Goal: Task Accomplishment & Management: Manage account settings

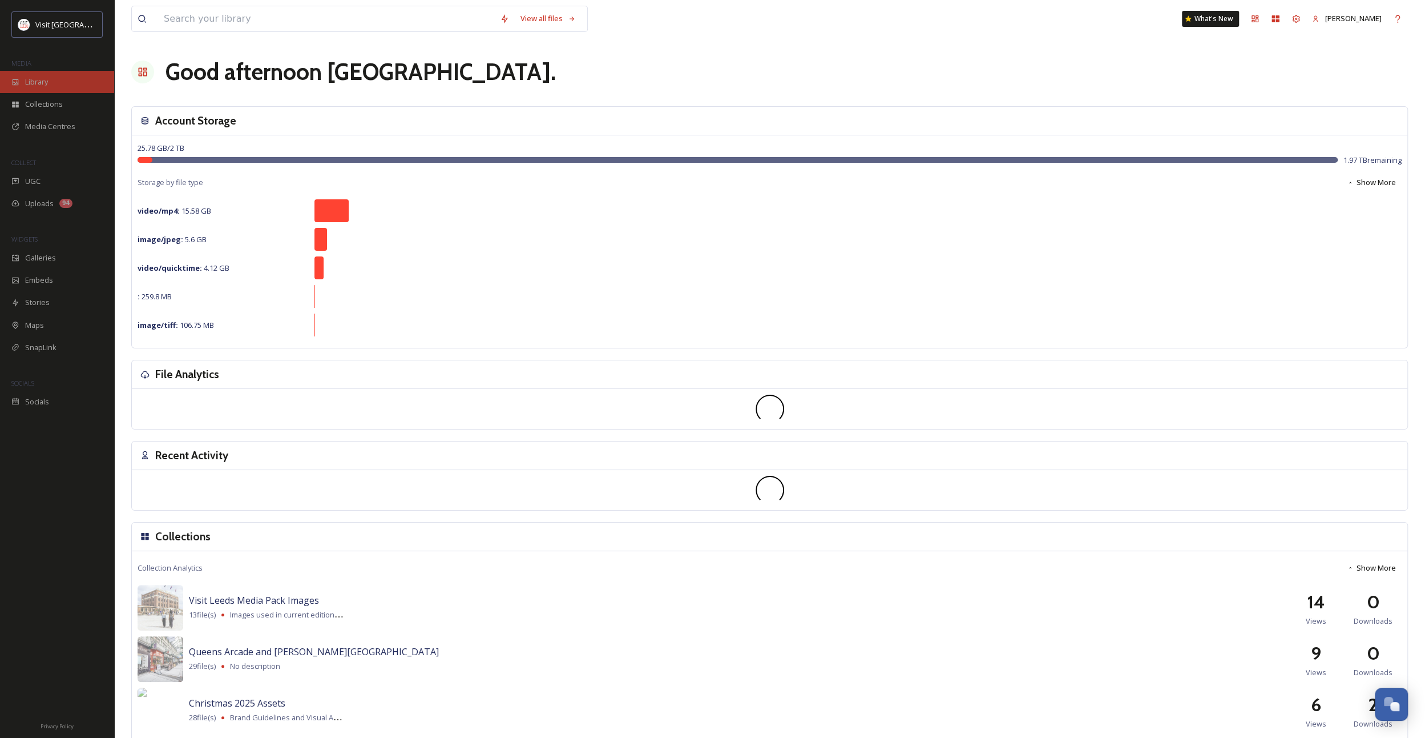
click at [40, 79] on span "Library" at bounding box center [36, 81] width 23 height 11
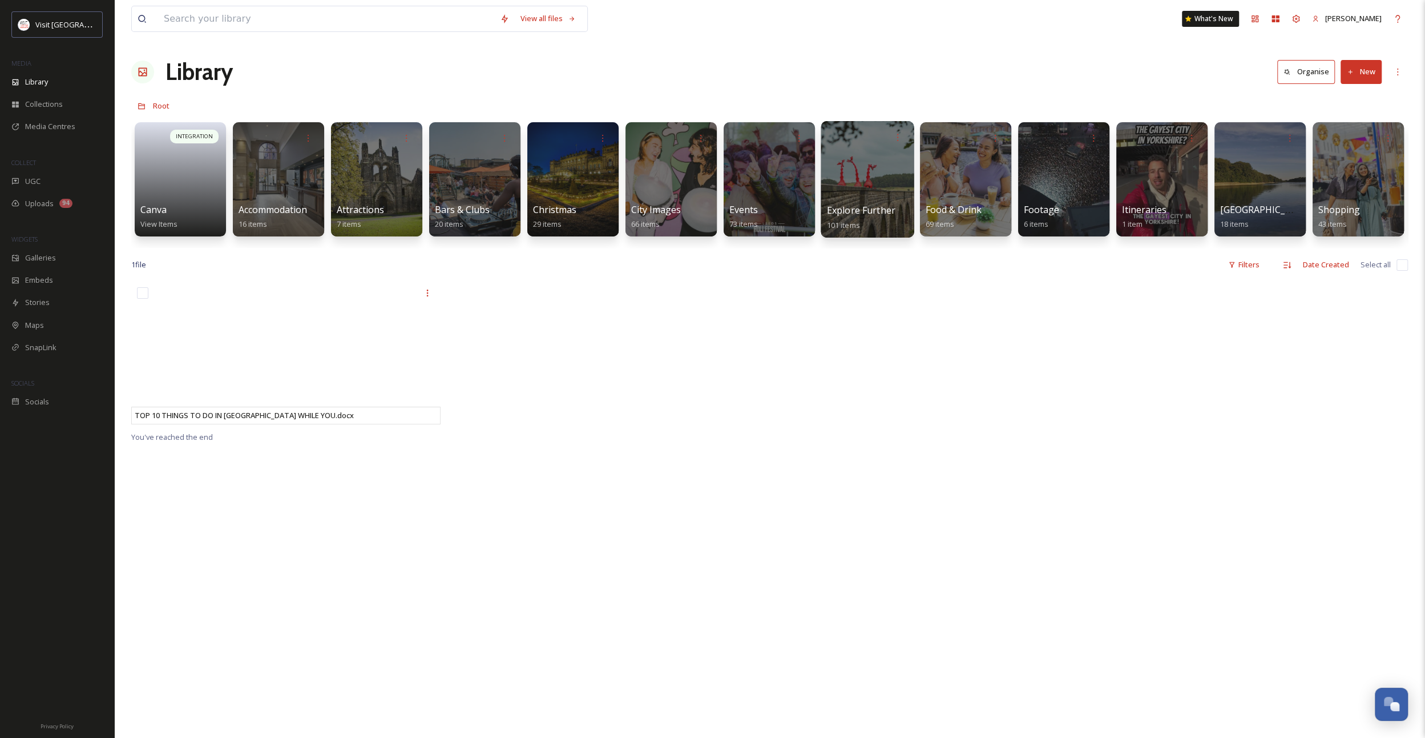
click at [853, 194] on div at bounding box center [867, 179] width 93 height 116
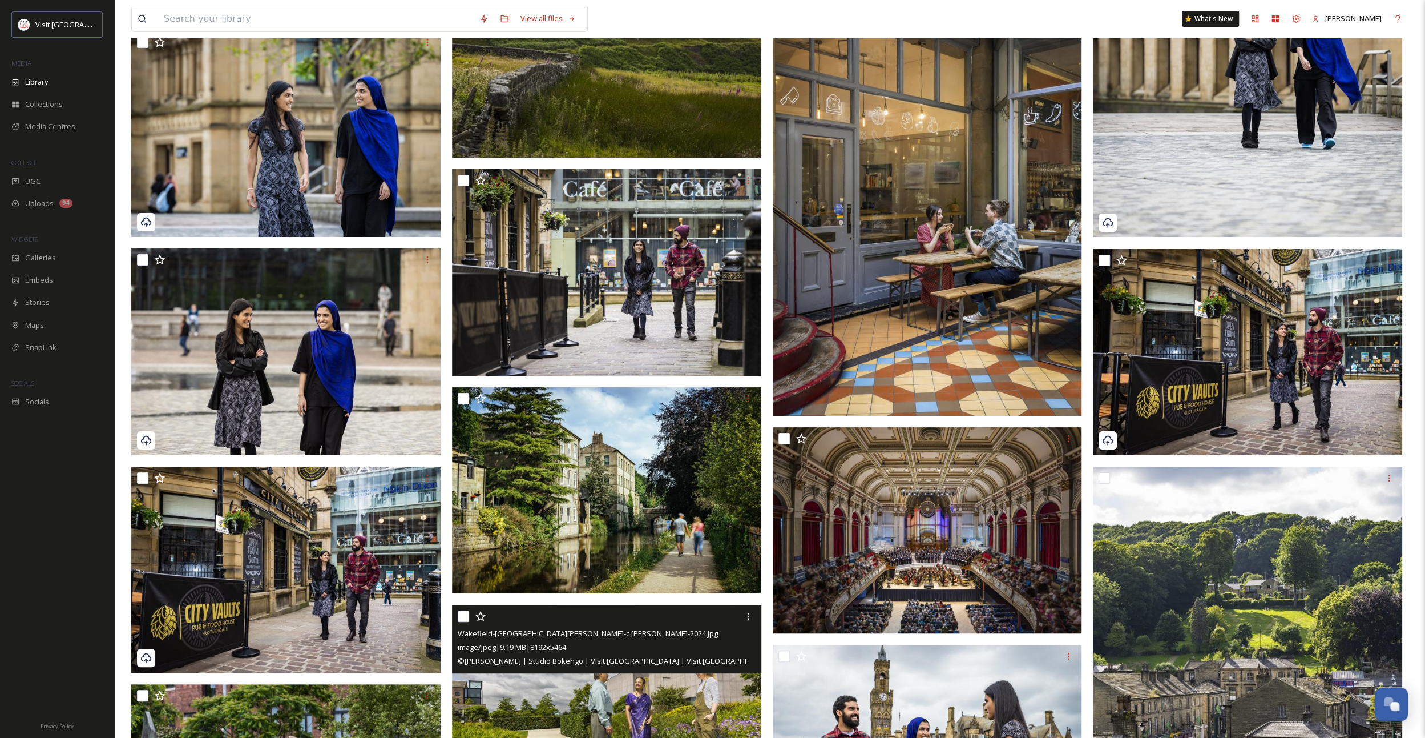
scroll to position [4529, 0]
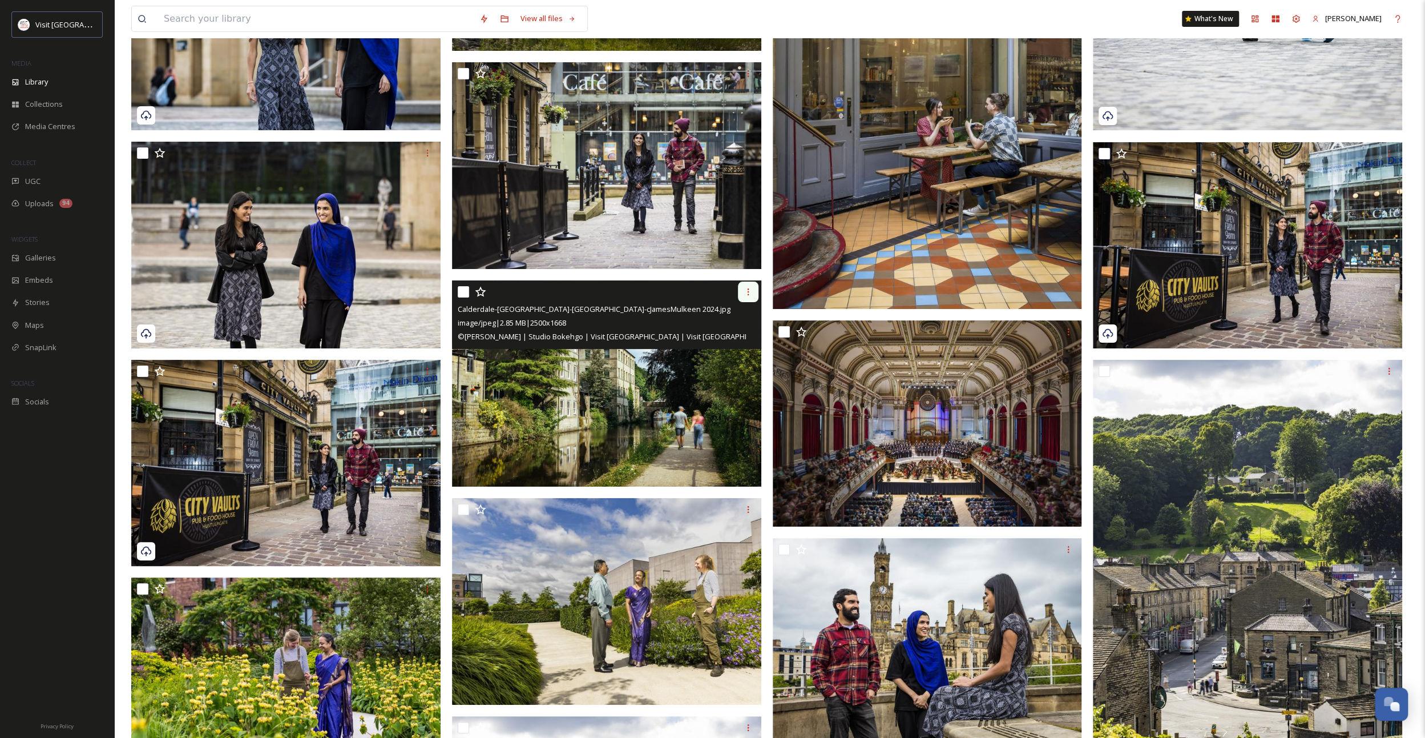
click at [743, 287] on div at bounding box center [748, 291] width 21 height 21
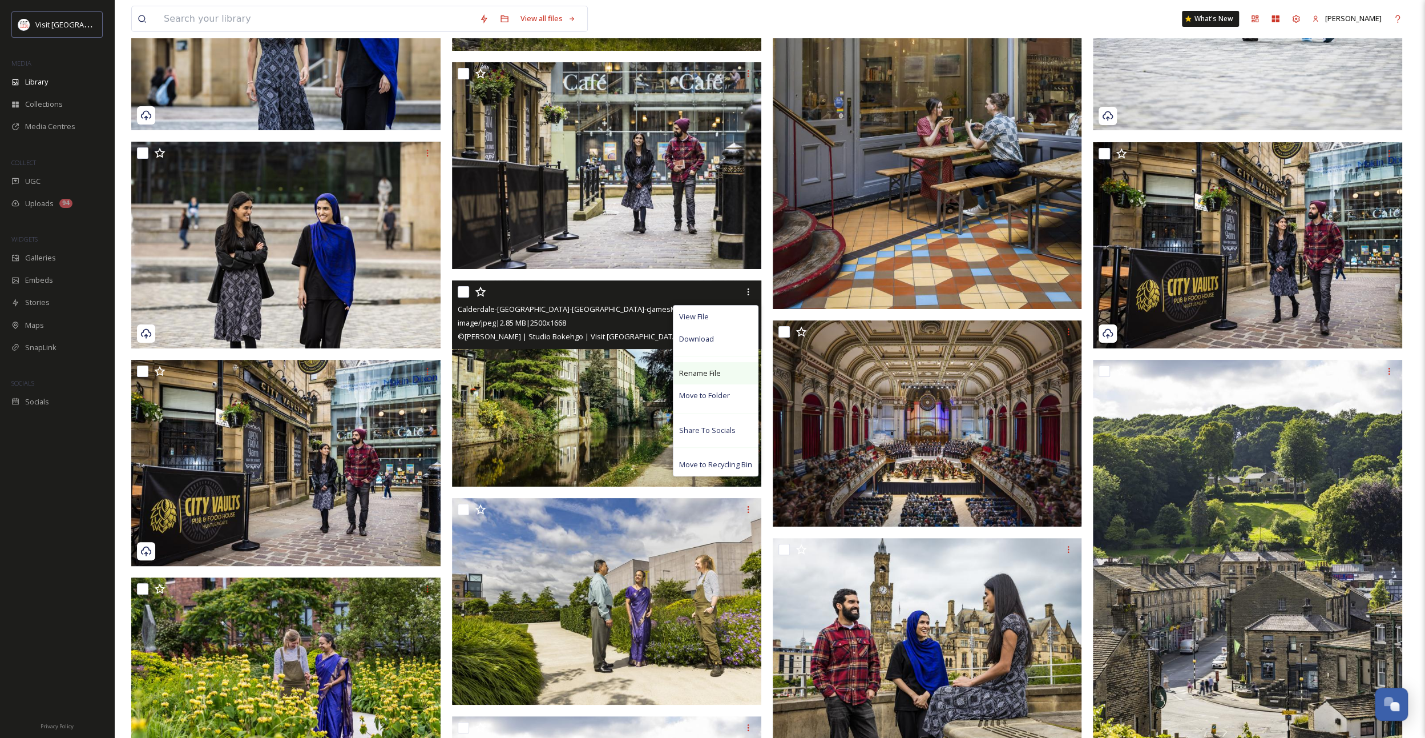
click at [700, 372] on span "Rename File" at bounding box center [700, 373] width 42 height 11
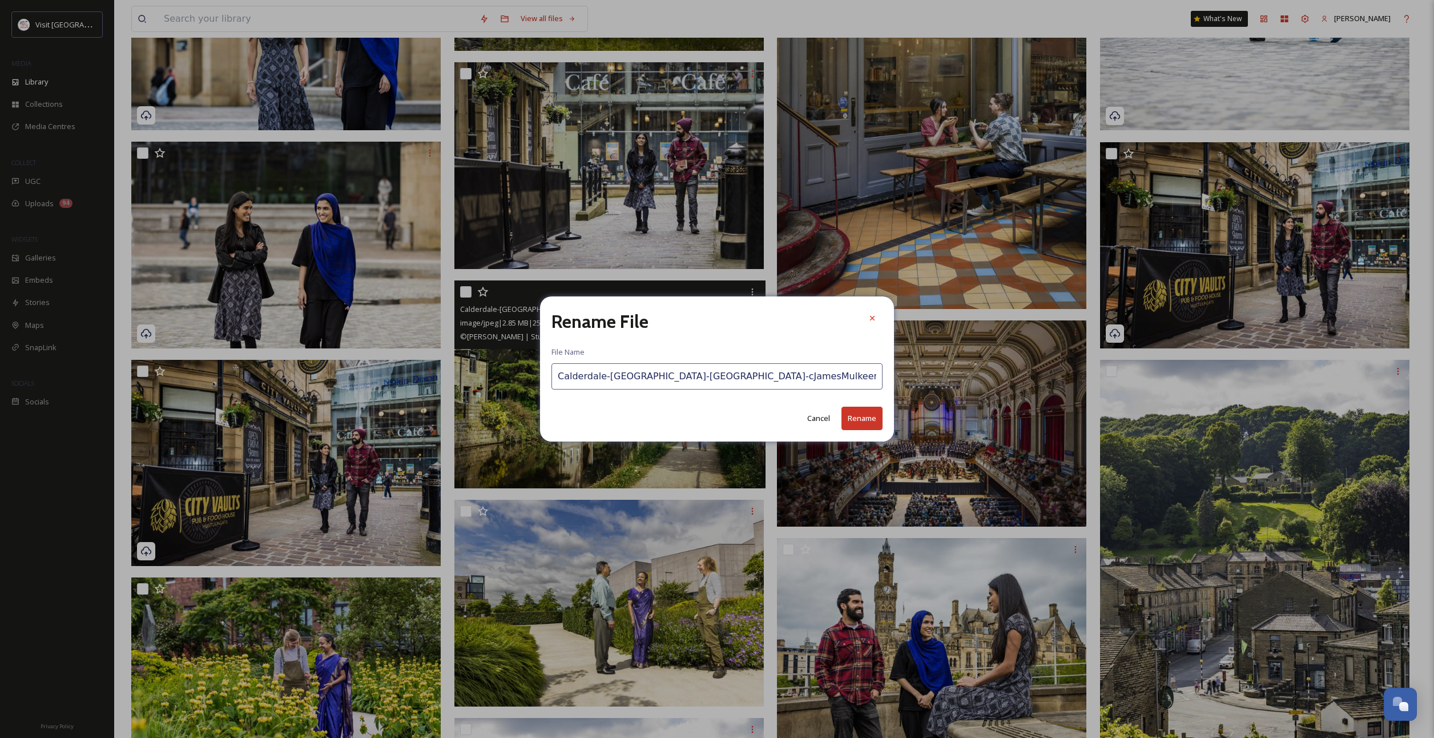
click at [598, 378] on input "Calderdale-[GEOGRAPHIC_DATA]-[GEOGRAPHIC_DATA]-cJamesMulkeen 2024.jpg" at bounding box center [716, 376] width 331 height 26
click at [870, 316] on icon at bounding box center [872, 318] width 5 height 5
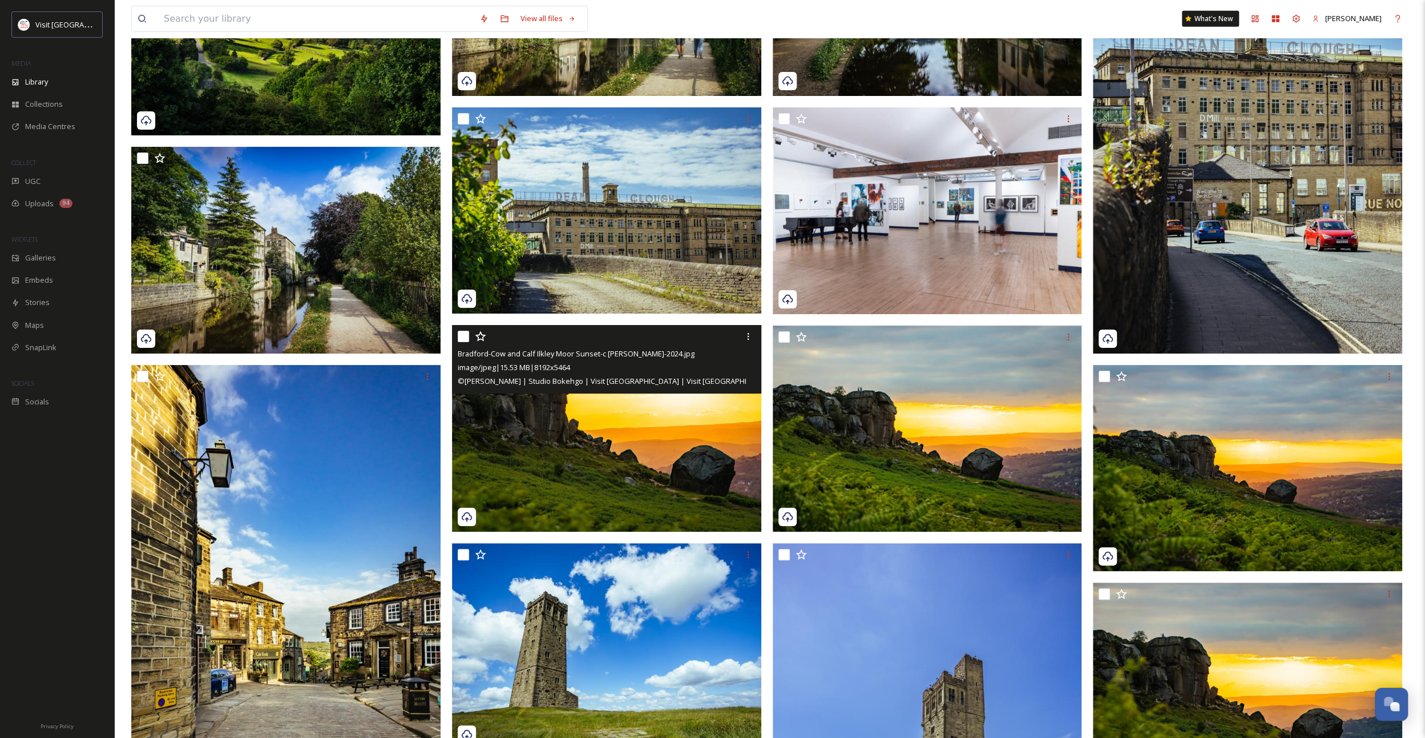
scroll to position [2359, 0]
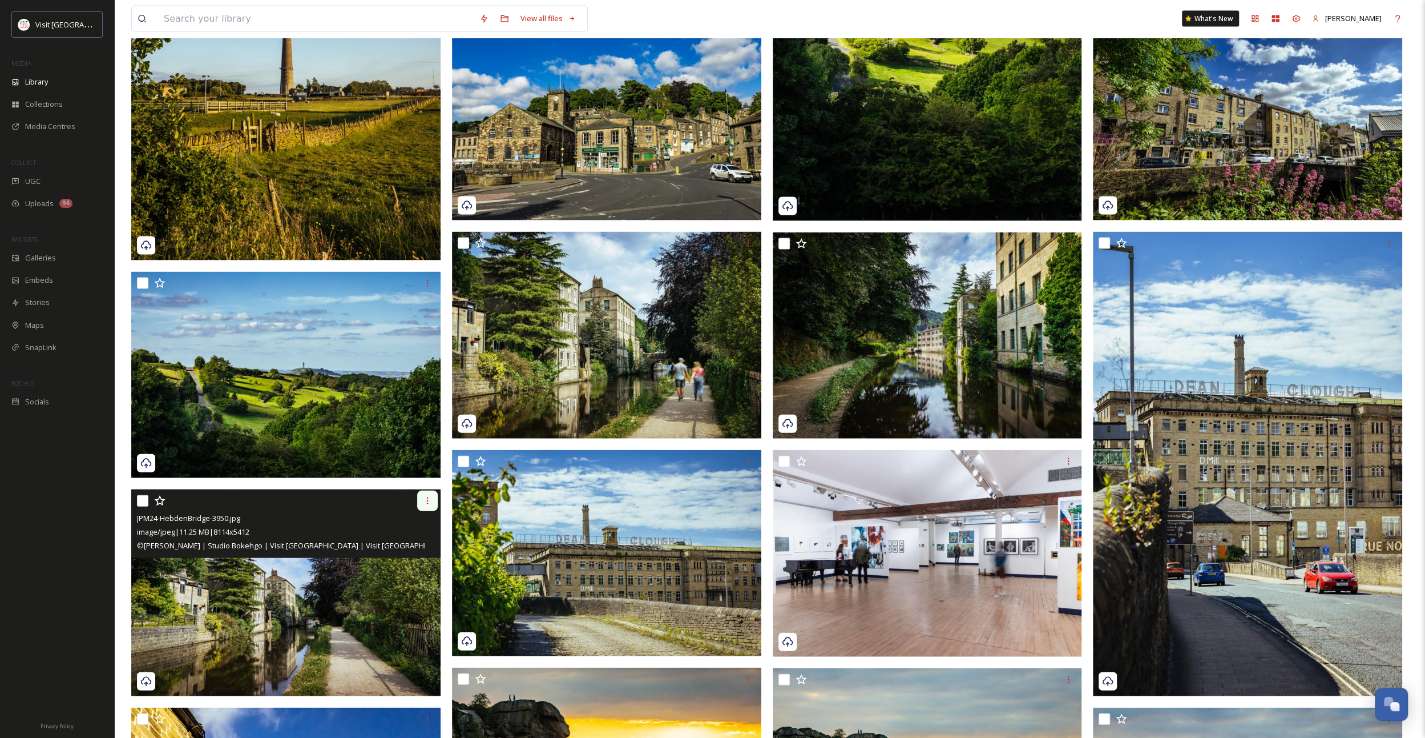
click at [434, 500] on div at bounding box center [427, 500] width 21 height 21
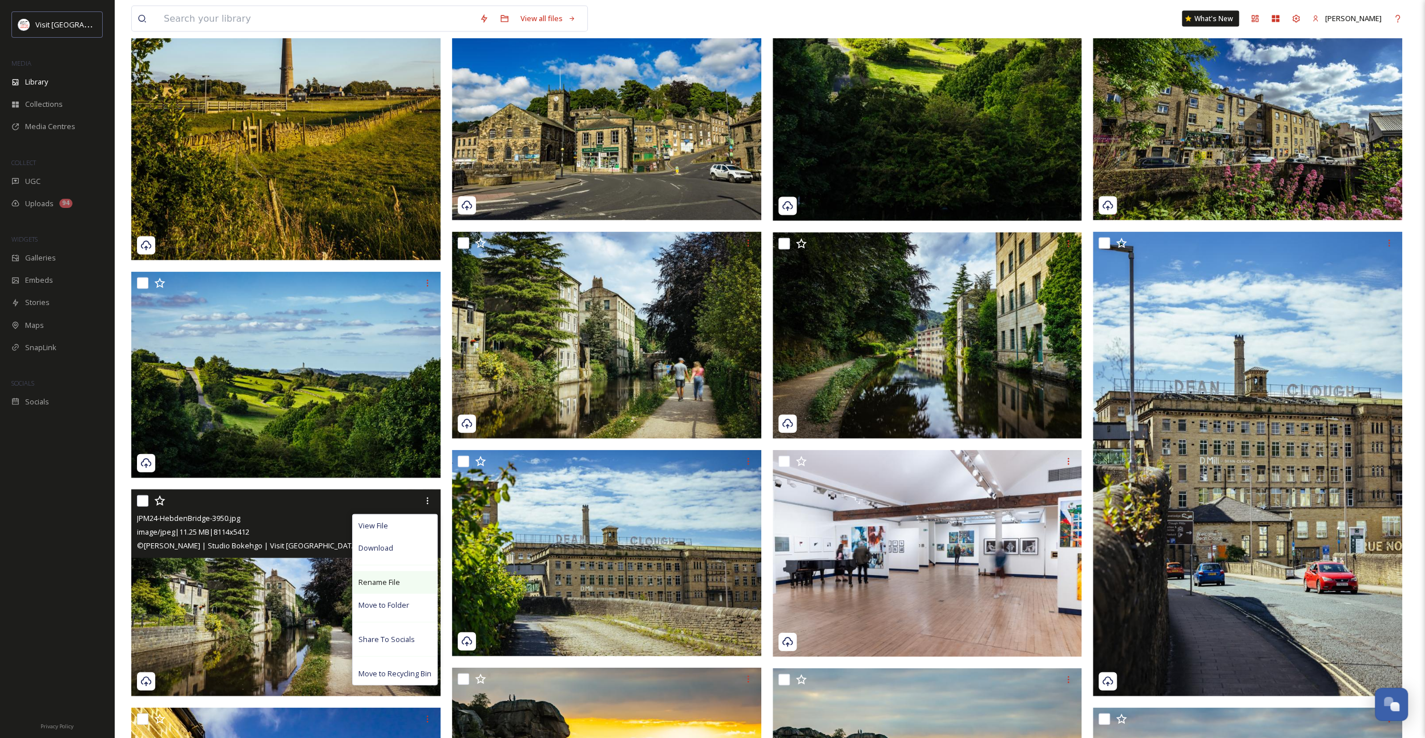
click at [394, 583] on span "Rename File" at bounding box center [380, 582] width 42 height 11
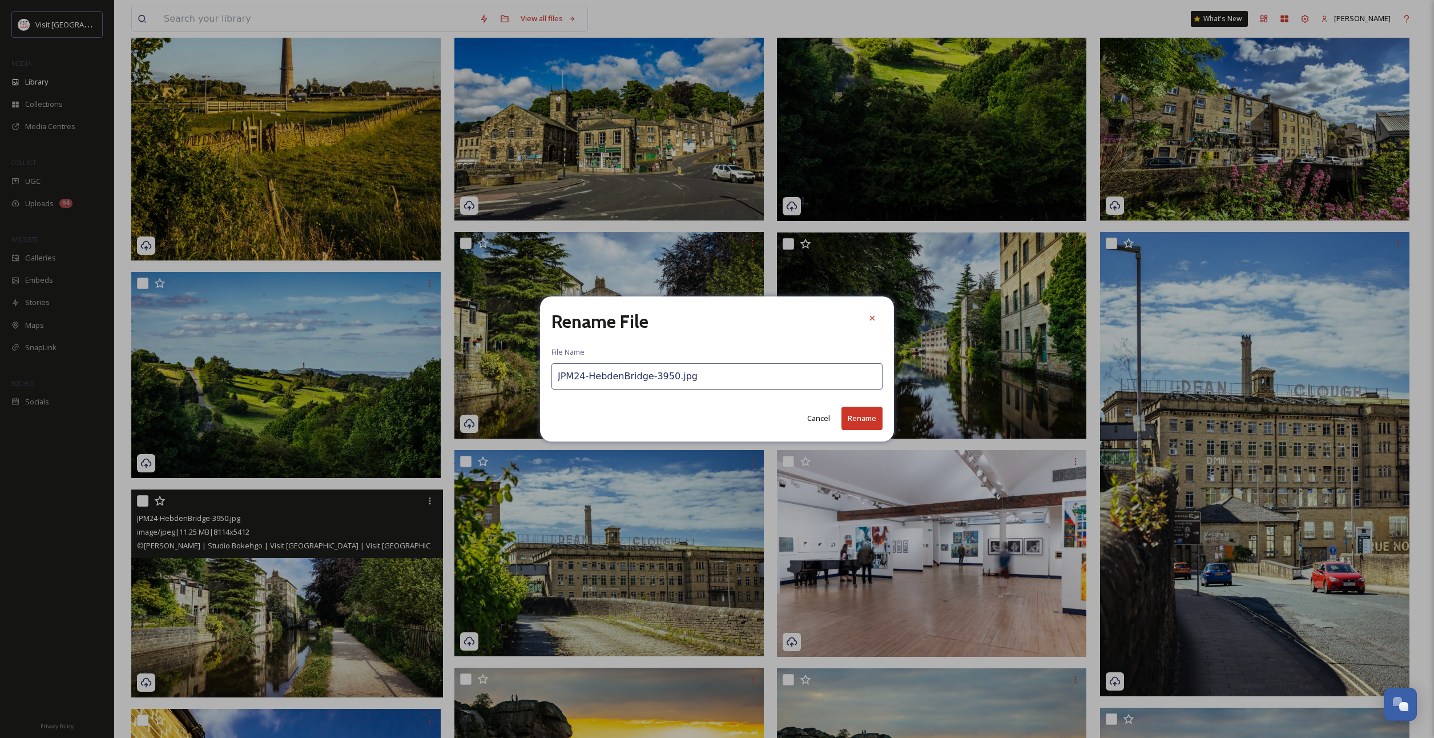
click at [582, 378] on input "JPM24-HebdenBridge-3950.jpg" at bounding box center [716, 376] width 331 height 26
paste input "Calderdale-[GEOGRAPHIC_DATA]-[GEOGRAPHIC_DATA]-cJamesMulkeen 2024"
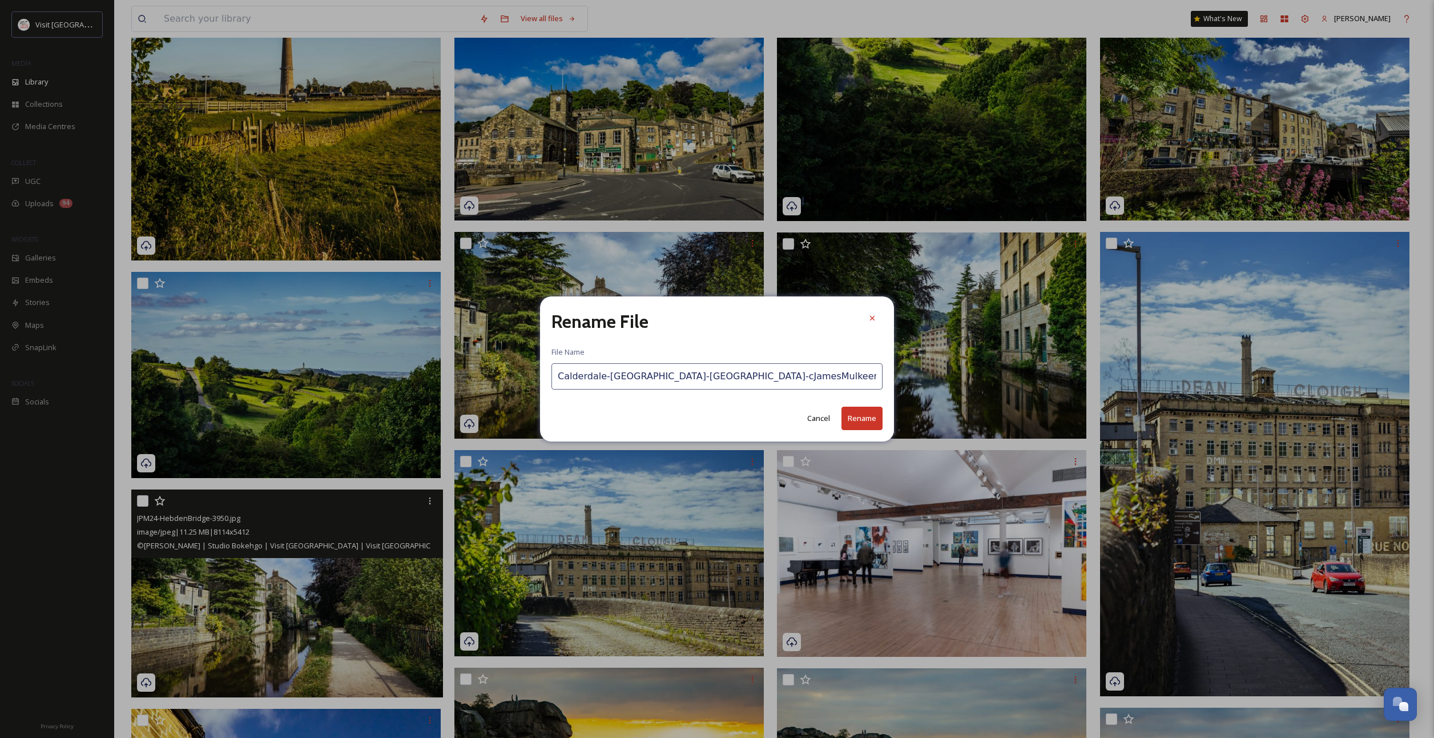
type input "Calderdale-[GEOGRAPHIC_DATA]-[GEOGRAPHIC_DATA]-cJamesMulkeen 2024.jpg"
click at [863, 414] on button "Rename" at bounding box center [861, 417] width 41 height 23
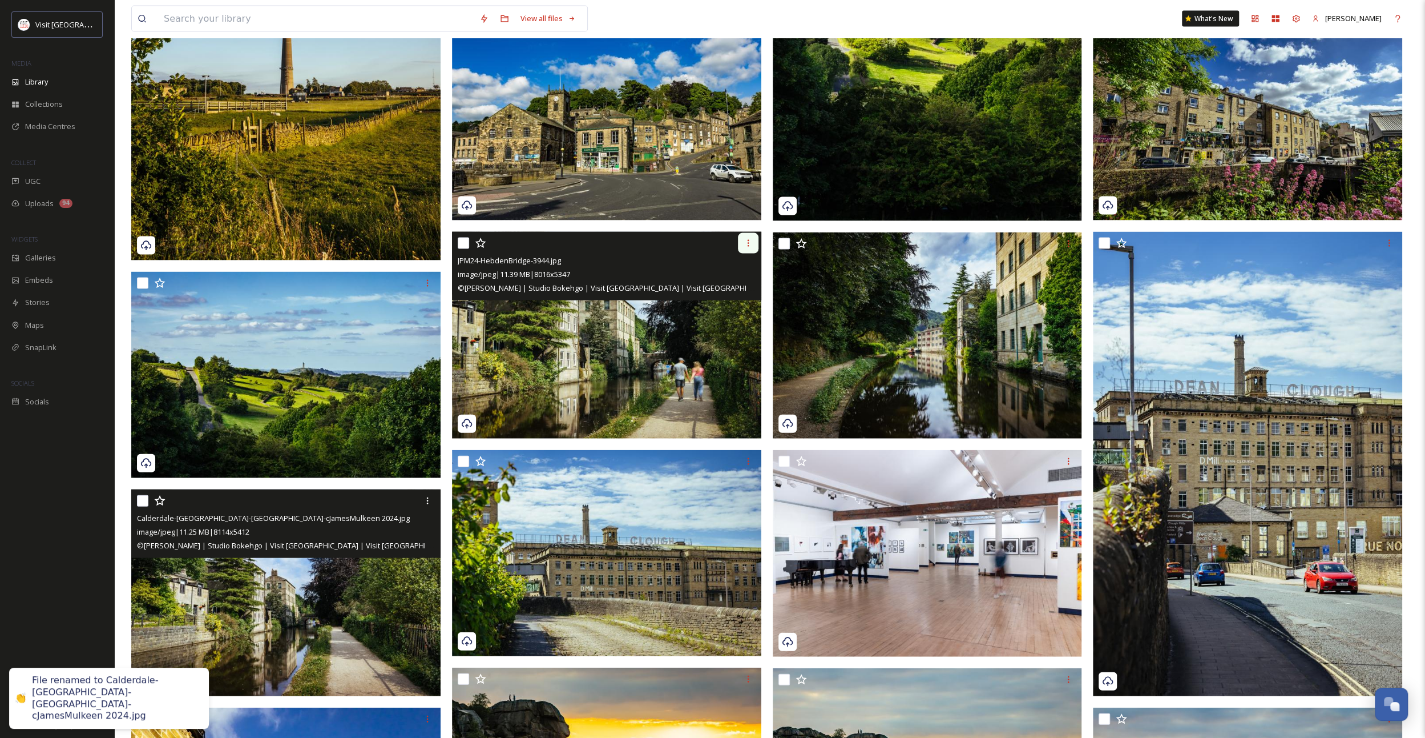
click at [745, 246] on icon at bounding box center [748, 243] width 9 height 9
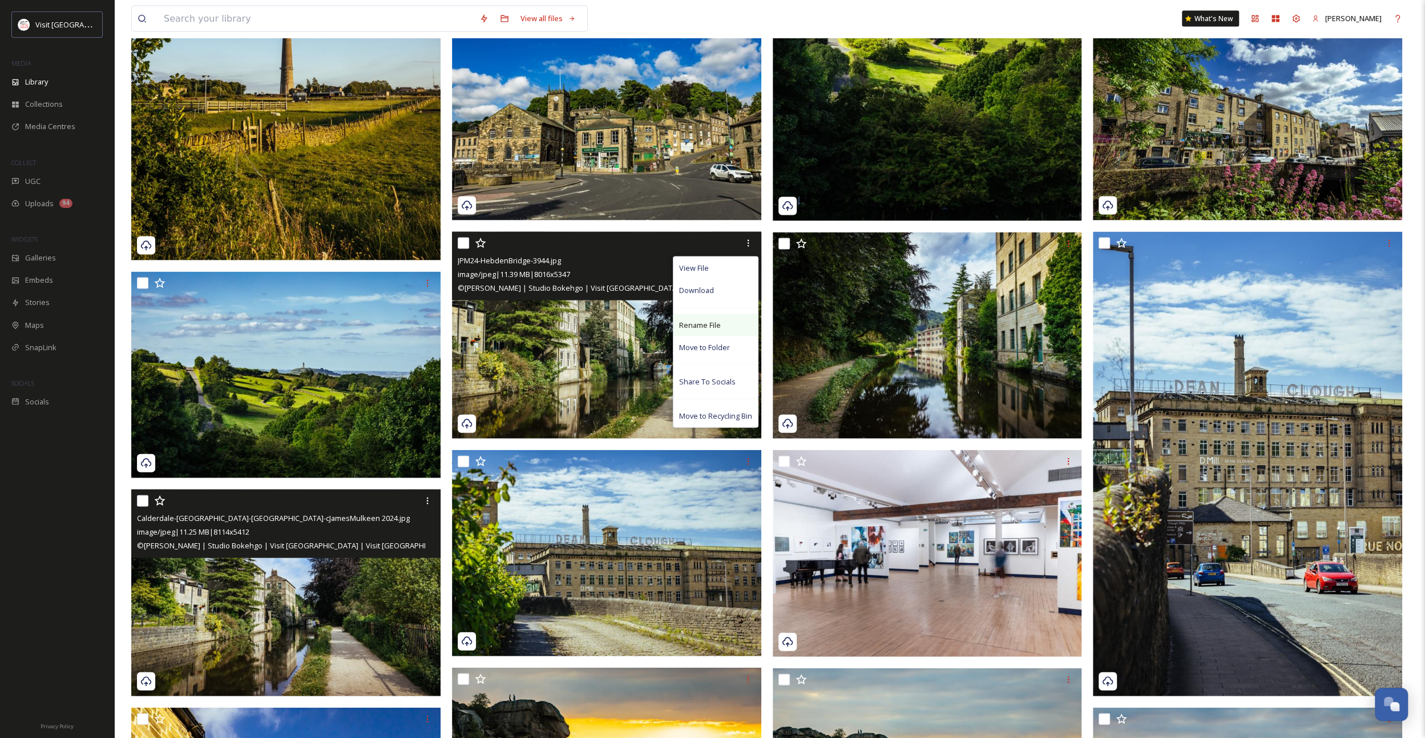
click at [723, 325] on div "Rename File" at bounding box center [716, 325] width 84 height 22
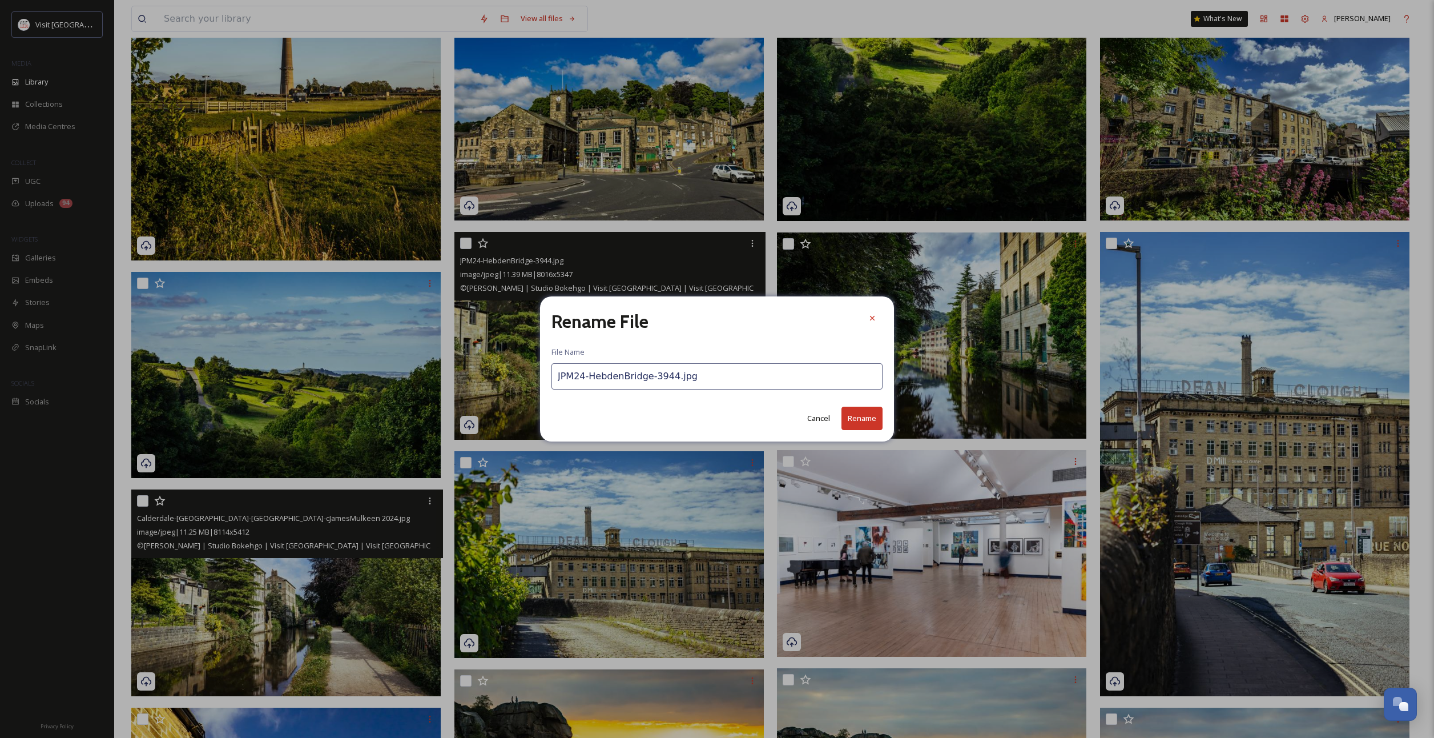
click at [619, 379] on input "JPM24-HebdenBridge-3944.jpg" at bounding box center [716, 376] width 331 height 26
click at [617, 378] on input "JPM24-HebdenBridge-3944.jpg" at bounding box center [716, 376] width 331 height 26
drag, startPoint x: 617, startPoint y: 378, endPoint x: 593, endPoint y: 373, distance: 24.5
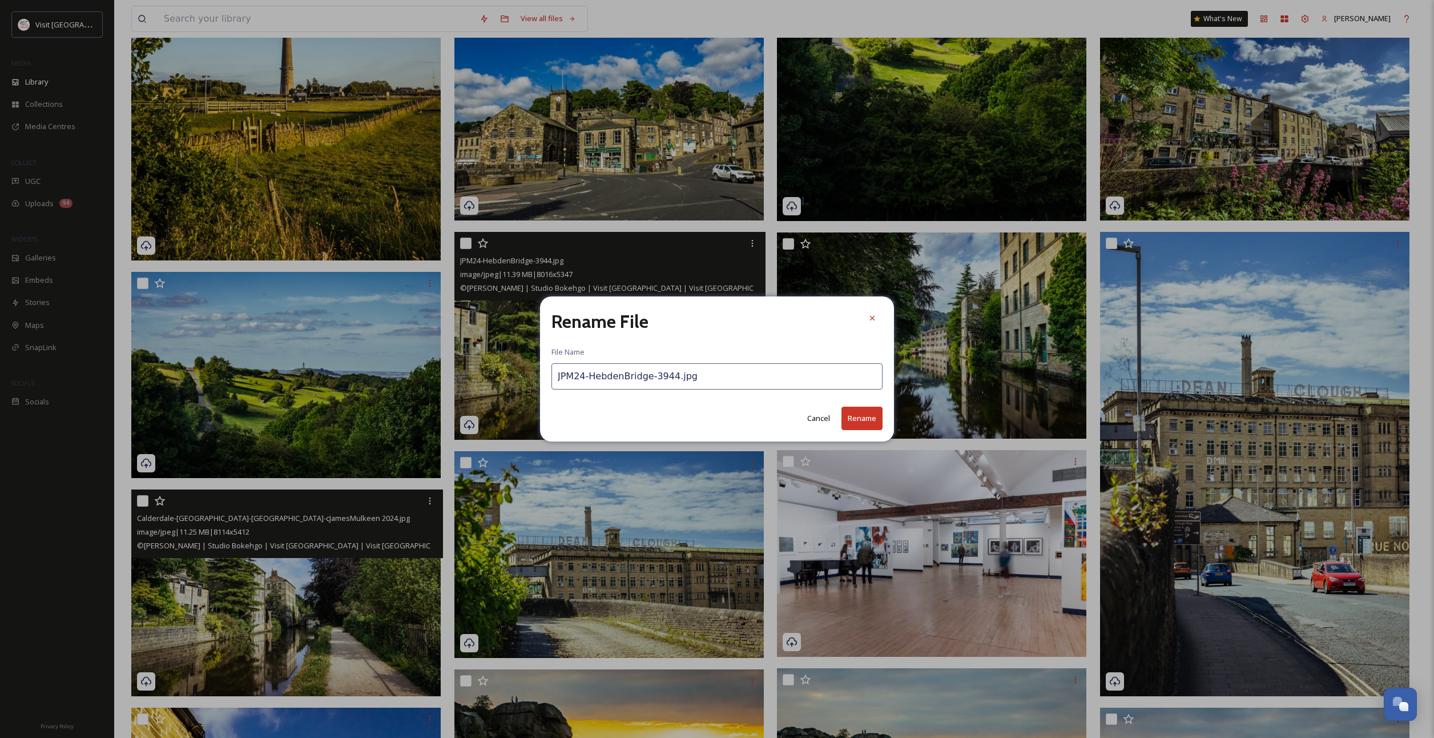
click at [593, 373] on input "JPM24-HebdenBridge-3944.jpg" at bounding box center [716, 376] width 331 height 26
paste input "Calderdale-[GEOGRAPHIC_DATA]-[GEOGRAPHIC_DATA]-cJamesMulkeen 202"
type input "Calderdale-[GEOGRAPHIC_DATA]-[GEOGRAPHIC_DATA]-cJamesMulkeen 2024.jpg"
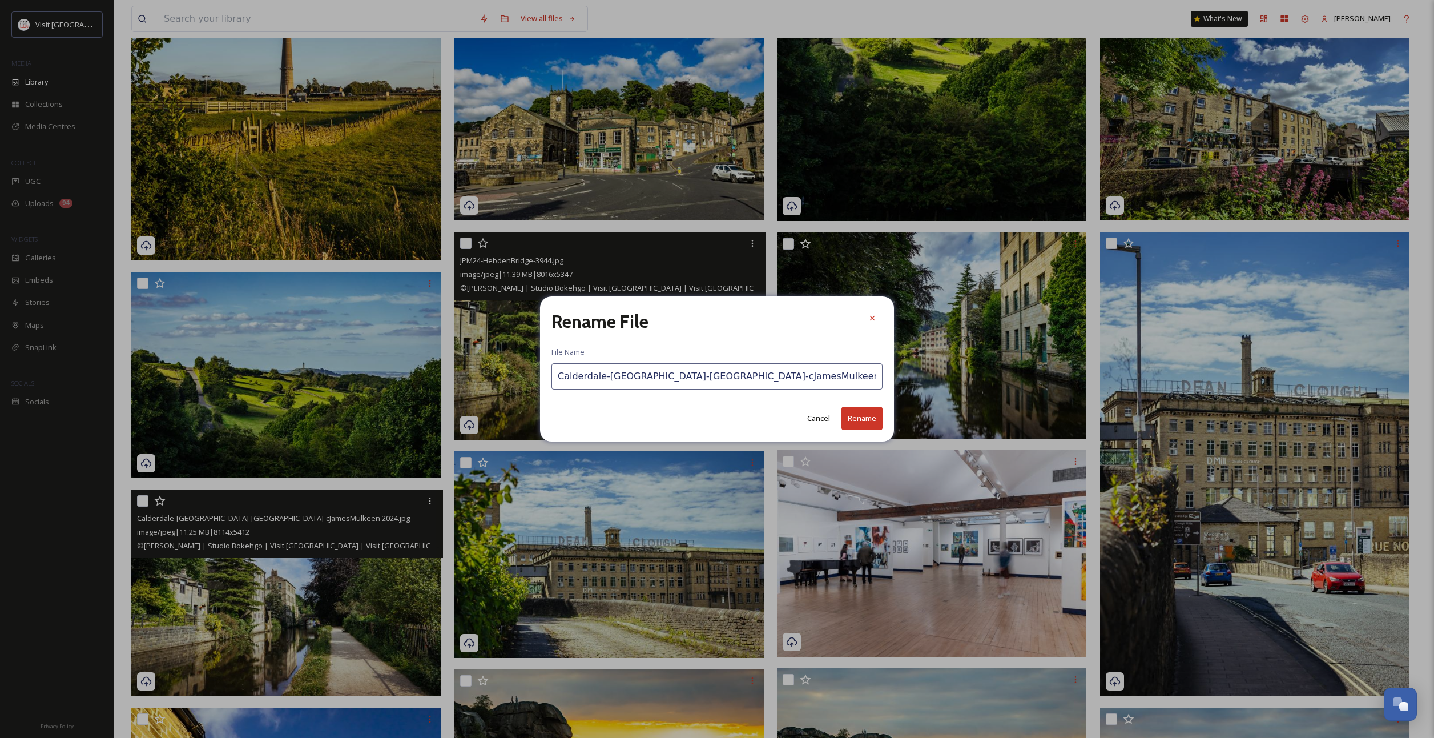
click at [860, 419] on button "Rename" at bounding box center [861, 417] width 41 height 23
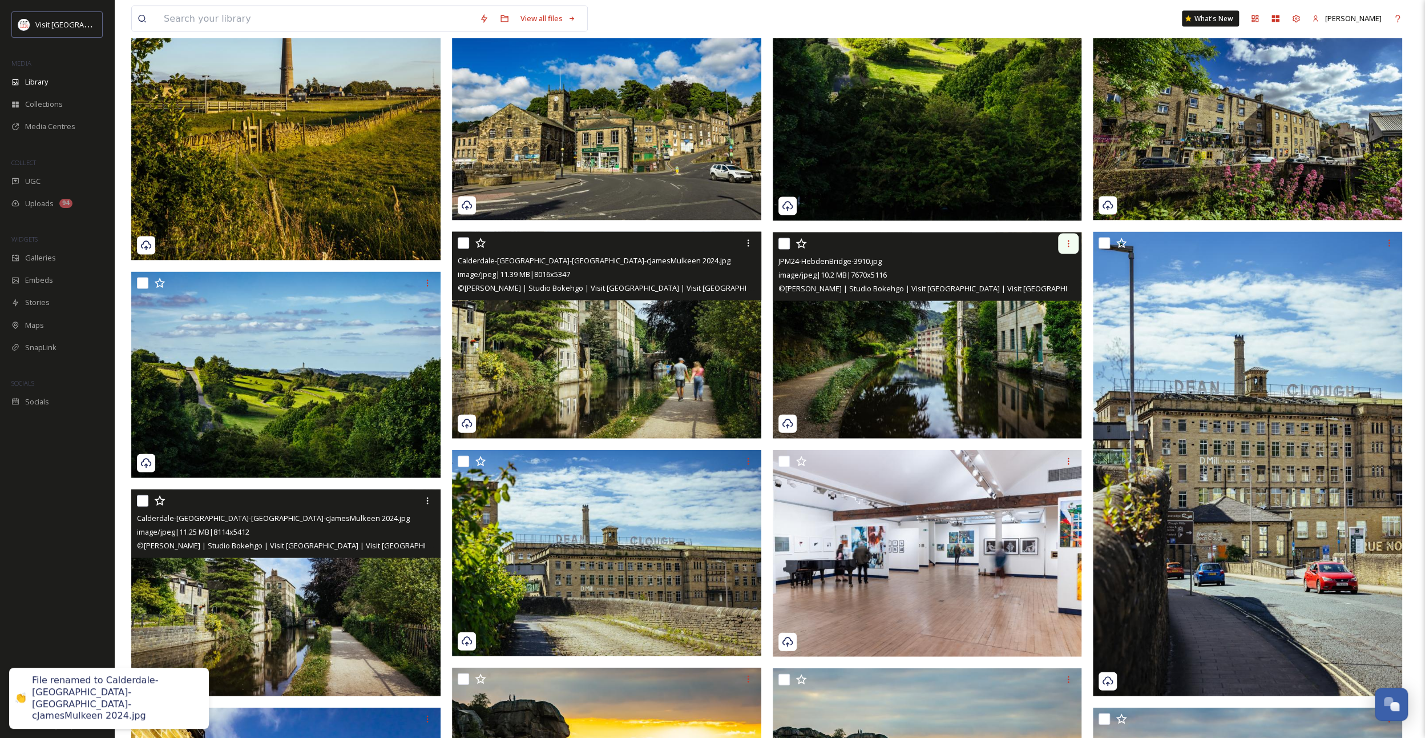
click at [1070, 239] on icon at bounding box center [1068, 243] width 9 height 9
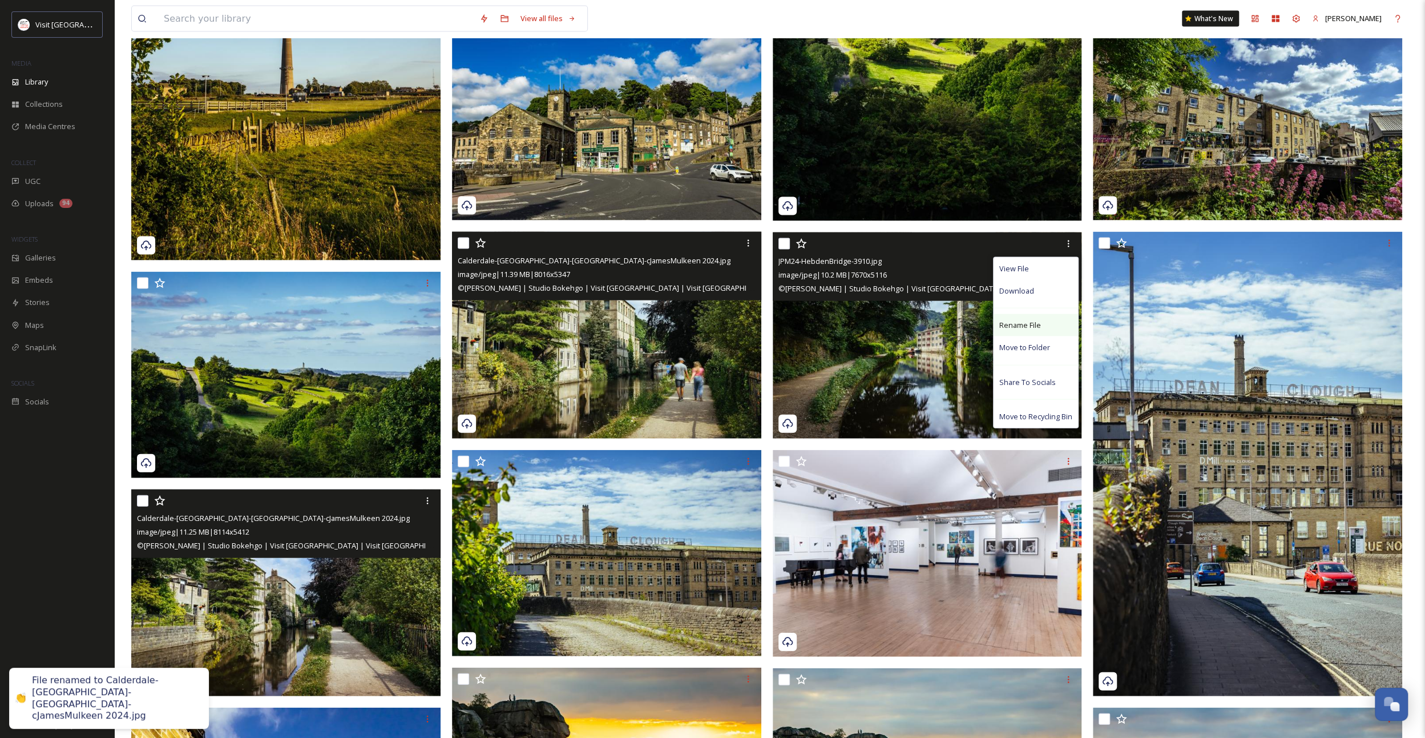
click at [1010, 323] on span "Rename File" at bounding box center [1021, 325] width 42 height 11
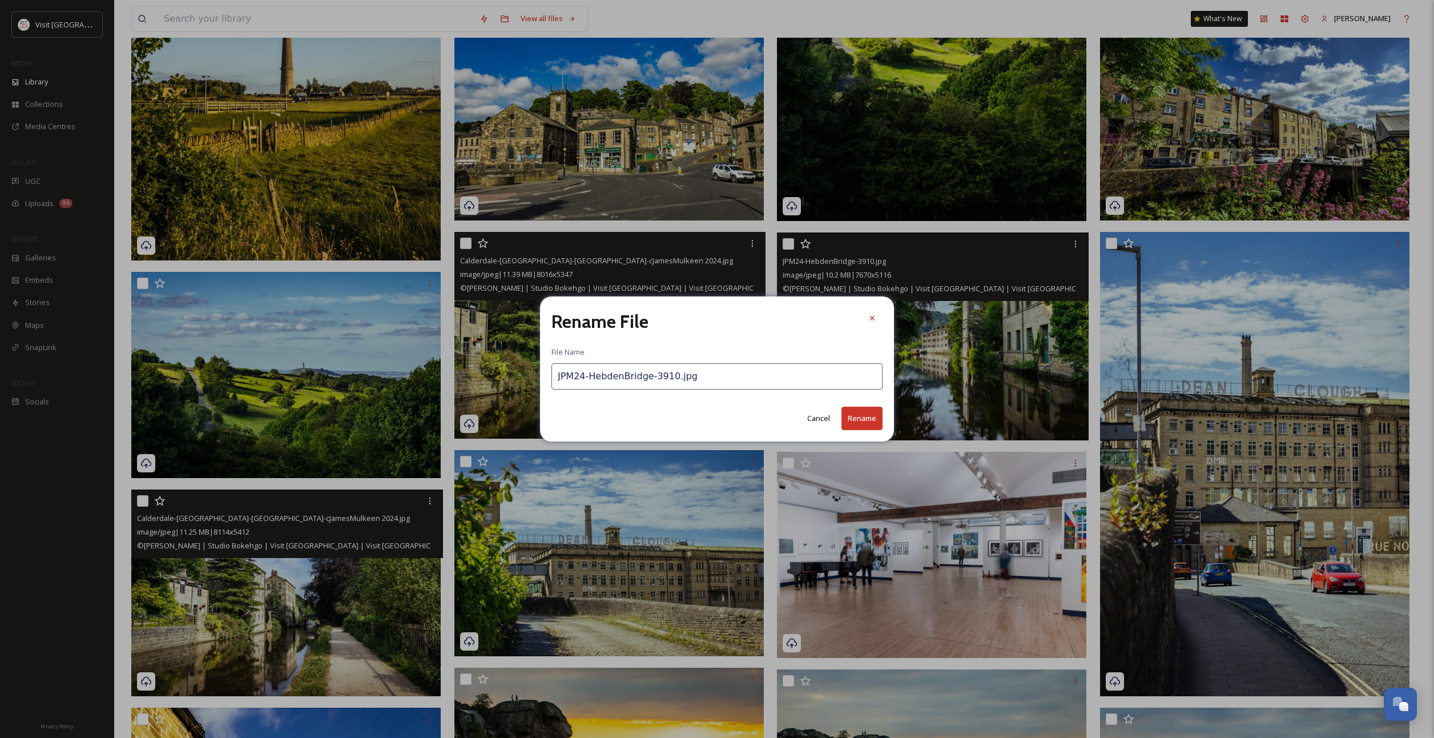
click at [628, 378] on input "JPM24-HebdenBridge-3910.jpg" at bounding box center [716, 376] width 331 height 26
paste input "Calderdale-[GEOGRAPHIC_DATA]-[GEOGRAPHIC_DATA]-cJamesMulkeen 2024"
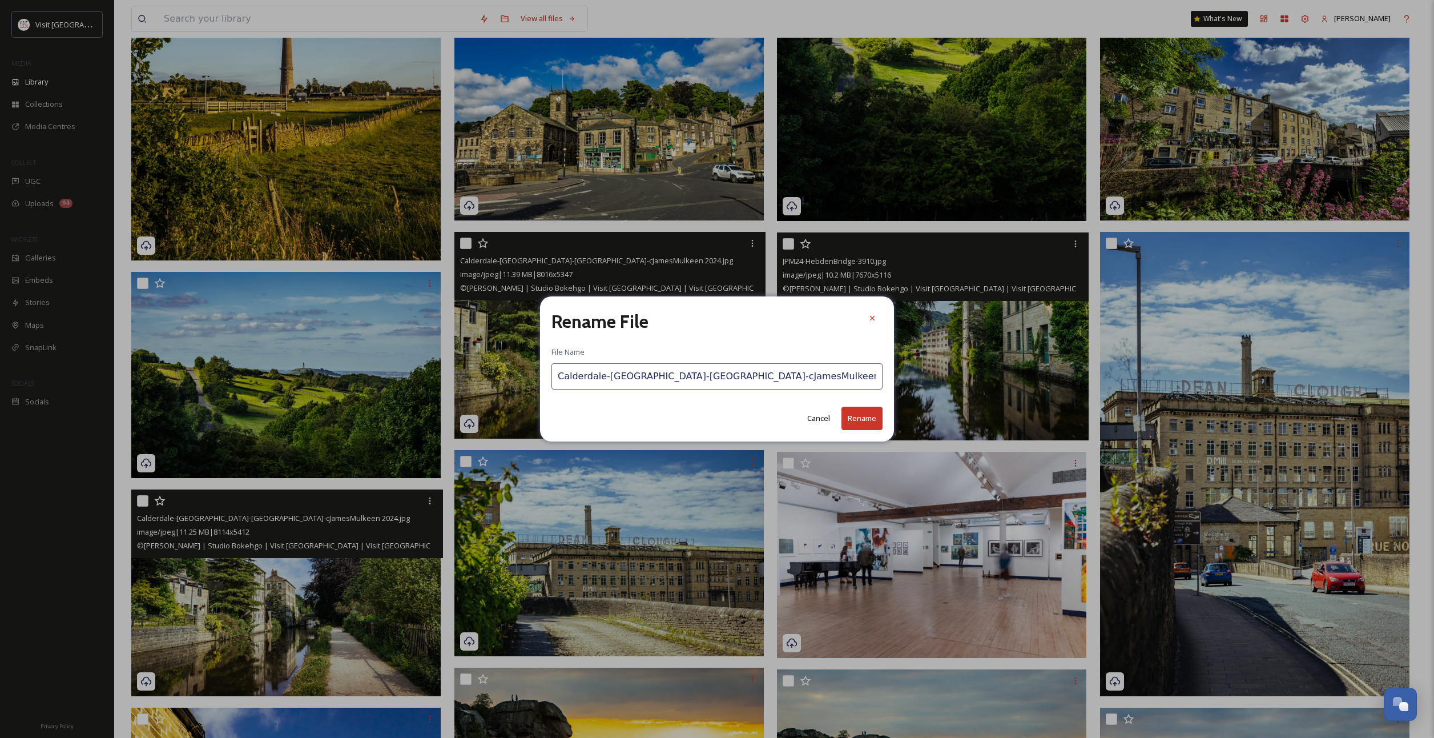
type input "Calderdale-[GEOGRAPHIC_DATA]-[GEOGRAPHIC_DATA]-cJamesMulkeen 2024.jpg"
click at [862, 422] on button "Rename" at bounding box center [861, 417] width 41 height 23
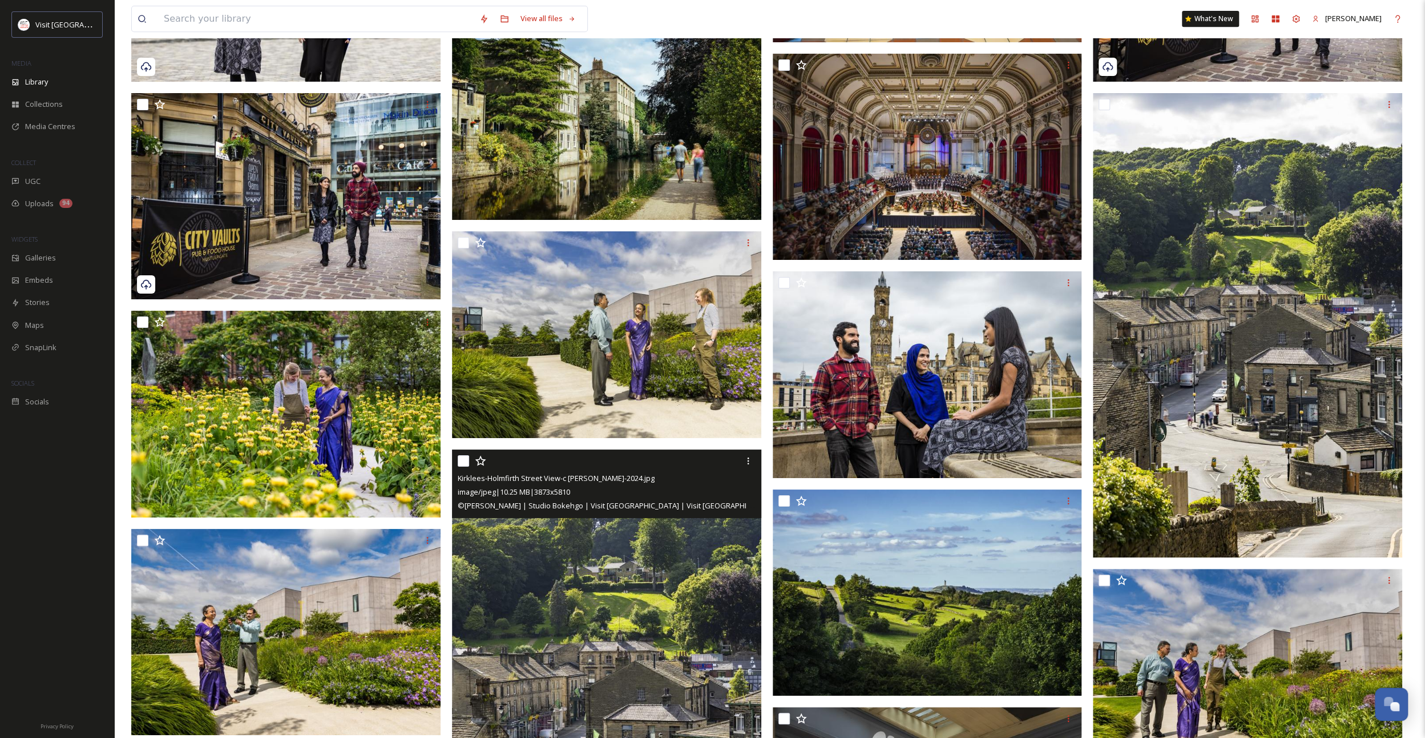
scroll to position [4967, 0]
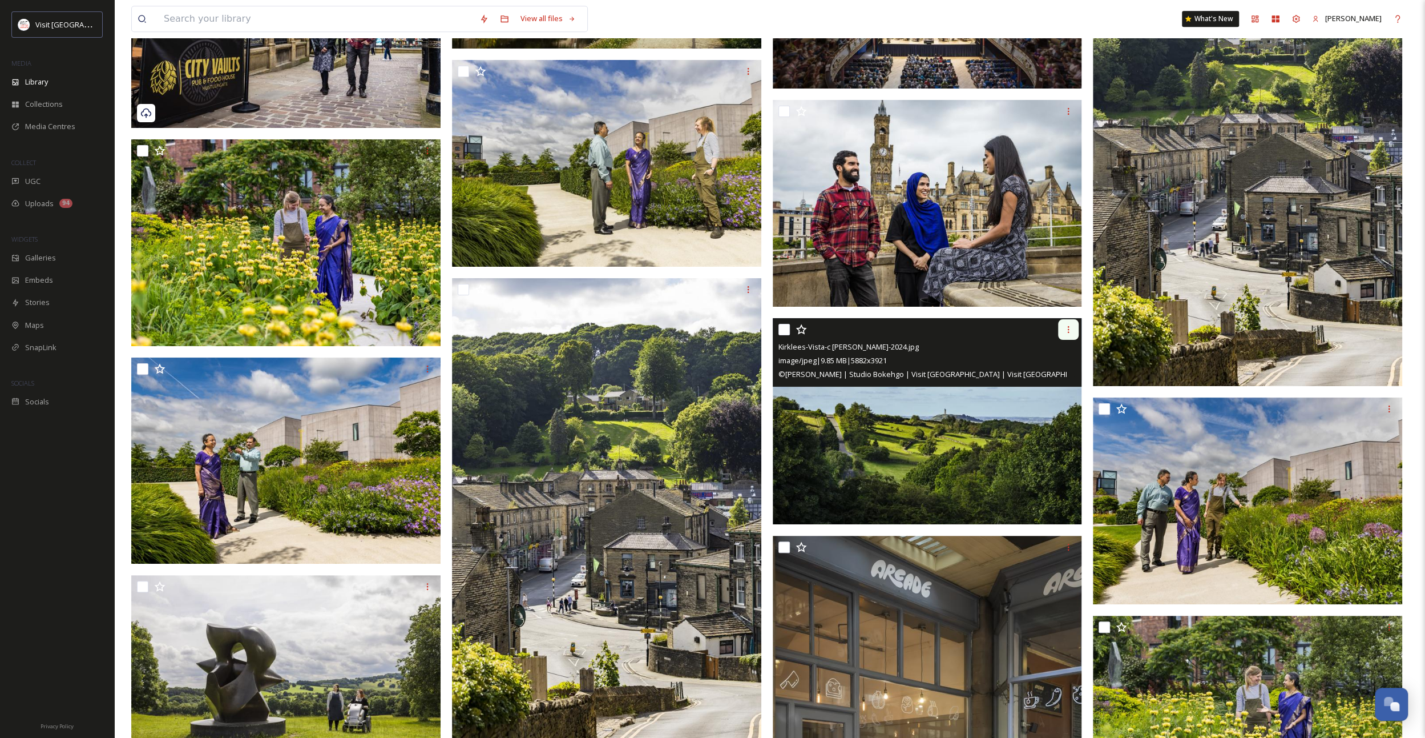
click at [1064, 331] on div at bounding box center [1068, 329] width 21 height 21
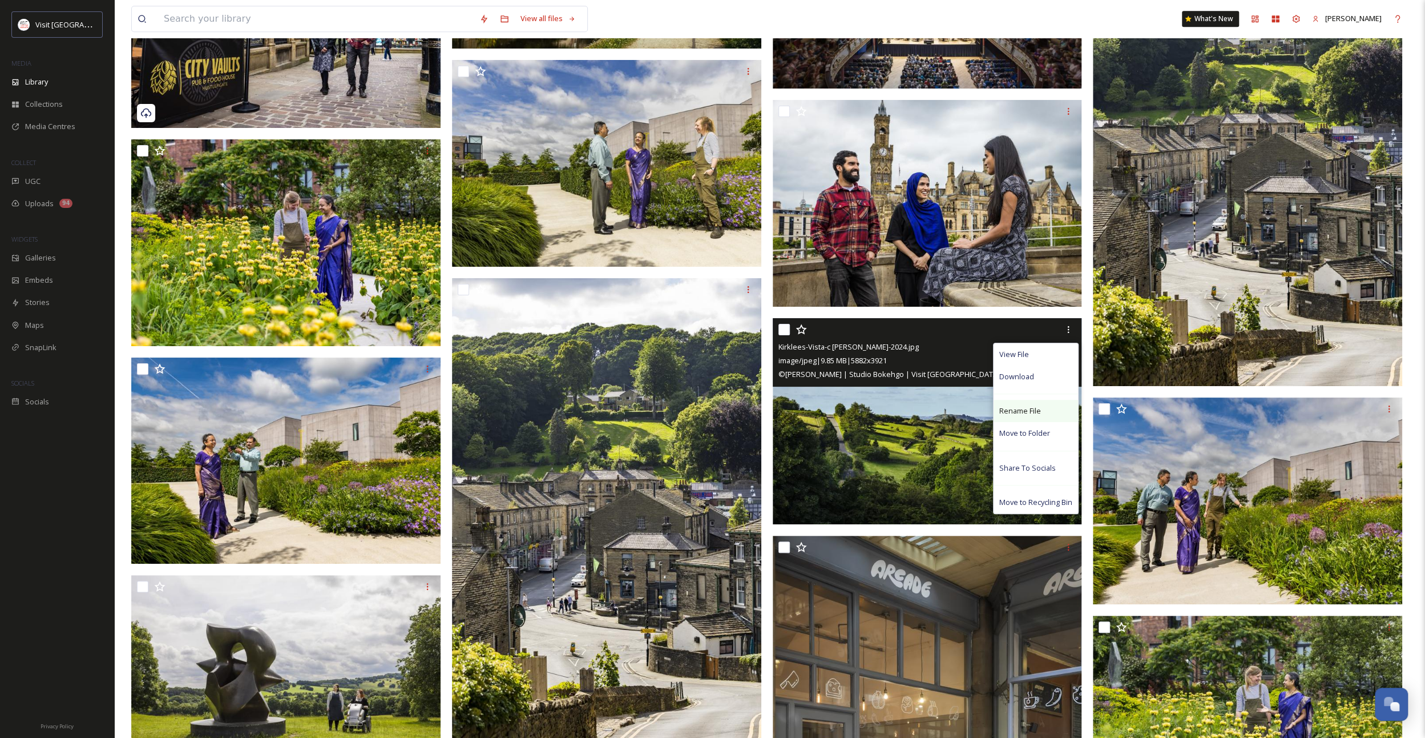
click at [1032, 404] on div "Rename File" at bounding box center [1036, 411] width 84 height 22
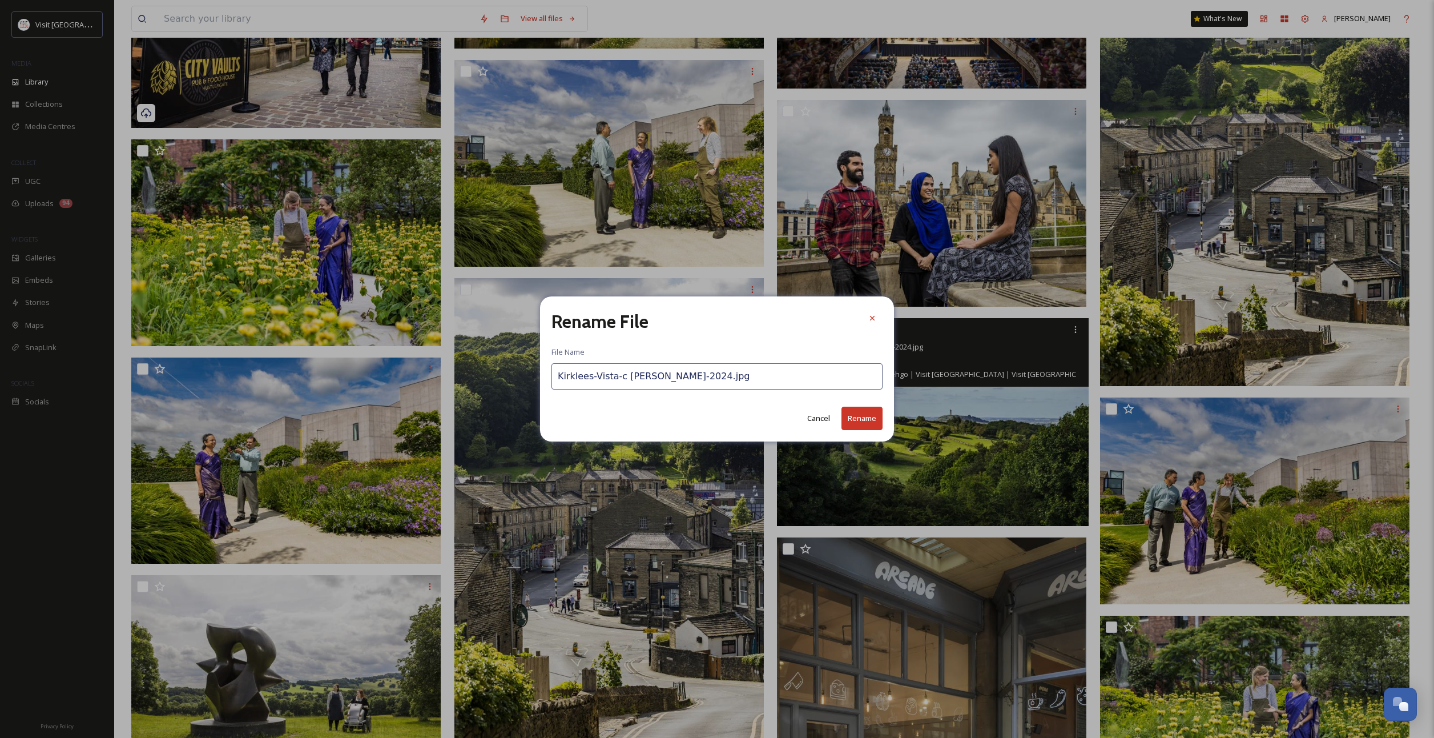
click at [663, 372] on input "Kirklees-Vista-c [PERSON_NAME]-2024.jpg" at bounding box center [716, 376] width 331 height 26
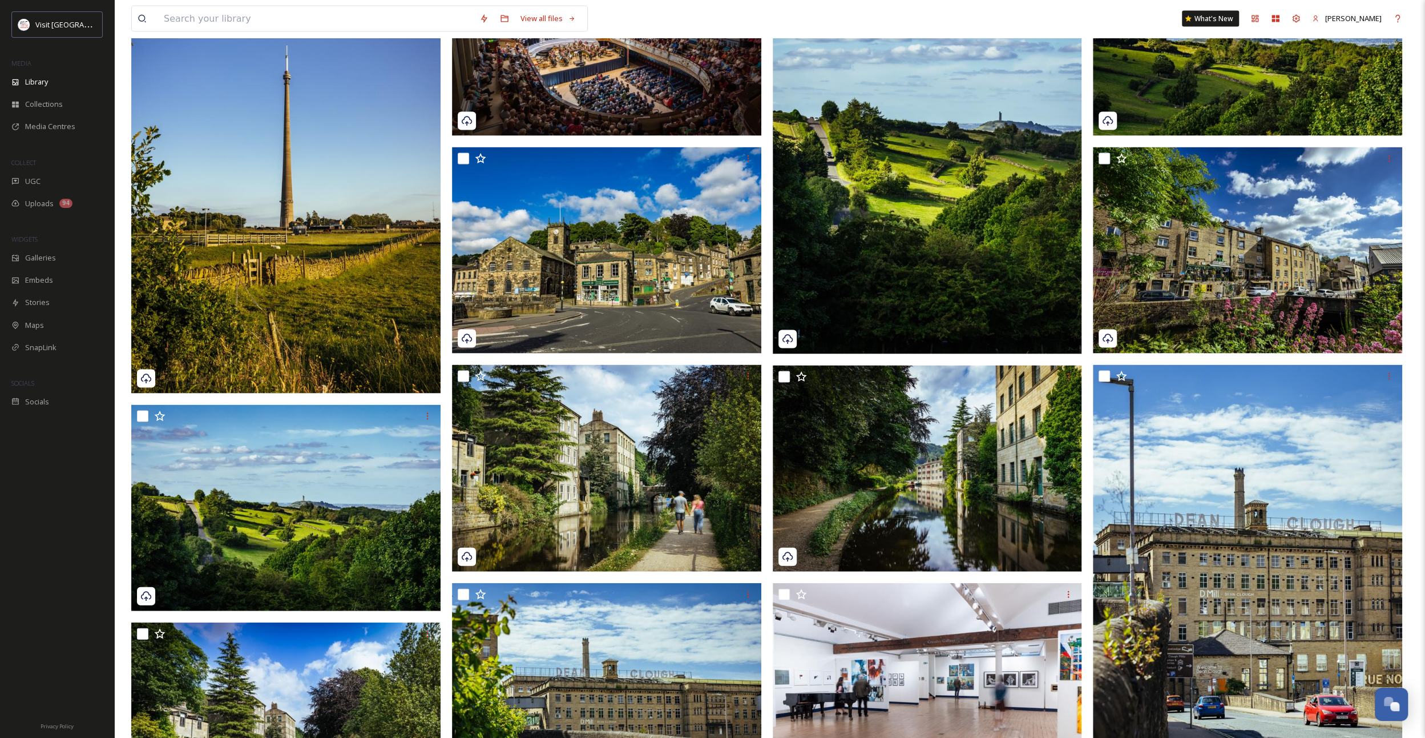
scroll to position [2226, 0]
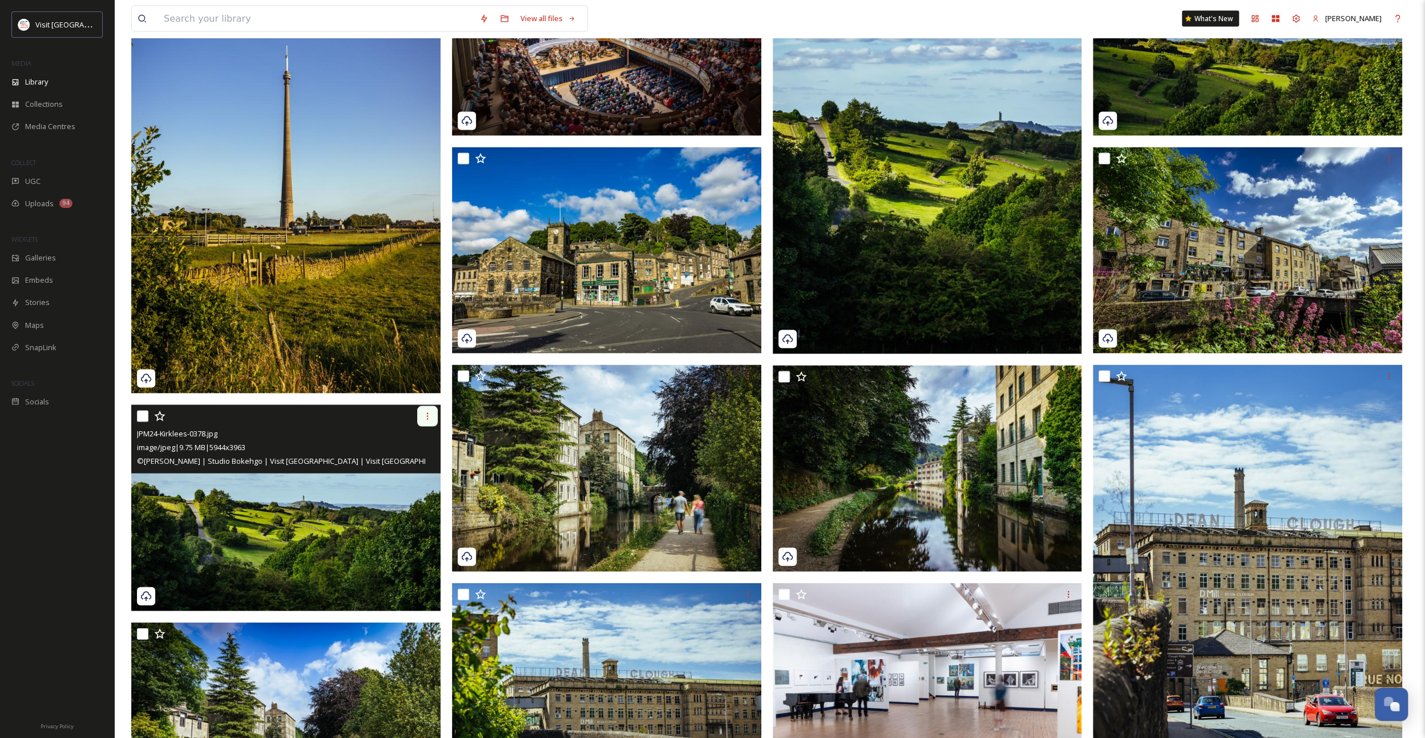
click at [434, 418] on div at bounding box center [427, 416] width 21 height 21
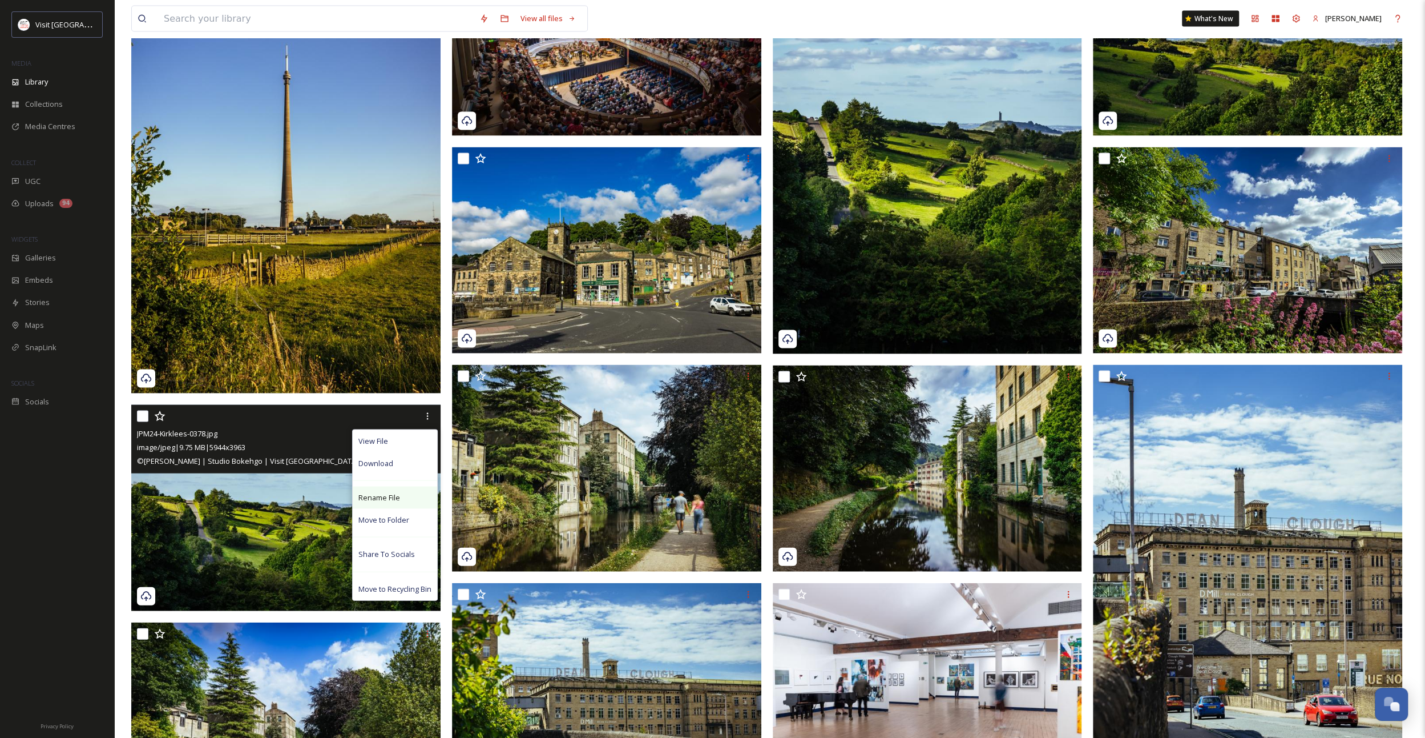
click at [373, 497] on span "Rename File" at bounding box center [380, 497] width 42 height 11
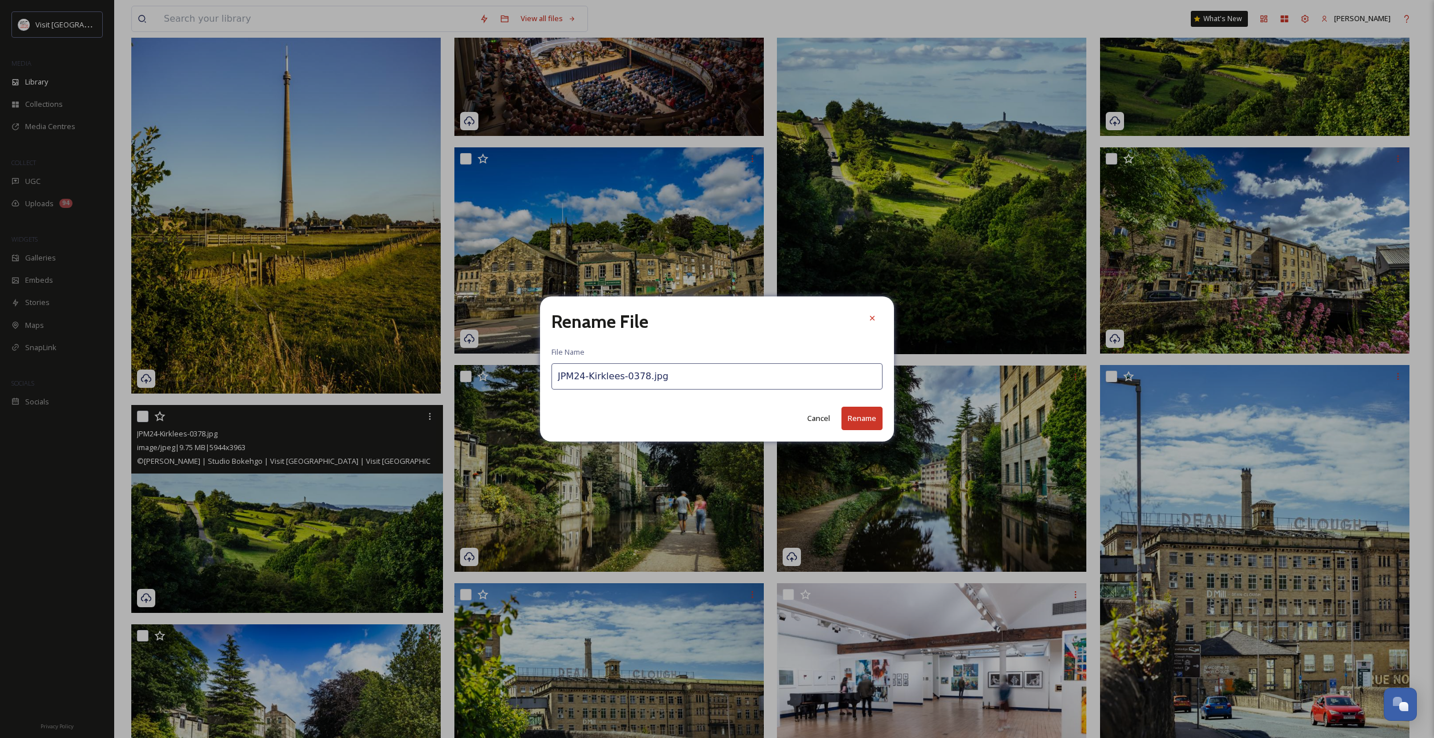
click at [653, 376] on input "JPM24-Kirklees-0378.jpg" at bounding box center [716, 376] width 331 height 26
paste input "Kirklees-Vista-c [PERSON_NAME]-2024"
type input "Kirklees-Vista-c [PERSON_NAME]-2024.jpg"
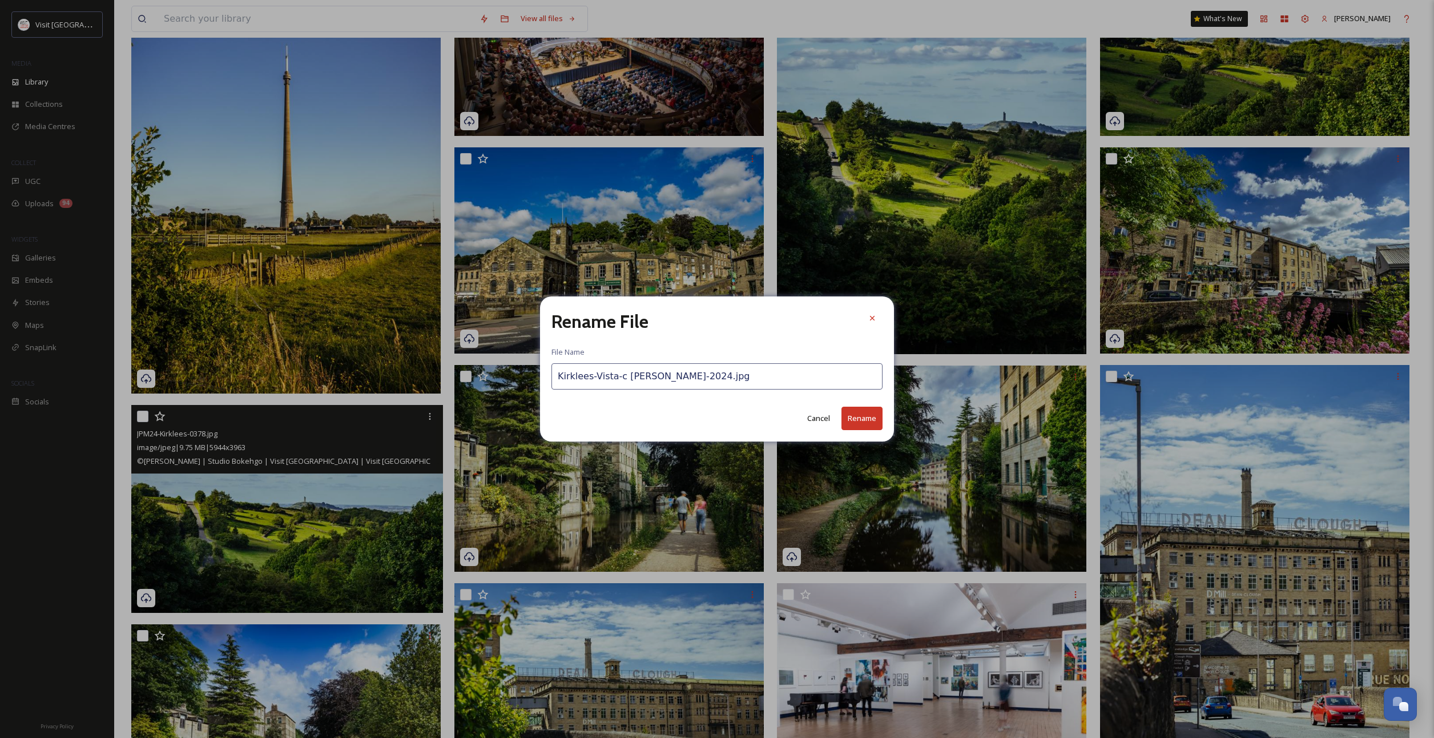
click at [867, 419] on button "Rename" at bounding box center [861, 417] width 41 height 23
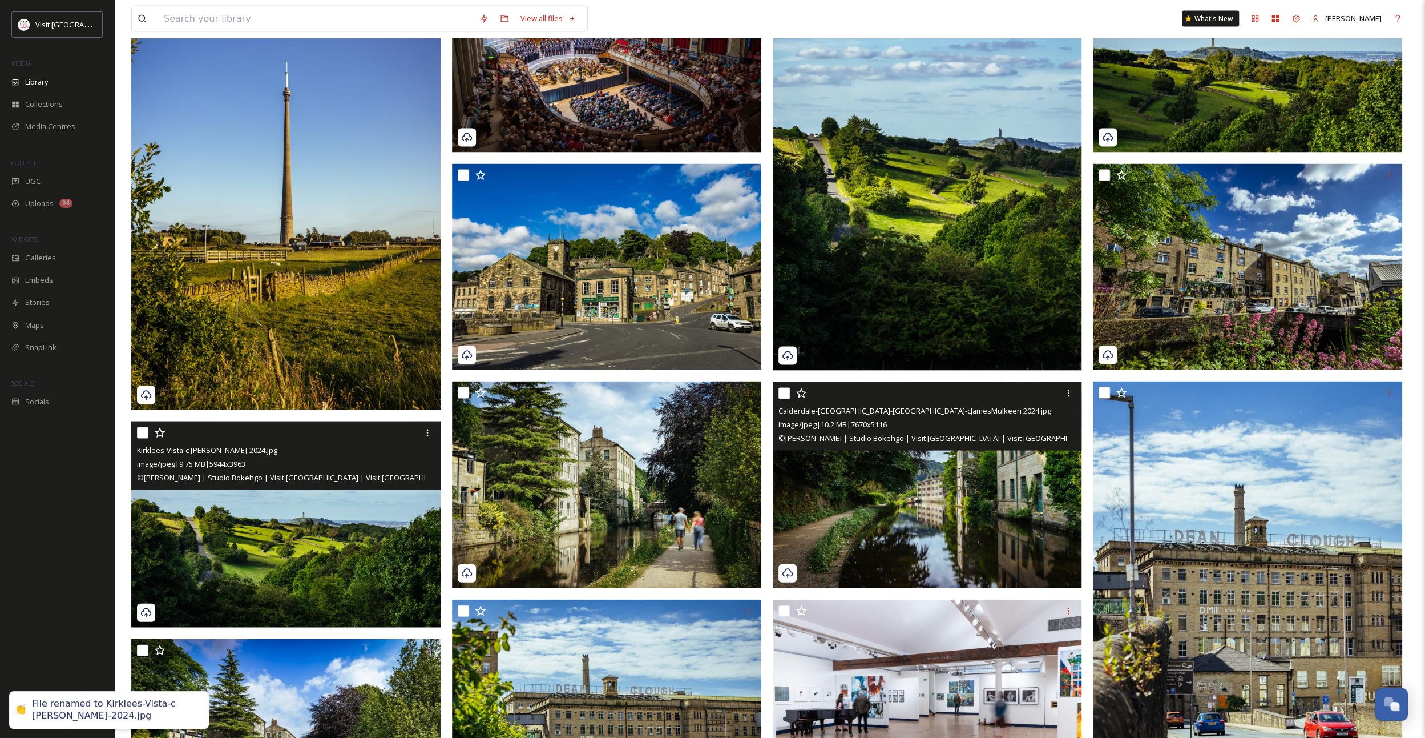
scroll to position [2055, 0]
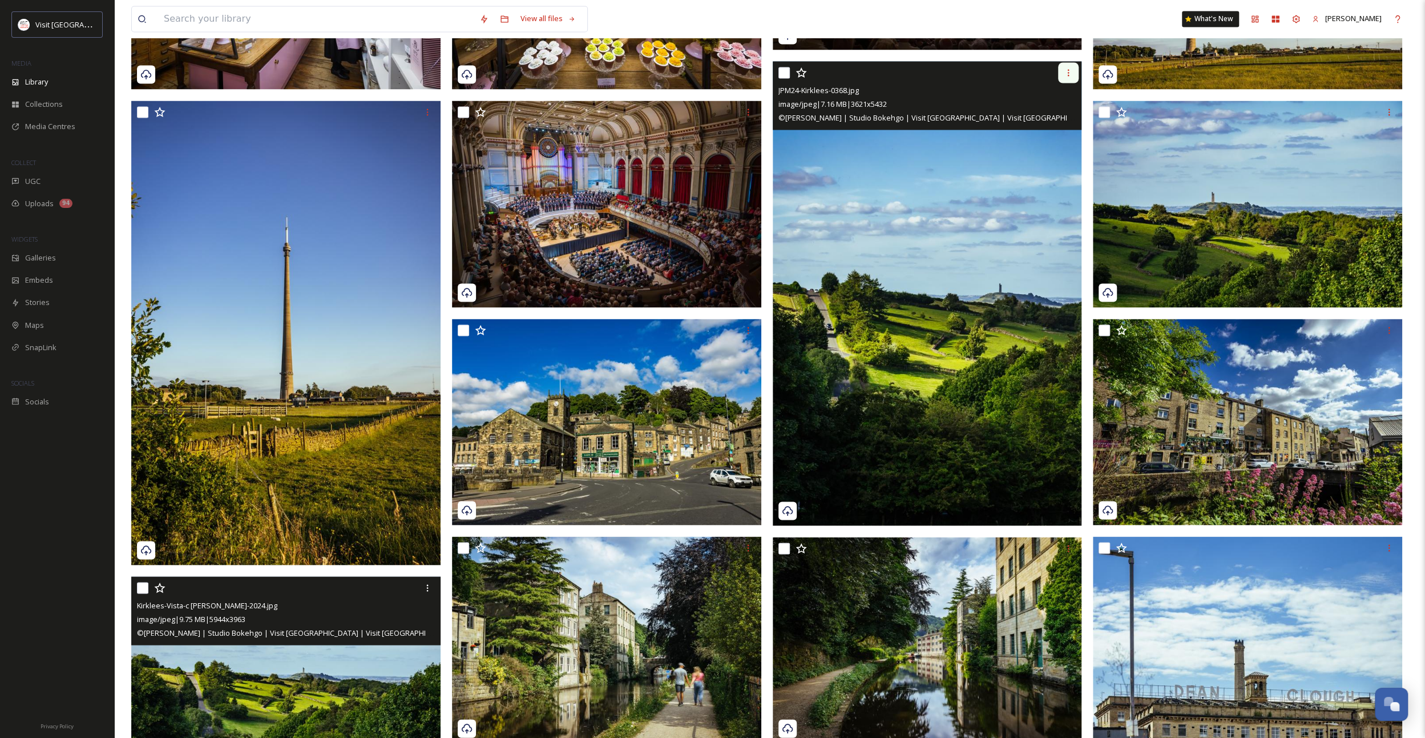
click at [1070, 65] on div at bounding box center [1068, 72] width 21 height 21
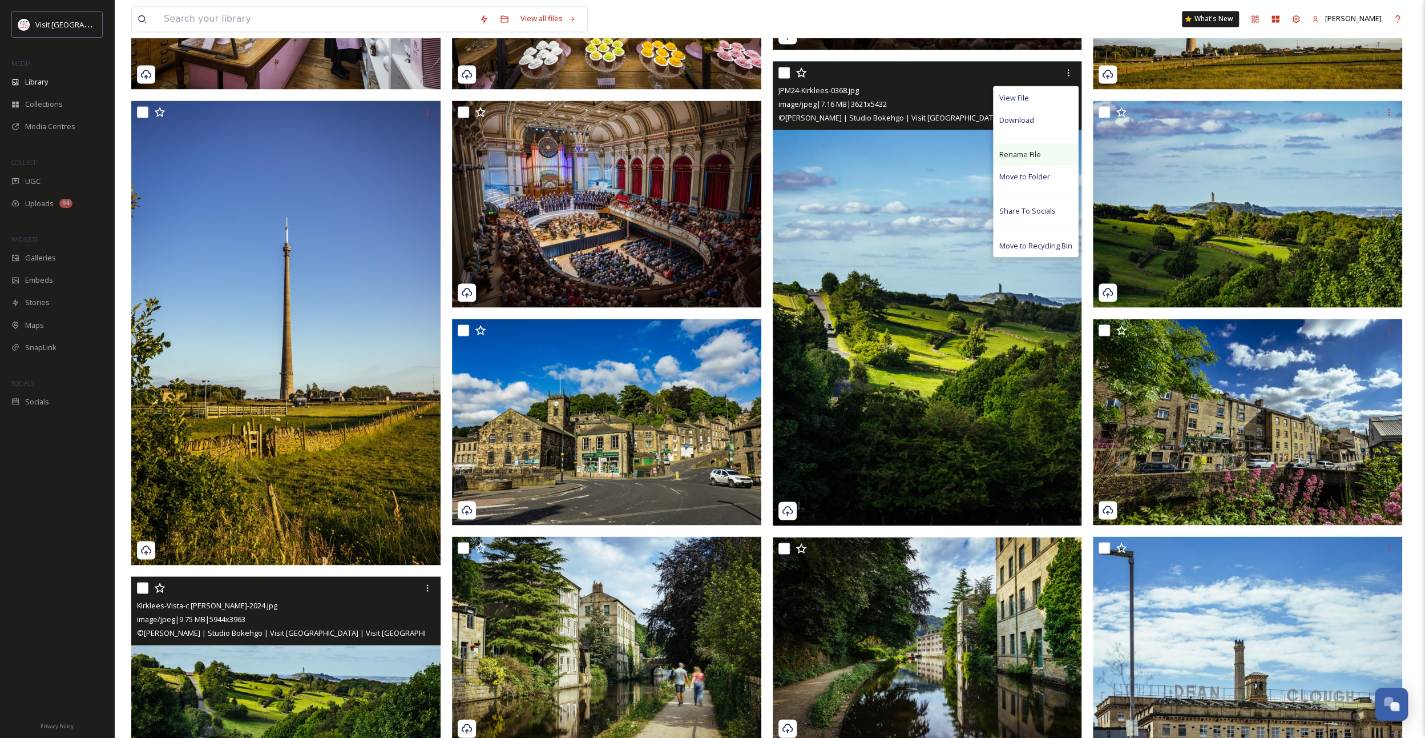
click at [1039, 147] on div "Rename File" at bounding box center [1036, 154] width 84 height 22
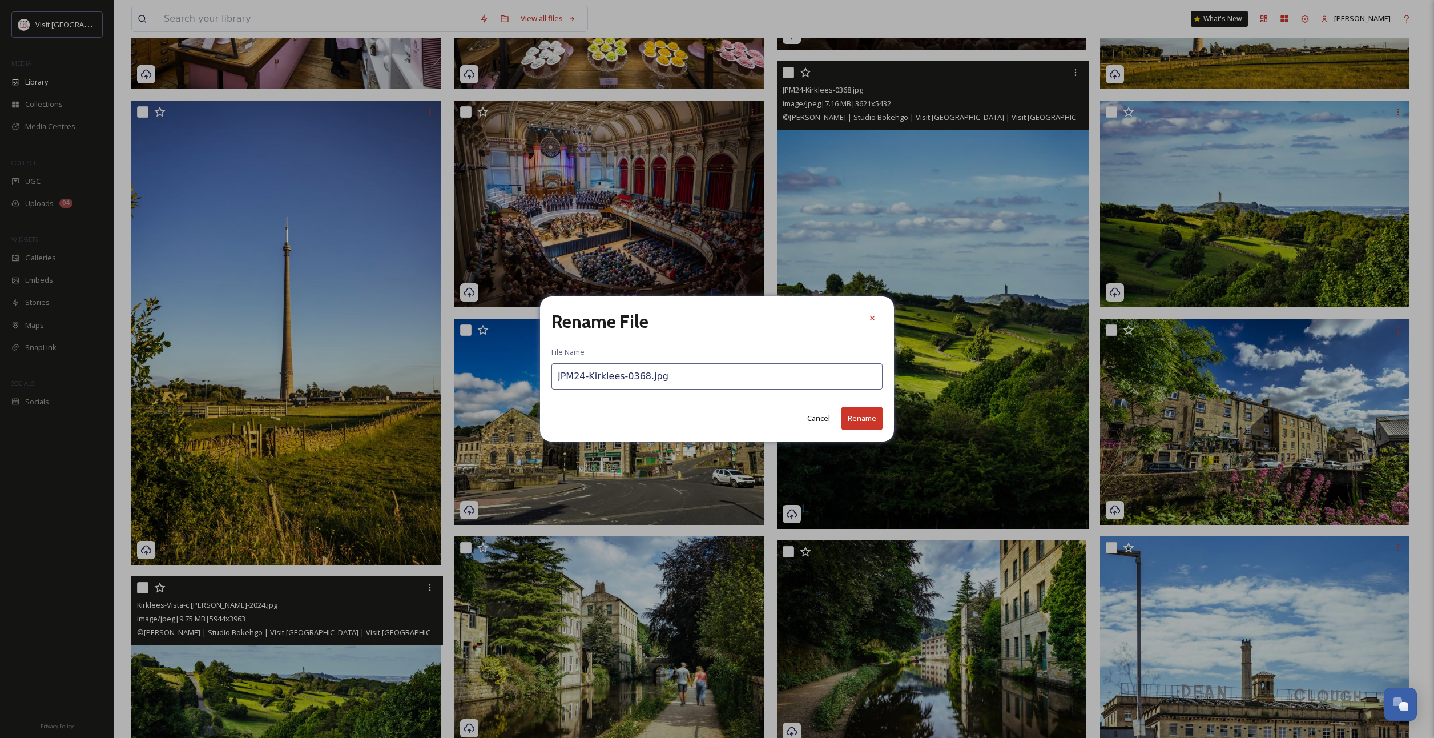
click at [637, 380] on input "JPM24-Kirklees-0368.jpg" at bounding box center [716, 376] width 331 height 26
paste input "Kirklees-Vista-c [PERSON_NAME]-2024"
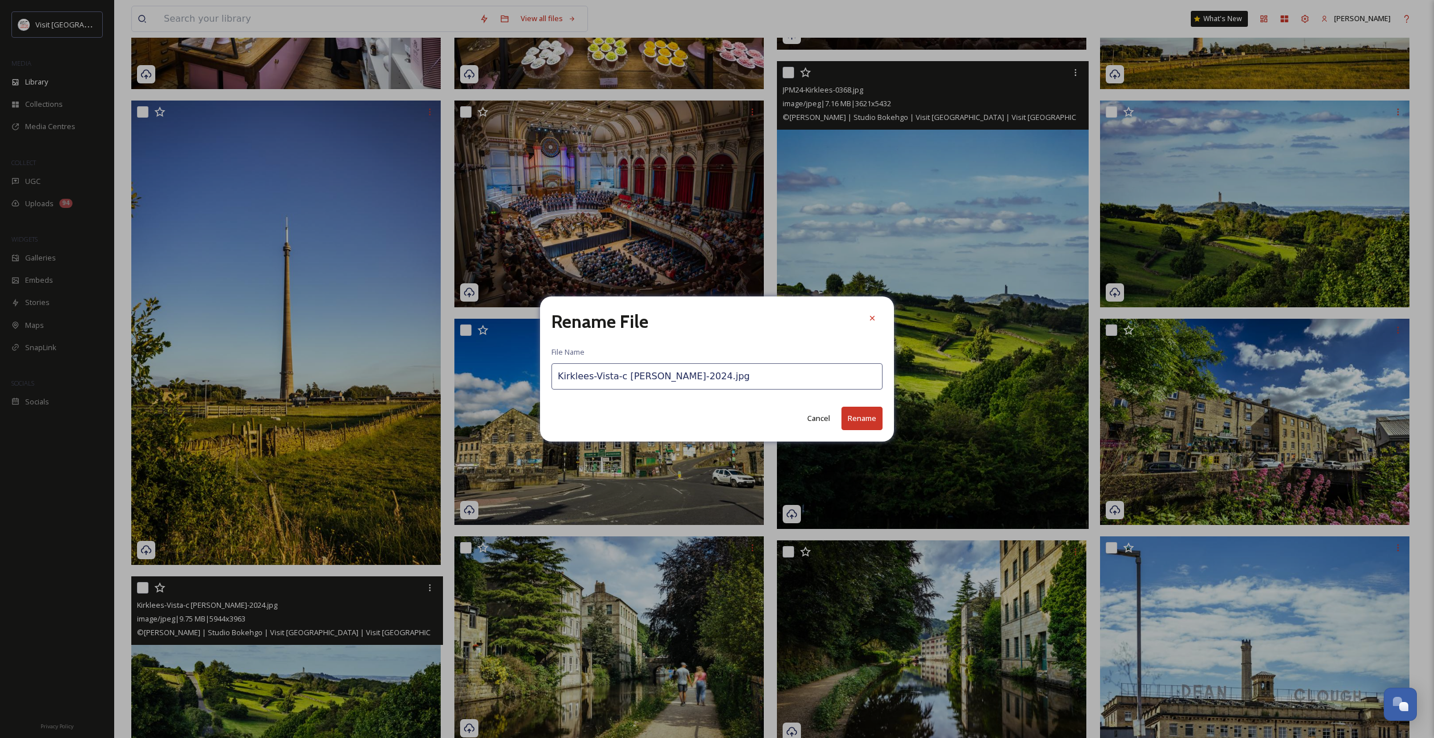
type input "Kirklees-Vista-c [PERSON_NAME]-2024.jpg"
click at [846, 417] on button "Rename" at bounding box center [861, 417] width 41 height 23
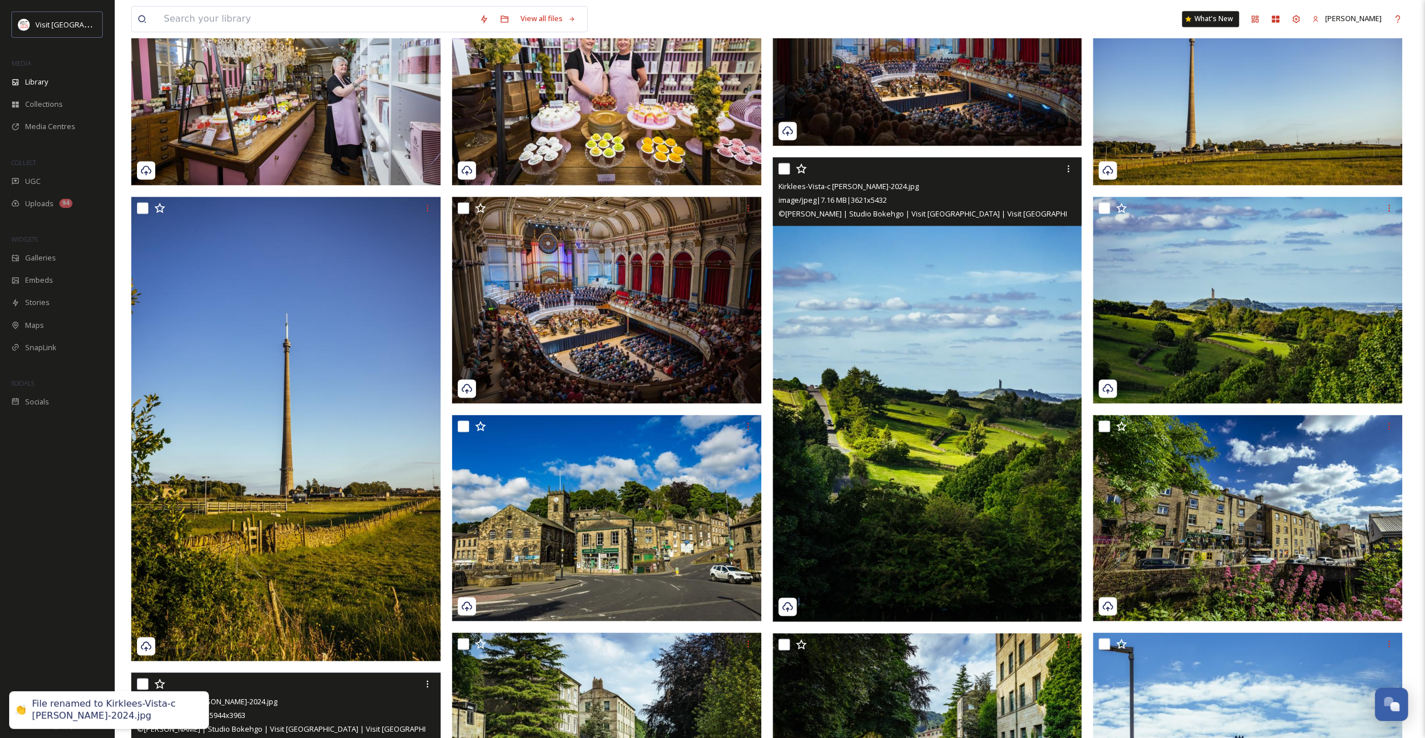
scroll to position [1941, 0]
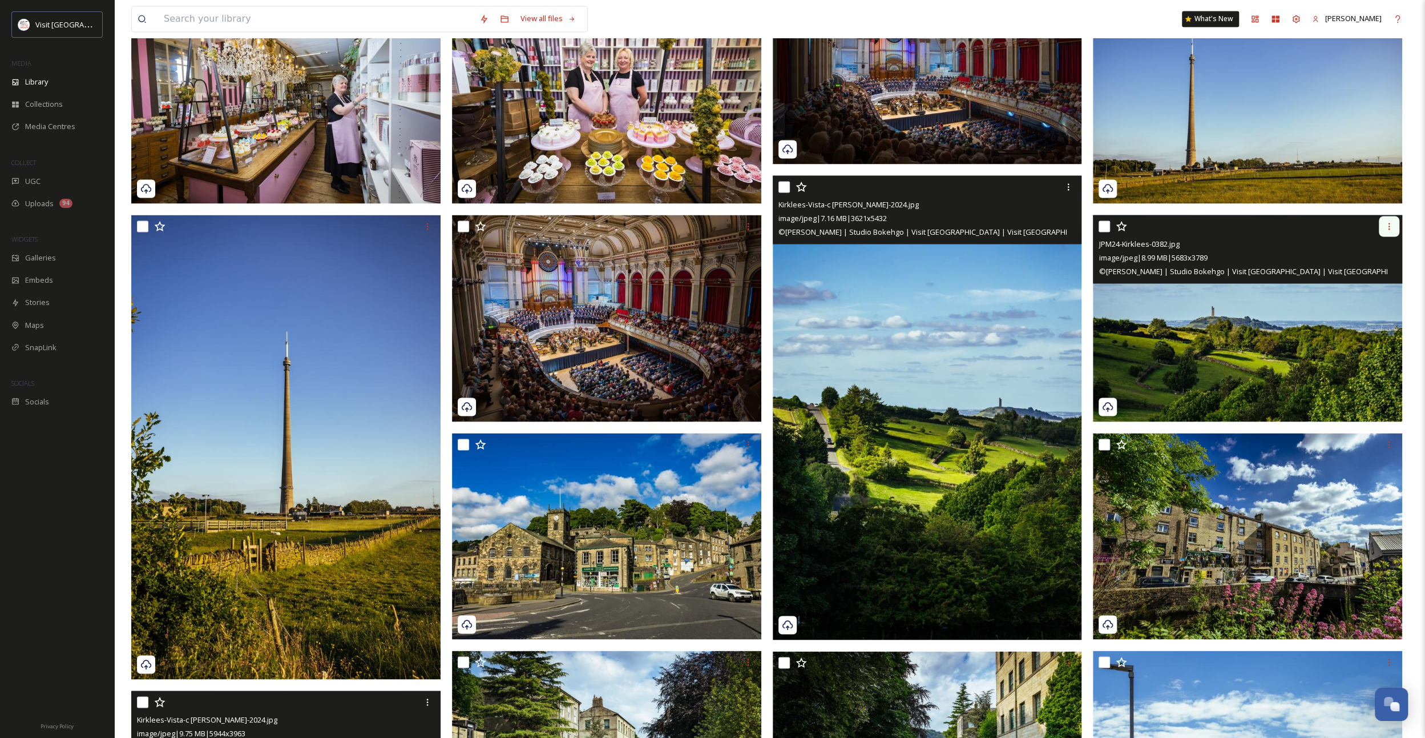
click at [1394, 224] on div at bounding box center [1389, 226] width 21 height 21
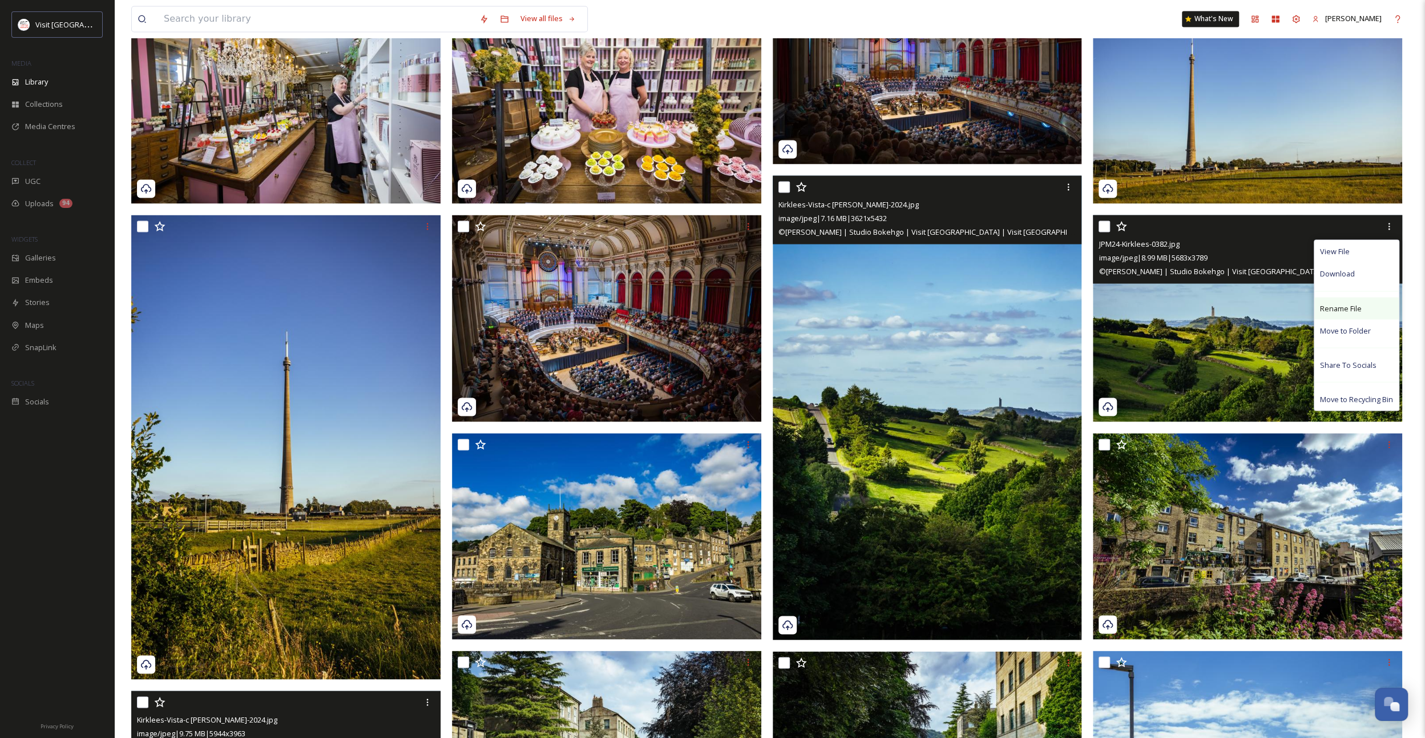
click at [1344, 303] on span "Rename File" at bounding box center [1341, 308] width 42 height 11
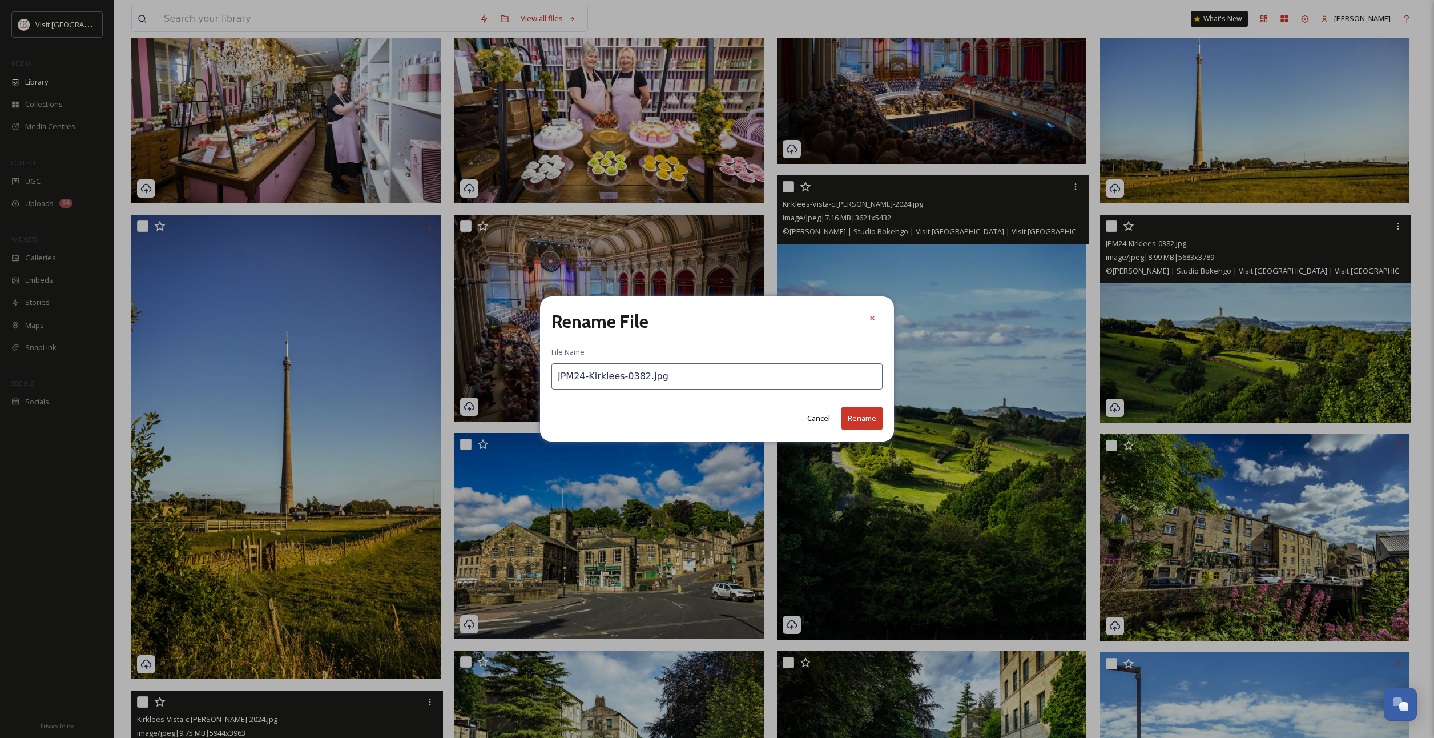
click at [628, 388] on input "JPM24-Kirklees-0382.jpg" at bounding box center [716, 376] width 331 height 26
click at [625, 376] on input "JPM24-Kirklees-0382.jpg" at bounding box center [716, 376] width 331 height 26
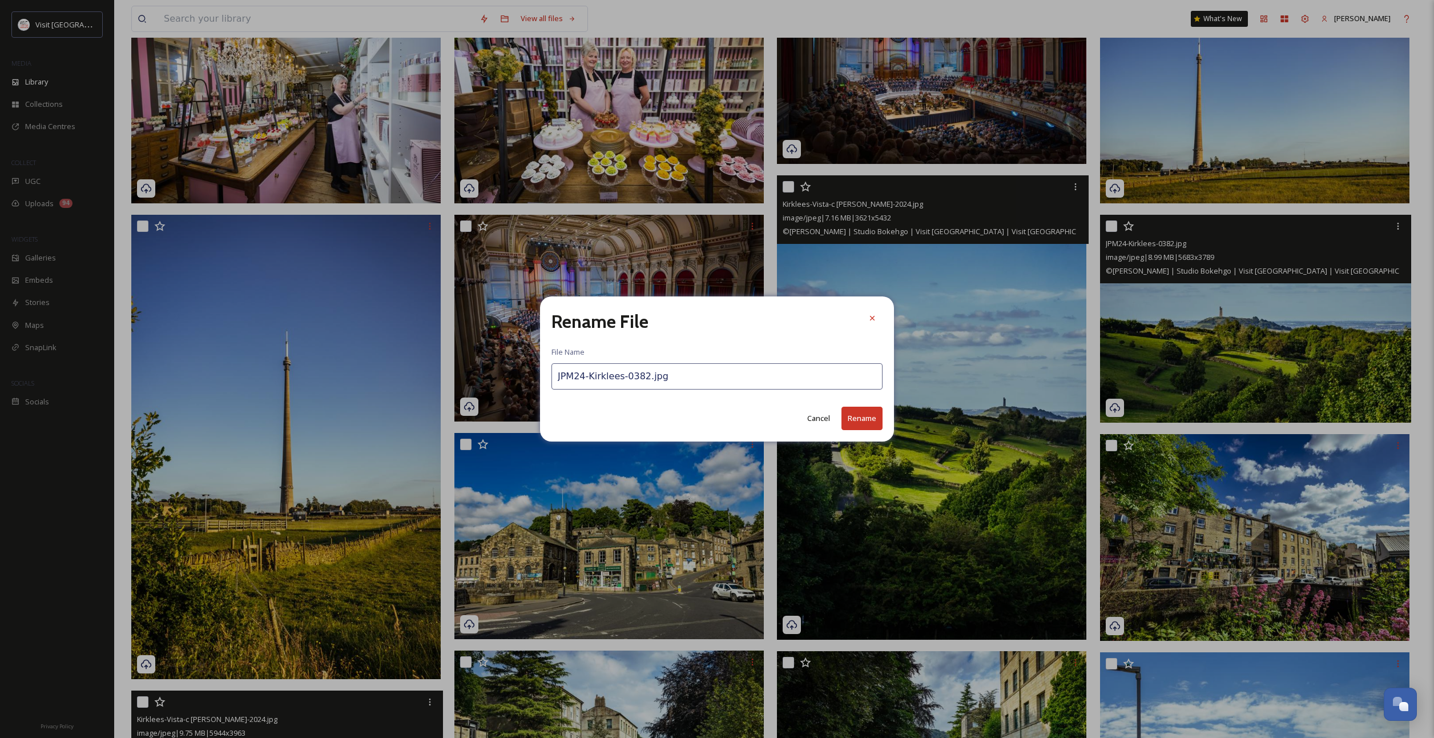
paste input "Kirklees-Vista-c [PERSON_NAME]-2024"
type input "Kirklees-Vista-c [PERSON_NAME]-2024.jpg"
click at [869, 422] on button "Rename" at bounding box center [861, 417] width 41 height 23
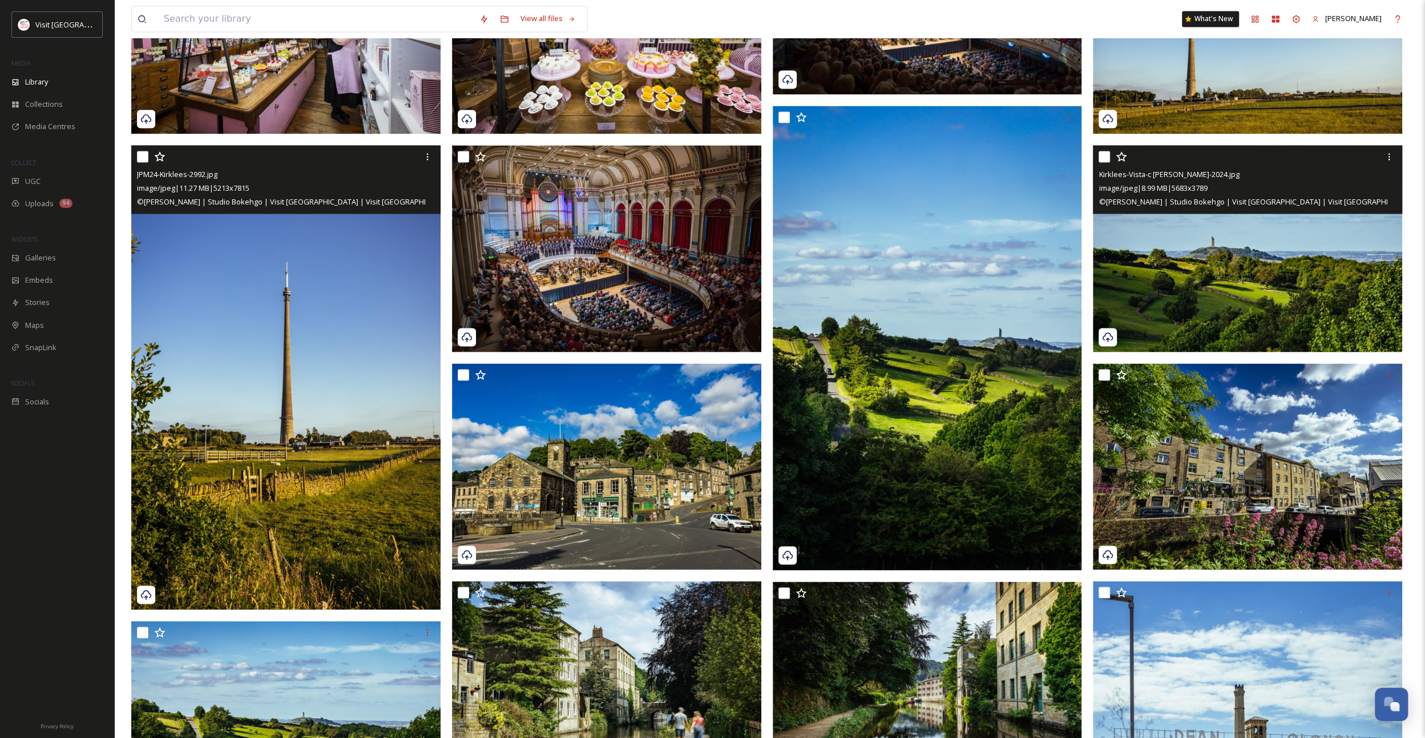
scroll to position [1998, 0]
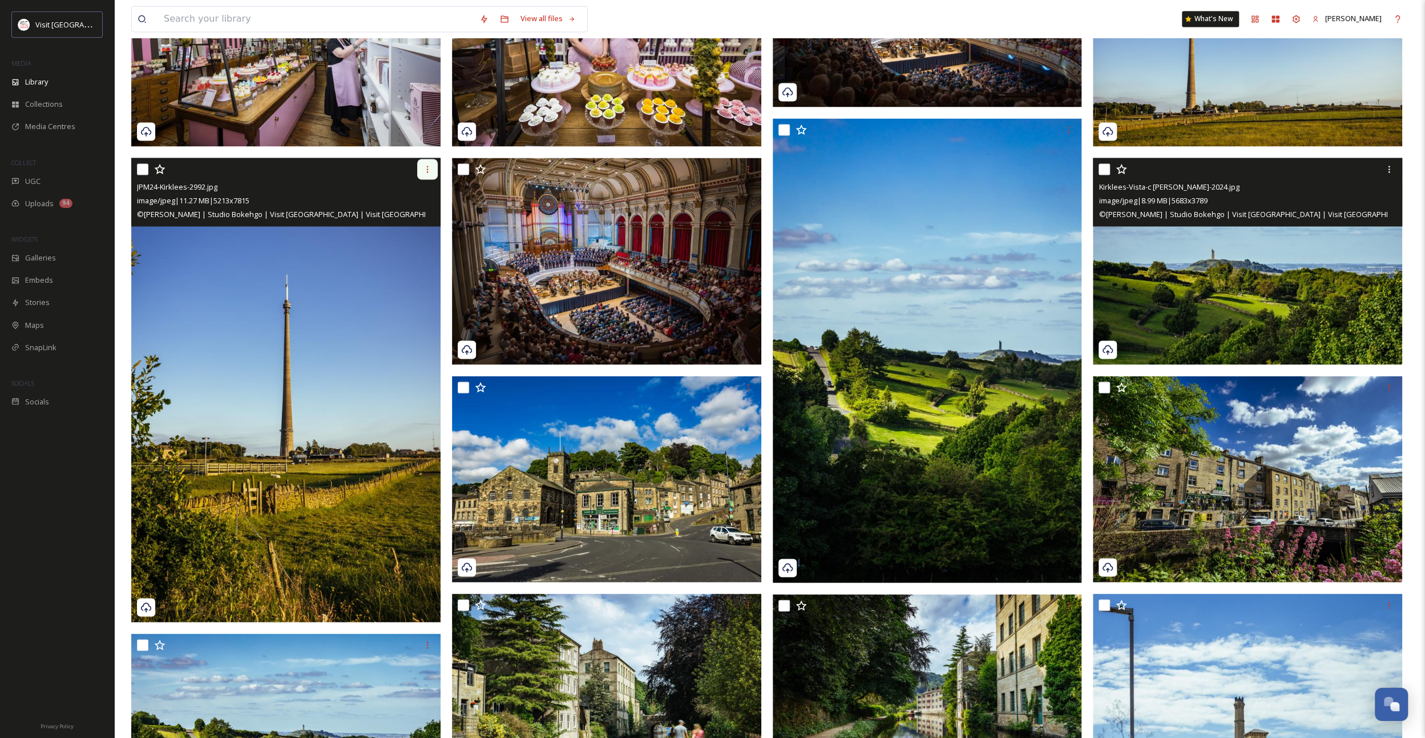
click at [433, 169] on div at bounding box center [427, 169] width 21 height 21
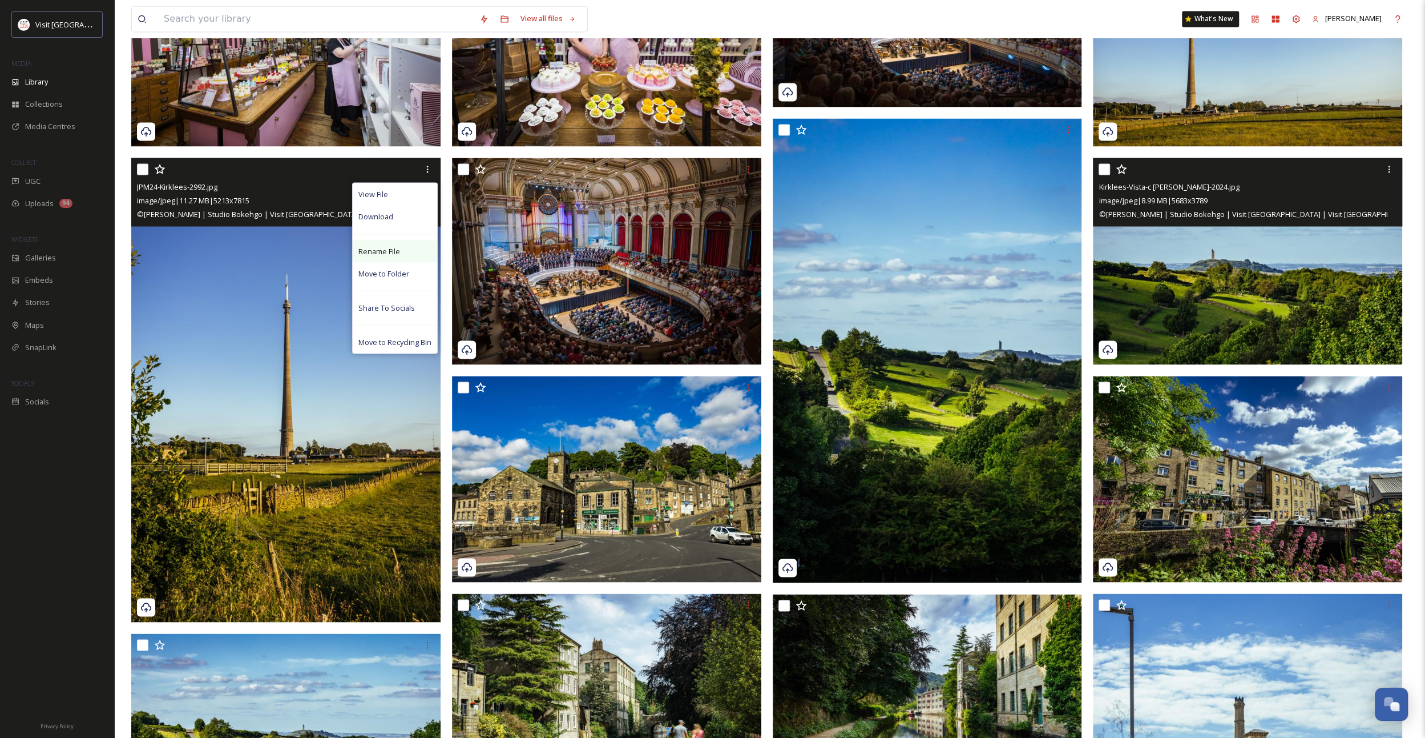
click at [402, 248] on div "Rename File" at bounding box center [395, 251] width 84 height 22
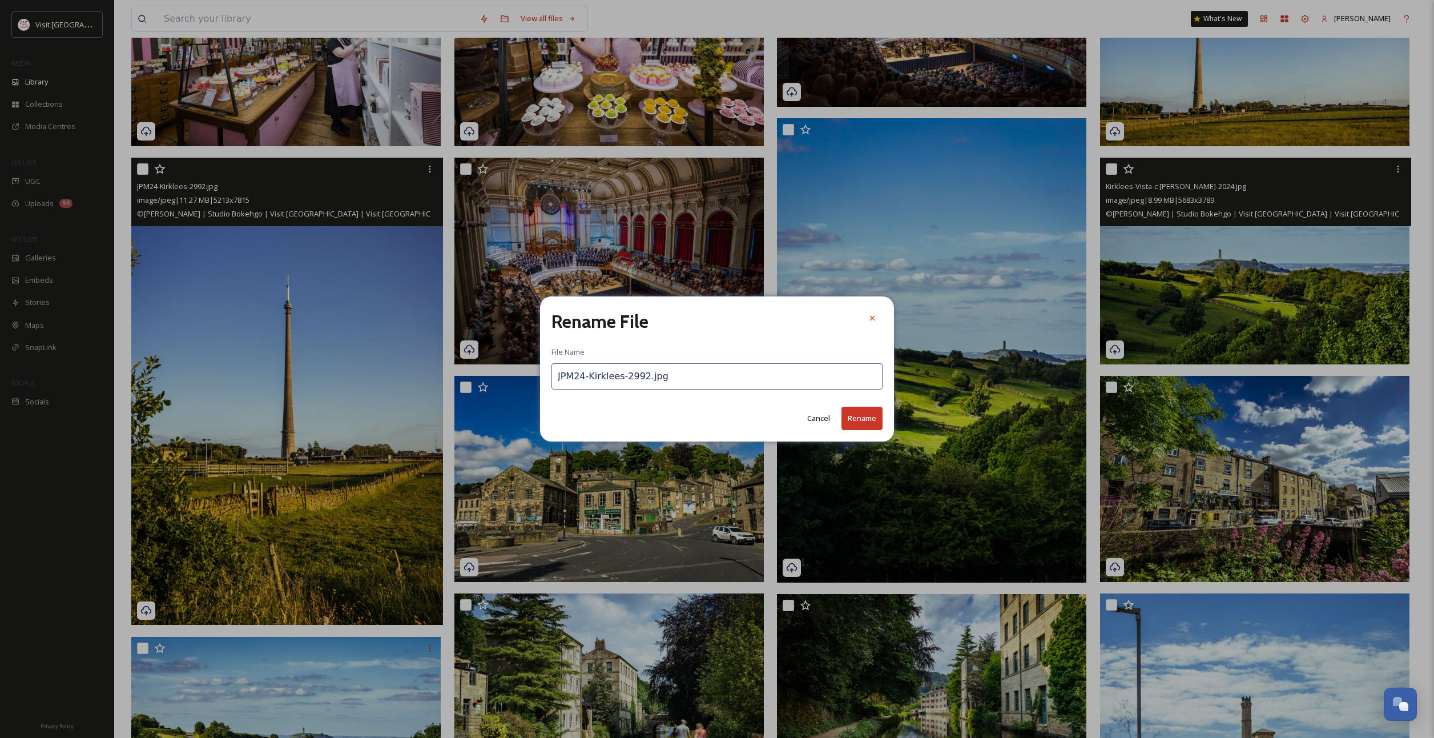
click at [657, 376] on input "JPM24-Kirklees-2992.jpg" at bounding box center [716, 376] width 331 height 26
paste input "Kirklees-Vista-c [PERSON_NAME]-2024"
drag, startPoint x: 610, startPoint y: 374, endPoint x: 593, endPoint y: 373, distance: 16.6
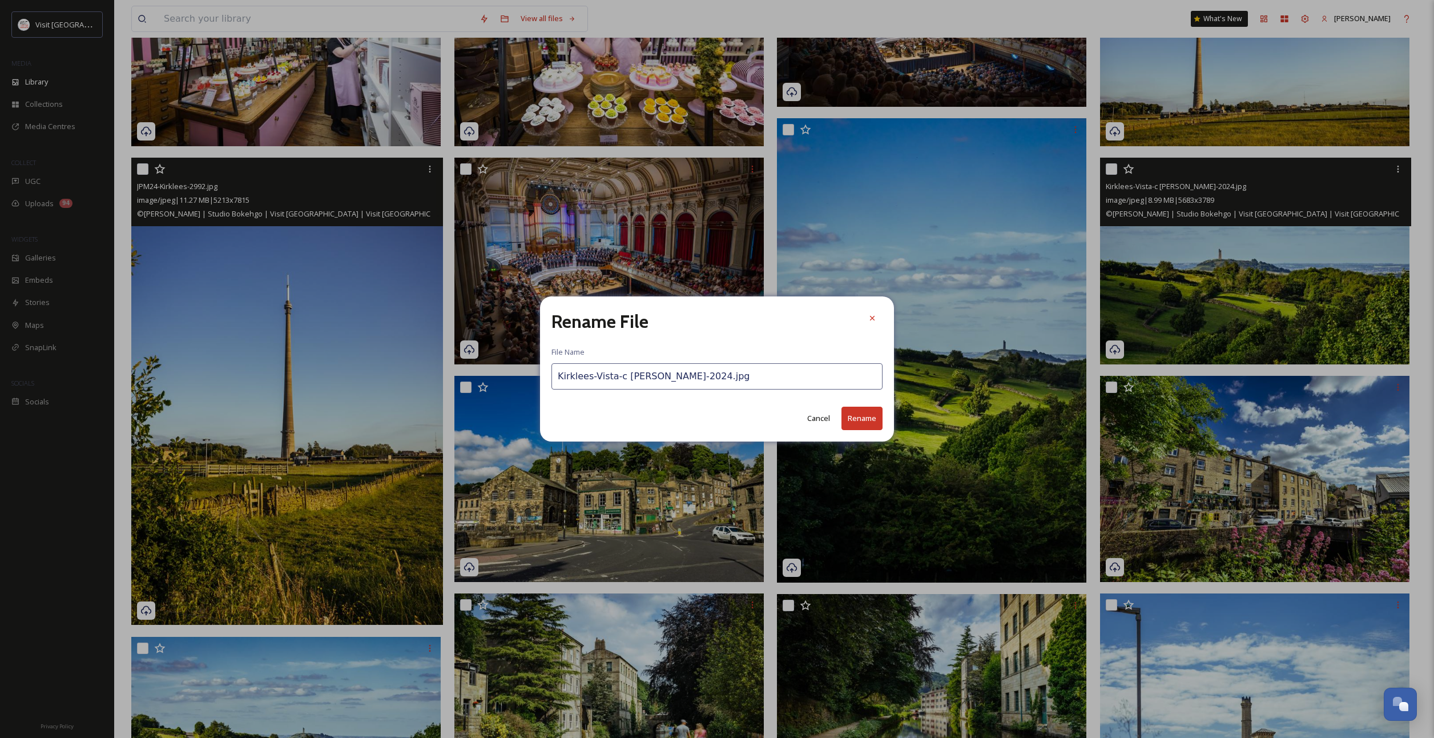
click at [593, 373] on input "Kirklees-Vista-c [PERSON_NAME]-2024.jpg" at bounding box center [716, 376] width 331 height 26
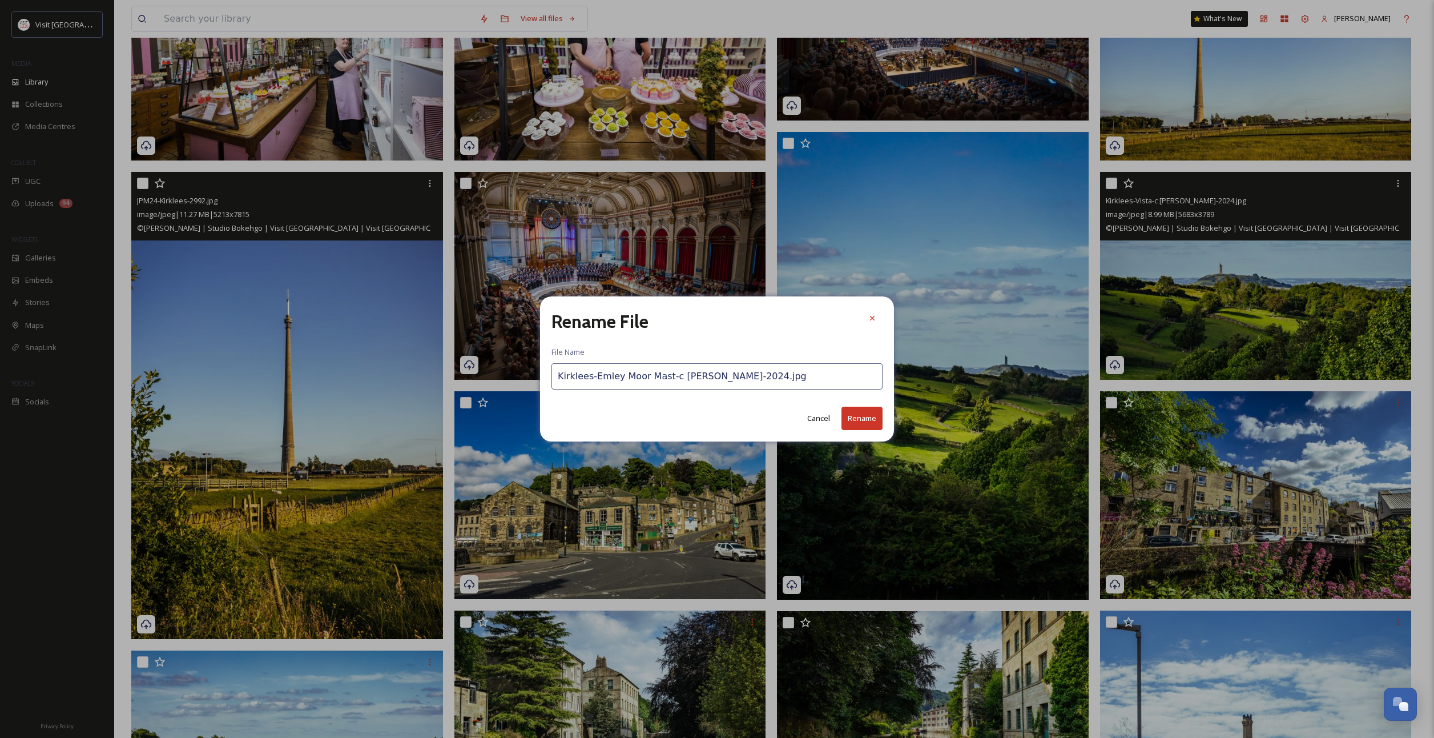
type input "Kirklees-Emley Moor Mast-c [PERSON_NAME]-2024.jpg"
click at [865, 417] on button "Rename" at bounding box center [861, 417] width 41 height 23
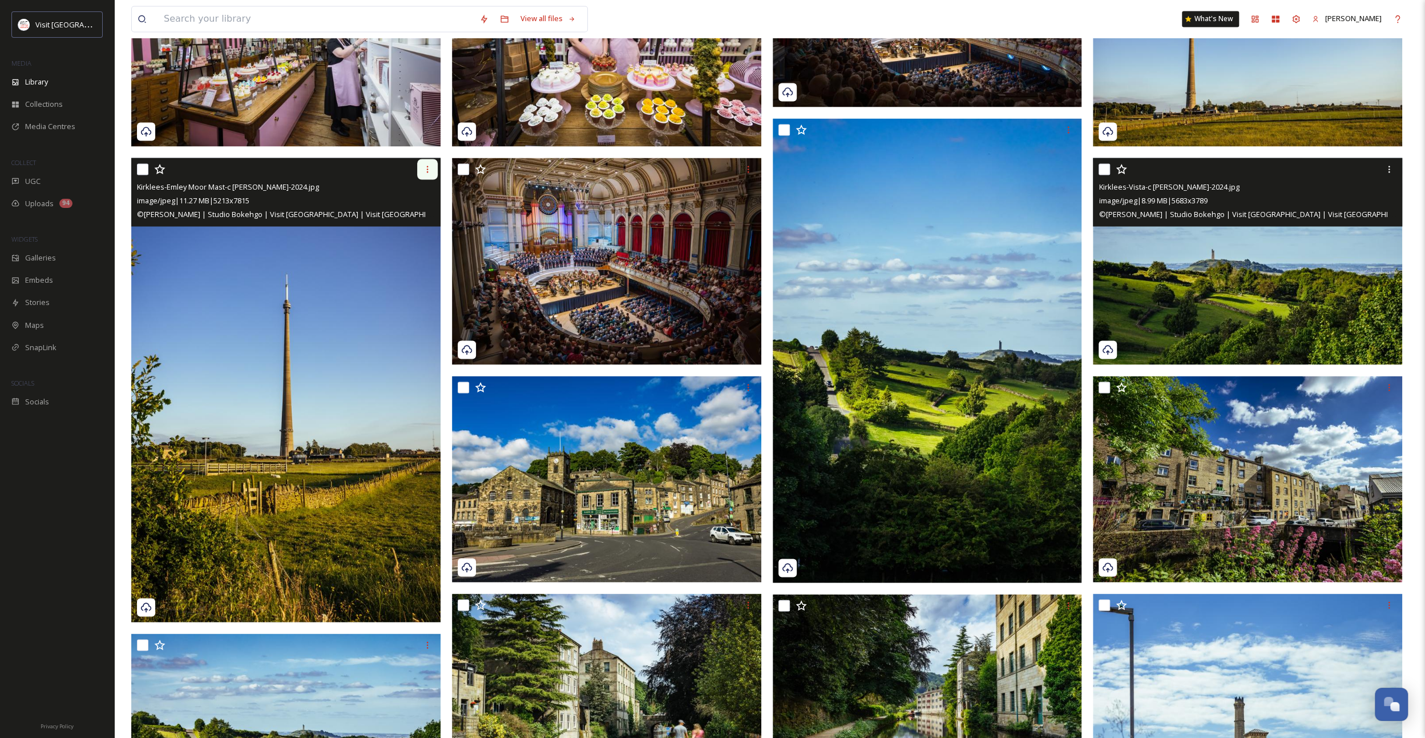
click at [422, 168] on div at bounding box center [427, 169] width 21 height 21
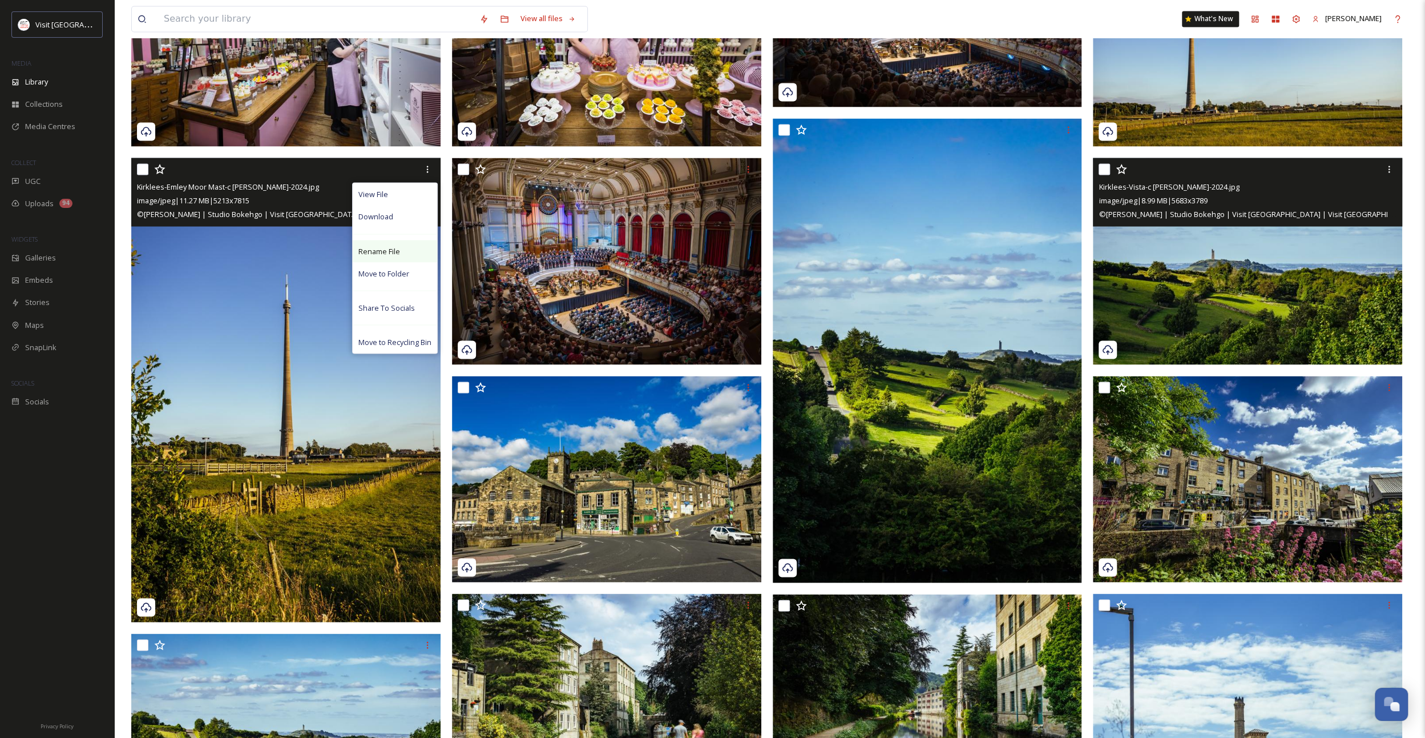
click at [399, 252] on div "Rename File" at bounding box center [395, 251] width 84 height 22
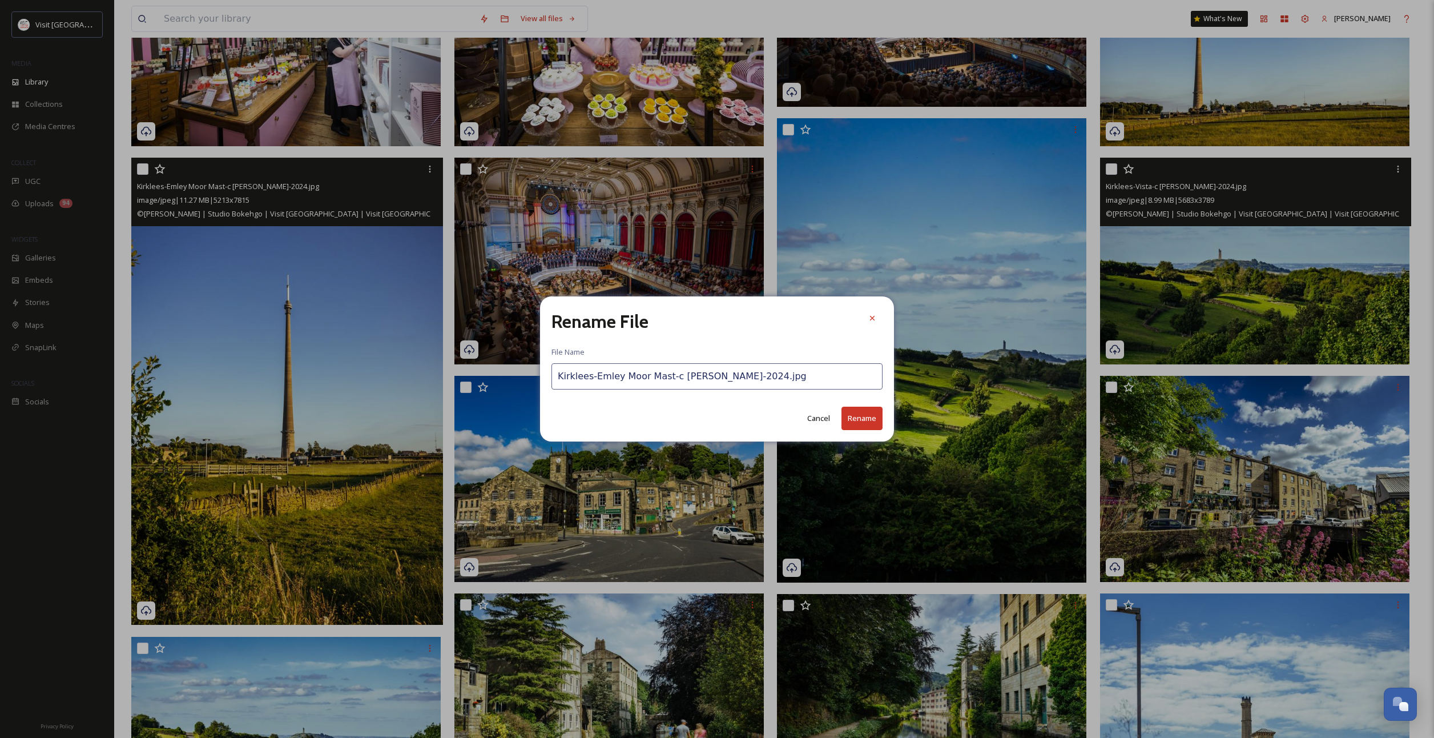
click at [618, 377] on input "Kirklees-Emley Moor Mast-c [PERSON_NAME]-2024.jpg" at bounding box center [716, 376] width 331 height 26
click at [619, 376] on input "Kirklees-Emley Moor Mast-c [PERSON_NAME]-2024.jpg" at bounding box center [716, 376] width 331 height 26
click at [861, 421] on button "Rename" at bounding box center [861, 417] width 41 height 23
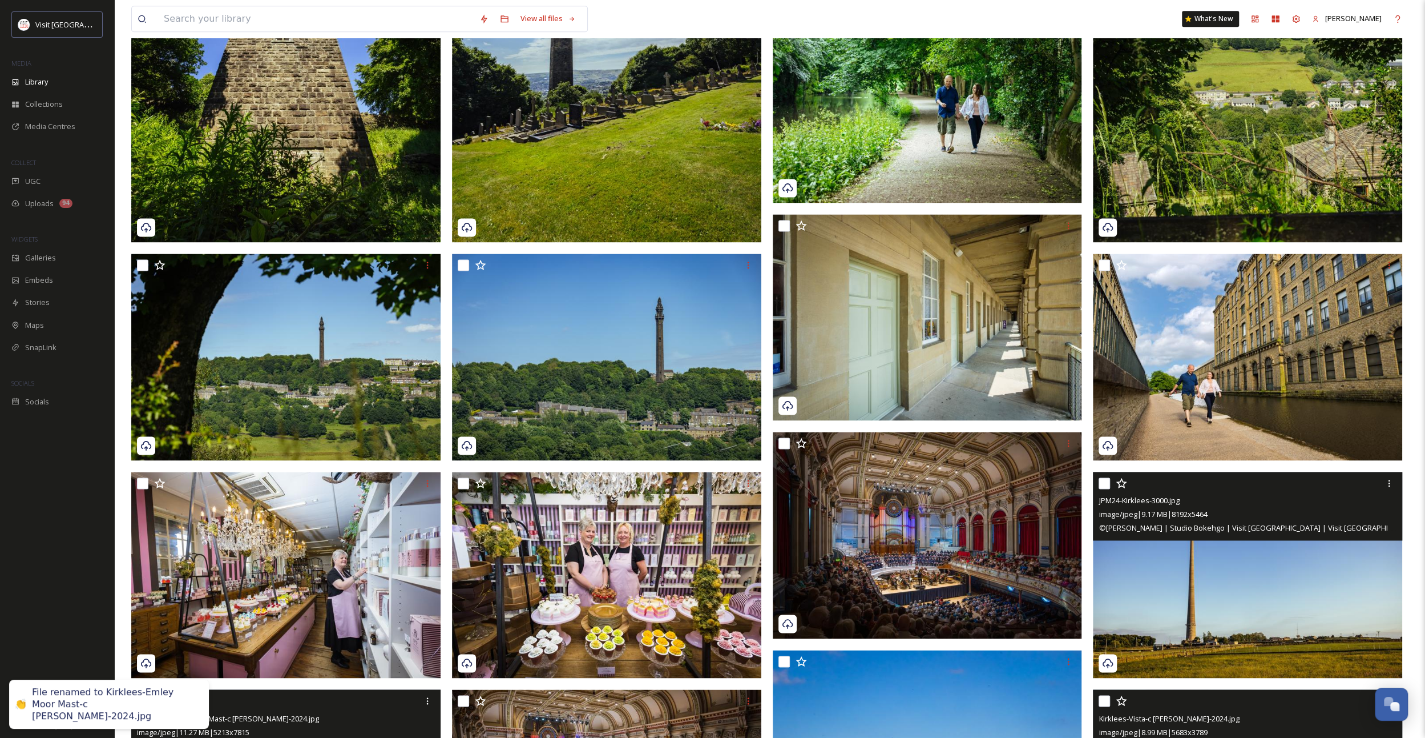
scroll to position [1598, 0]
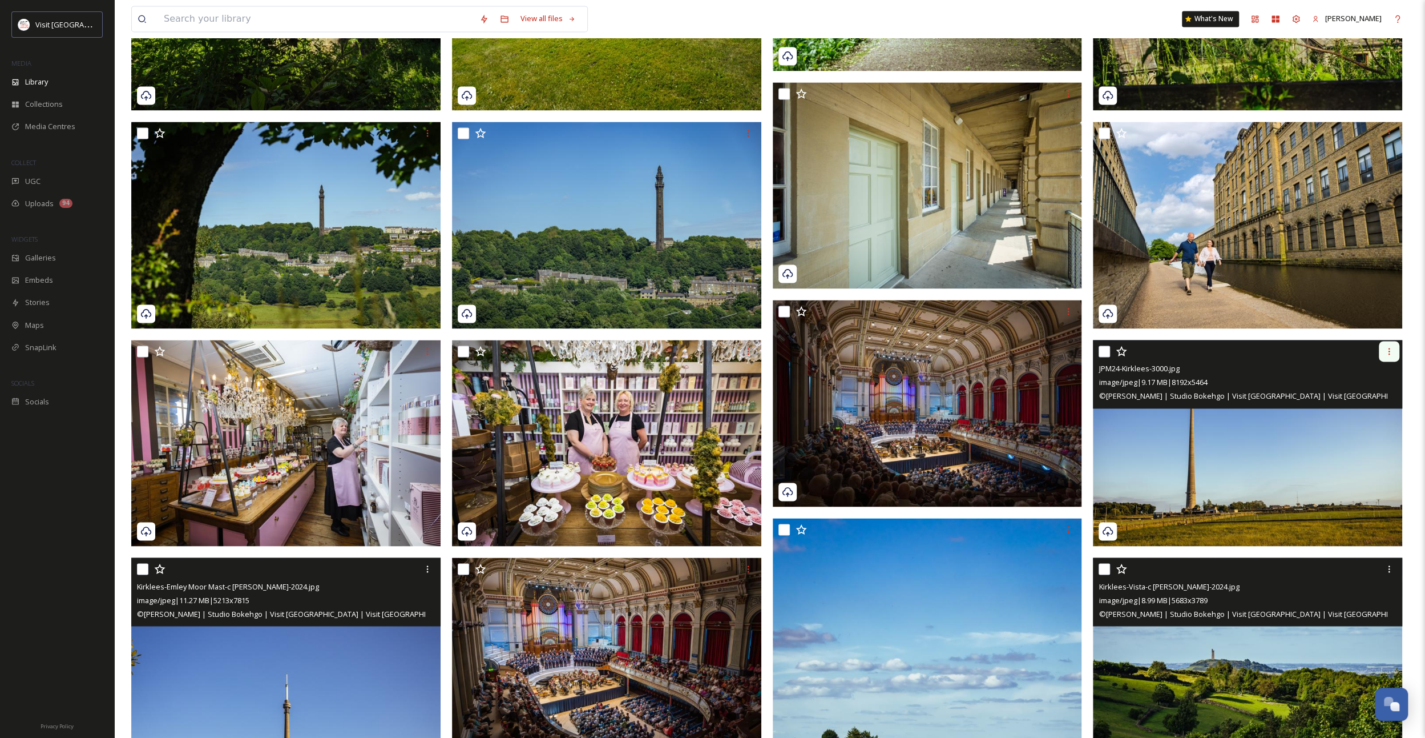
click at [1382, 355] on div at bounding box center [1389, 351] width 21 height 21
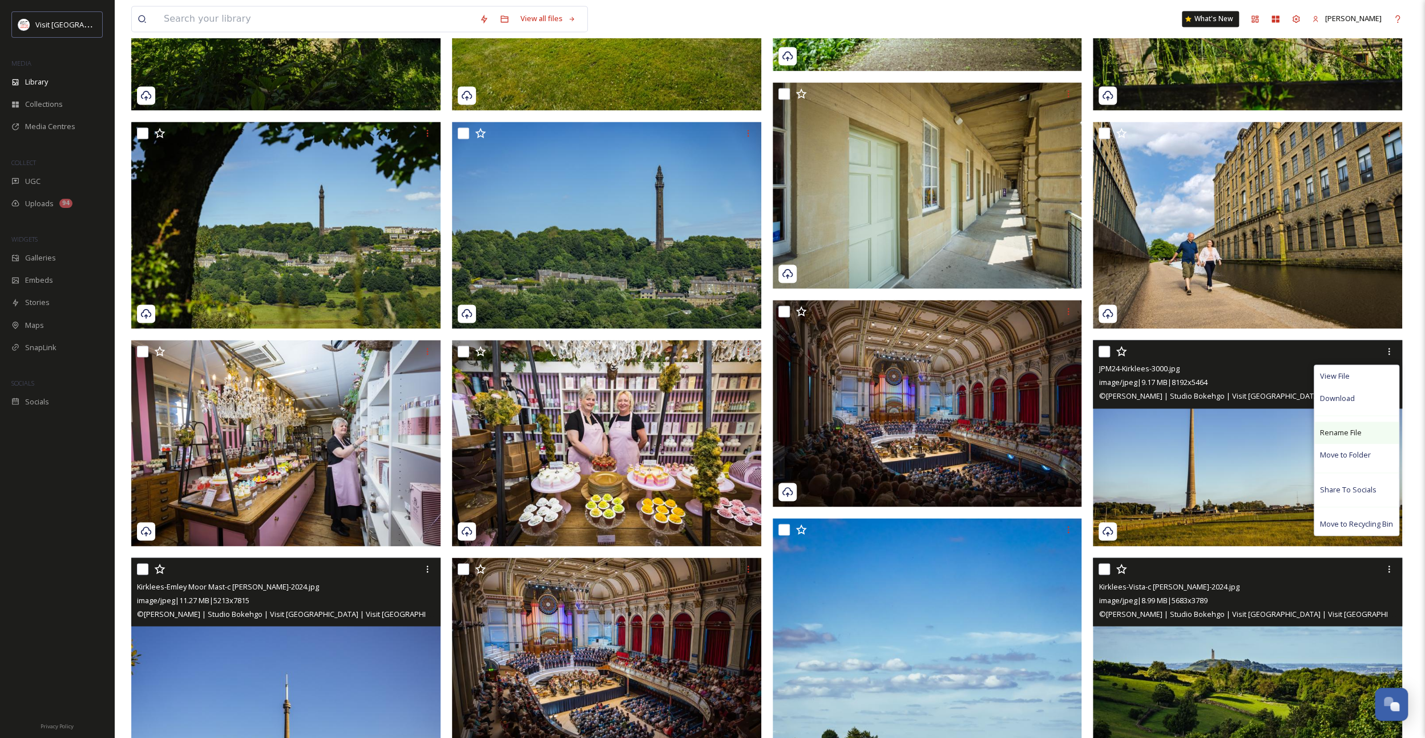
click at [1342, 434] on span "Rename File" at bounding box center [1341, 432] width 42 height 11
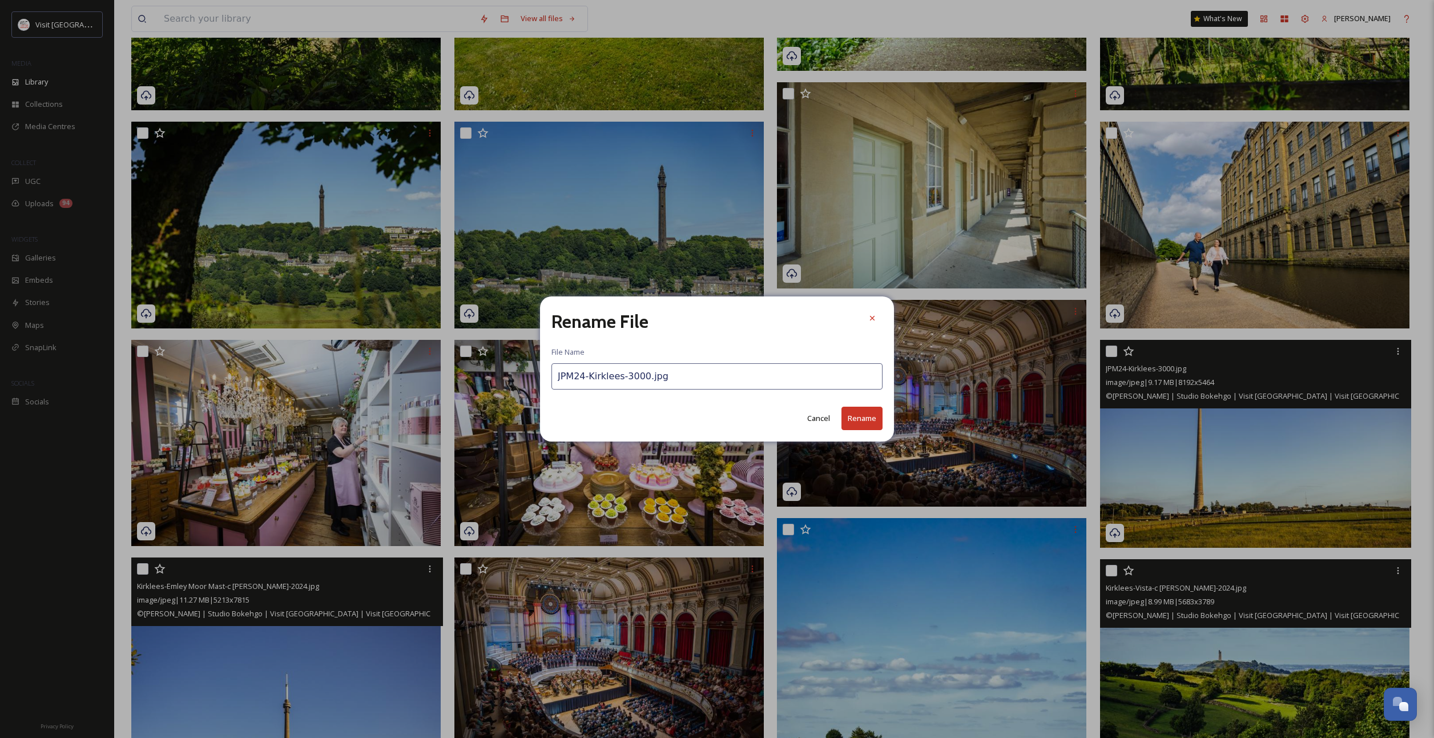
click at [664, 378] on input "JPM24-Kirklees-3000.jpg" at bounding box center [716, 376] width 331 height 26
paste input "Kirklees-Emley Moor Mast-c [PERSON_NAME]-2024"
type input "Kirklees-Emley Moor Mast-c [PERSON_NAME]-2024.jpg"
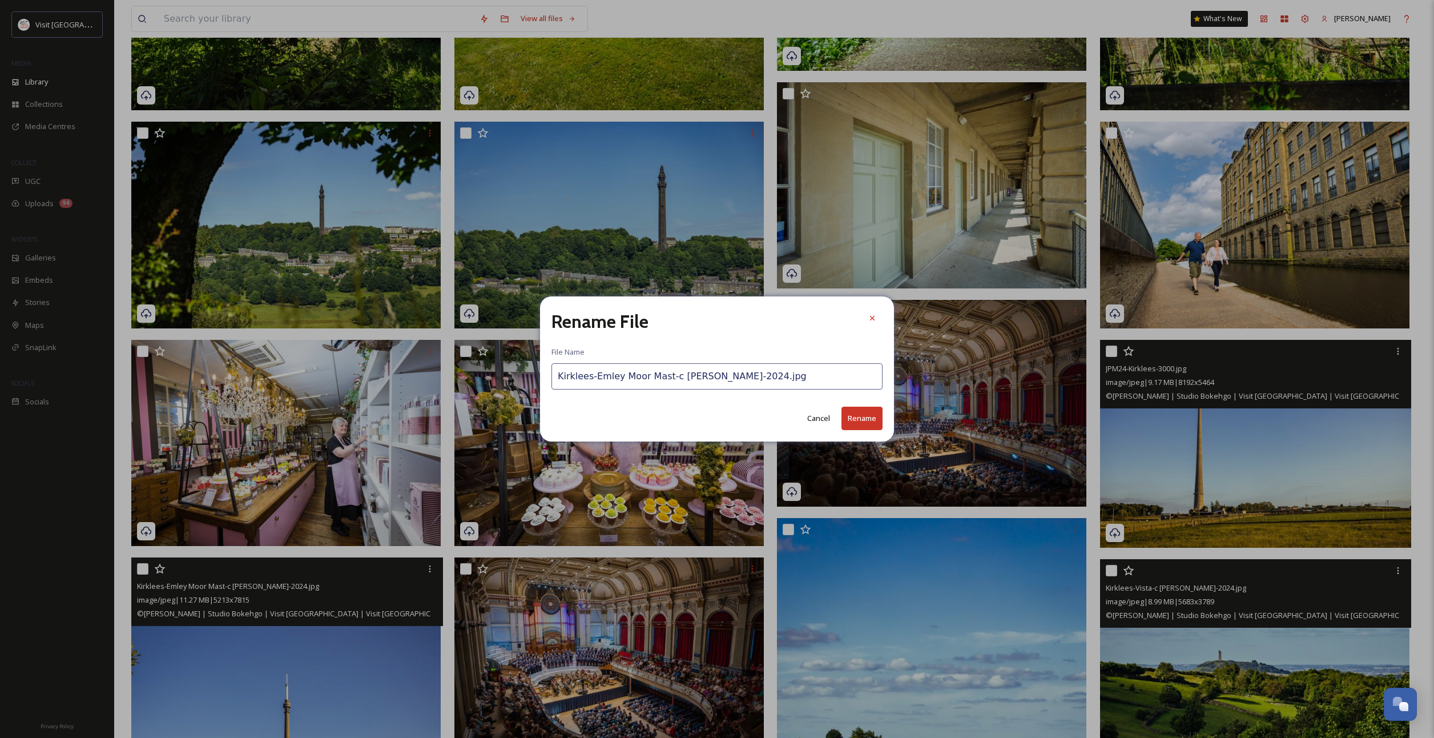
click at [869, 416] on button "Rename" at bounding box center [861, 417] width 41 height 23
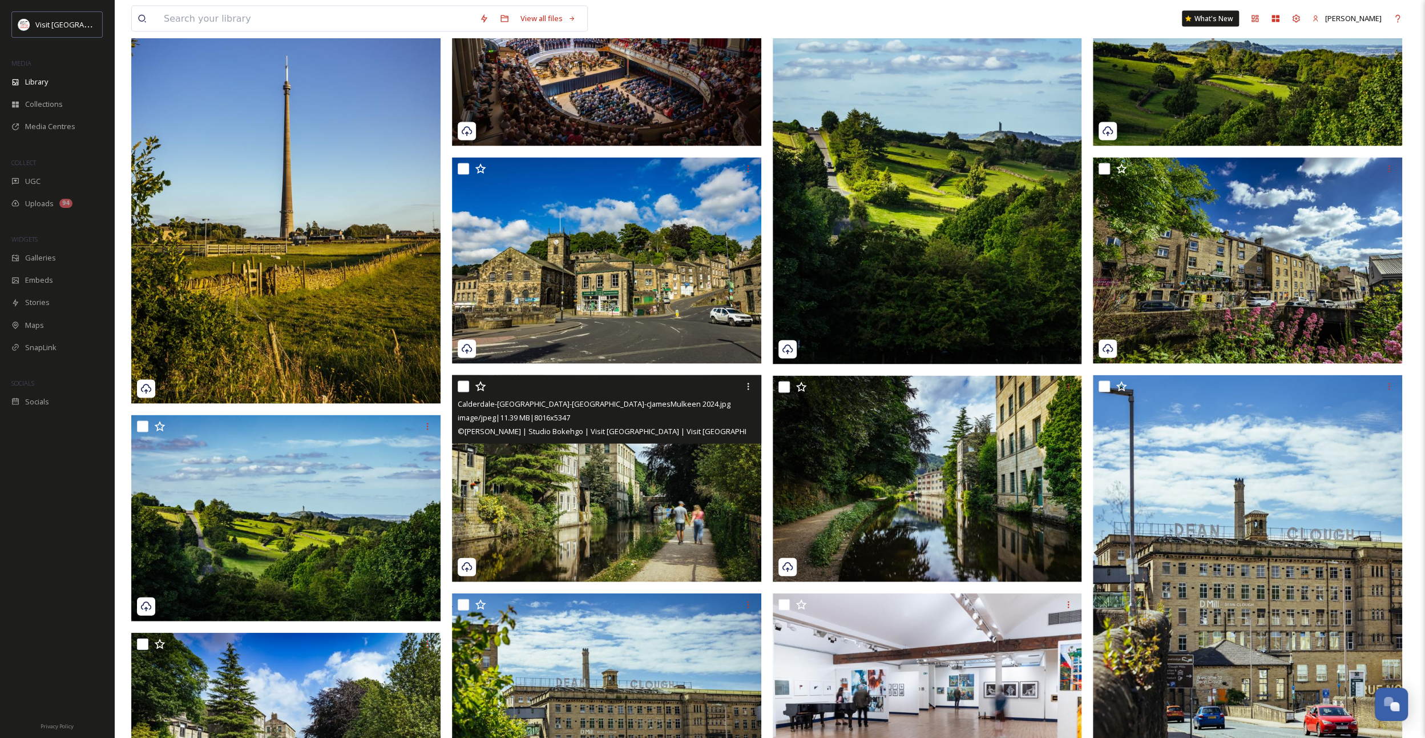
scroll to position [2226, 0]
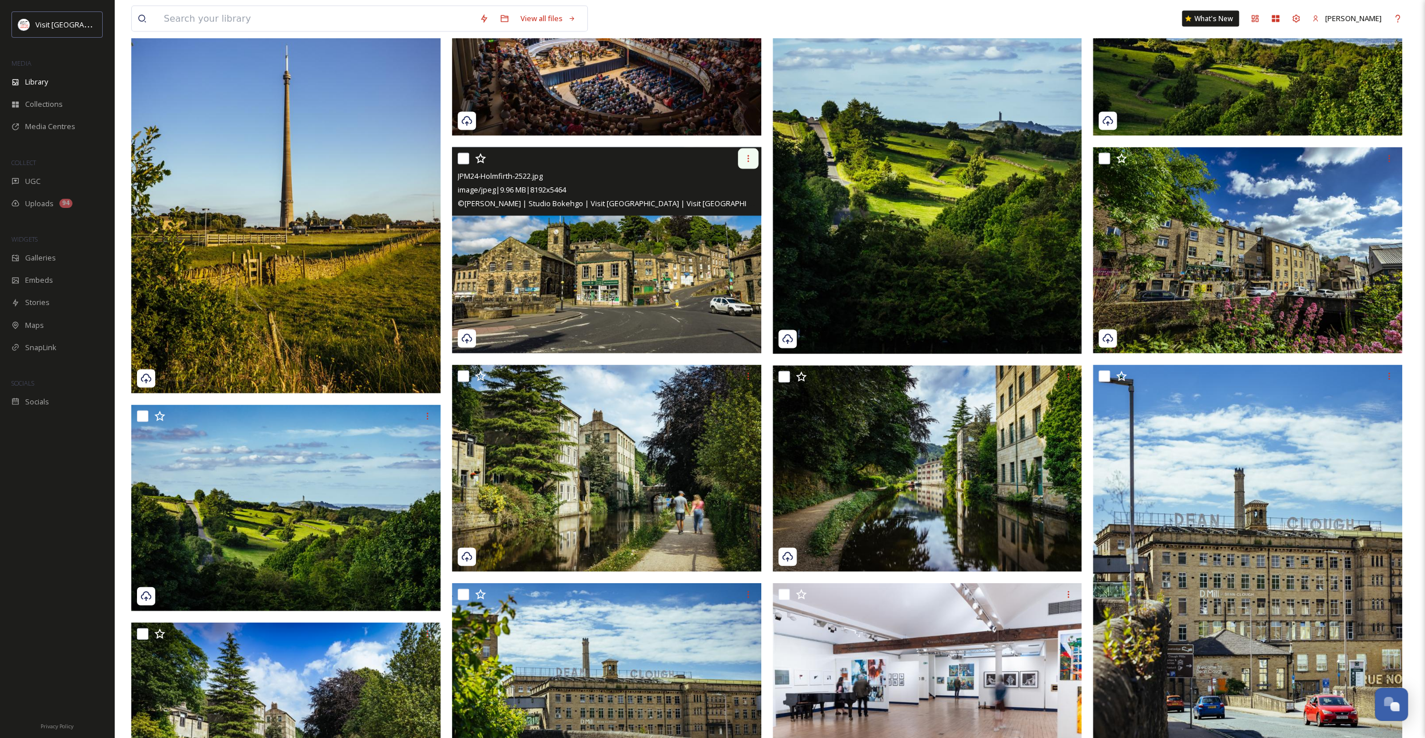
click at [747, 156] on icon at bounding box center [748, 158] width 9 height 9
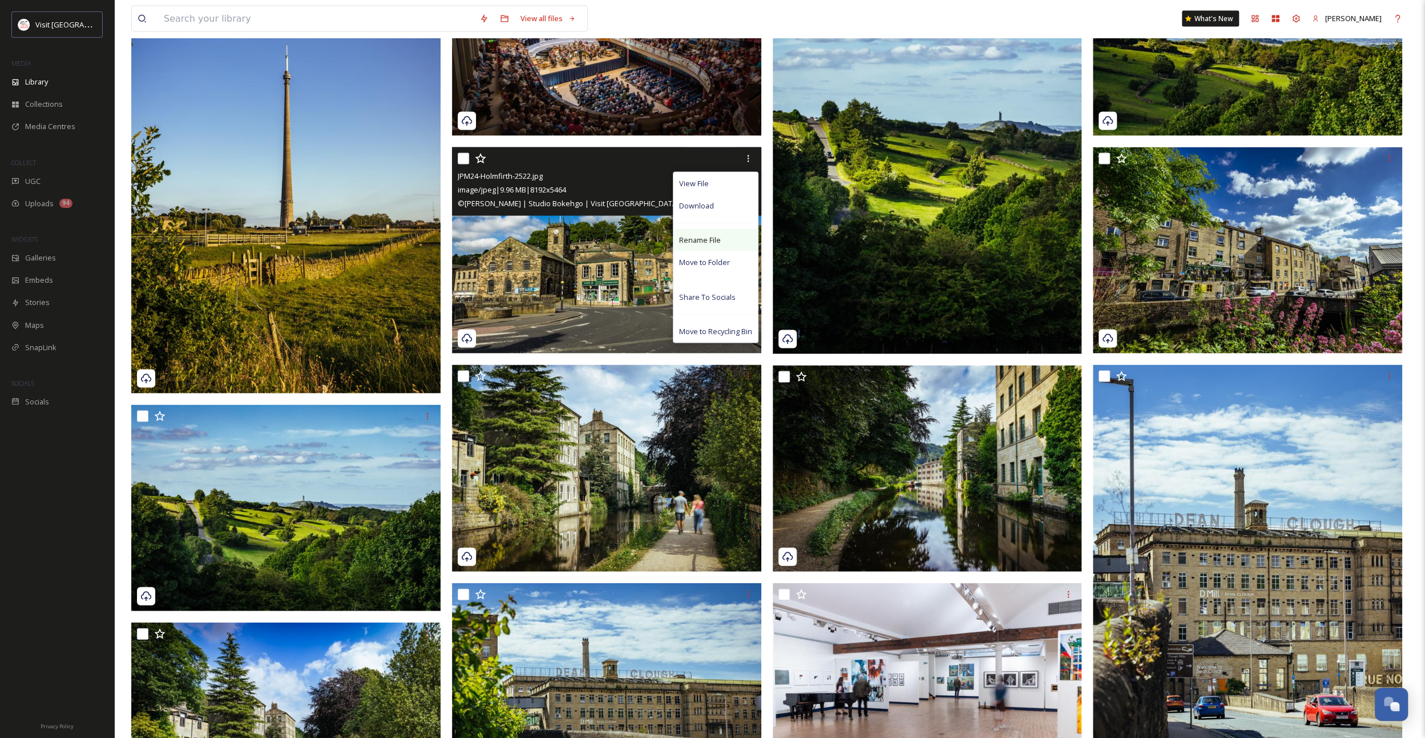
click at [692, 239] on span "Rename File" at bounding box center [700, 240] width 42 height 11
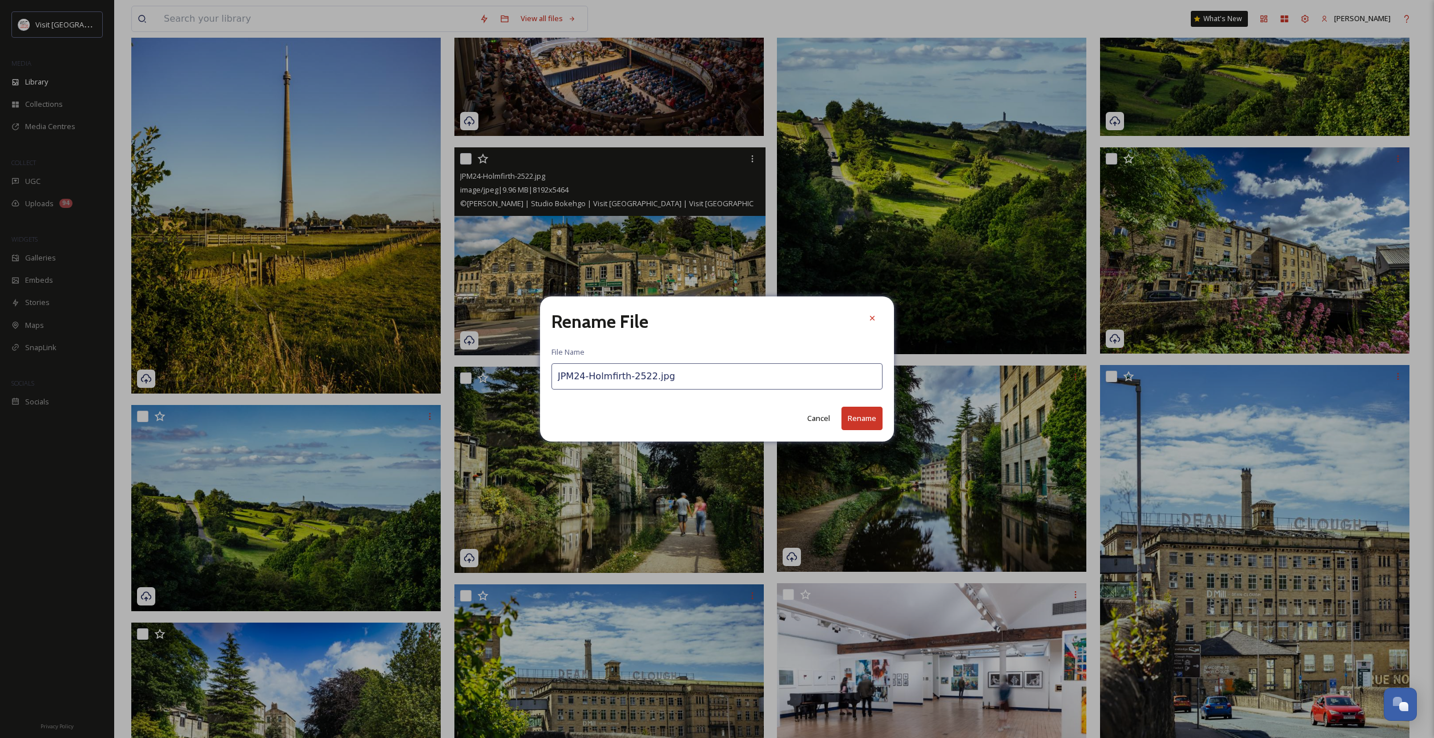
click at [613, 374] on input "JPM24-Holmfirth-2522.jpg" at bounding box center [716, 376] width 331 height 26
paste input "Kirklees-Emley Moor Mast-c [PERSON_NAME]-2024"
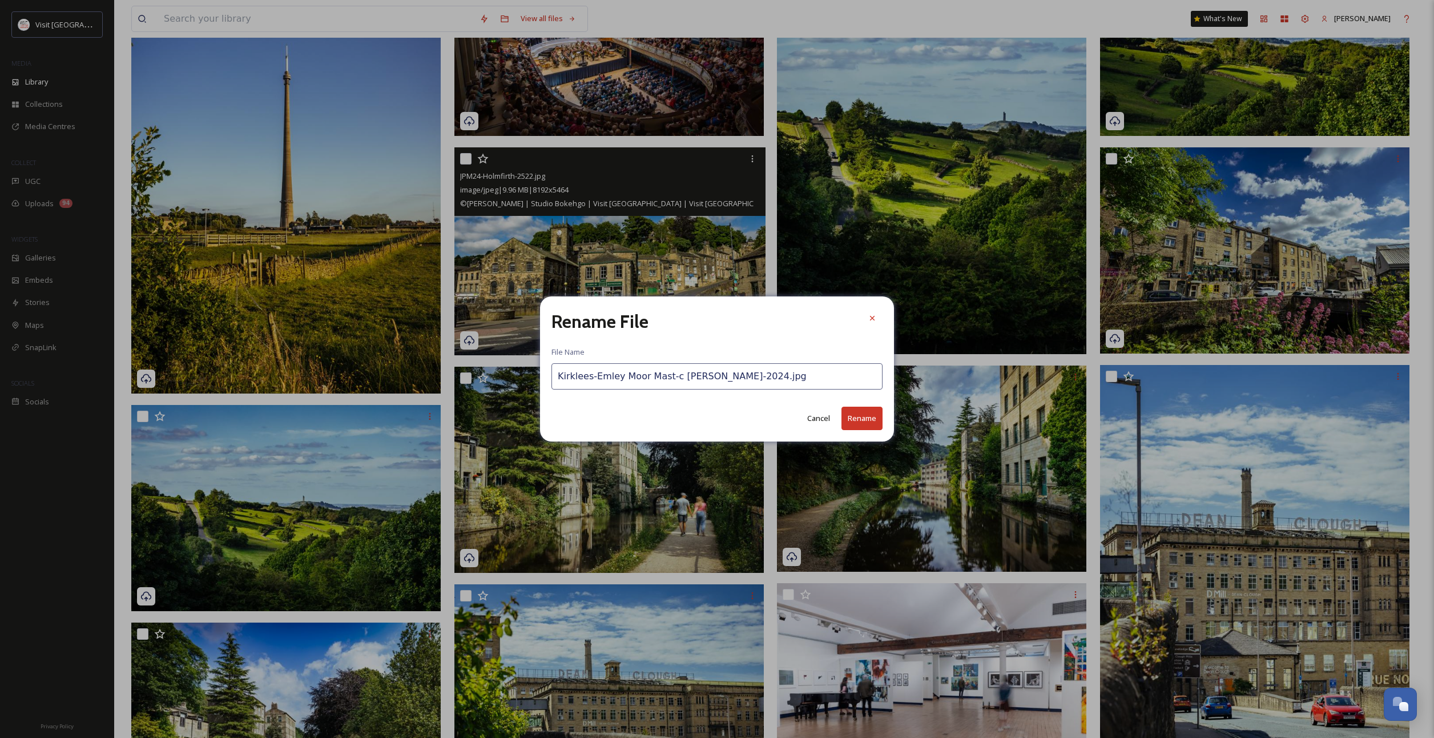
drag, startPoint x: 593, startPoint y: 378, endPoint x: 663, endPoint y: 375, distance: 70.3
click at [663, 375] on input "Kirklees-Emley Moor Mast-c [PERSON_NAME]-2024.jpg" at bounding box center [716, 376] width 331 height 26
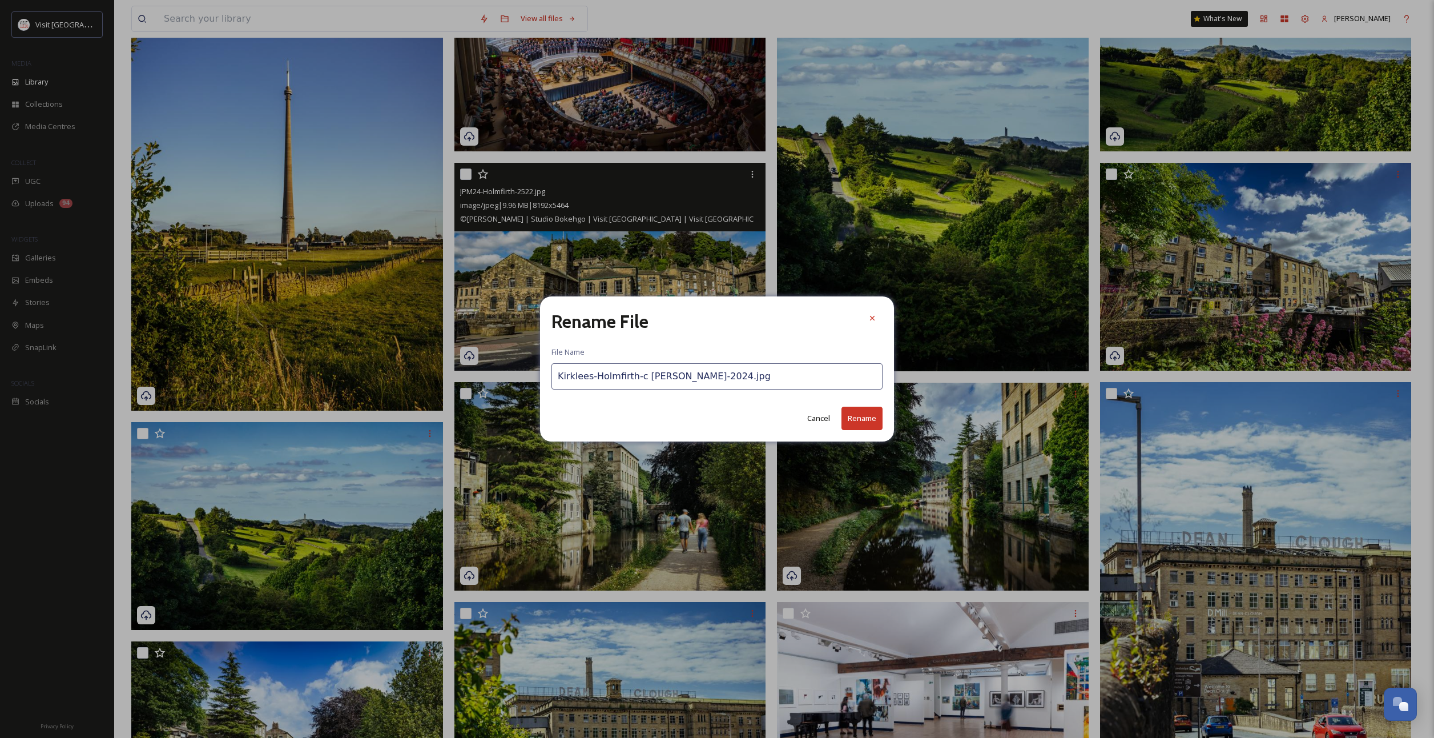
type input "Kirklees-Holmfirth-c [PERSON_NAME]-2024.jpg"
click at [864, 415] on button "Rename" at bounding box center [861, 417] width 41 height 23
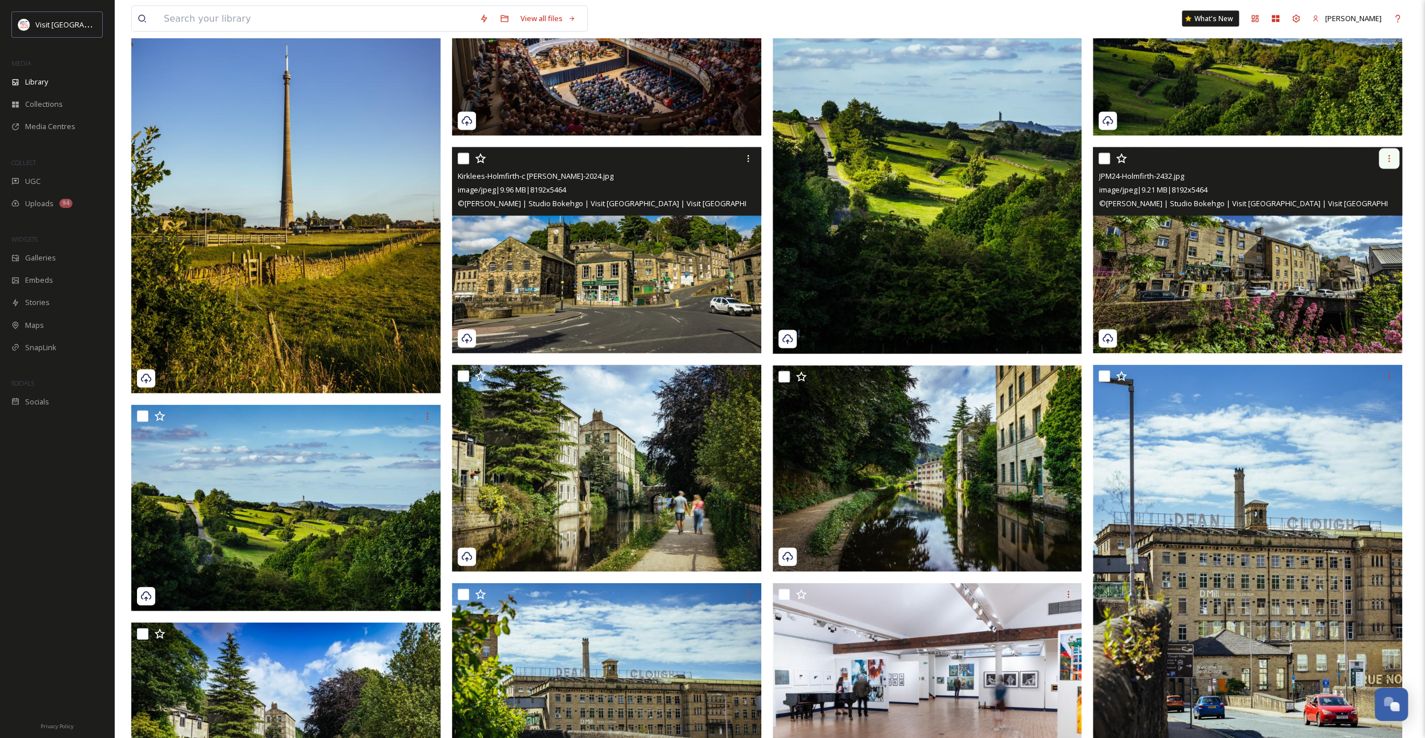
click at [1390, 162] on icon at bounding box center [1389, 158] width 9 height 9
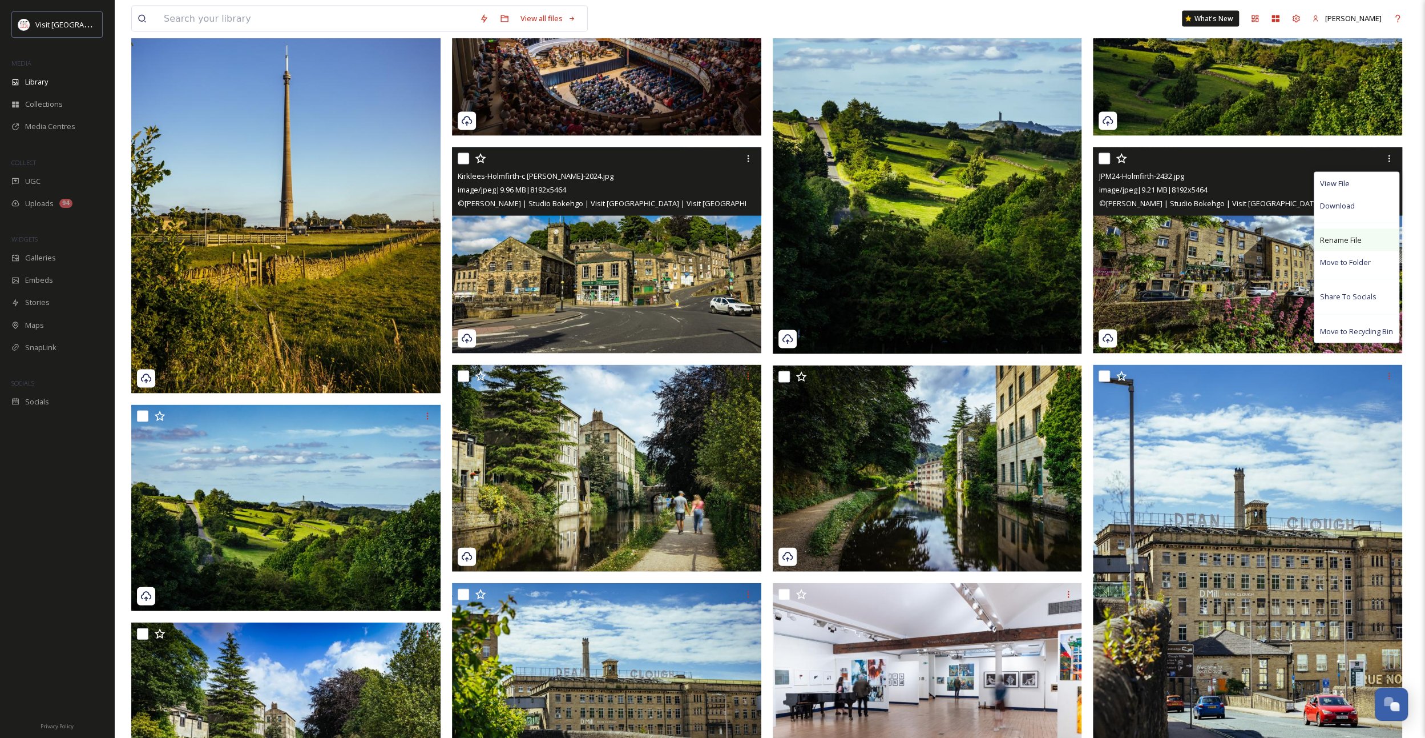
click at [1355, 242] on span "Rename File" at bounding box center [1341, 240] width 42 height 11
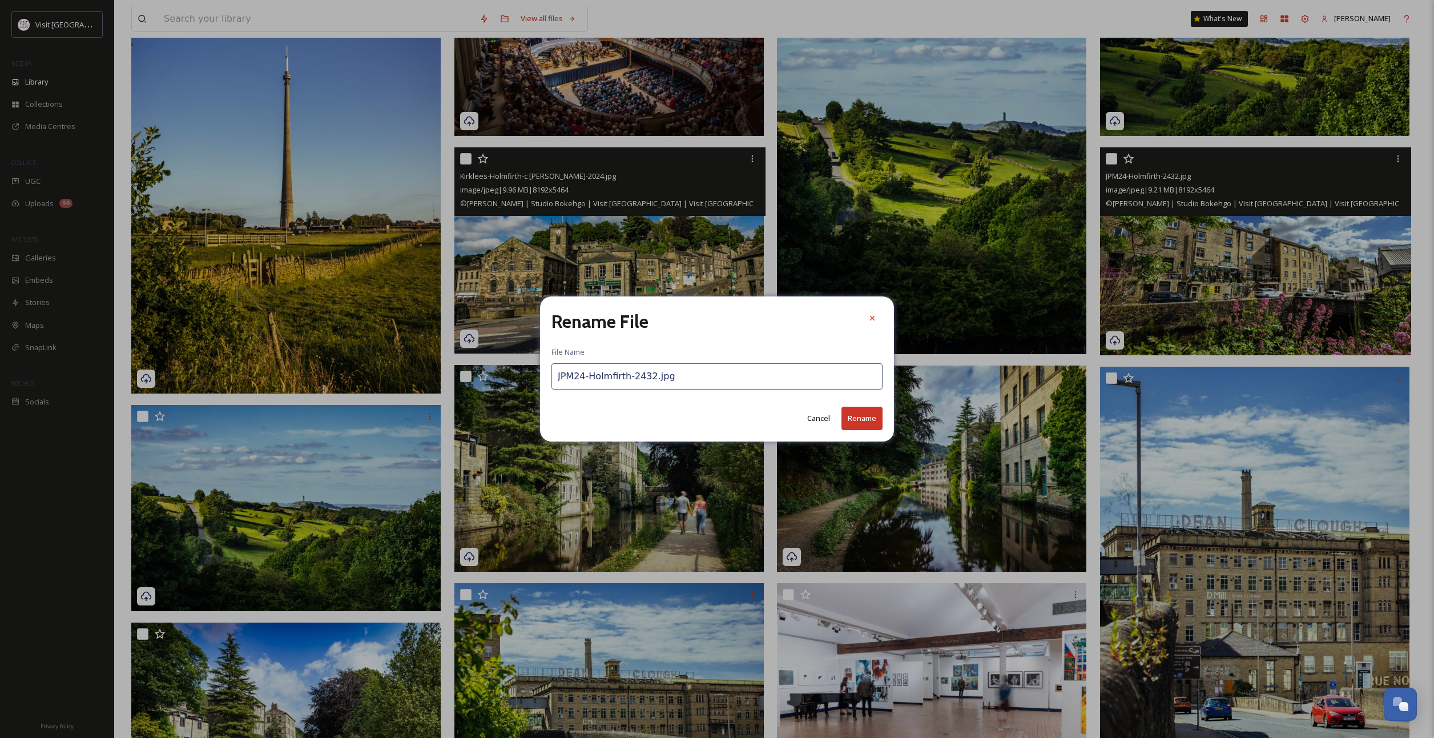
click at [614, 377] on input "JPM24-Holmfirth-2432.jpg" at bounding box center [716, 376] width 331 height 26
click at [614, 376] on input "JPM24-Holmfirth-2432.jpg" at bounding box center [716, 376] width 331 height 26
paste input "Kirklees-Emley Moor Mast-c [PERSON_NAME]-2024"
drag, startPoint x: 662, startPoint y: 376, endPoint x: 593, endPoint y: 378, distance: 69.7
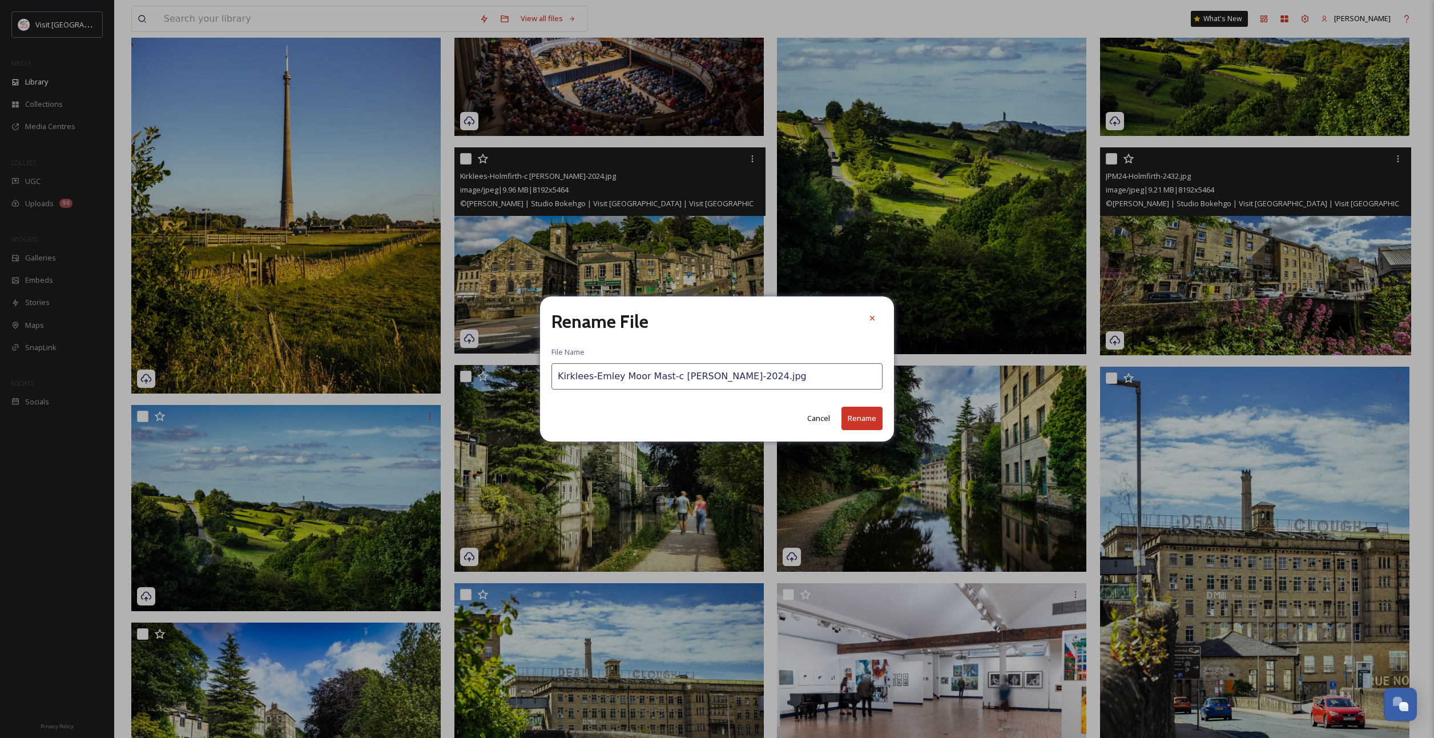
click at [593, 378] on input "Kirklees-Emley Moor Mast-c [PERSON_NAME]-2024.jpg" at bounding box center [716, 376] width 331 height 26
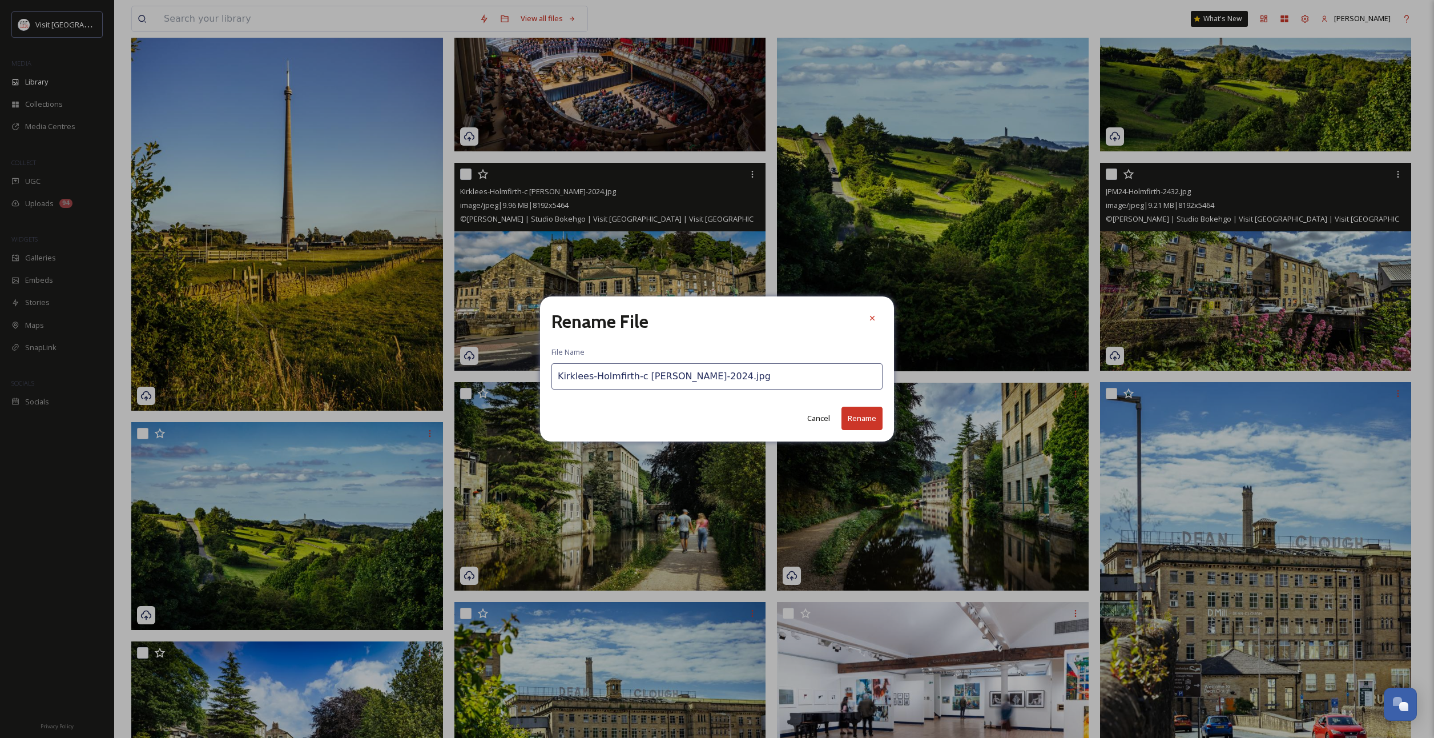
type input "Kirklees-Holmfirth-c [PERSON_NAME]-2024.jpg"
click at [855, 416] on button "Rename" at bounding box center [861, 417] width 41 height 23
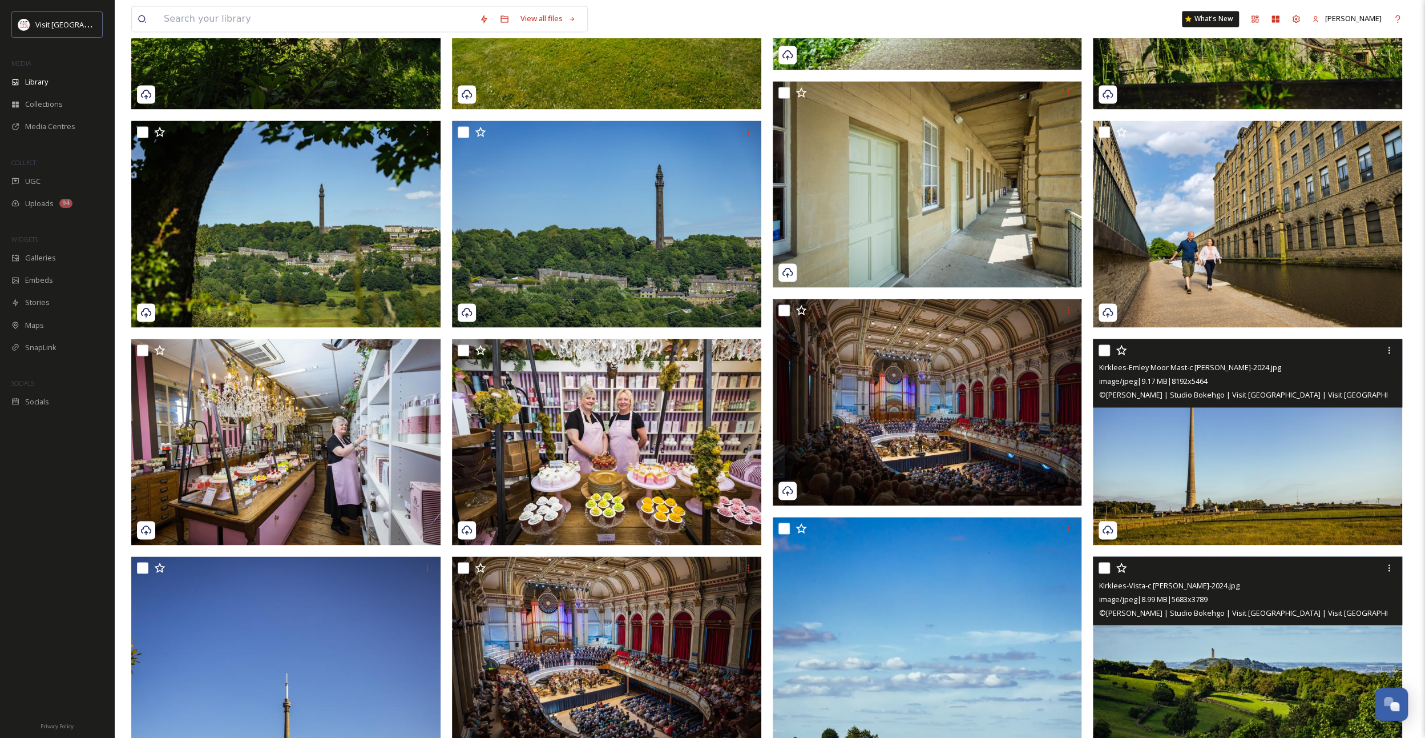
scroll to position [1598, 0]
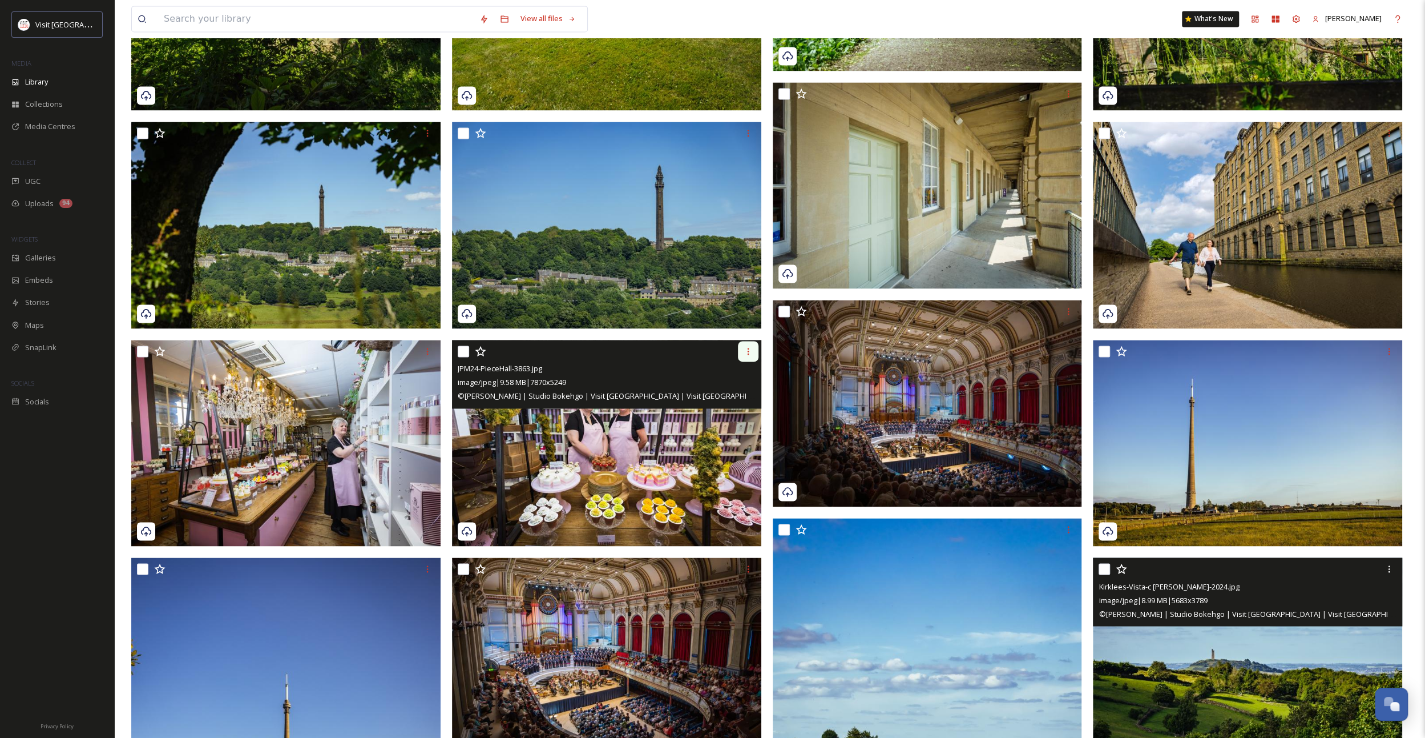
click at [746, 352] on icon at bounding box center [748, 351] width 9 height 9
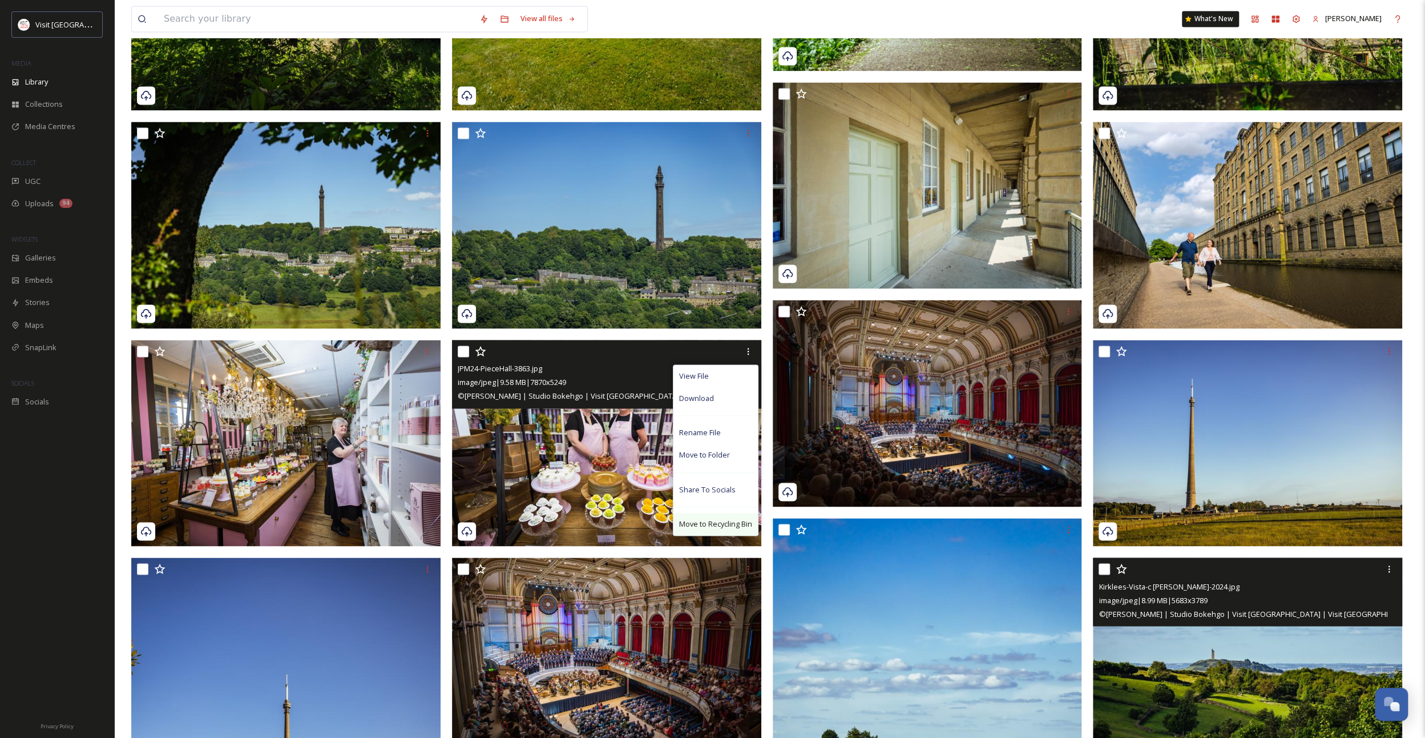
click at [700, 518] on span "Move to Recycling Bin" at bounding box center [715, 523] width 73 height 11
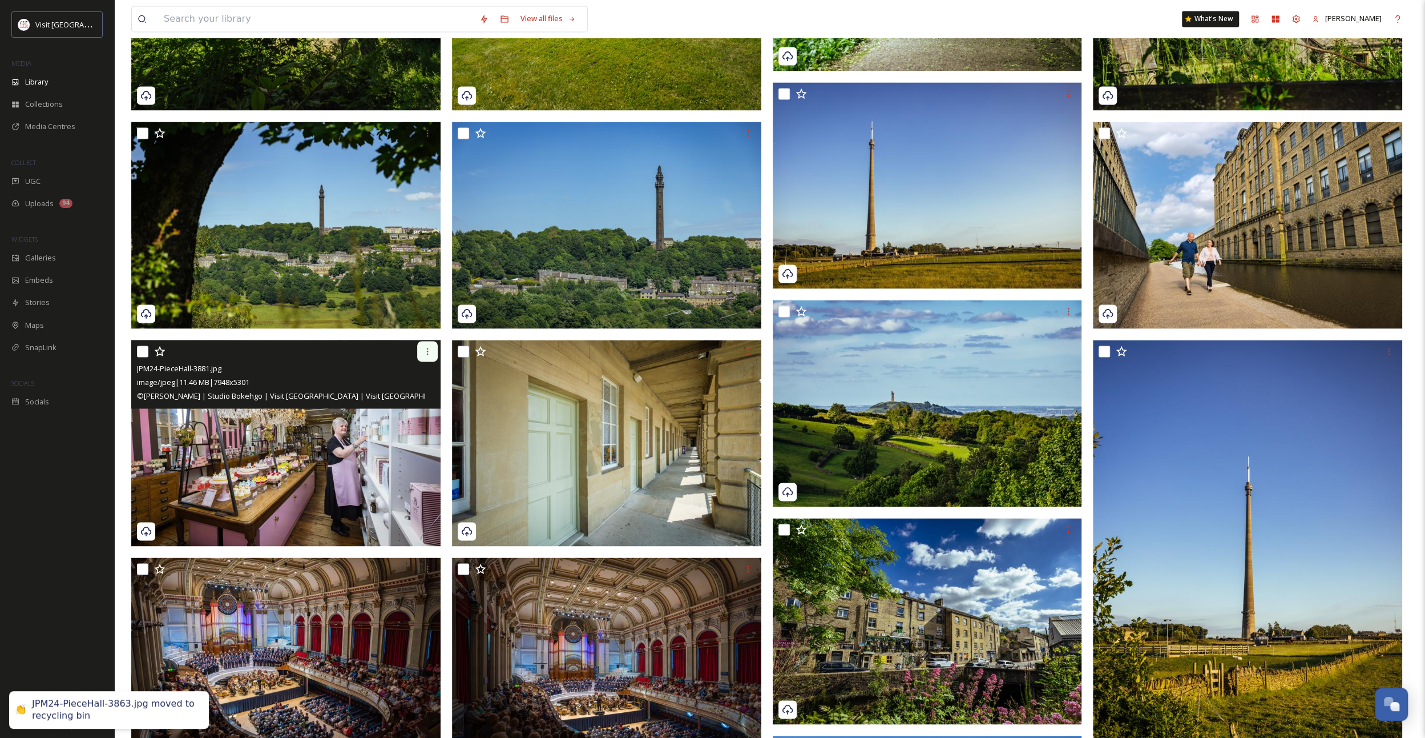
click at [429, 357] on div at bounding box center [427, 351] width 21 height 21
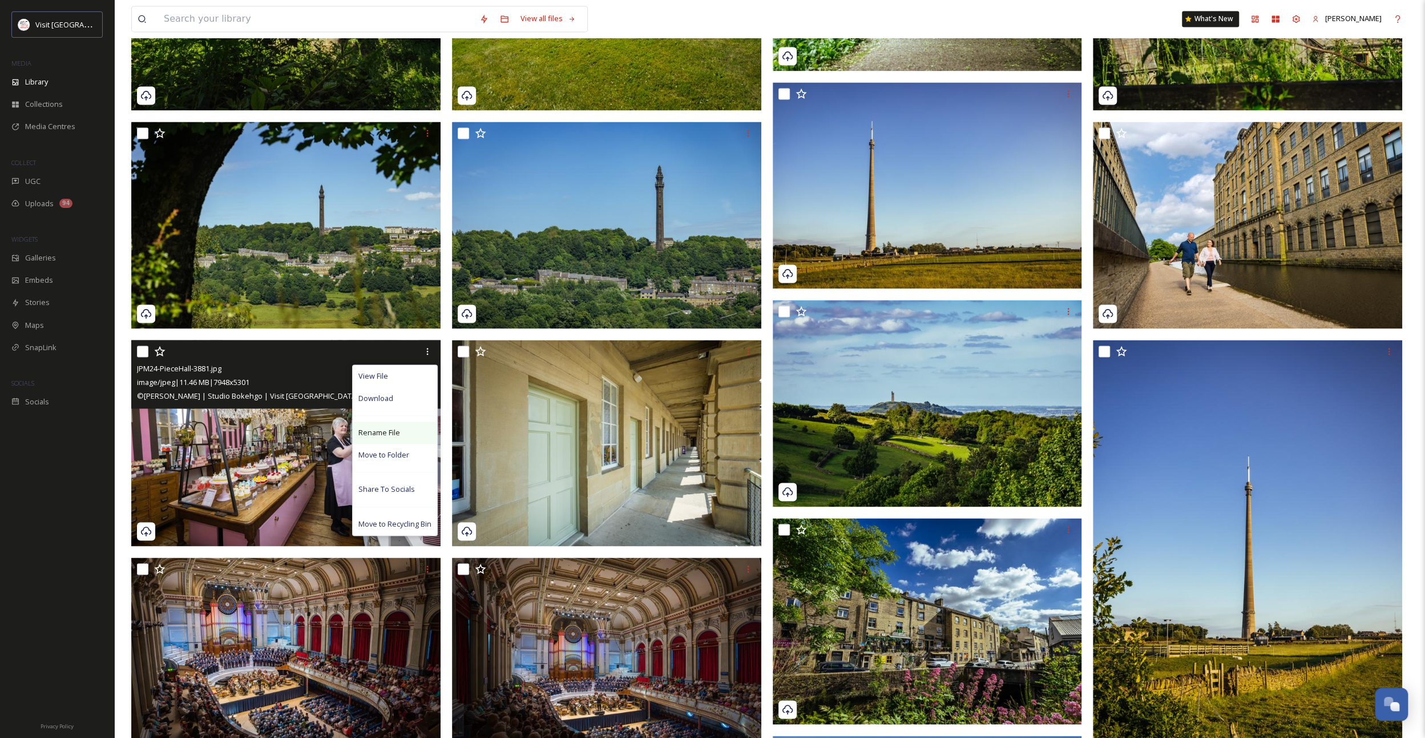
click at [398, 433] on span "Rename File" at bounding box center [380, 432] width 42 height 11
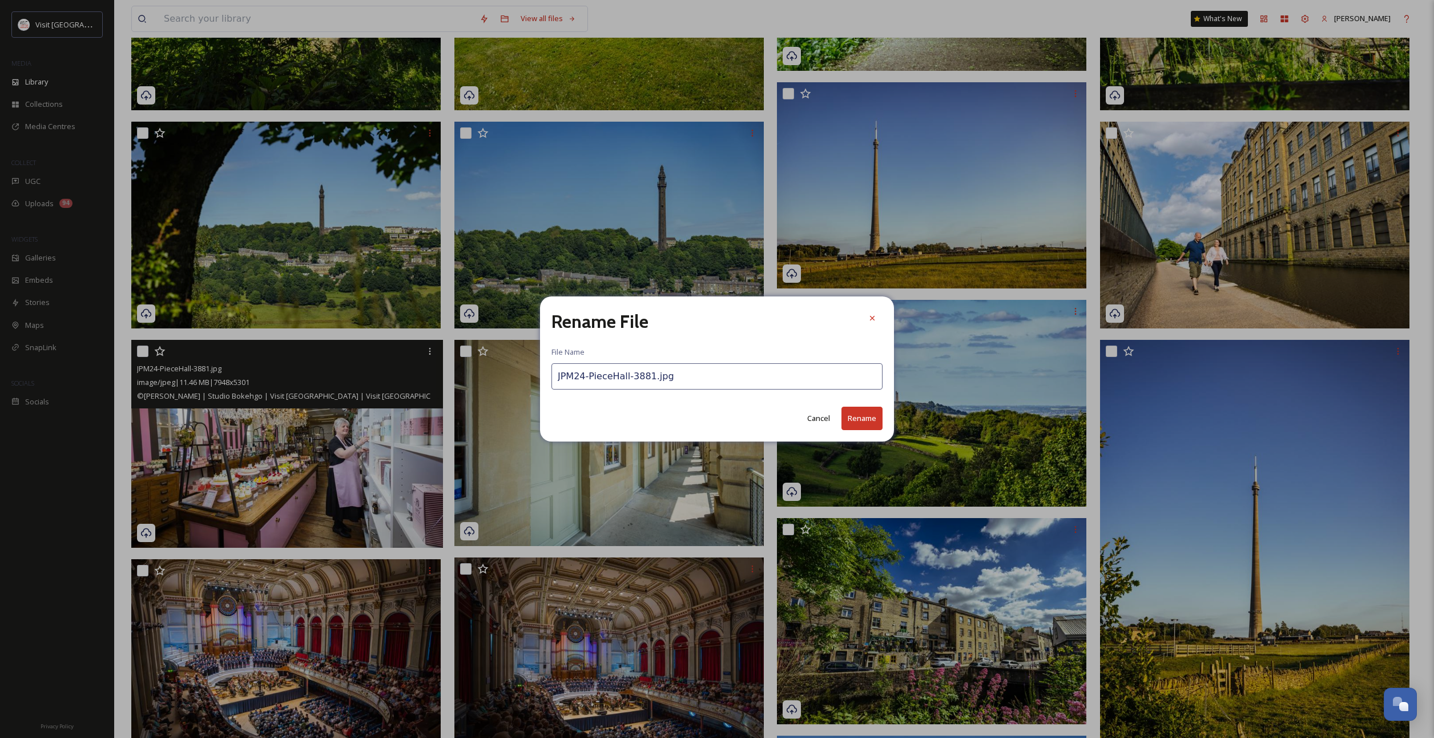
click at [612, 377] on input "JPM24-PieceHall-3881.jpg" at bounding box center [716, 376] width 331 height 26
click at [612, 376] on input "JPM24-PieceHall-3881.jpg" at bounding box center [716, 376] width 331 height 26
drag, startPoint x: 612, startPoint y: 376, endPoint x: 590, endPoint y: 378, distance: 22.3
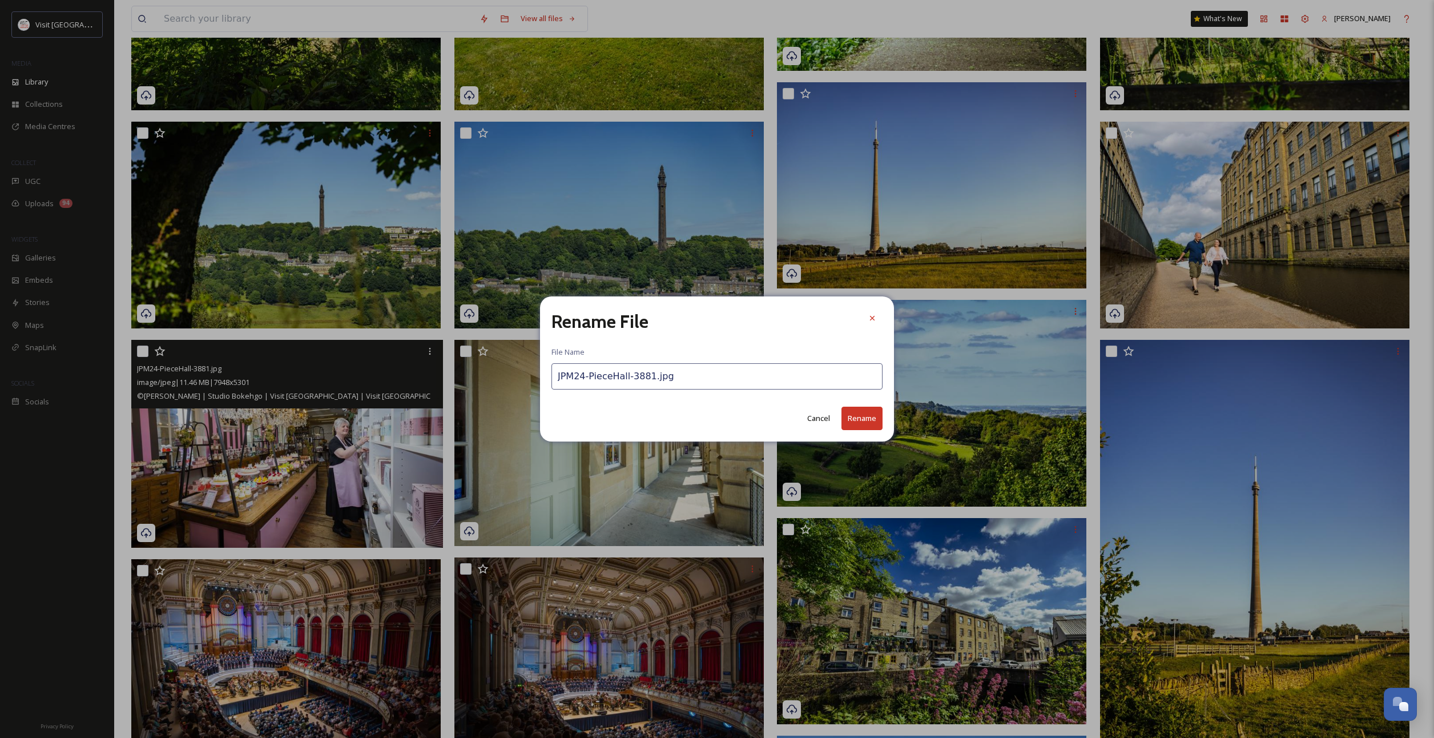
click at [590, 378] on input "JPM24-PieceHall-3881.jpg" at bounding box center [716, 376] width 331 height 26
paste input "Kirklees-Emley Moor Mast-c [PERSON_NAME]-2024"
drag, startPoint x: 587, startPoint y: 378, endPoint x: 505, endPoint y: 372, distance: 82.4
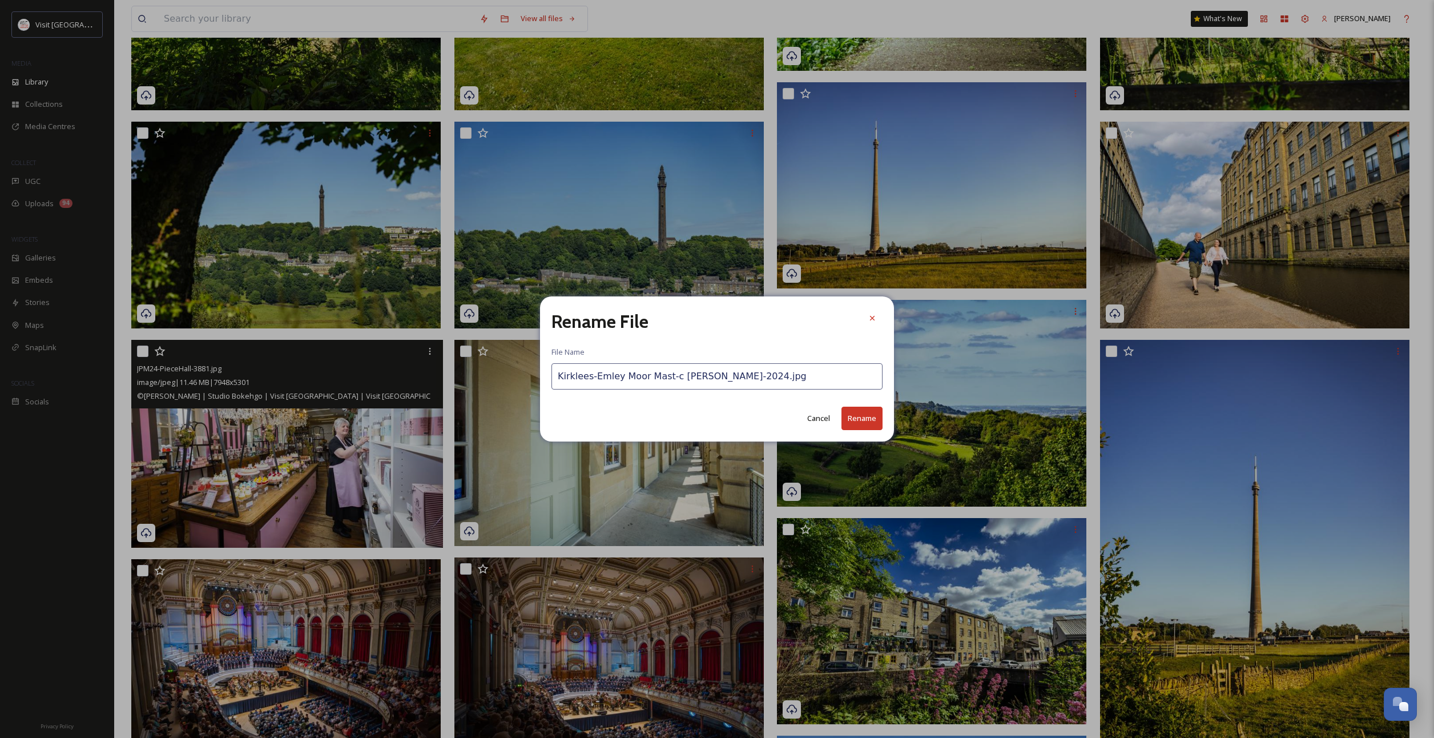
click at [505, 372] on div "Rename File File Name [PERSON_NAME]-[PERSON_NAME] Mast-c [PERSON_NAME]-2024.jpg…" at bounding box center [717, 369] width 1434 height 738
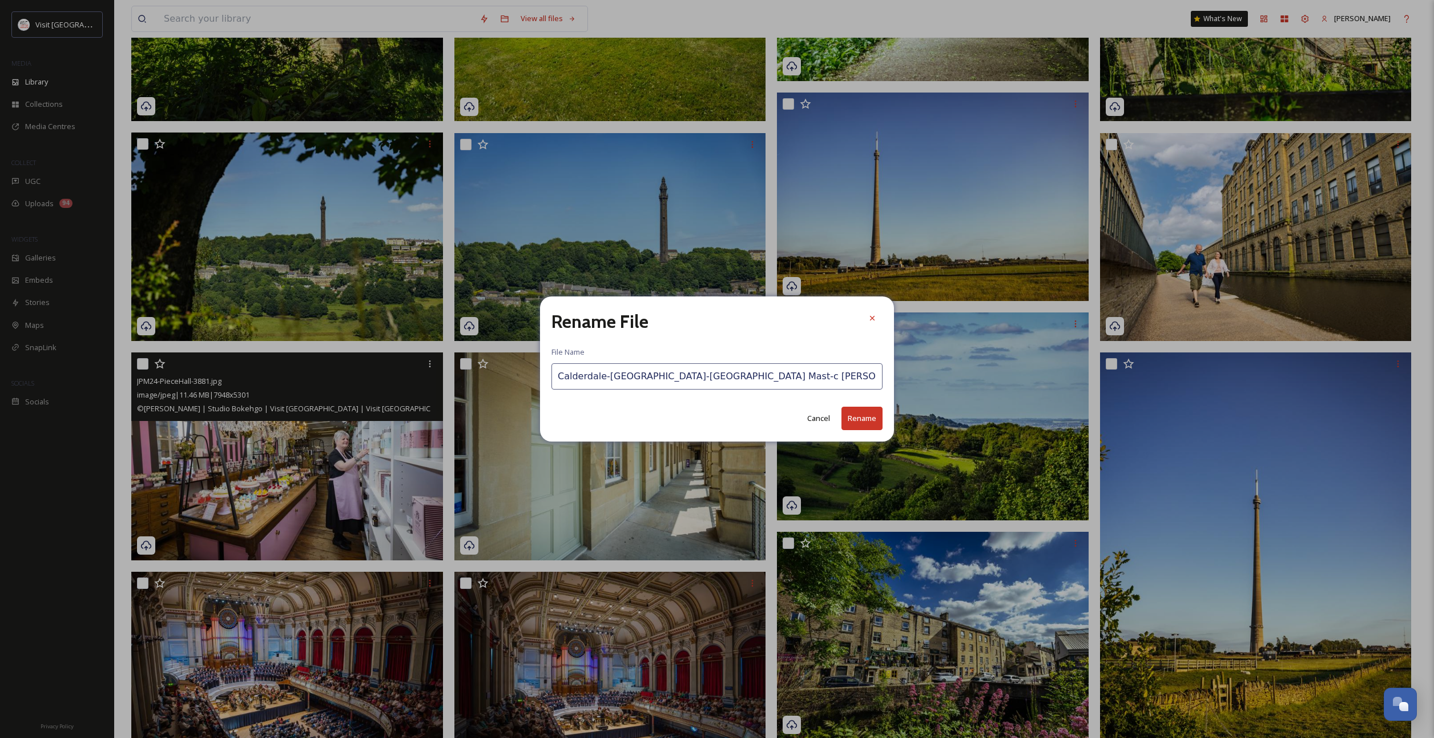
drag, startPoint x: 704, startPoint y: 378, endPoint x: 629, endPoint y: 378, distance: 74.8
click at [629, 378] on input "Calderdale-[GEOGRAPHIC_DATA]-[GEOGRAPHIC_DATA] Mast-c [PERSON_NAME]-2024.jpg" at bounding box center [716, 376] width 331 height 26
click at [699, 376] on input "Calderdale-[GEOGRAPHIC_DATA]-[GEOGRAPHIC_DATA]- [GEOGRAPHIC_DATA] Soap shop-c […" at bounding box center [716, 376] width 331 height 26
type input "Calderdale-[GEOGRAPHIC_DATA]-[GEOGRAPHIC_DATA]-[GEOGRAPHIC_DATA] Soap shop-c [P…"
click at [863, 421] on button "Rename" at bounding box center [861, 417] width 41 height 23
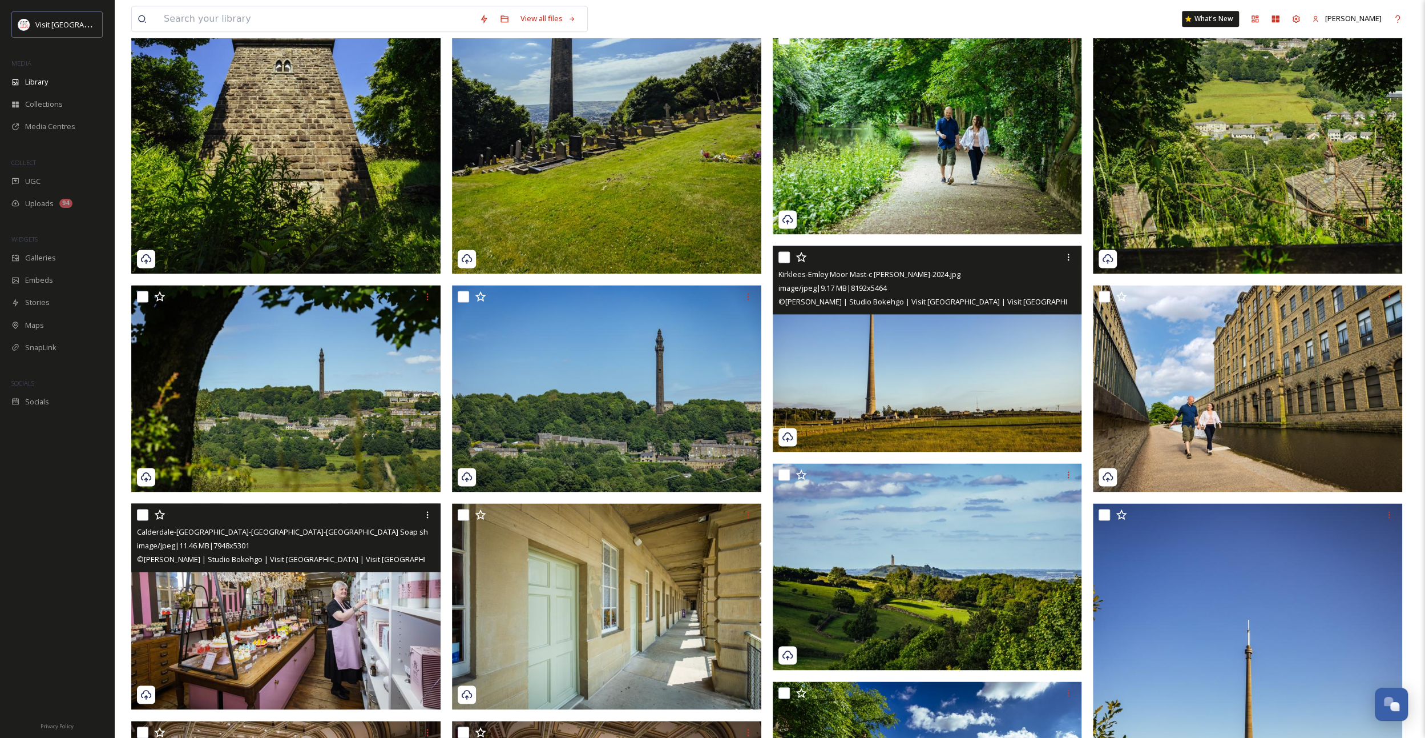
scroll to position [1427, 0]
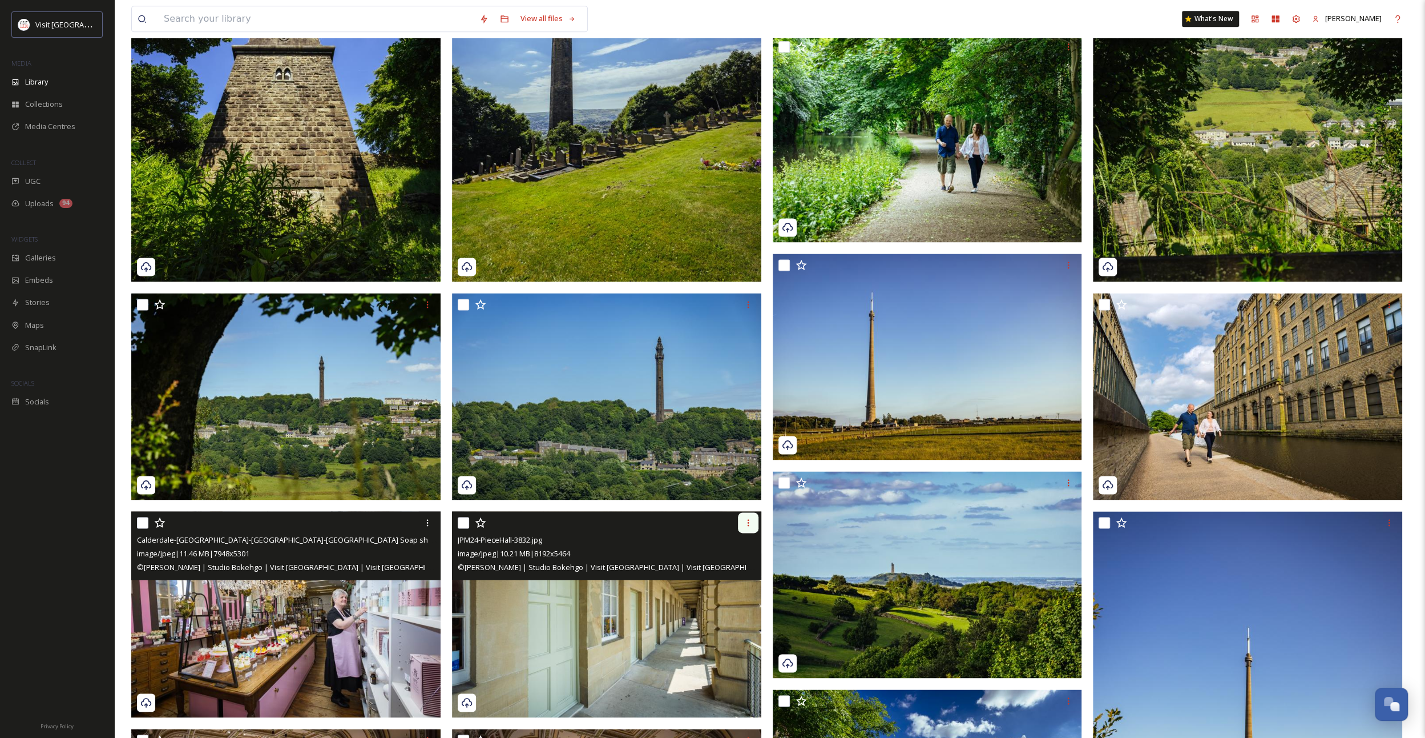
click at [756, 527] on div at bounding box center [748, 522] width 21 height 21
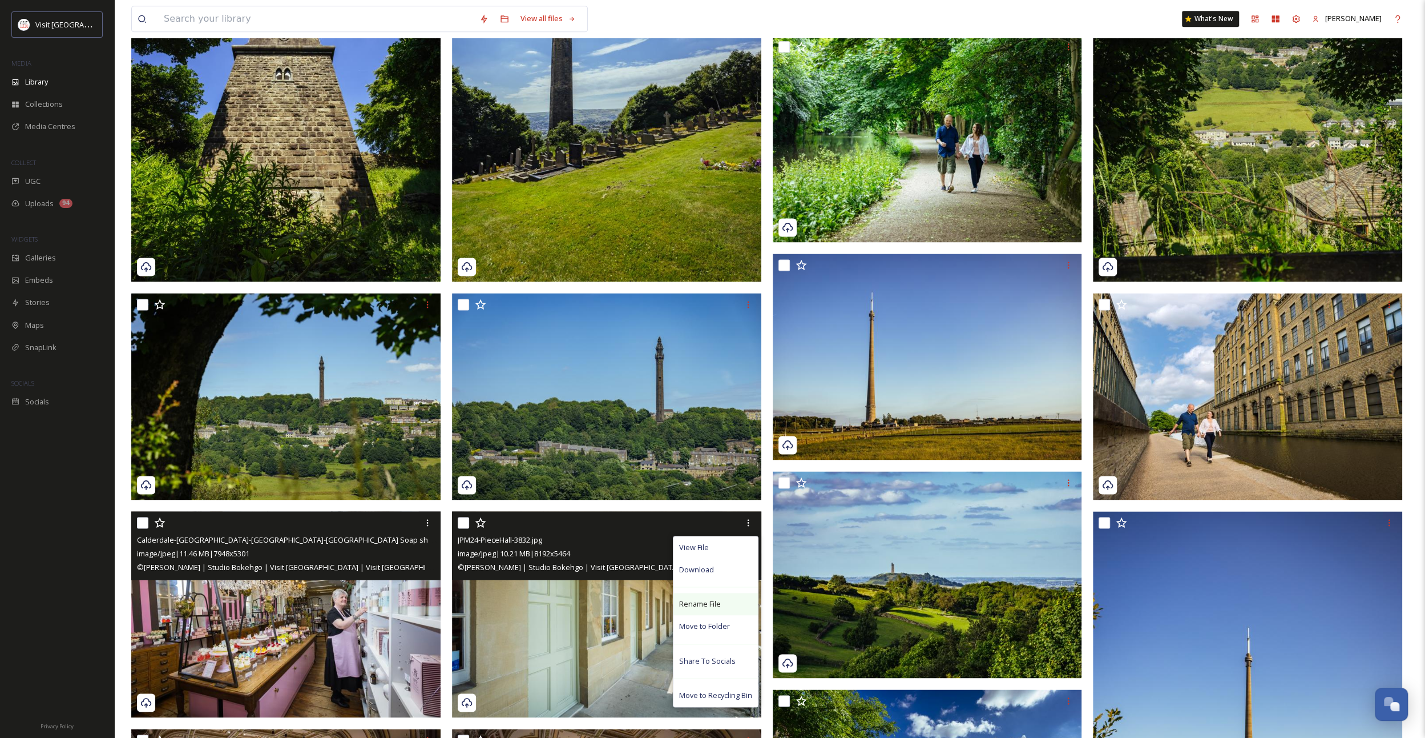
click at [696, 603] on span "Rename File" at bounding box center [700, 603] width 42 height 11
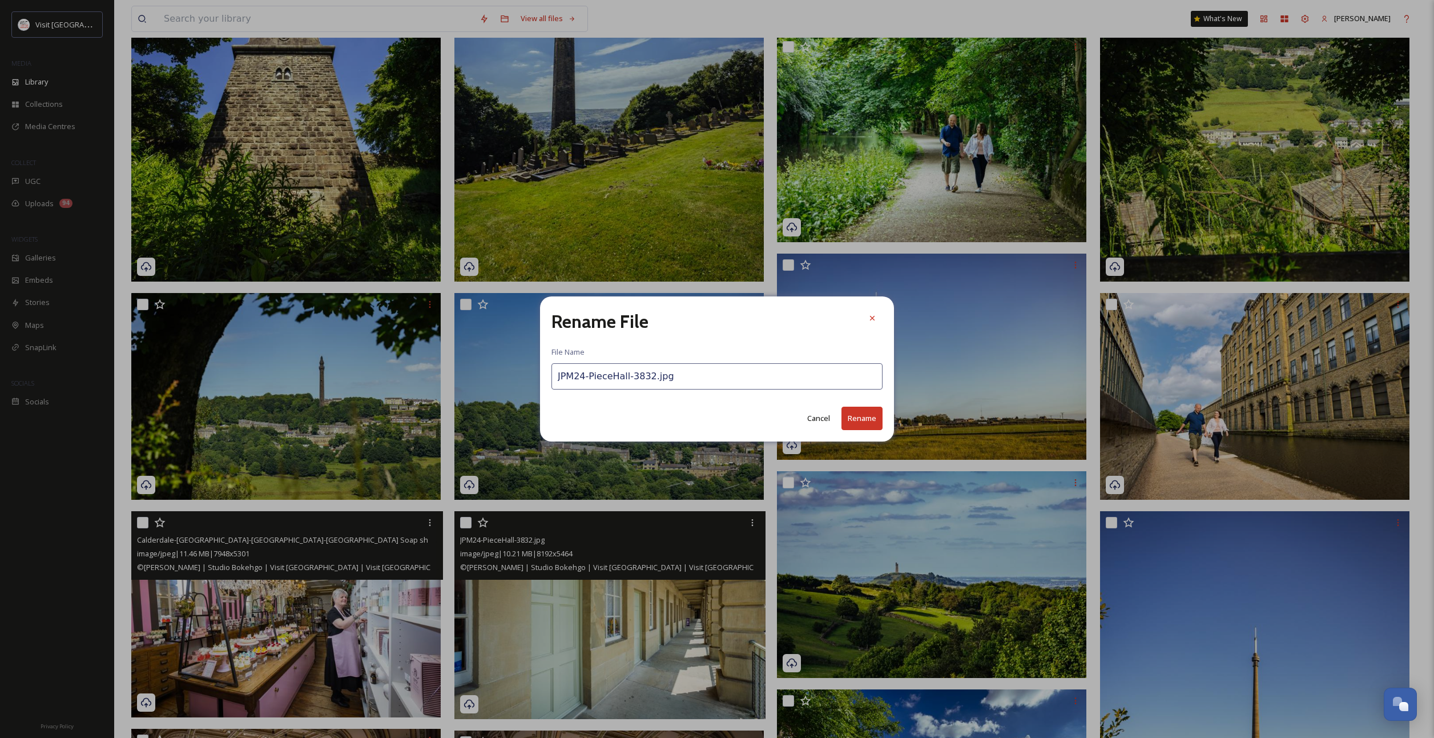
click at [609, 371] on input "JPM24-PieceHall-3832.jpg" at bounding box center [716, 376] width 331 height 26
click at [609, 370] on input "JPM24-PieceHall-3832.jpg" at bounding box center [716, 376] width 331 height 26
drag, startPoint x: 610, startPoint y: 368, endPoint x: 601, endPoint y: 376, distance: 12.1
click at [601, 376] on input "JPM24-PieceHall-3832.jpg" at bounding box center [716, 376] width 331 height 26
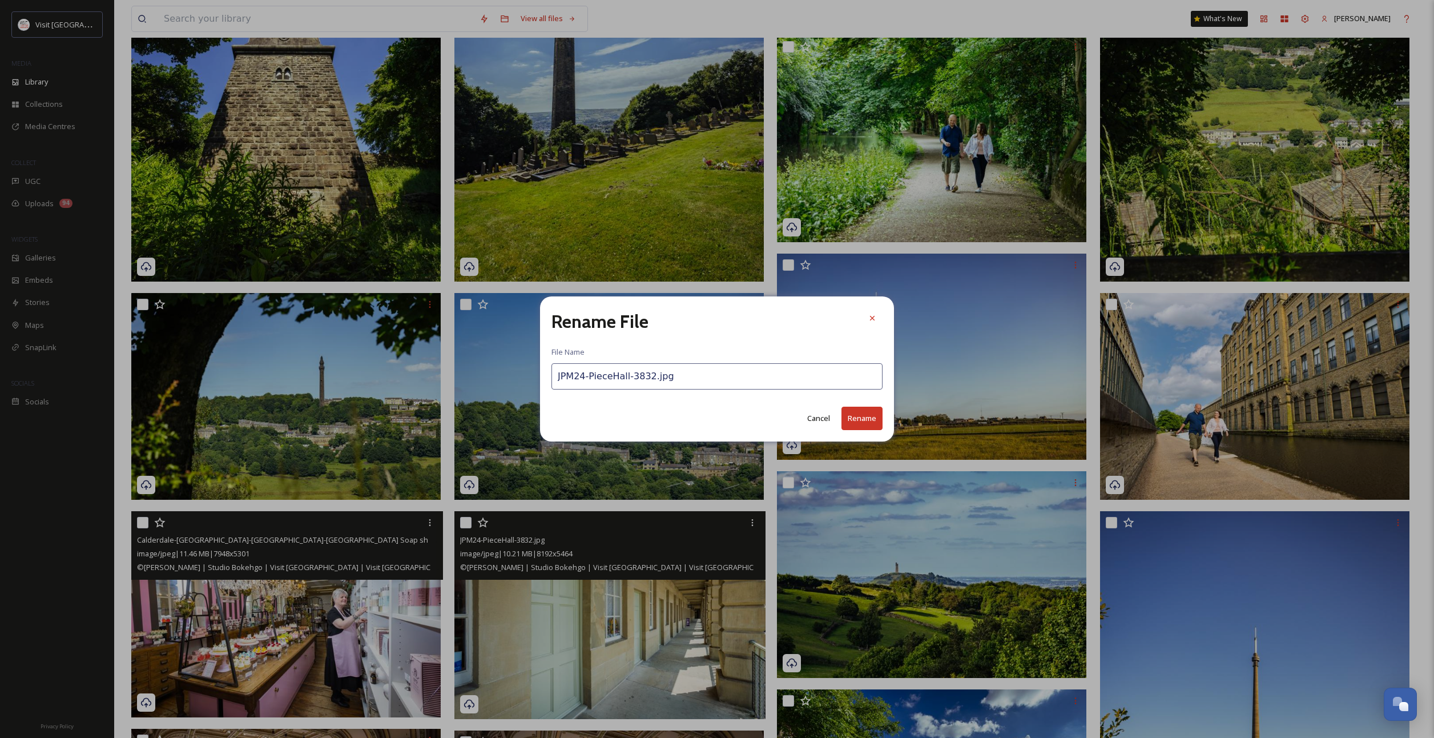
click at [601, 376] on input "JPM24-PieceHall-3832.jpg" at bounding box center [716, 376] width 331 height 26
paste input "Kirklees-Emley Moor Mast-c [PERSON_NAME]-2024"
drag, startPoint x: 561, startPoint y: 376, endPoint x: 505, endPoint y: 380, distance: 56.1
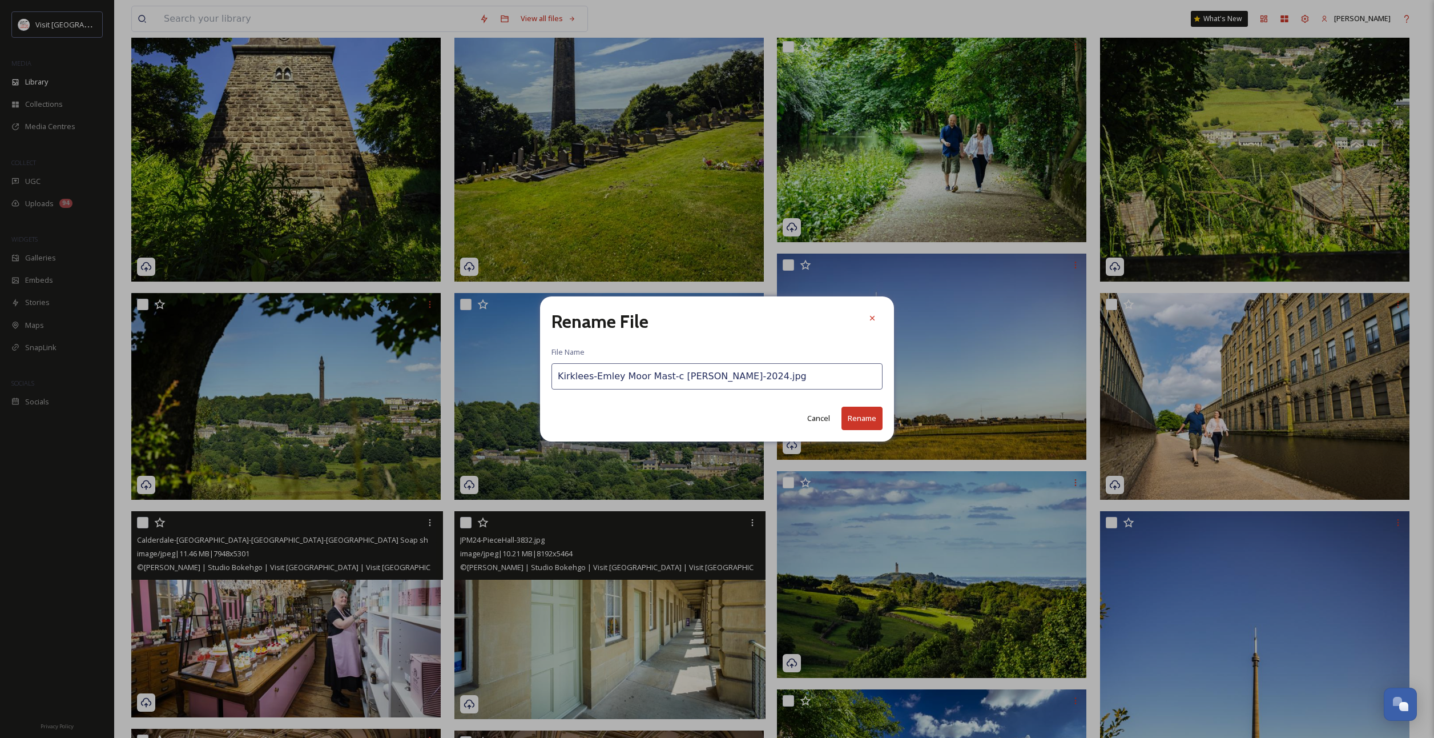
click at [505, 380] on div "Rename File File Name [PERSON_NAME]-[PERSON_NAME] Mast-c [PERSON_NAME]-2024.jpg…" at bounding box center [717, 369] width 1434 height 738
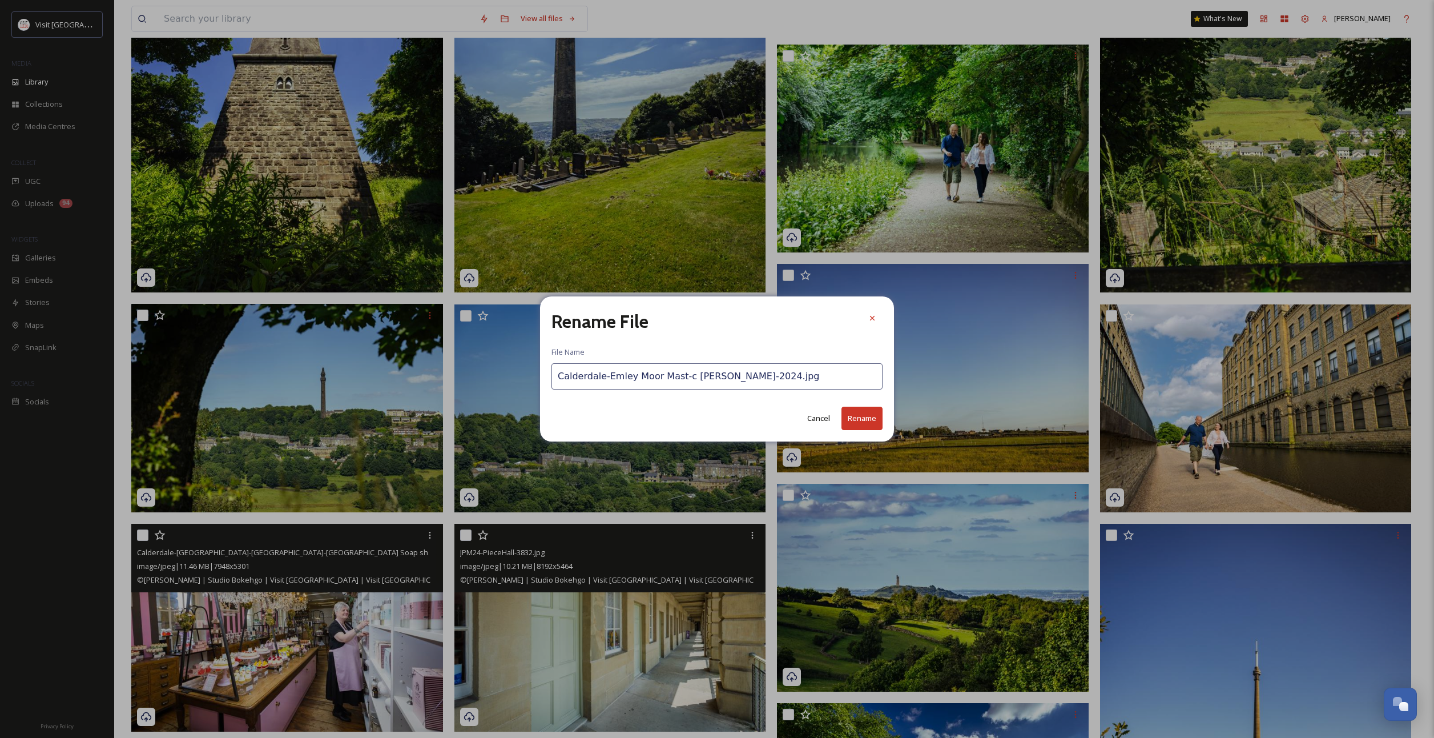
drag, startPoint x: 676, startPoint y: 376, endPoint x: 605, endPoint y: 376, distance: 71.9
click at [605, 376] on input "Calderdale-Emley Moor Mast-c [PERSON_NAME]-2024.jpg" at bounding box center [716, 376] width 331 height 26
type input "Calderdale-[GEOGRAPHIC_DATA] The Piece Hall-c [PERSON_NAME]-2024.jpg"
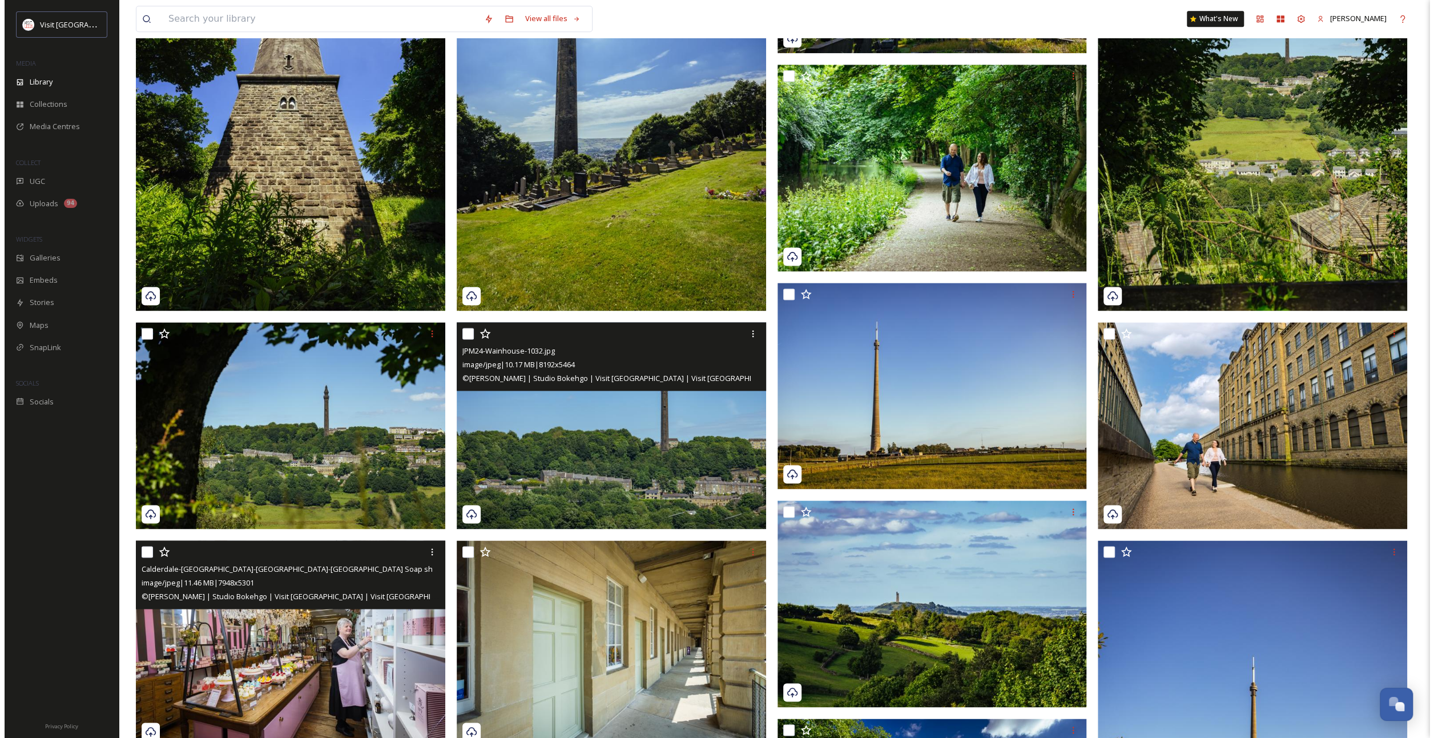
scroll to position [1386, 0]
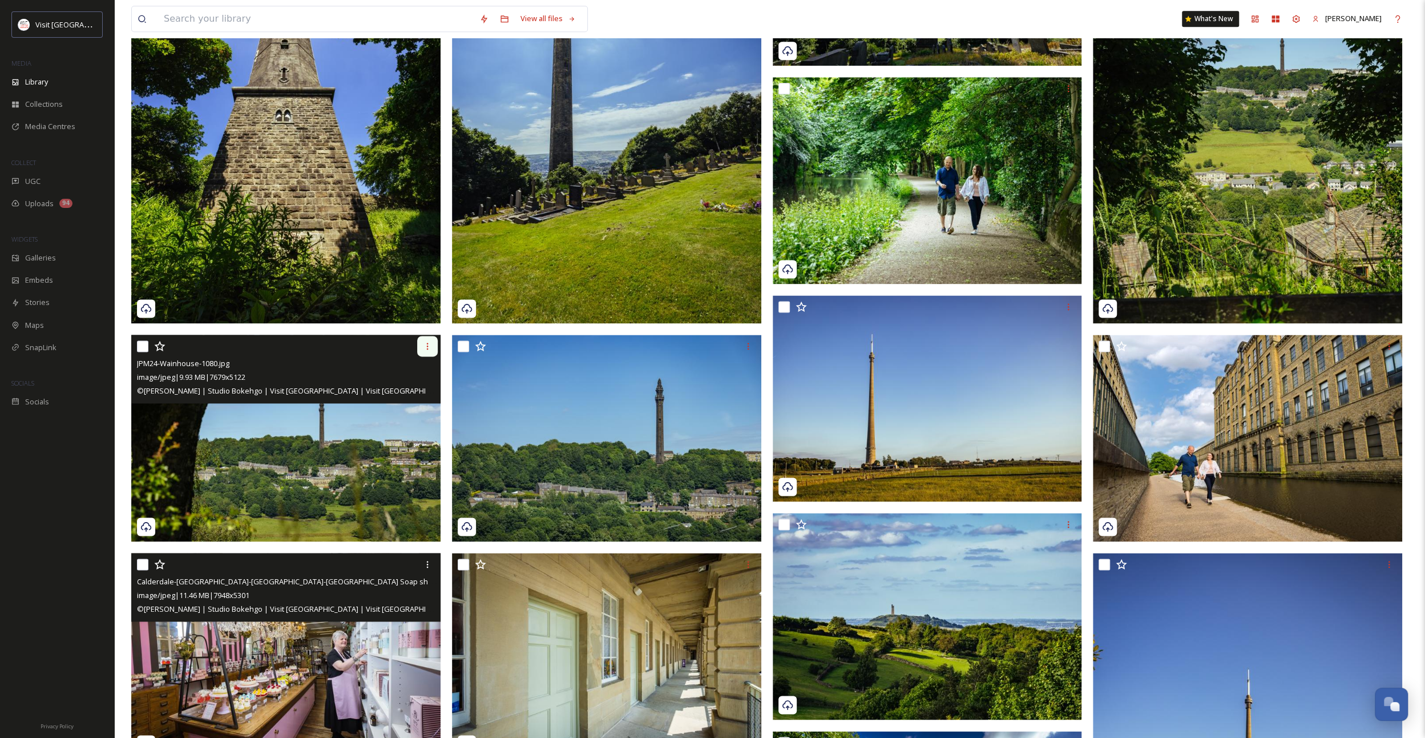
click at [428, 344] on icon at bounding box center [427, 345] width 9 height 9
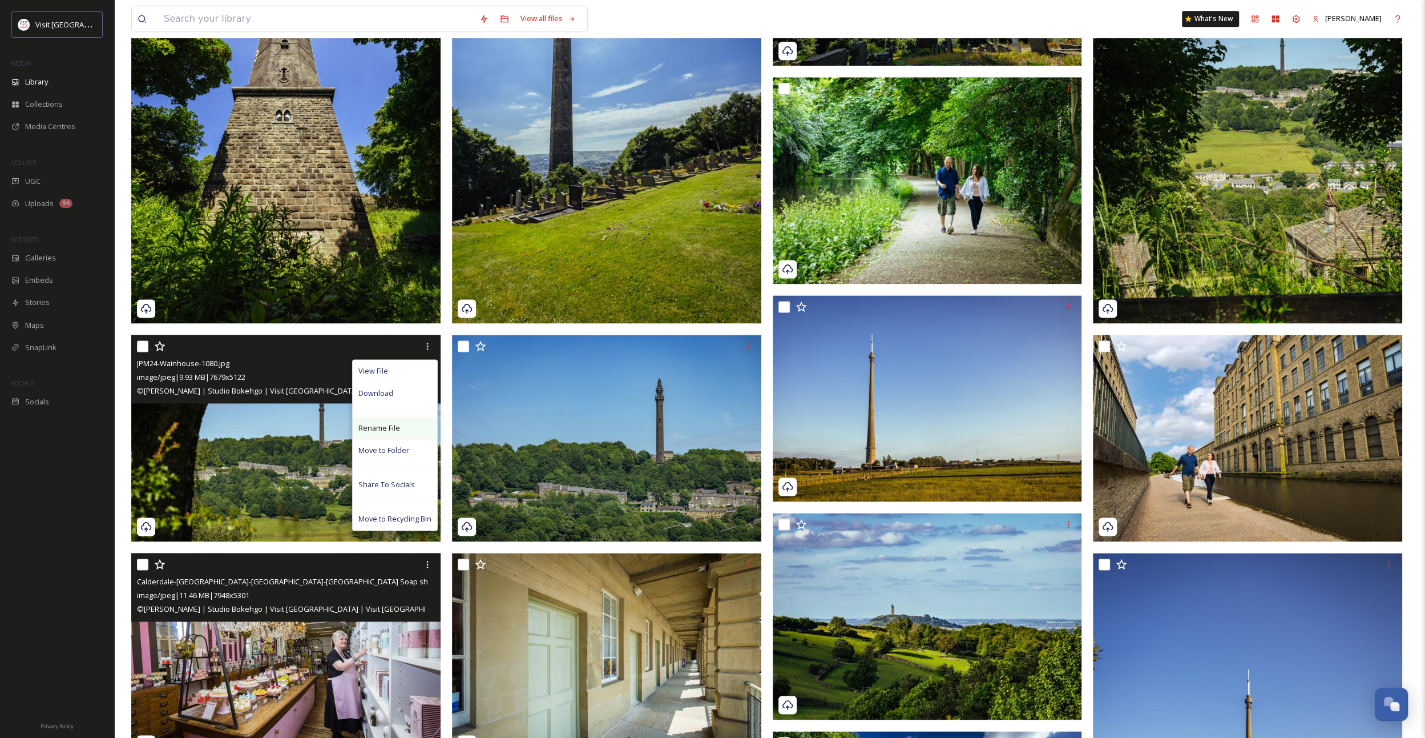
click at [399, 426] on div "Rename File" at bounding box center [395, 428] width 84 height 22
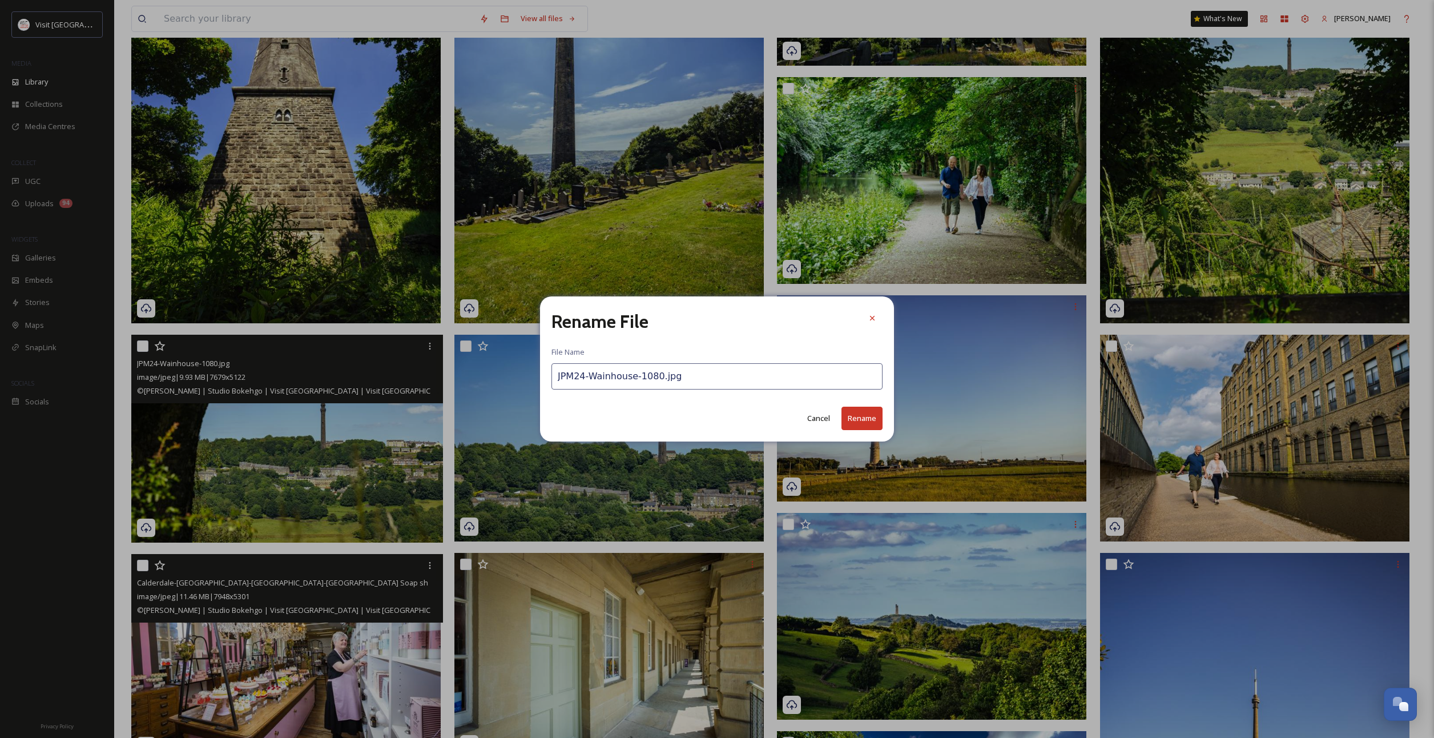
click at [599, 378] on input "JPM24-Wainhouse-1080.jpg" at bounding box center [716, 376] width 331 height 26
paste input "Kirklees-Emley Moor Mast-c [PERSON_NAME]-2024"
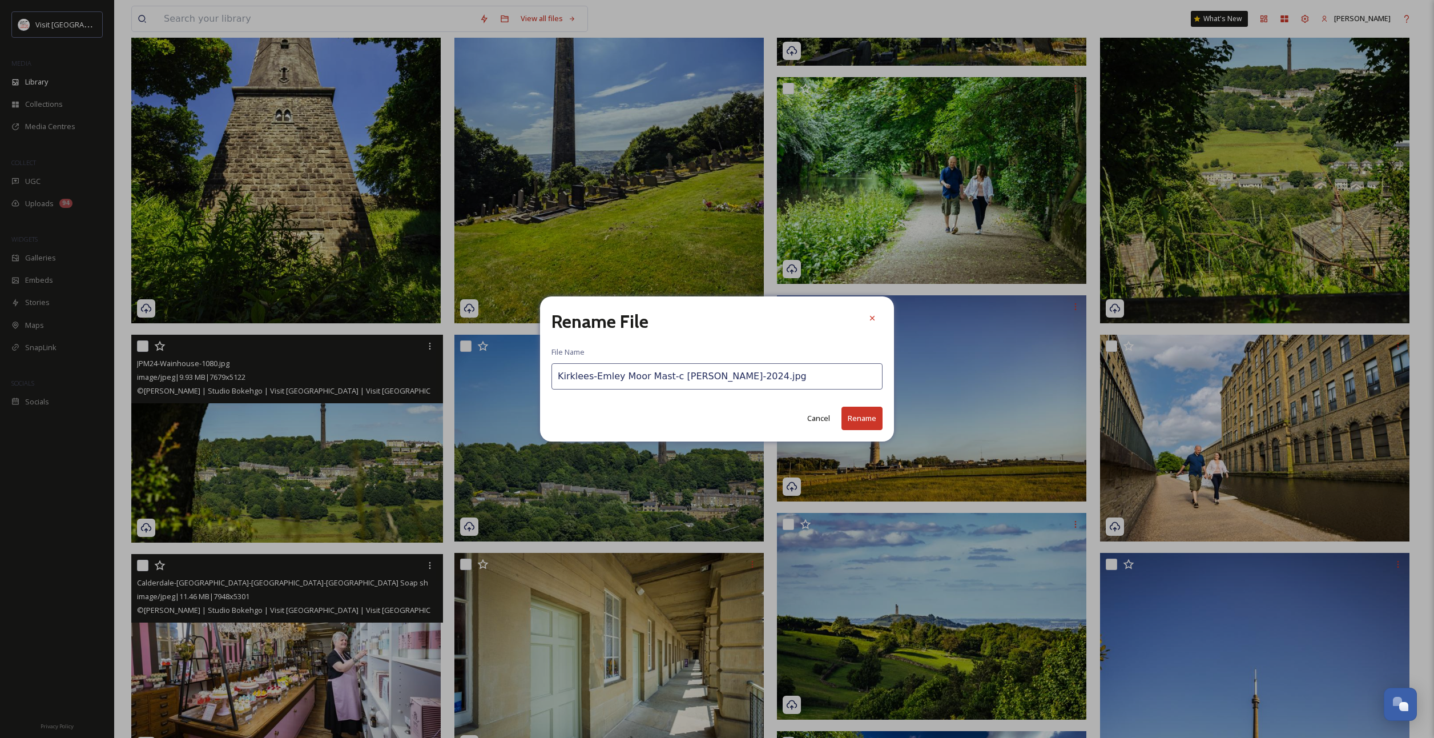
drag, startPoint x: 588, startPoint y: 378, endPoint x: 504, endPoint y: 377, distance: 83.9
click at [504, 377] on div "Rename File File Name [PERSON_NAME]-[PERSON_NAME] Mast-c [PERSON_NAME]-2024.jpg…" at bounding box center [717, 369] width 1434 height 738
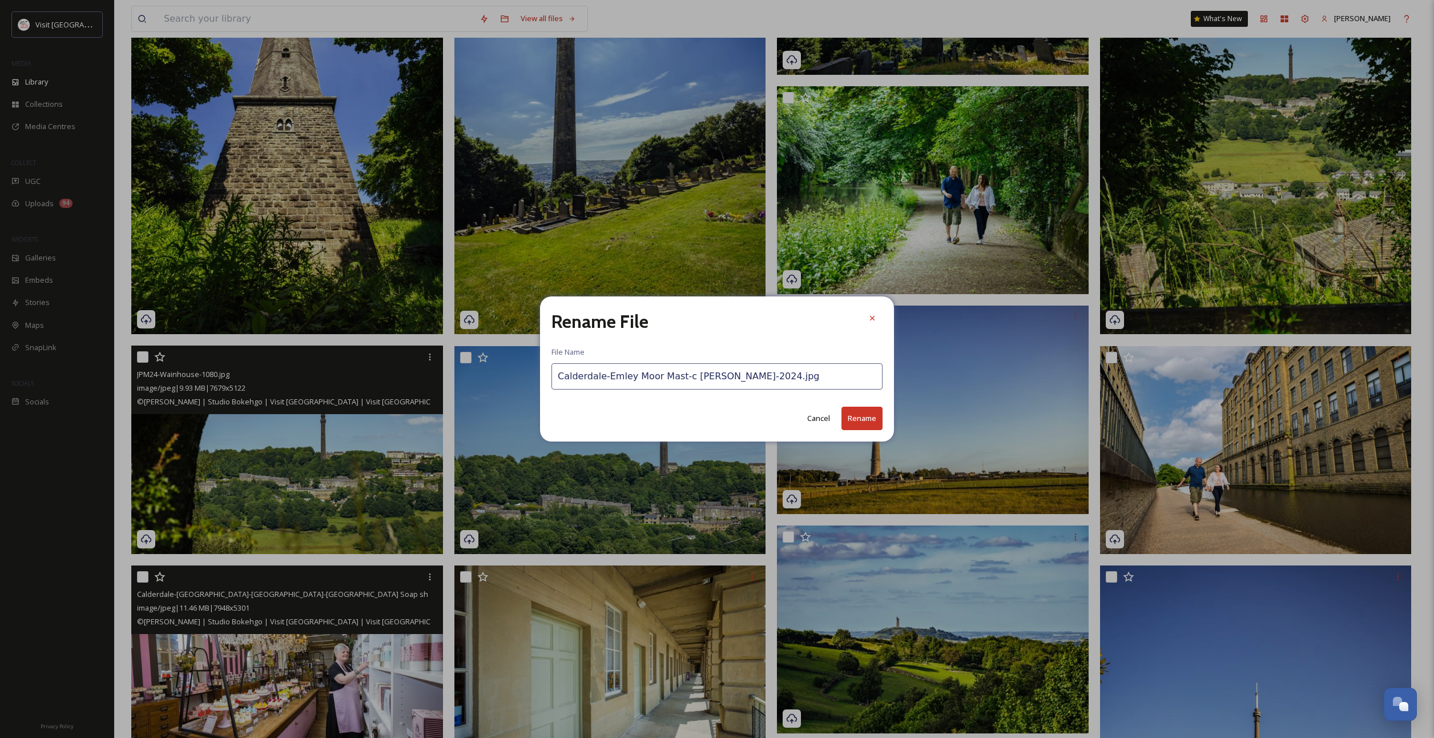
drag, startPoint x: 605, startPoint y: 373, endPoint x: 675, endPoint y: 382, distance: 70.2
click at [675, 381] on input "Calderdale-Emley Moor Mast-c [PERSON_NAME]-2024.jpg" at bounding box center [716, 376] width 331 height 26
type input "Calderdale-[GEOGRAPHIC_DATA]-c [PERSON_NAME]-2024.jpg"
click at [849, 417] on button "Rename" at bounding box center [861, 417] width 41 height 23
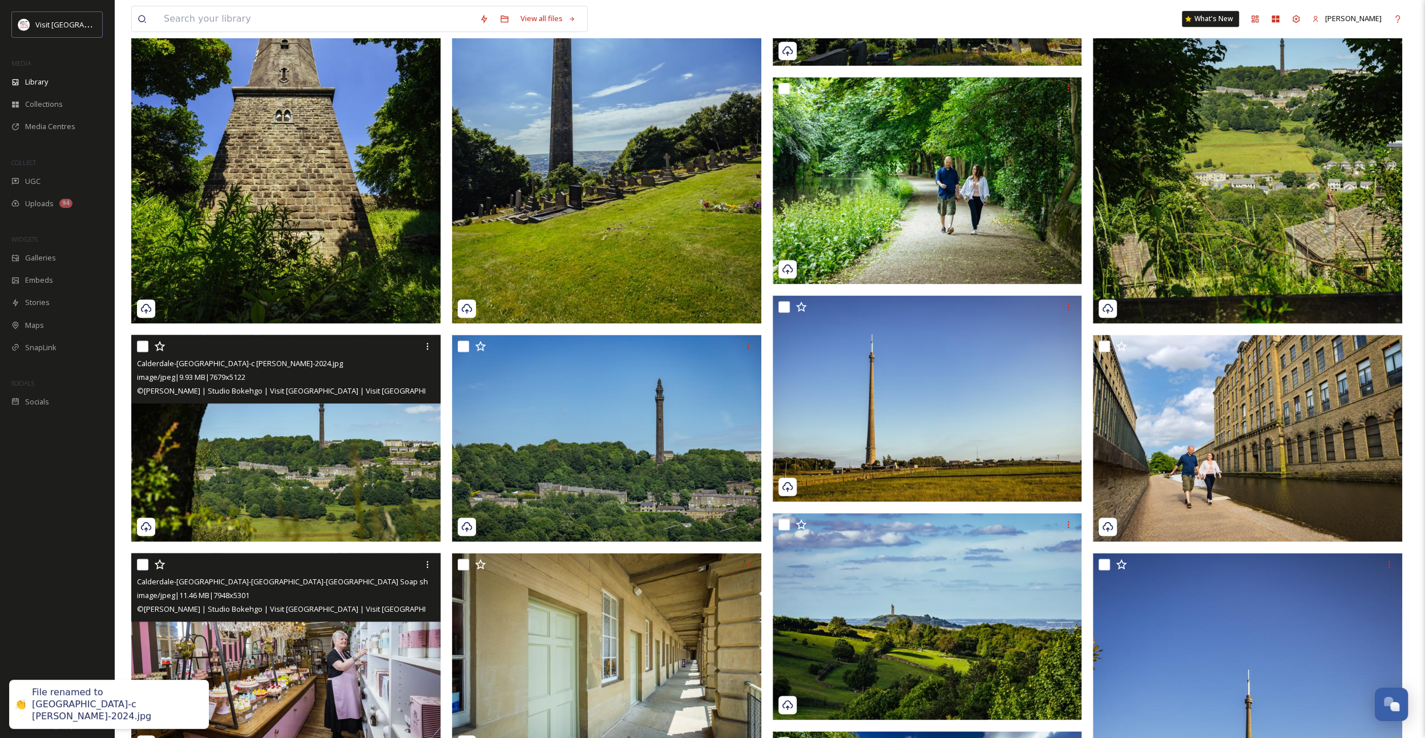
click at [270, 361] on span "Calderdale-[GEOGRAPHIC_DATA]-c [PERSON_NAME]-2024.jpg" at bounding box center [240, 363] width 206 height 10
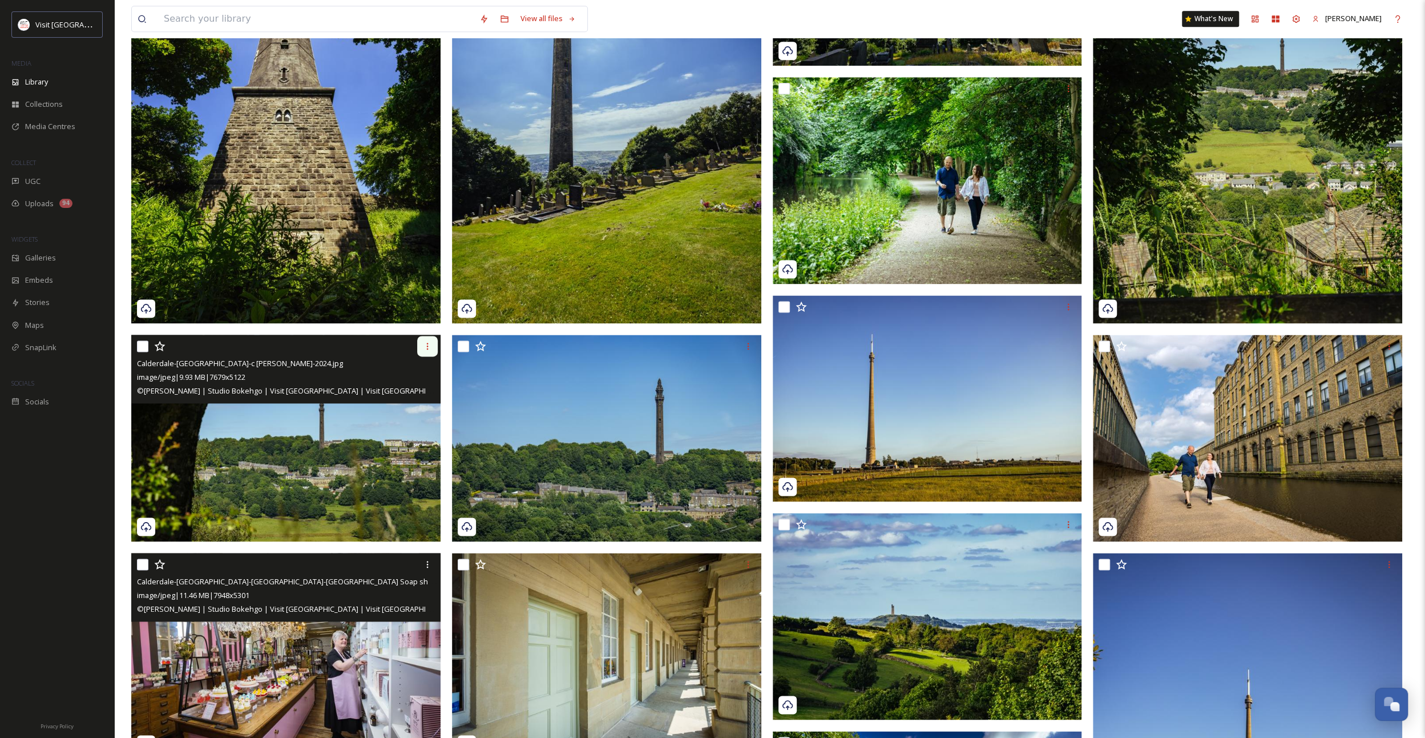
click at [426, 344] on icon at bounding box center [427, 345] width 9 height 9
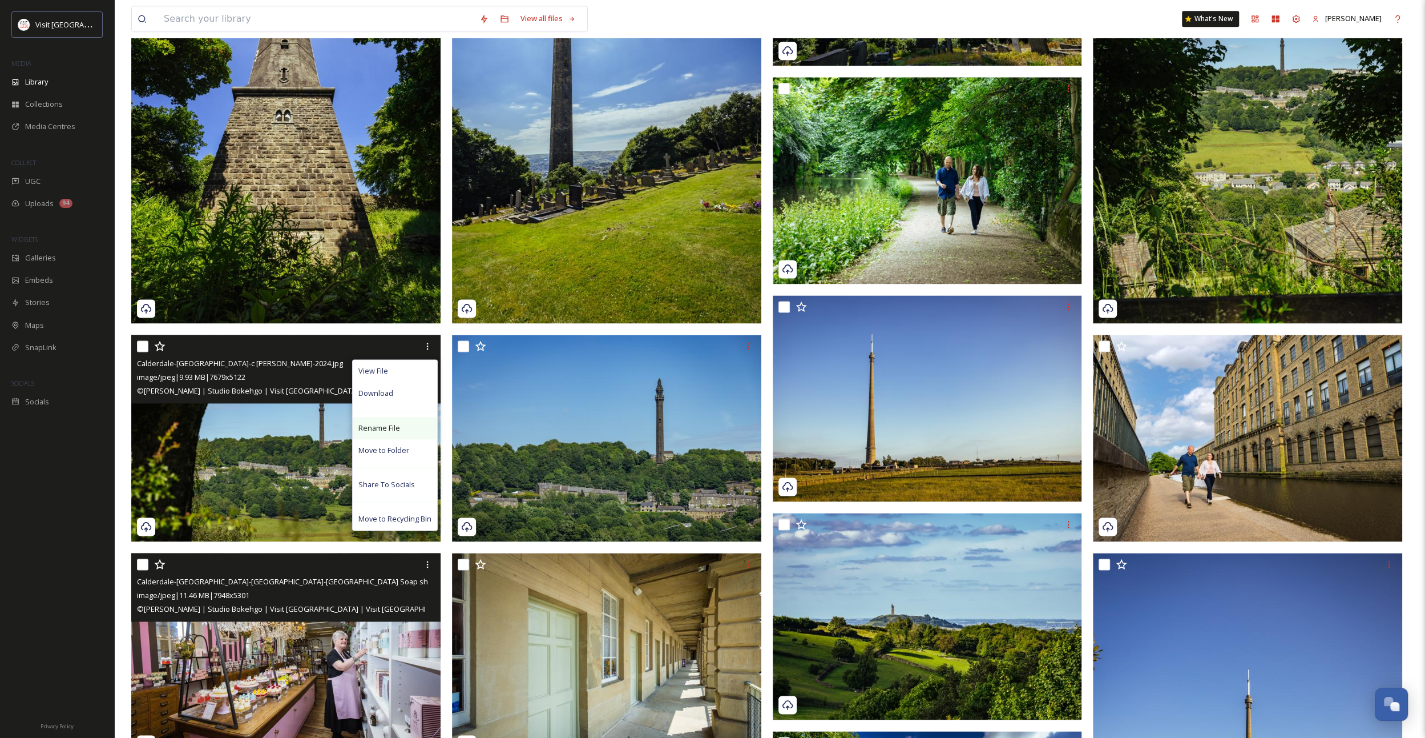
click at [407, 422] on div "Rename File" at bounding box center [395, 428] width 84 height 22
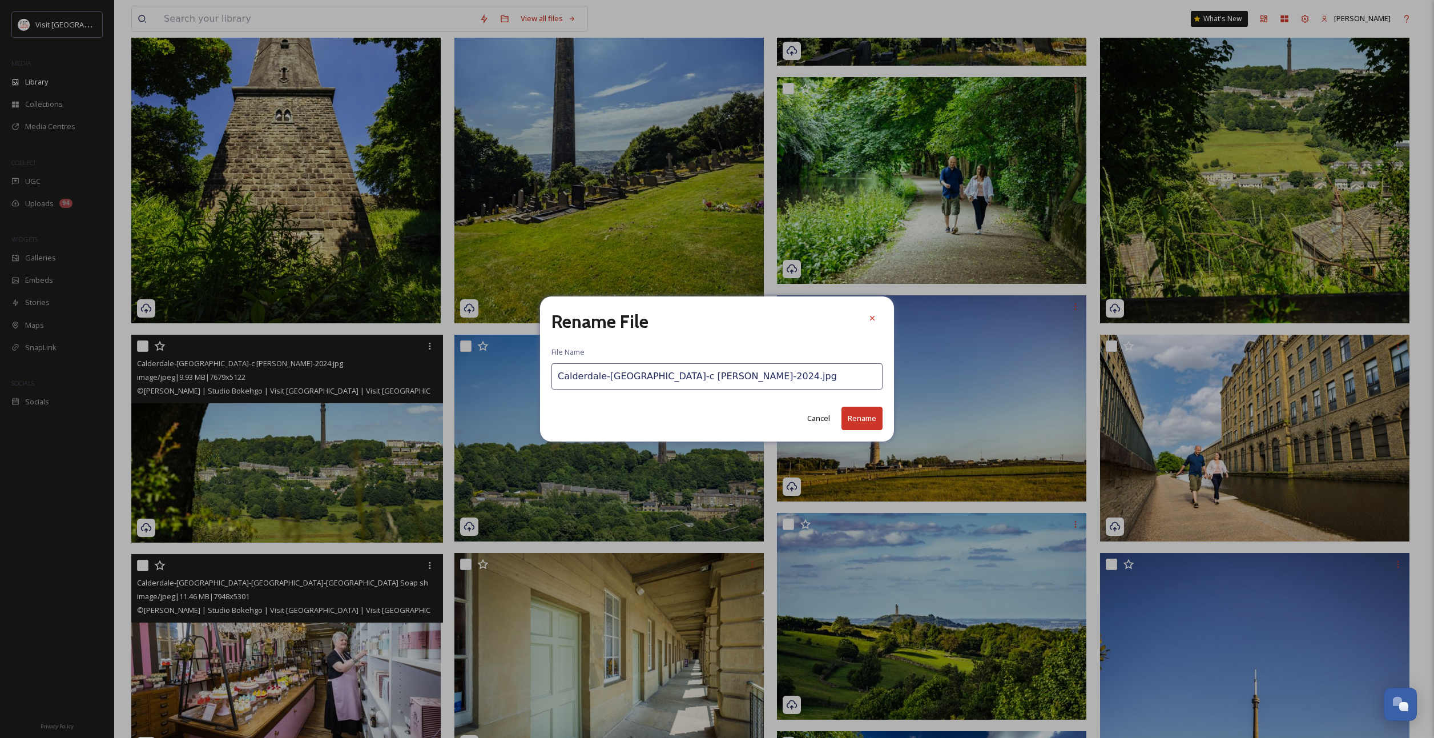
click at [584, 382] on input "Calderdale-[GEOGRAPHIC_DATA]-c [PERSON_NAME]-2024.jpg" at bounding box center [716, 376] width 331 height 26
click at [871, 415] on button "Rename" at bounding box center [861, 417] width 41 height 23
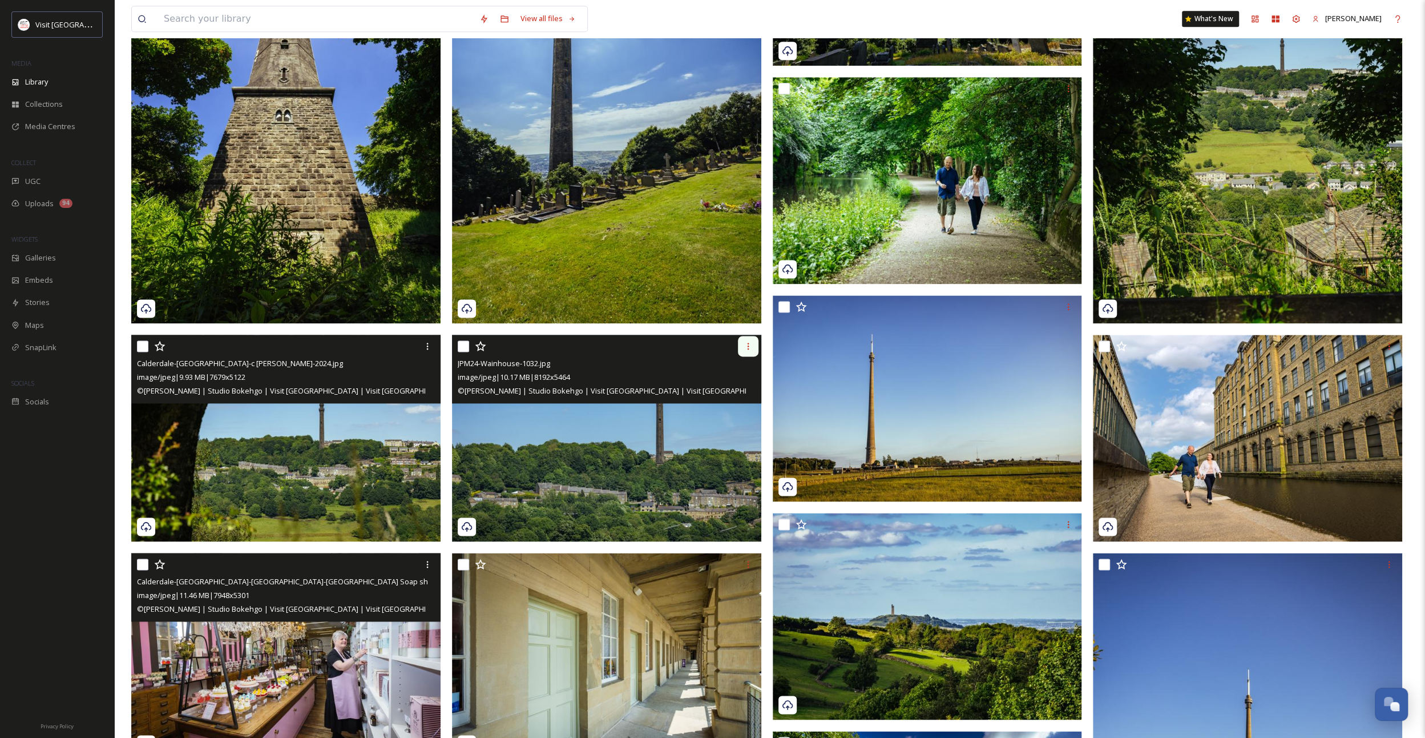
click at [752, 344] on icon at bounding box center [748, 345] width 9 height 9
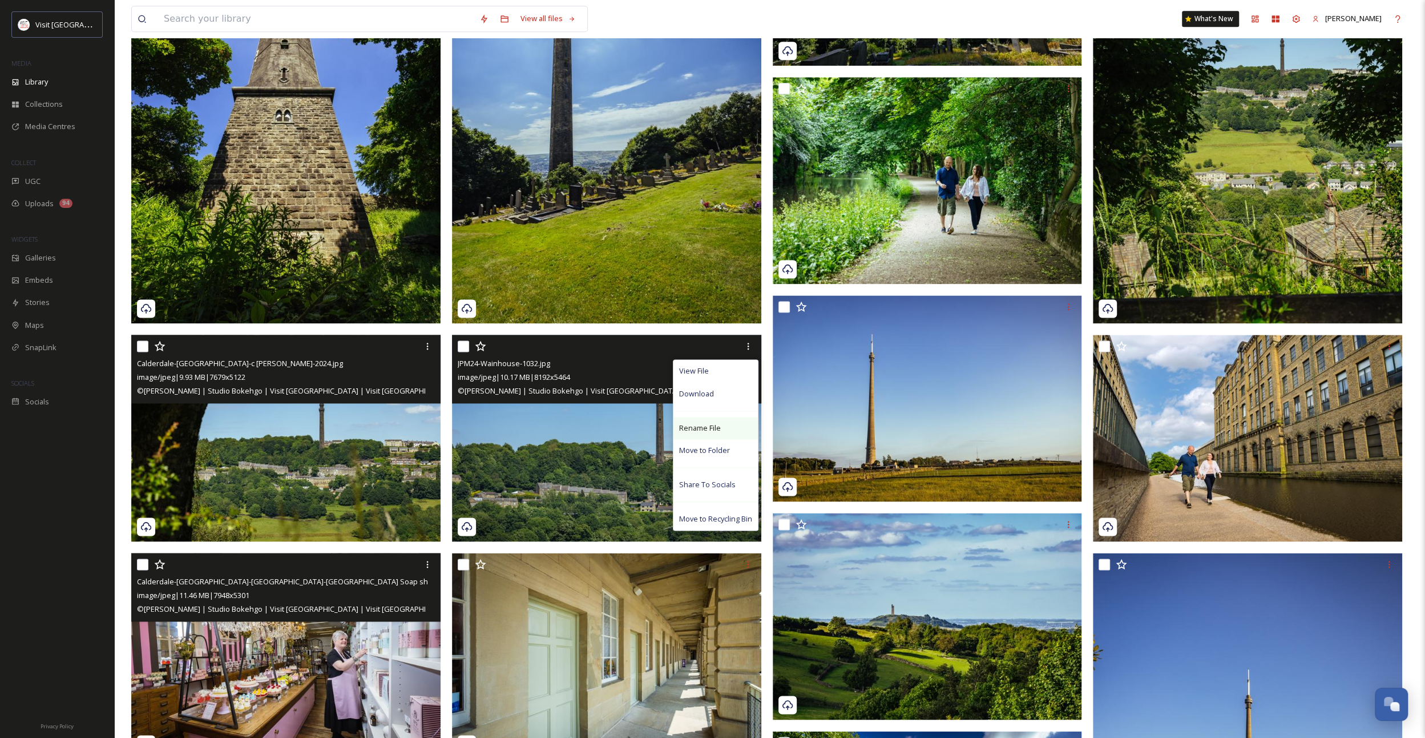
click at [719, 424] on span "Rename File" at bounding box center [700, 427] width 42 height 11
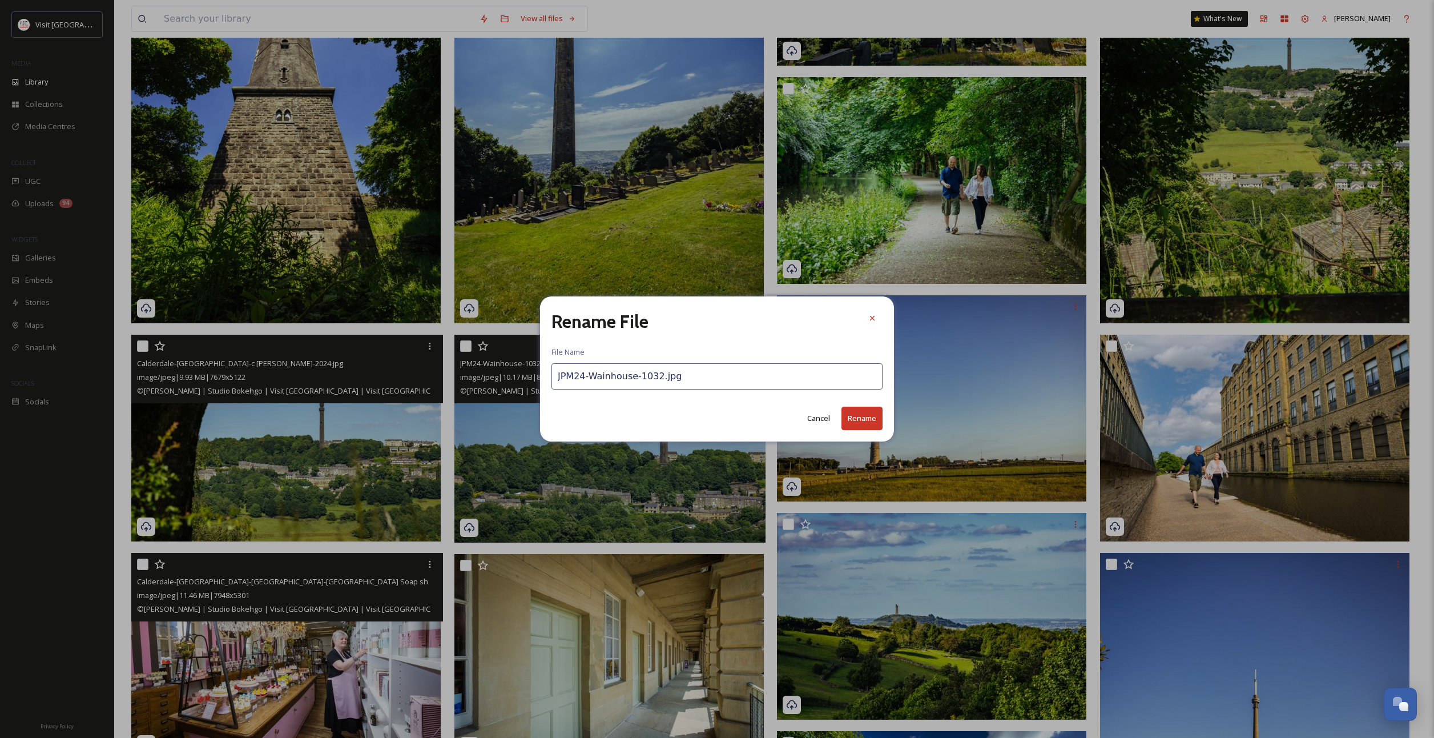
click at [647, 380] on input "JPM24-Wainhouse-1032.jpg" at bounding box center [716, 376] width 331 height 26
paste input "Calderdale-[GEOGRAPHIC_DATA]-c [PERSON_NAME]-2024"
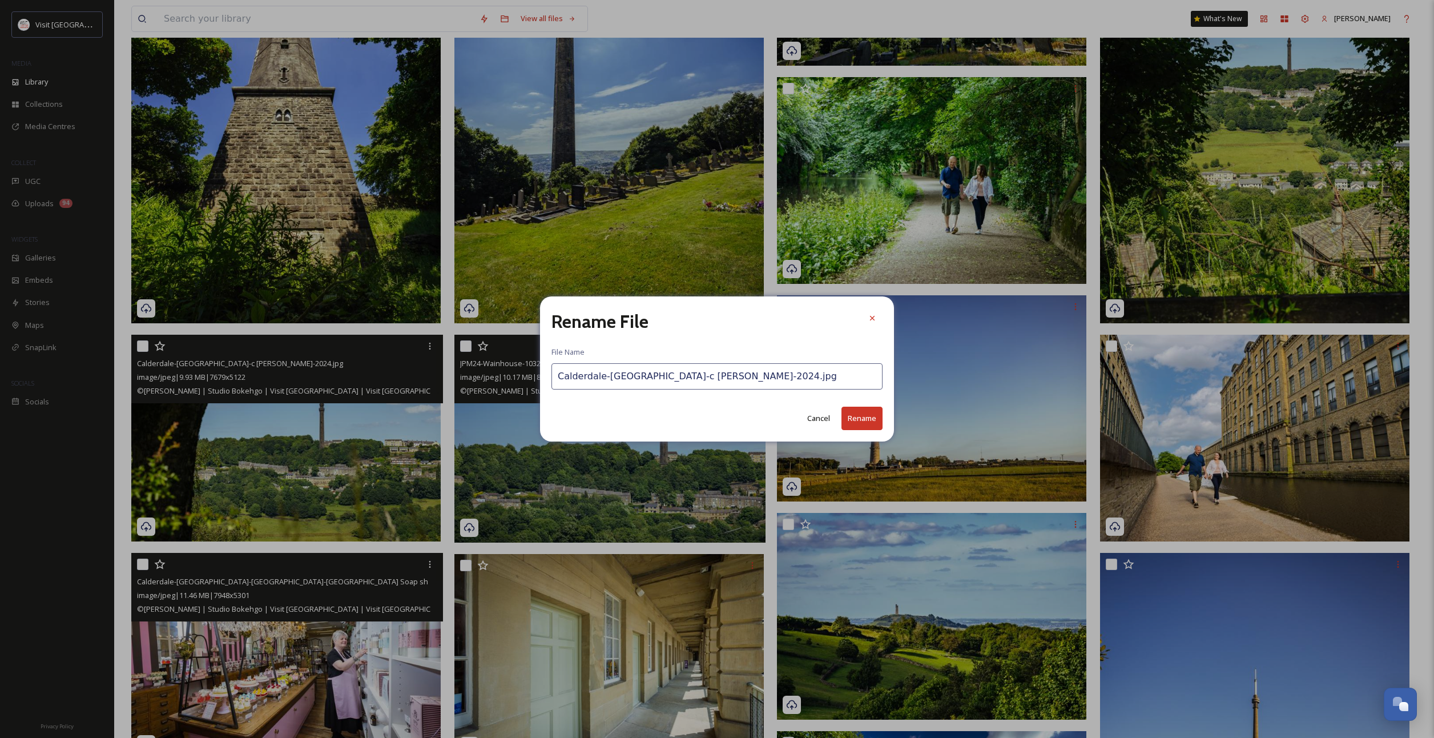
type input "Calderdale-[GEOGRAPHIC_DATA]-c [PERSON_NAME]-2024.jpg"
click at [863, 413] on button "Rename" at bounding box center [861, 417] width 41 height 23
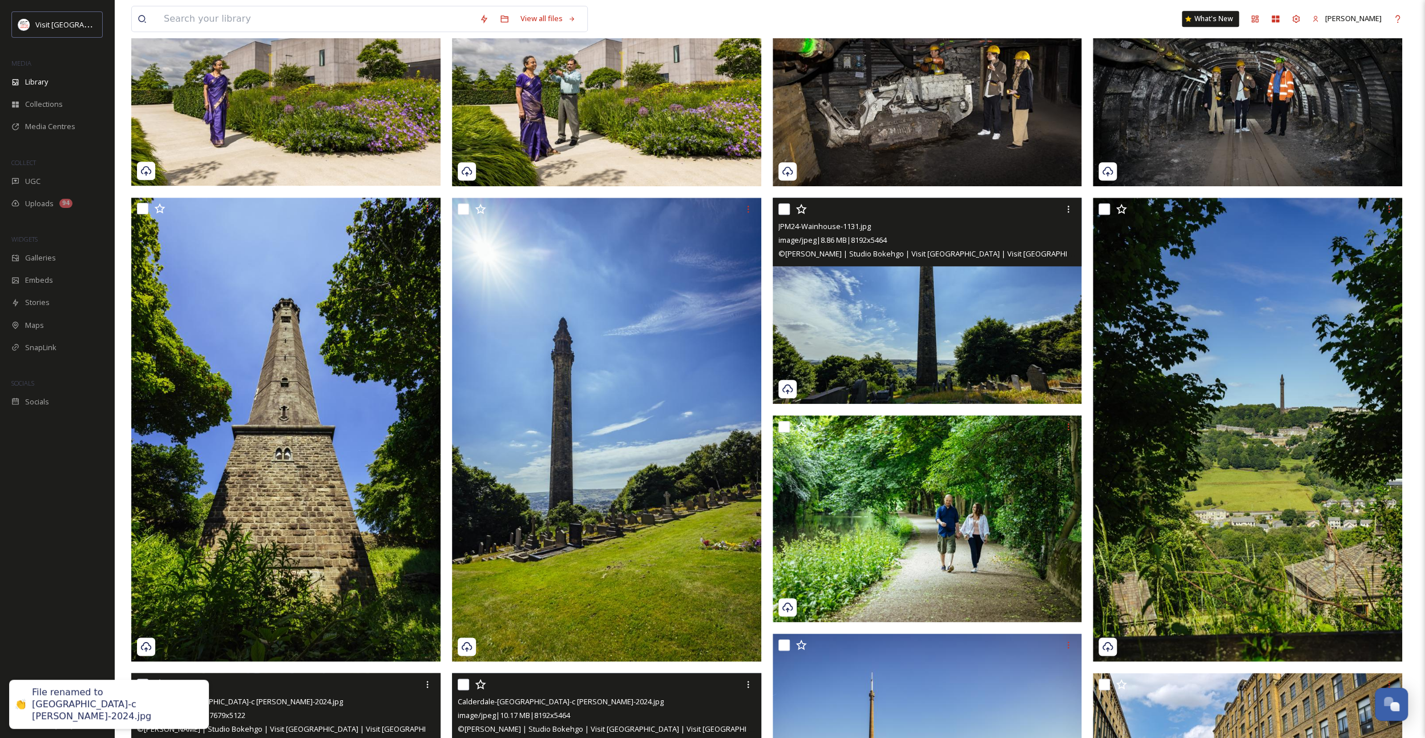
scroll to position [1043, 0]
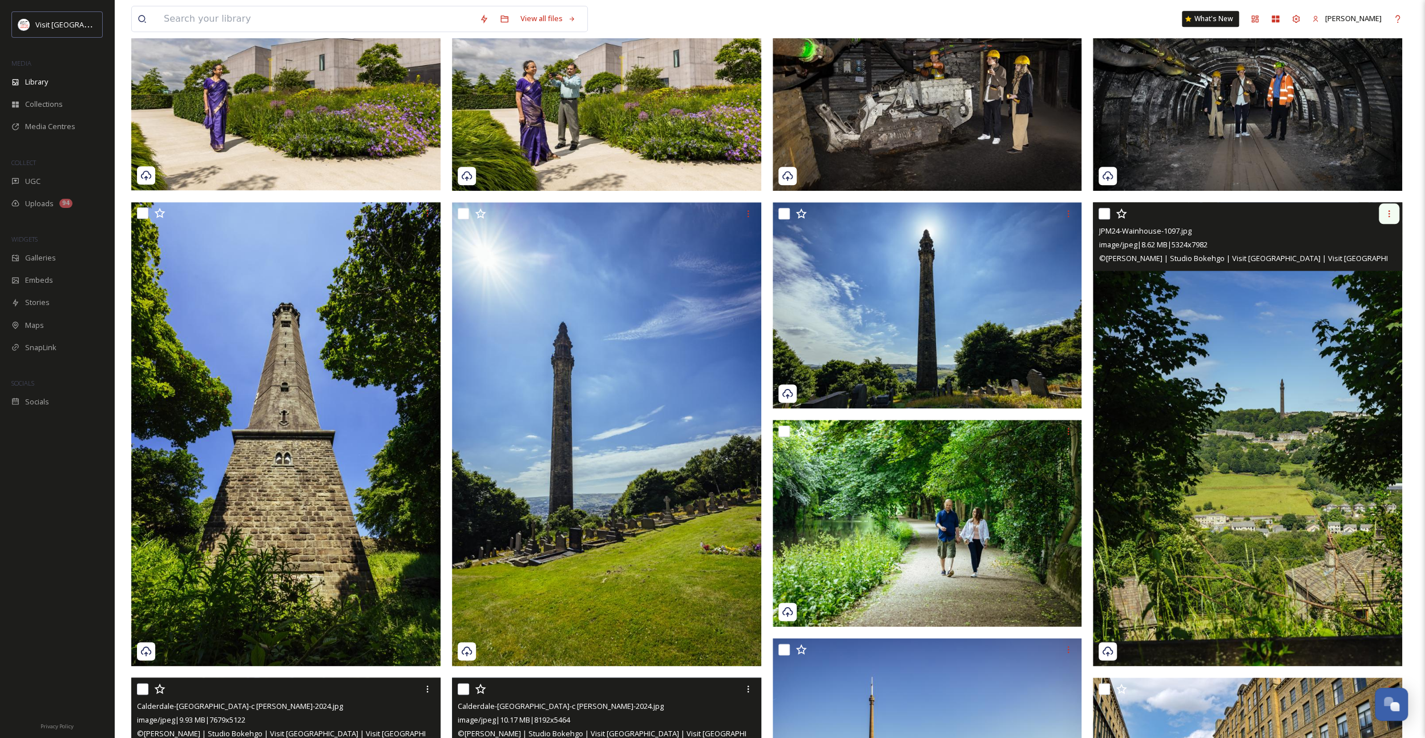
click at [1383, 214] on div at bounding box center [1389, 213] width 21 height 21
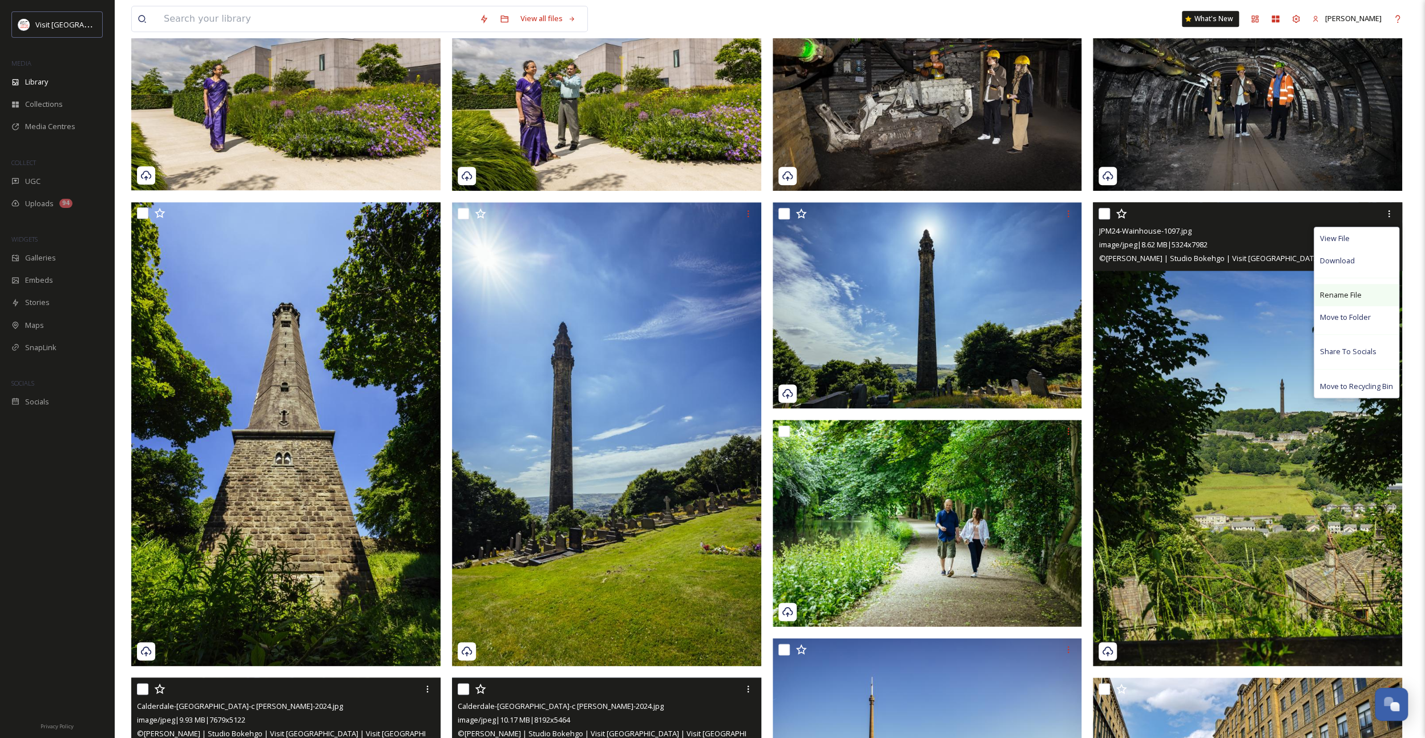
click at [1342, 290] on span "Rename File" at bounding box center [1341, 294] width 42 height 11
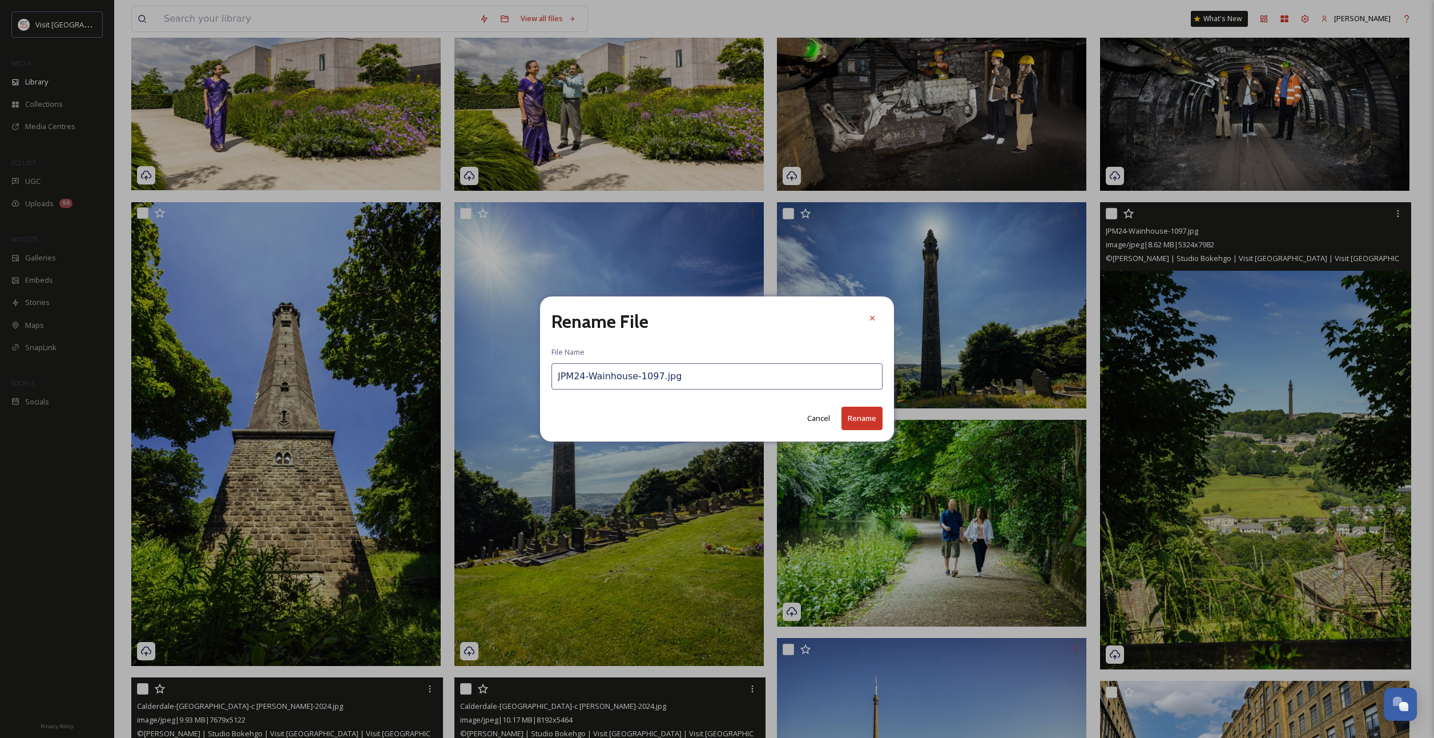
click at [631, 382] on input "JPM24-Wainhouse-1097.jpg" at bounding box center [716, 376] width 331 height 26
paste input "Calderdale-[GEOGRAPHIC_DATA]-c [PERSON_NAME]-2024"
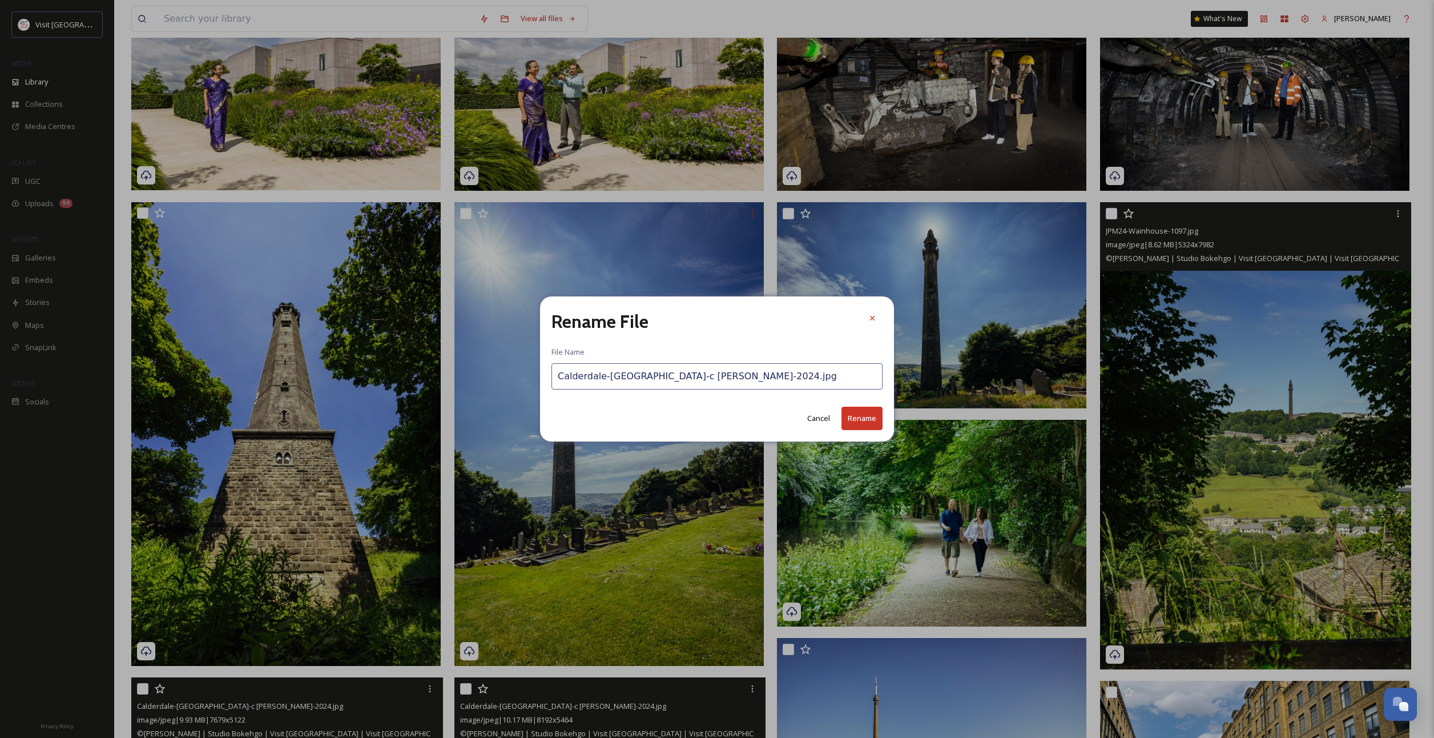
type input "Calderdale-[GEOGRAPHIC_DATA]-c [PERSON_NAME]-2024.jpg"
click at [862, 413] on button "Rename" at bounding box center [861, 417] width 41 height 23
click at [1071, 215] on icon at bounding box center [1075, 213] width 9 height 9
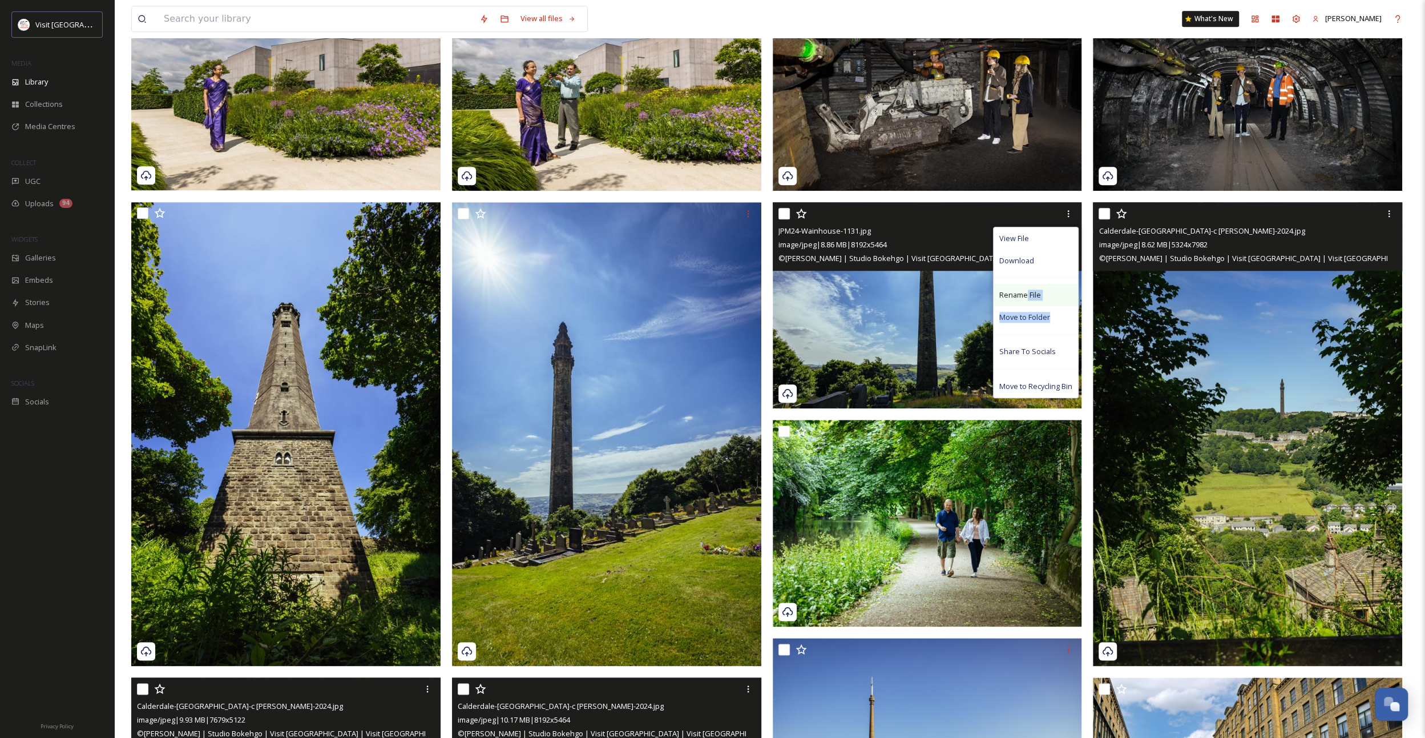
drag, startPoint x: 1049, startPoint y: 312, endPoint x: 1026, endPoint y: 293, distance: 29.2
click at [1026, 293] on div "View File Download Rename File Move to Folder Share To Socials Move to Recyclin…" at bounding box center [1036, 312] width 86 height 171
click at [1026, 293] on span "Rename File" at bounding box center [1021, 294] width 42 height 11
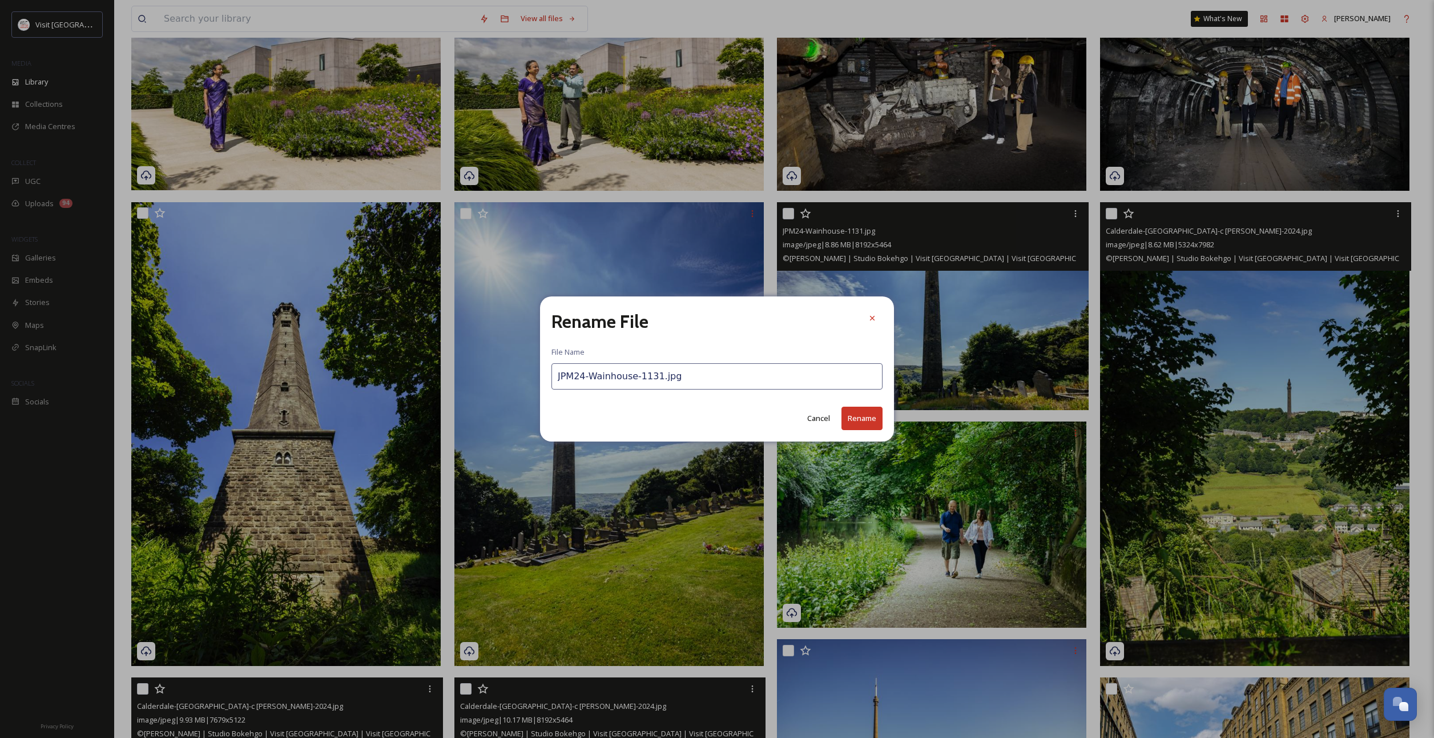
click at [663, 380] on input "JPM24-Wainhouse-1131.jpg" at bounding box center [716, 376] width 331 height 26
paste input "Calderdale-[GEOGRAPHIC_DATA]-c [PERSON_NAME]-2024"
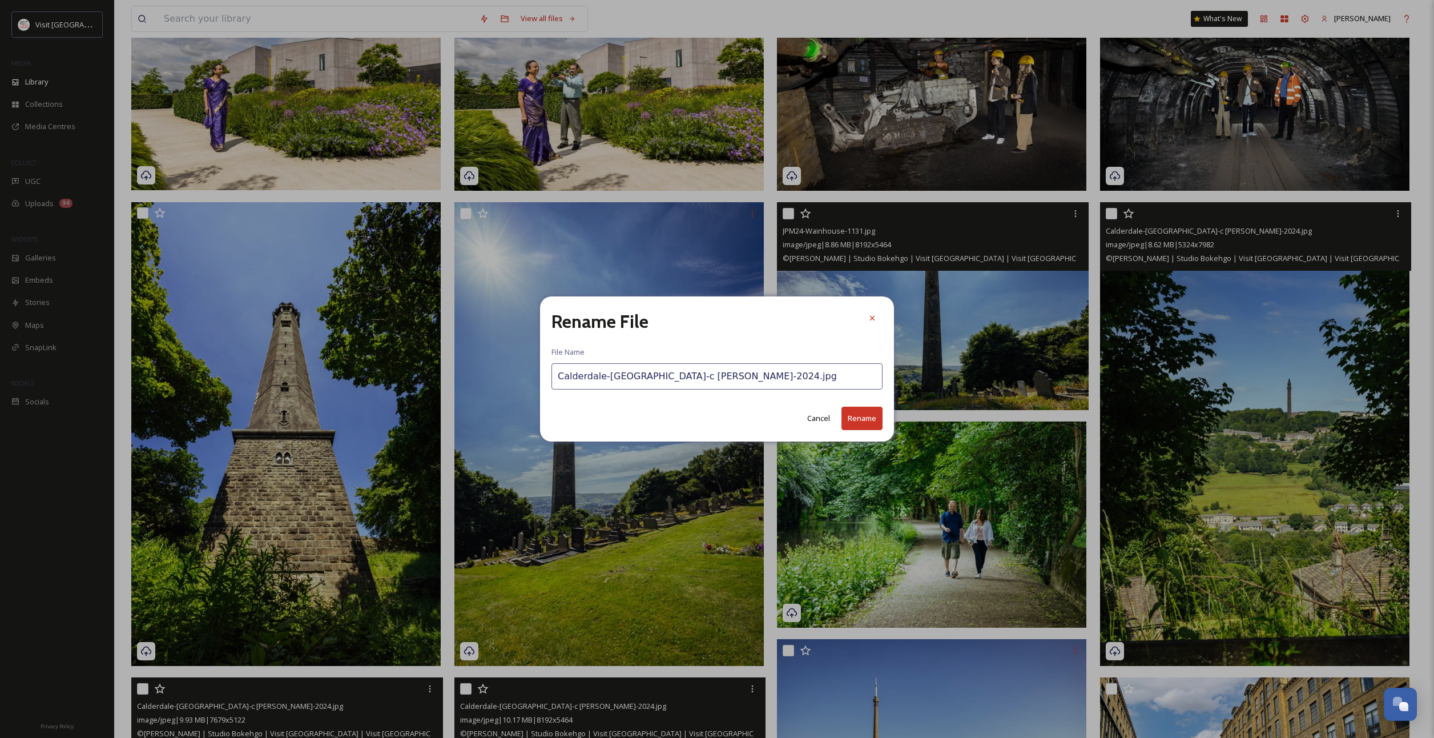
type input "Calderdale-[GEOGRAPHIC_DATA]-c [PERSON_NAME]-2024.jpg"
click at [857, 416] on button "Rename" at bounding box center [861, 417] width 41 height 23
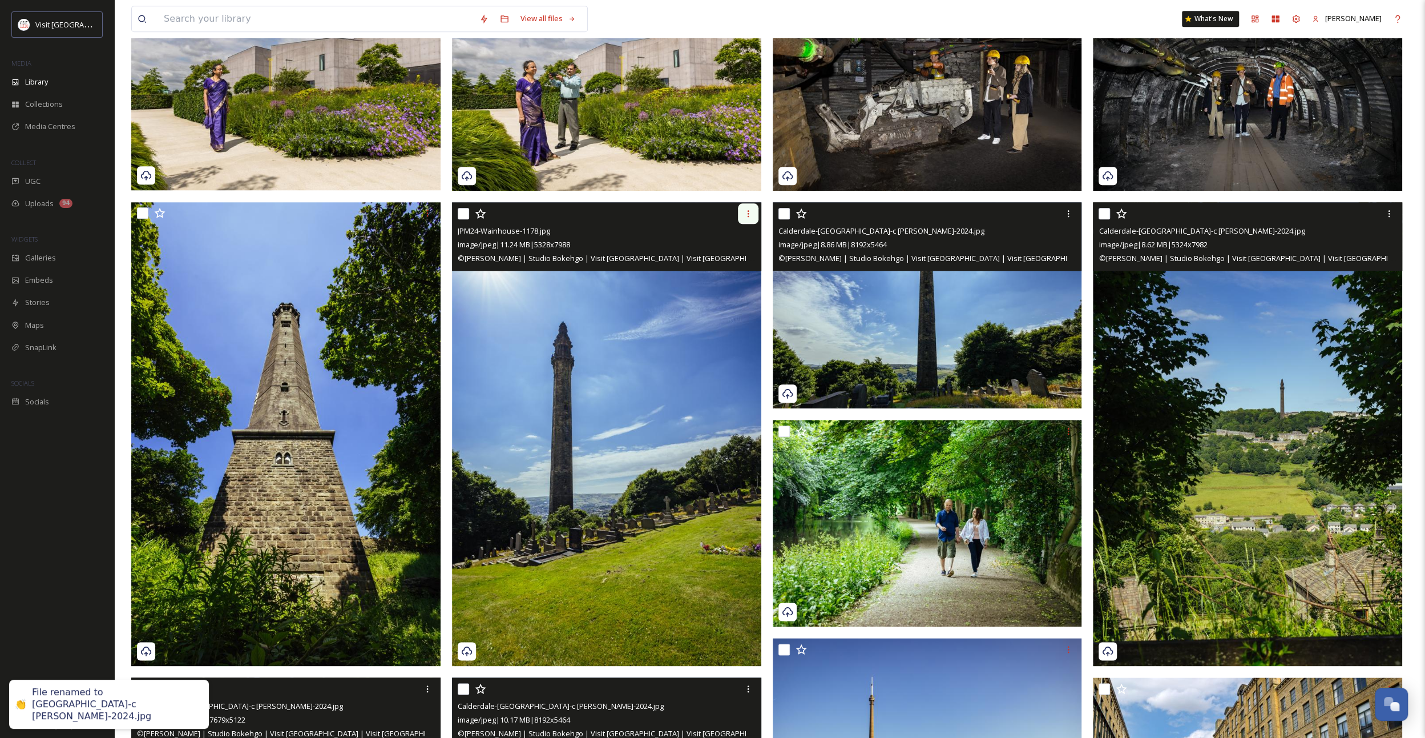
click at [744, 212] on icon at bounding box center [748, 213] width 9 height 9
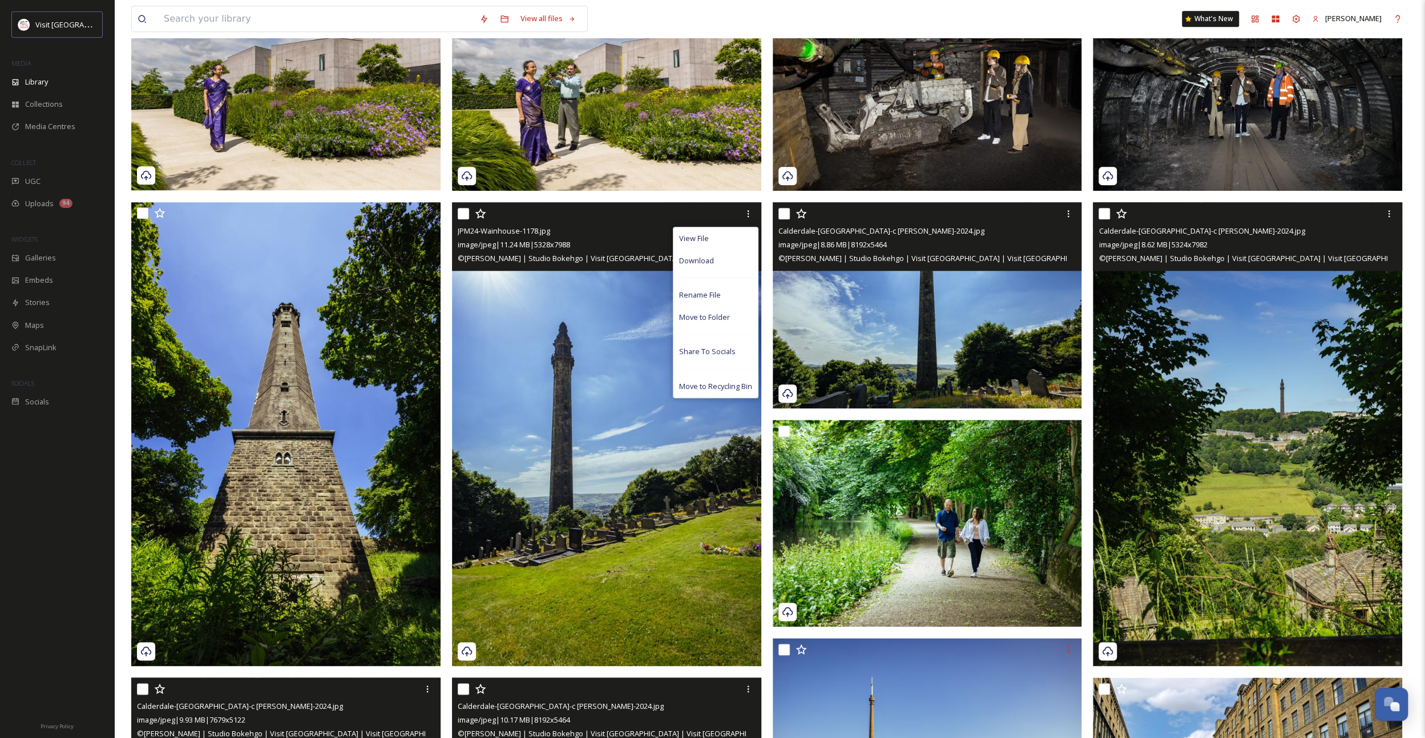
click at [736, 279] on div "View File Download Rename File Move to Folder Share To Socials Move to Recyclin…" at bounding box center [716, 312] width 86 height 171
click at [734, 292] on div "Rename File" at bounding box center [716, 295] width 84 height 22
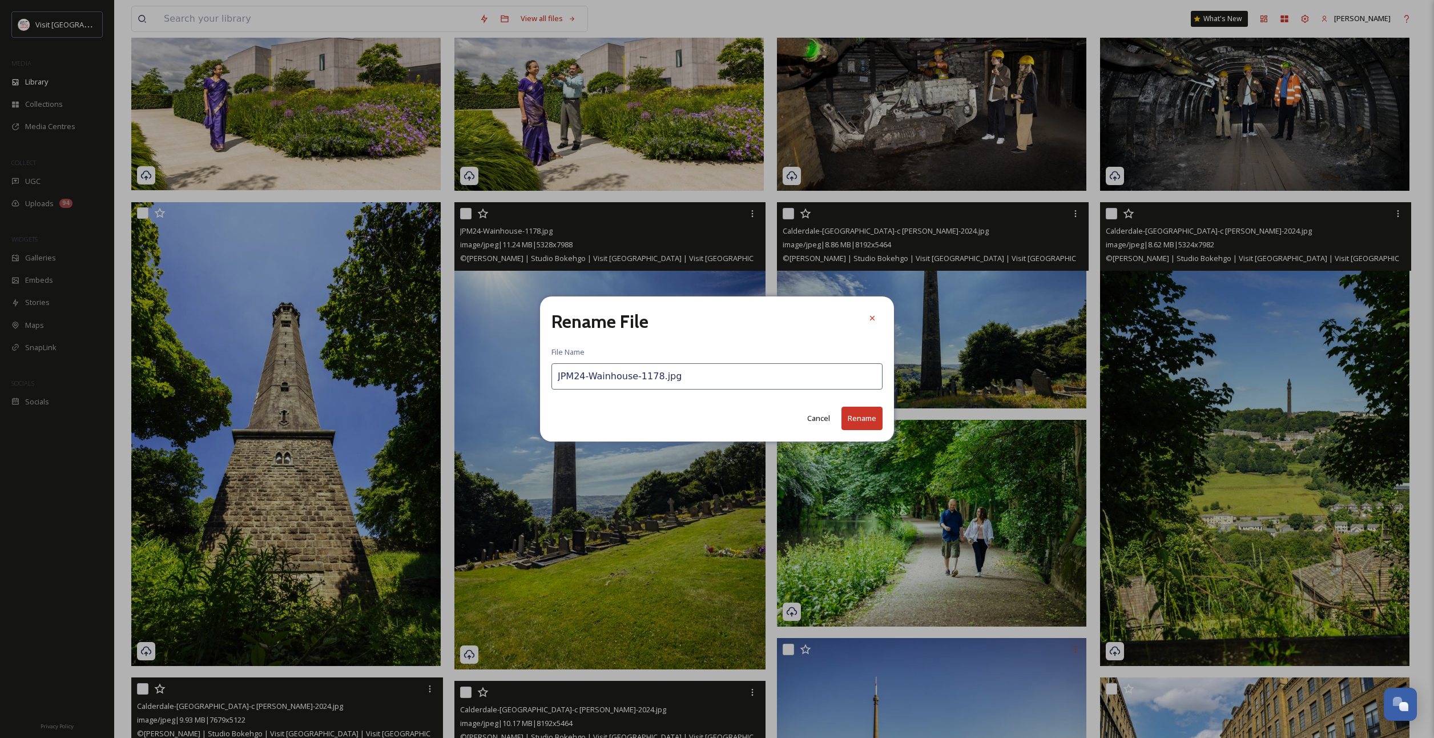
drag, startPoint x: 639, startPoint y: 365, endPoint x: 640, endPoint y: 376, distance: 10.9
click at [639, 365] on input "JPM24-Wainhouse-1178.jpg" at bounding box center [716, 376] width 331 height 26
click at [640, 376] on input "JPM24-Wainhouse-1178.jpg" at bounding box center [716, 376] width 331 height 26
click at [642, 374] on input "JPM24-Wainhouse-1178.jpg" at bounding box center [716, 376] width 331 height 26
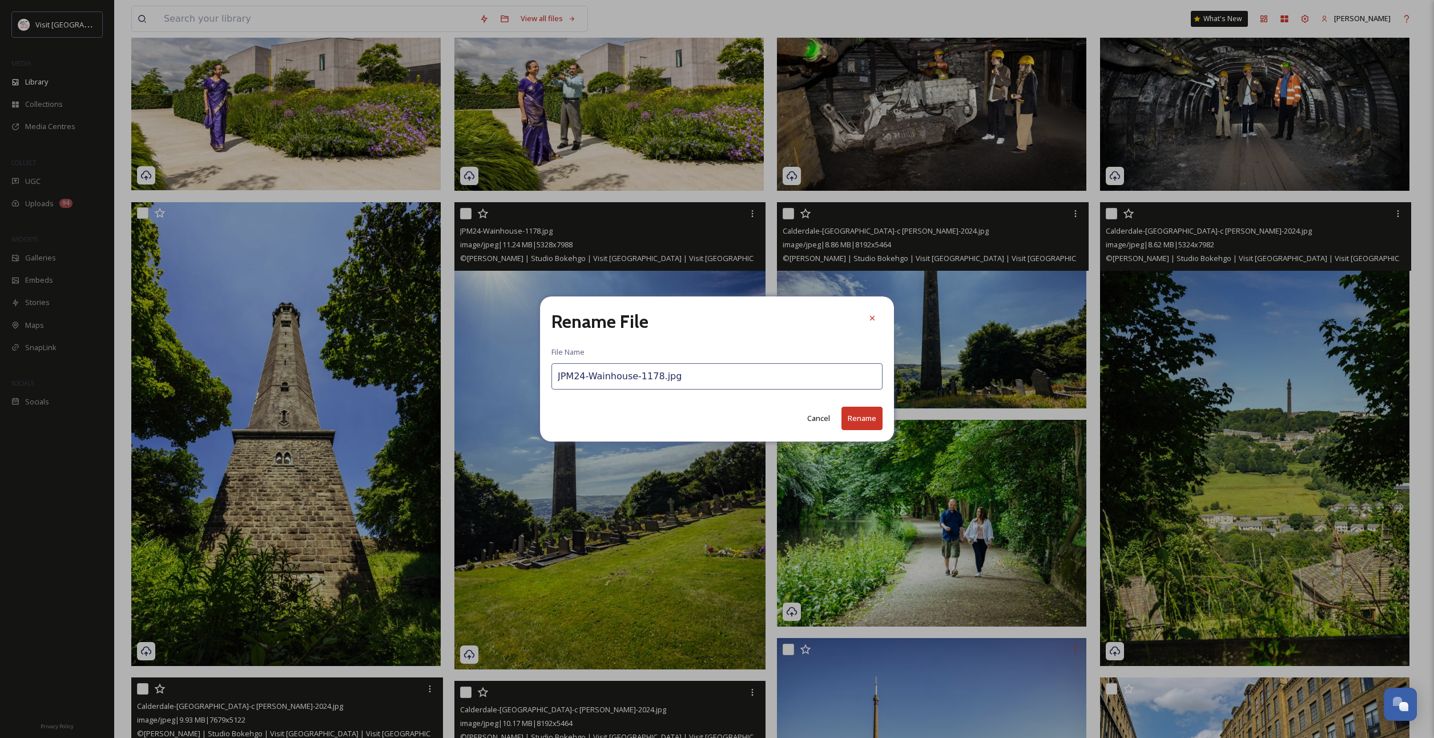
click at [642, 374] on input "JPM24-Wainhouse-1178.jpg" at bounding box center [716, 376] width 331 height 26
paste input "Calderdale-[GEOGRAPHIC_DATA]-c [PERSON_NAME]-2024"
type input "Calderdale-[GEOGRAPHIC_DATA]-c [PERSON_NAME]-2024.jpg"
click at [867, 410] on button "Rename" at bounding box center [861, 417] width 41 height 23
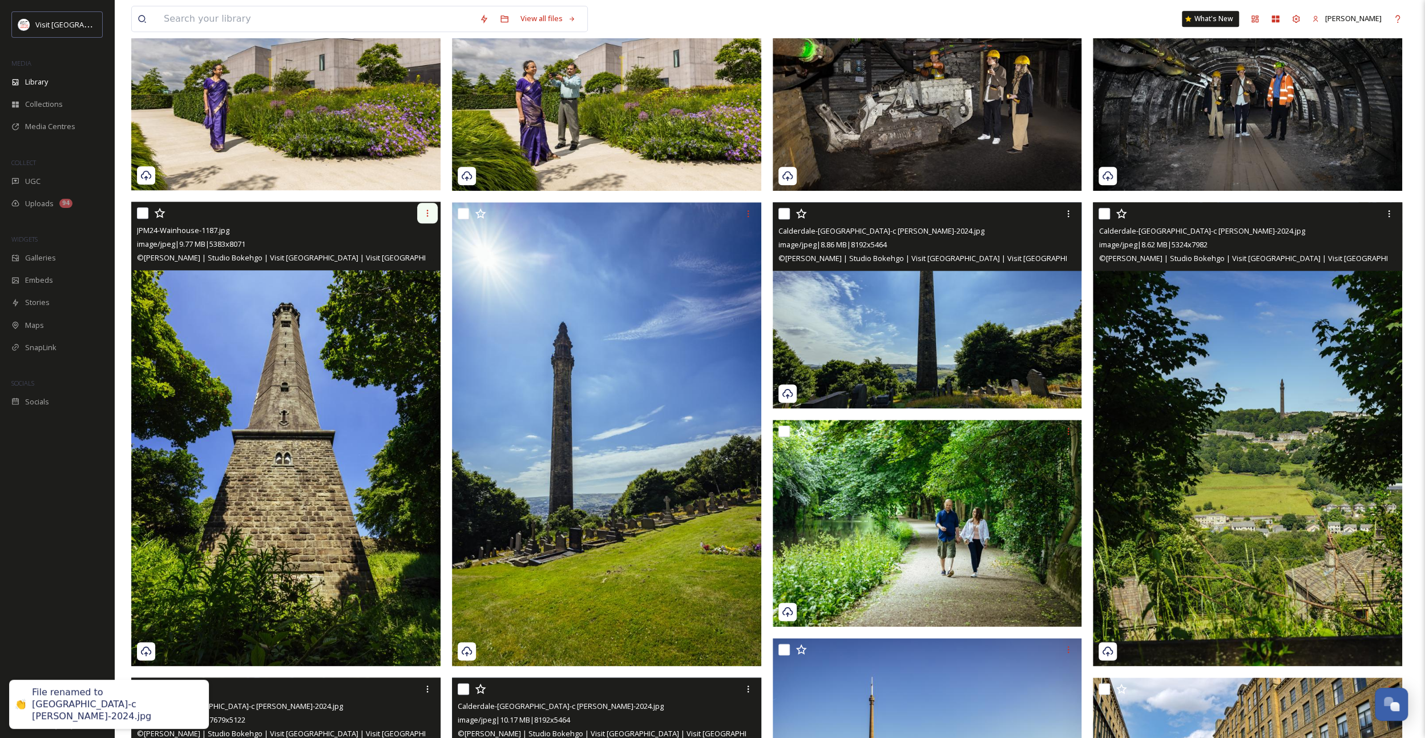
click at [425, 214] on icon at bounding box center [427, 212] width 9 height 9
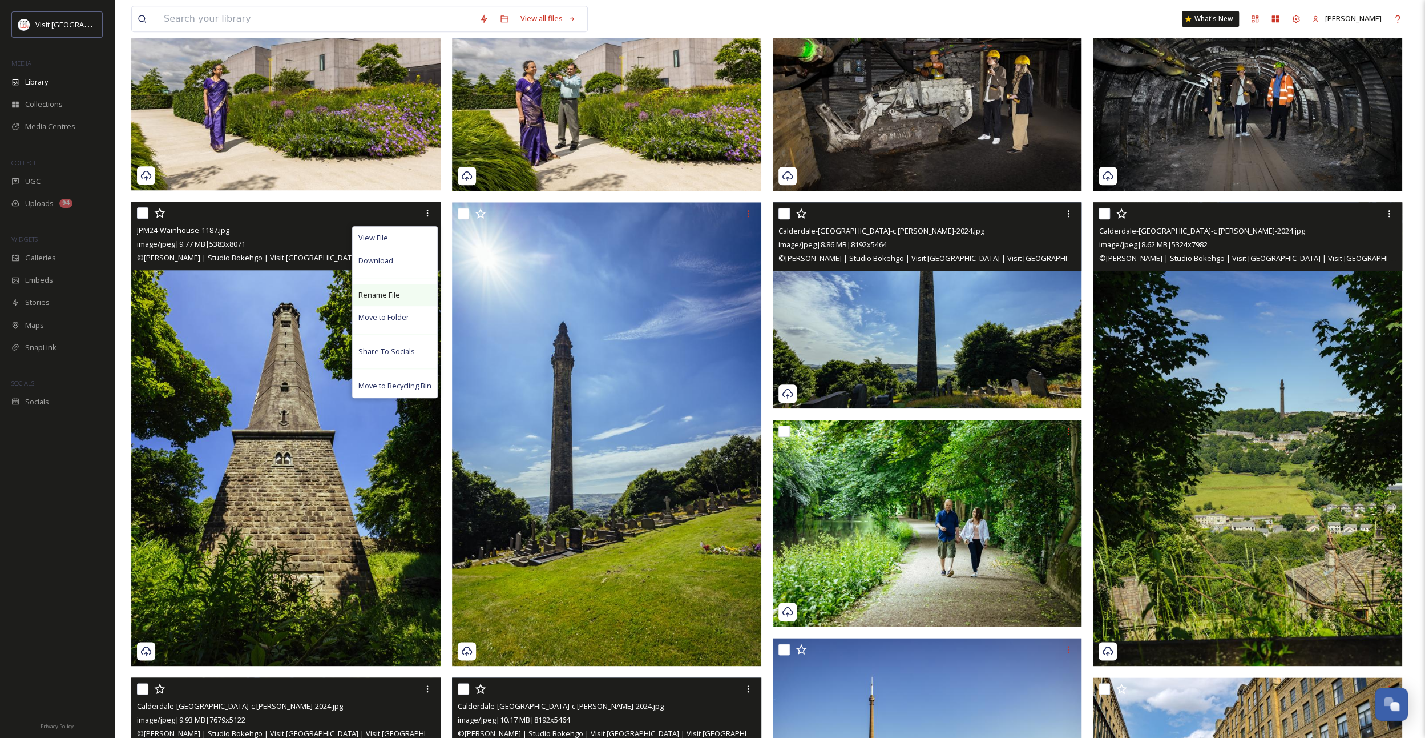
click at [408, 295] on div "Rename File" at bounding box center [395, 295] width 84 height 22
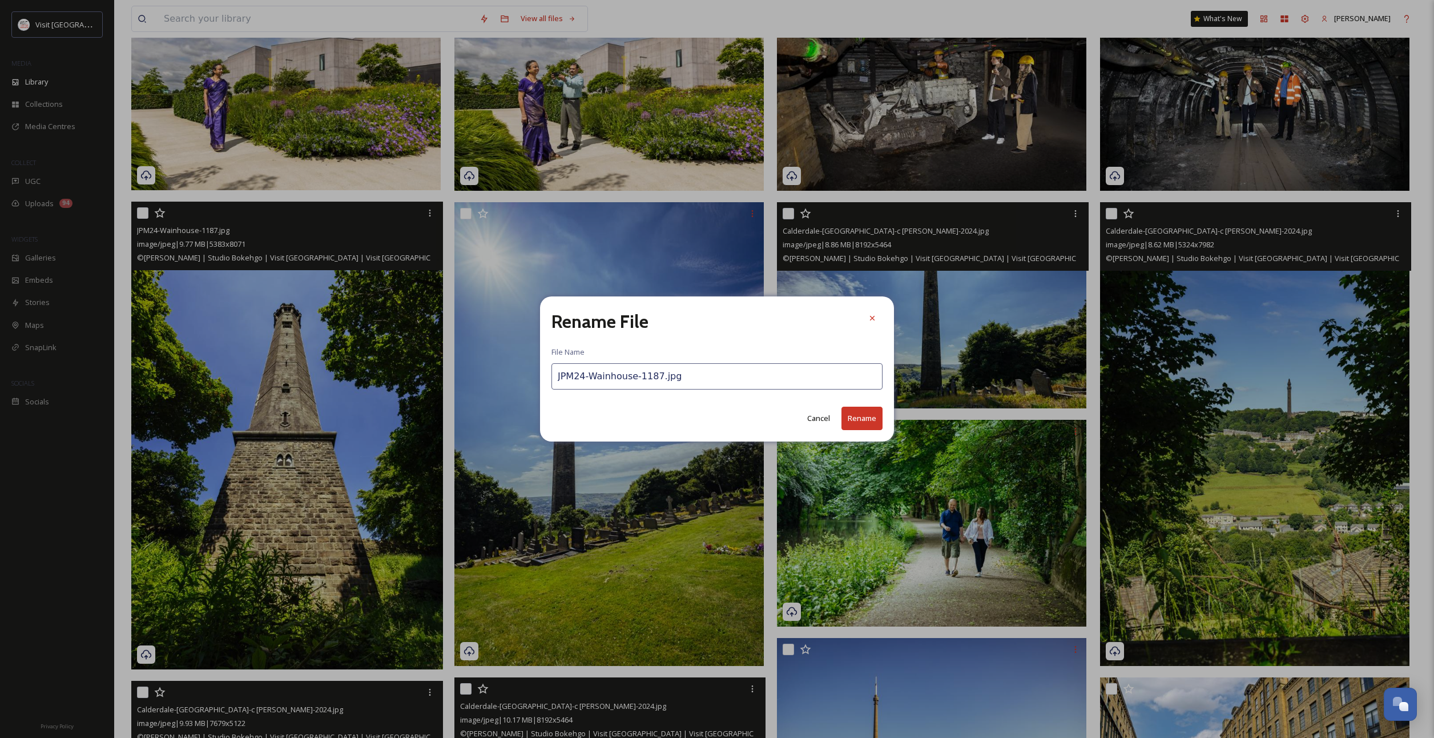
click at [659, 373] on input "JPM24-Wainhouse-1187.jpg" at bounding box center [716, 376] width 331 height 26
click at [657, 373] on input "JPM24-Wainhouse-1187.jpg" at bounding box center [716, 376] width 331 height 26
drag, startPoint x: 657, startPoint y: 373, endPoint x: 626, endPoint y: 385, distance: 33.1
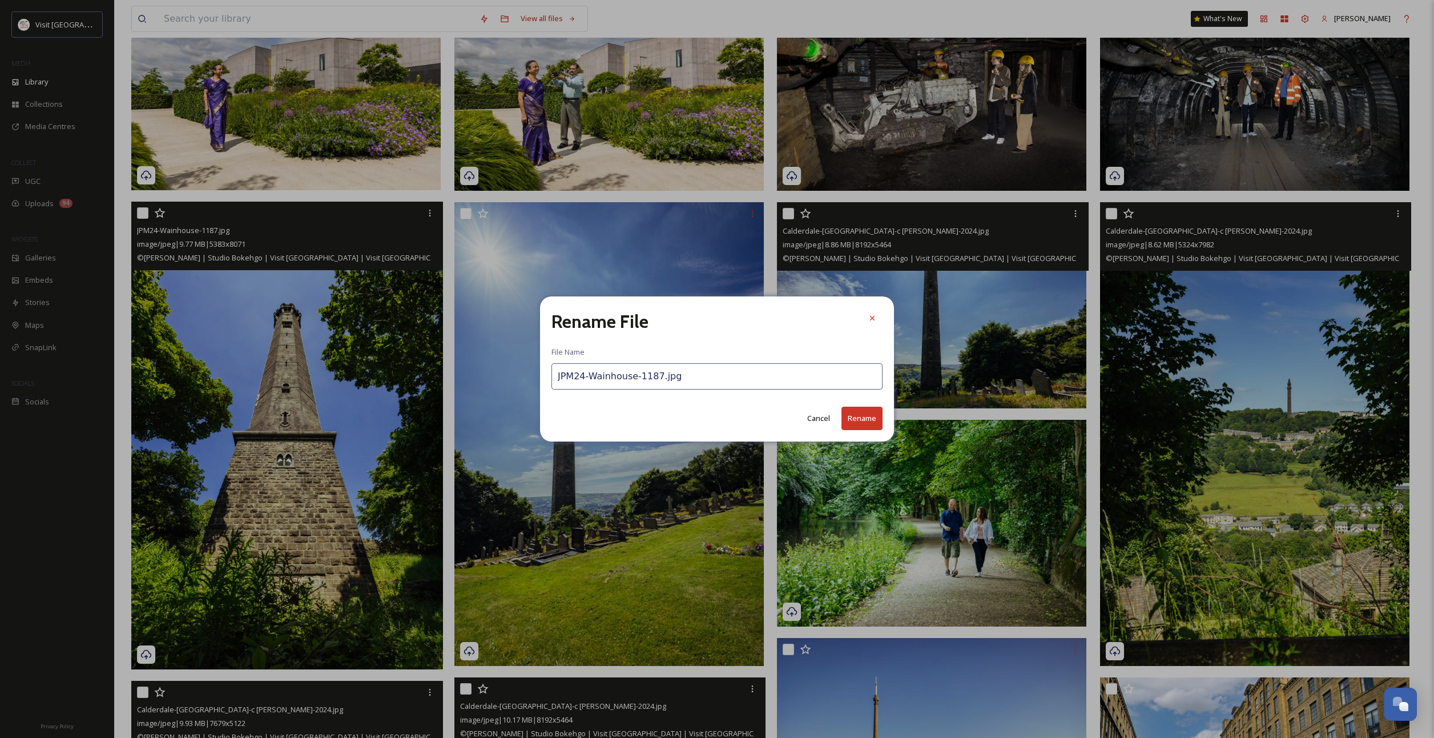
click at [626, 385] on input "JPM24-Wainhouse-1187.jpg" at bounding box center [716, 376] width 331 height 26
click at [627, 380] on input "JPM24-Wainhouse-1187.jpg" at bounding box center [716, 376] width 331 height 26
click at [626, 380] on input "JPM24-Wainhouse-1187.jpg" at bounding box center [716, 376] width 331 height 26
paste input "Calderdale-[GEOGRAPHIC_DATA]-c [PERSON_NAME]-2024"
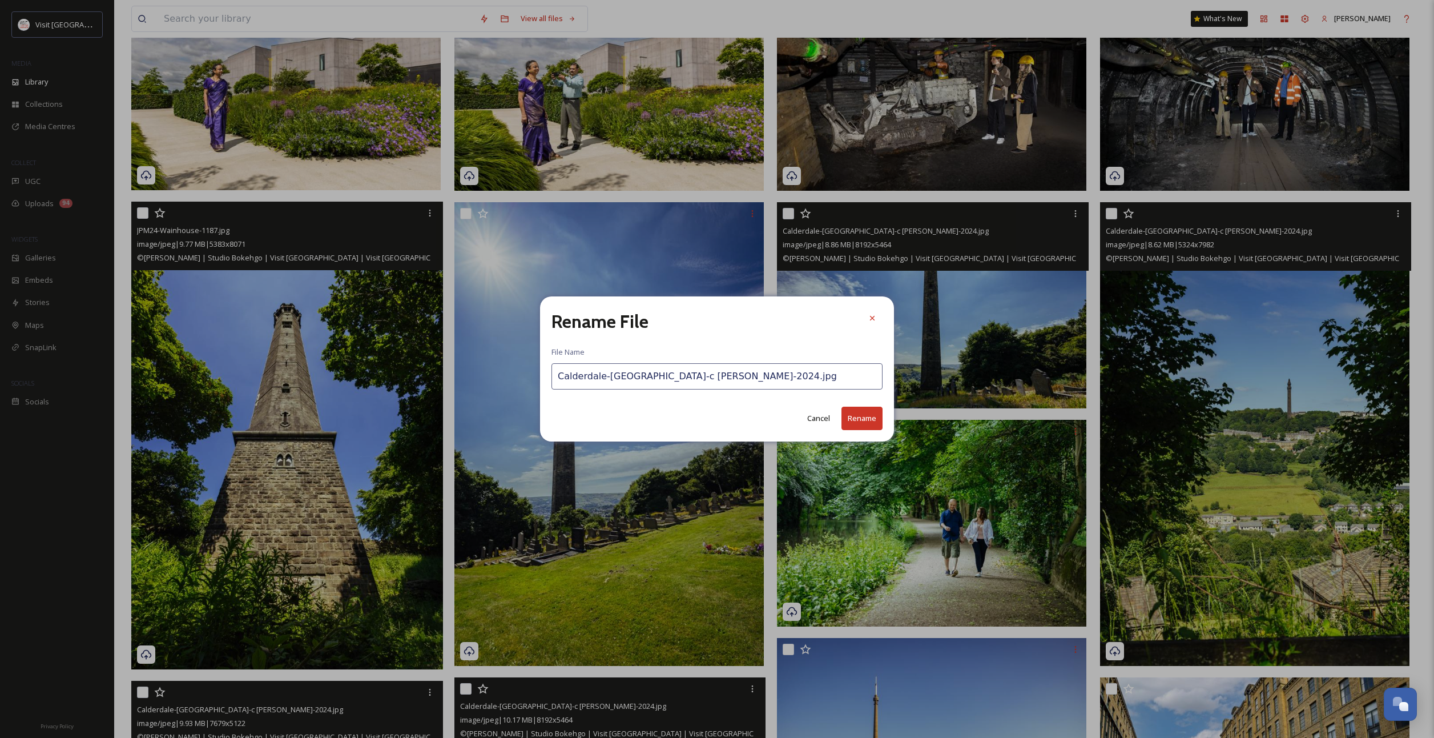
type input "Calderdale-[GEOGRAPHIC_DATA]-c [PERSON_NAME]-2024.jpg"
click at [881, 419] on button "Rename" at bounding box center [861, 417] width 41 height 23
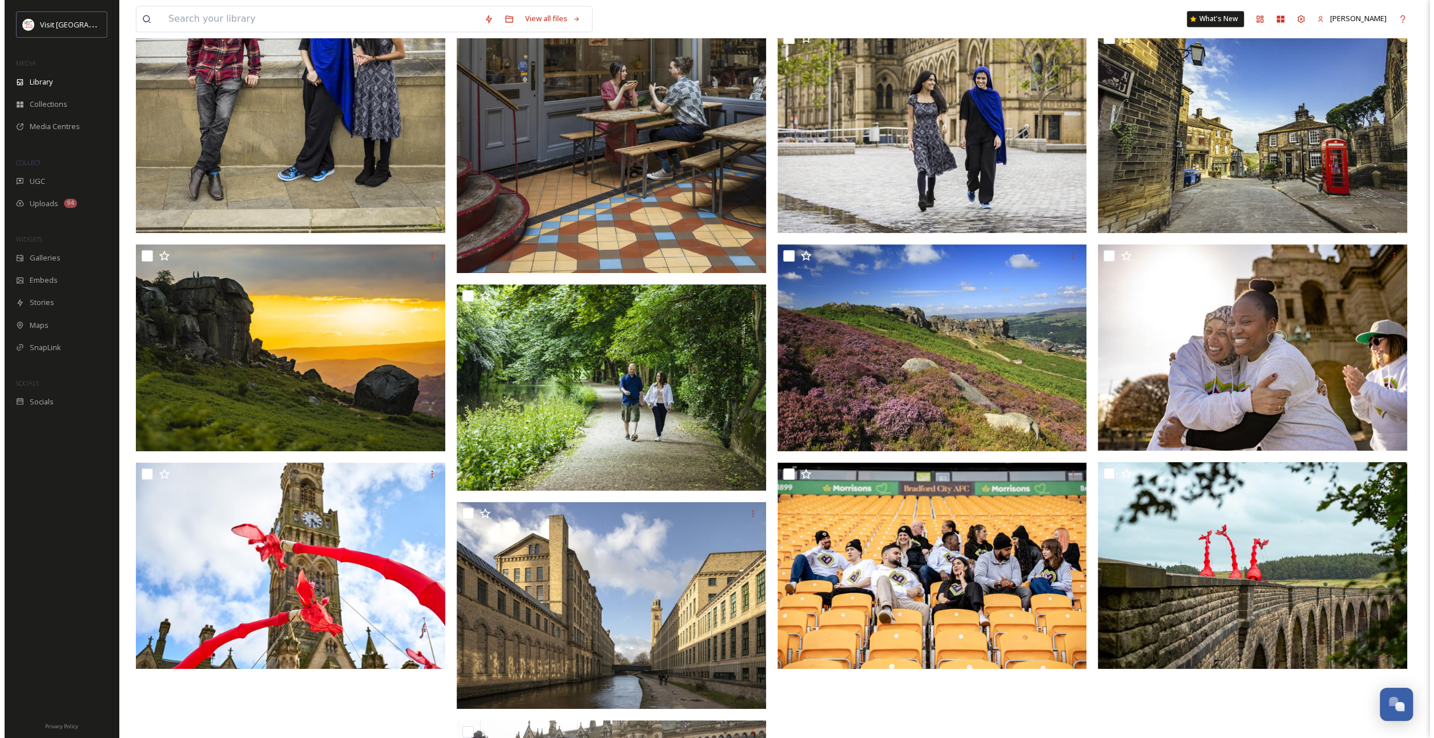
scroll to position [5952, 0]
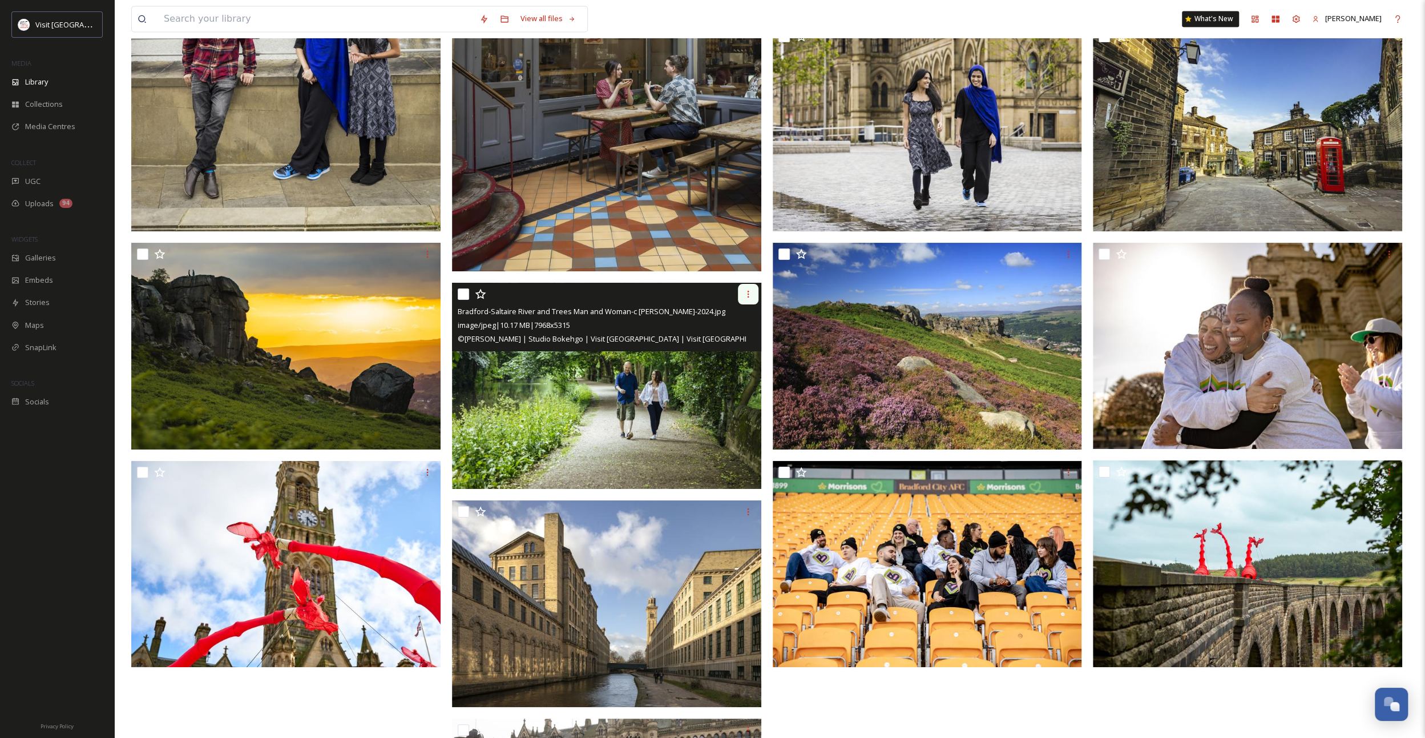
click at [740, 295] on div at bounding box center [748, 294] width 21 height 21
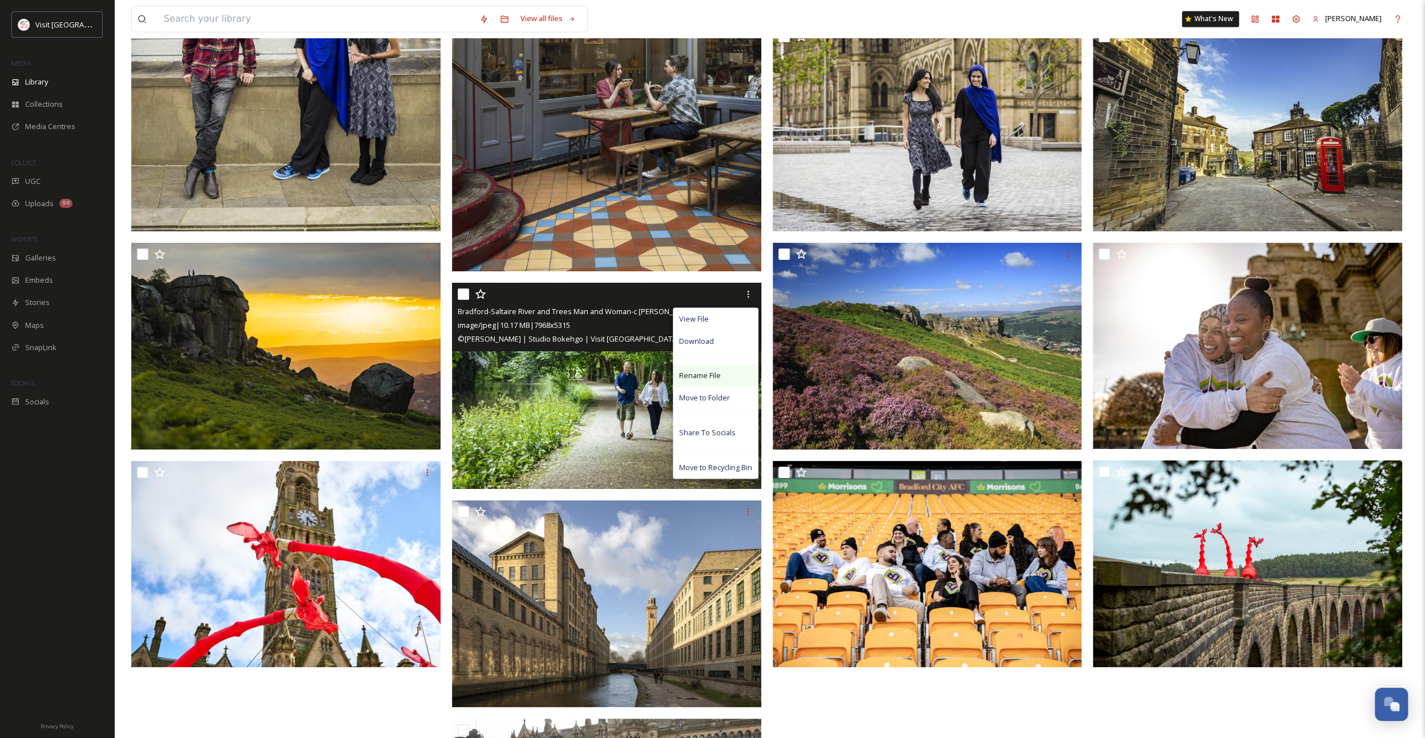
click at [704, 370] on span "Rename File" at bounding box center [700, 375] width 42 height 11
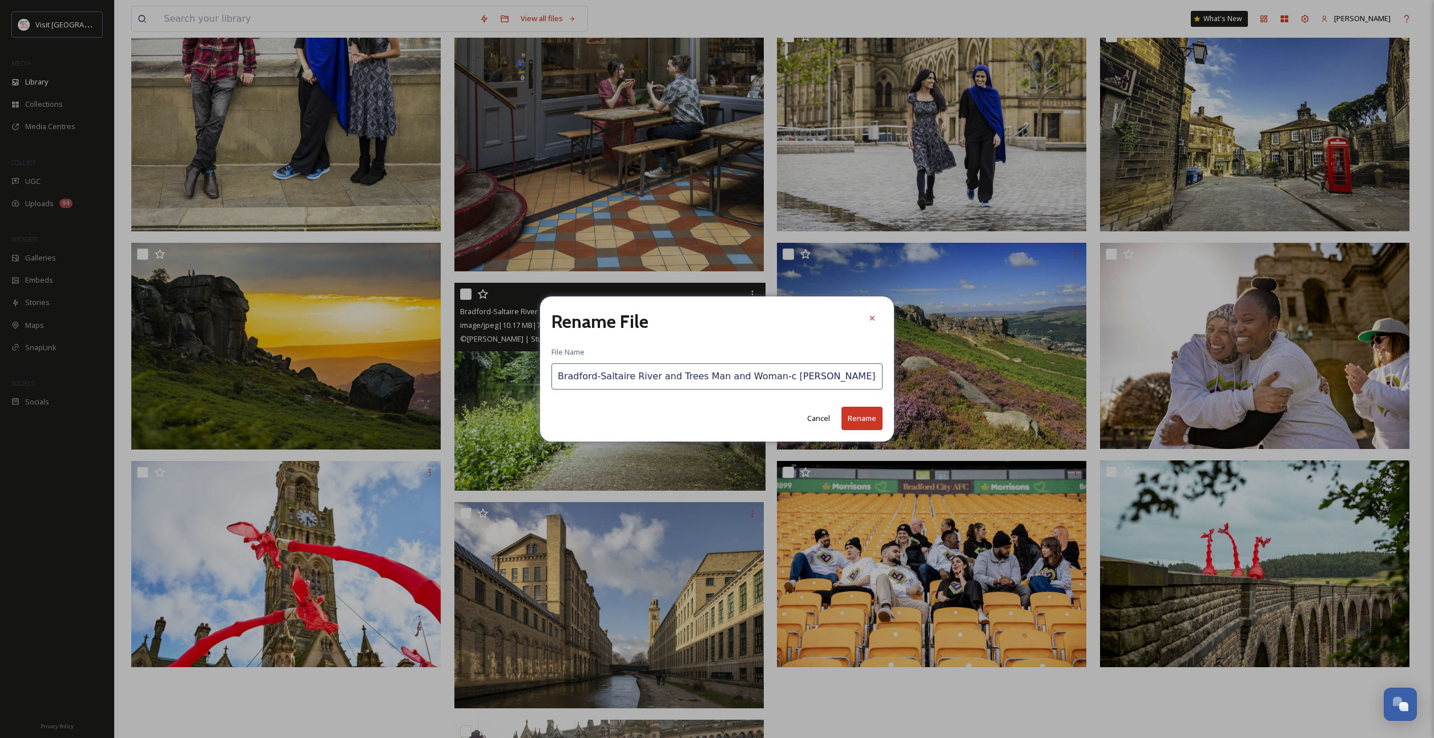
click at [623, 380] on input "Bradford-Saltaire River and Trees Man and Woman-c [PERSON_NAME]-2024.jpg" at bounding box center [716, 376] width 331 height 26
click at [885, 416] on div "Rename File File Name [PERSON_NAME]-Saltaire River and Trees Man and Woman-c [P…" at bounding box center [717, 368] width 354 height 145
click at [877, 417] on button "Rename" at bounding box center [861, 417] width 41 height 23
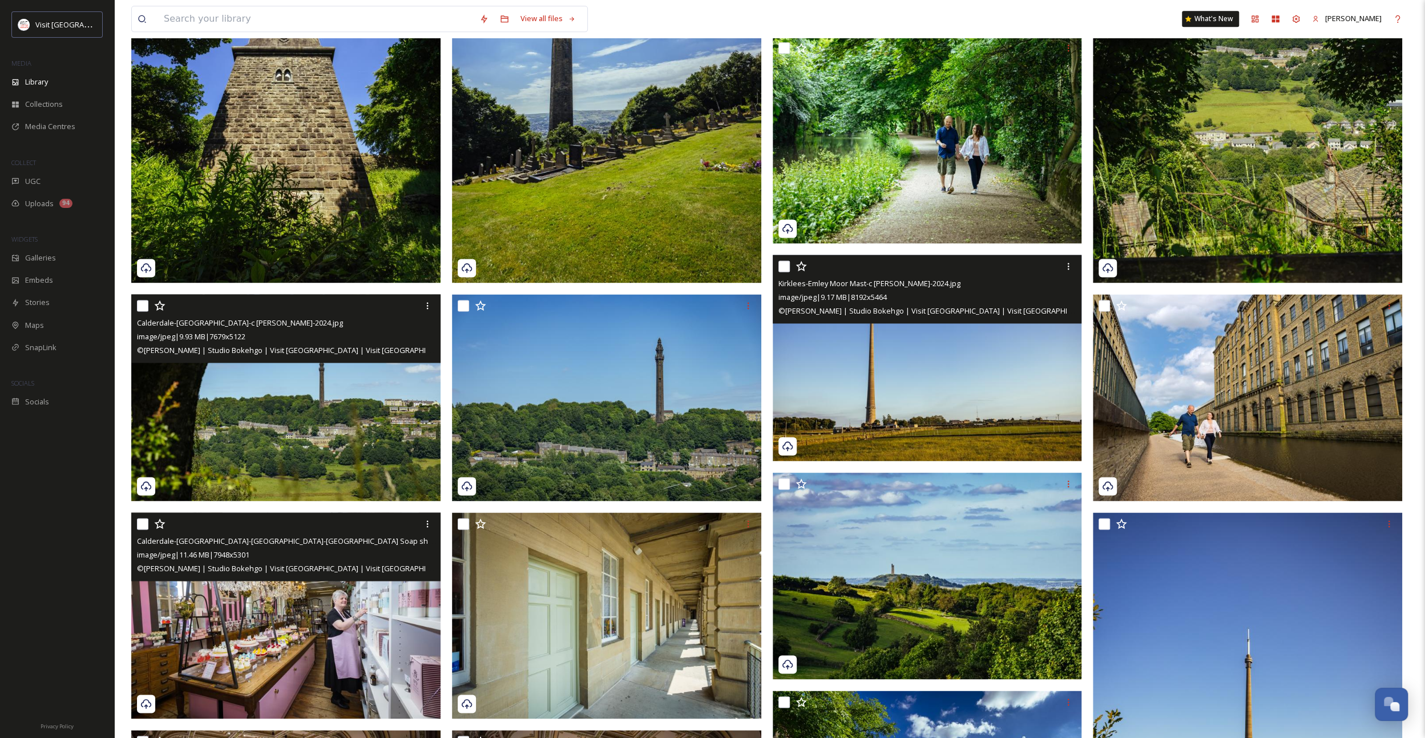
scroll to position [1386, 0]
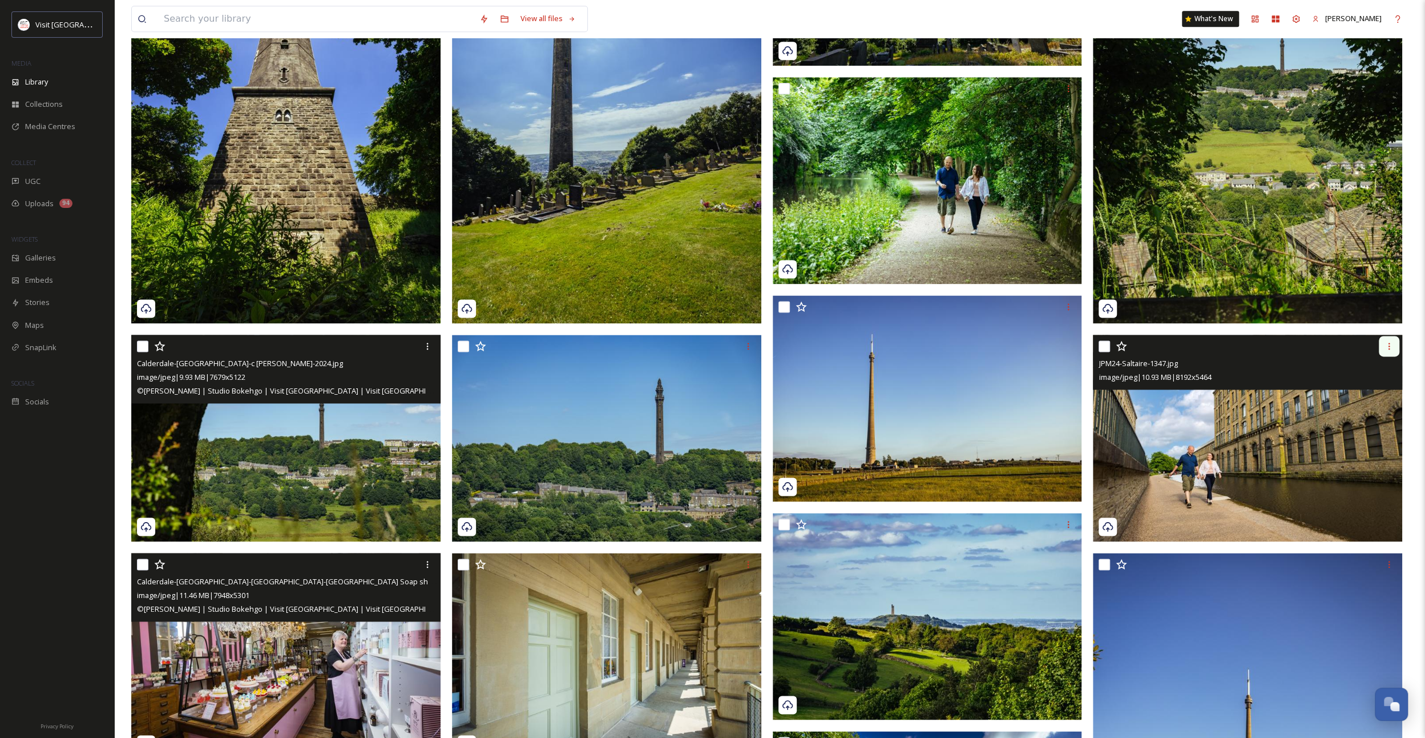
click at [1392, 347] on icon at bounding box center [1389, 345] width 9 height 9
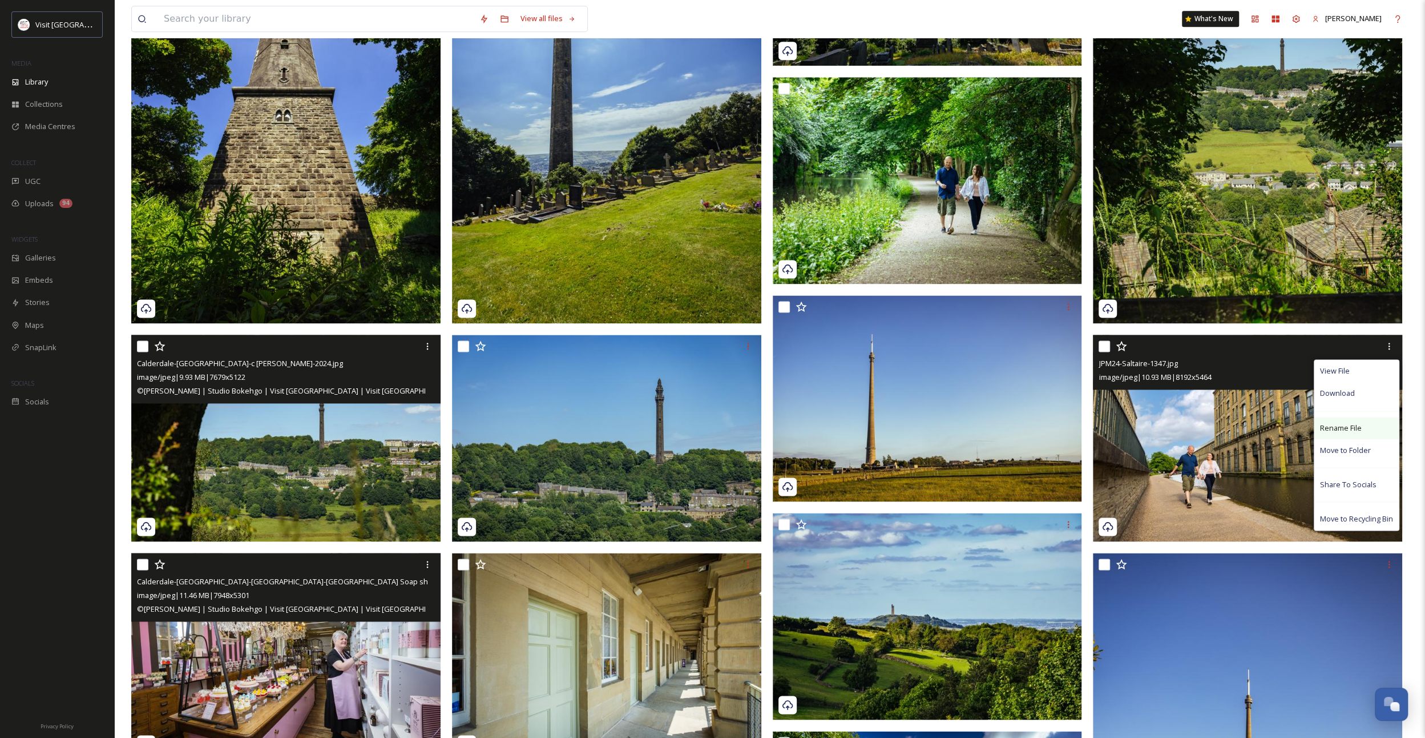
click at [1354, 424] on span "Rename File" at bounding box center [1341, 427] width 42 height 11
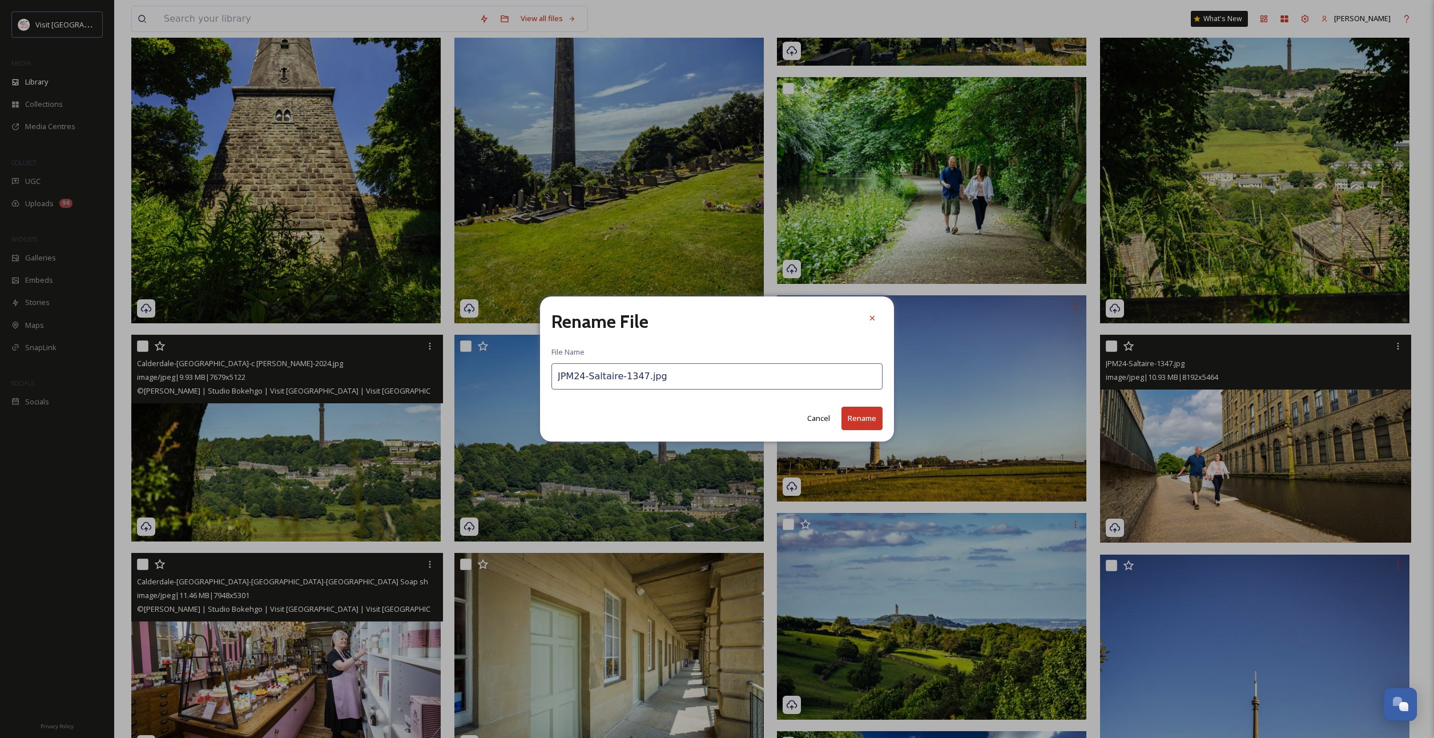
click at [643, 378] on input "JPM24-Saltaire-1347.jpg" at bounding box center [716, 376] width 331 height 26
paste input "Bradford-Saltaire River and Trees Man and Woman-c [PERSON_NAME]-2024"
type input "Bradford-Saltaire River and Trees Man and Woman-c [PERSON_NAME]-2024.jpg"
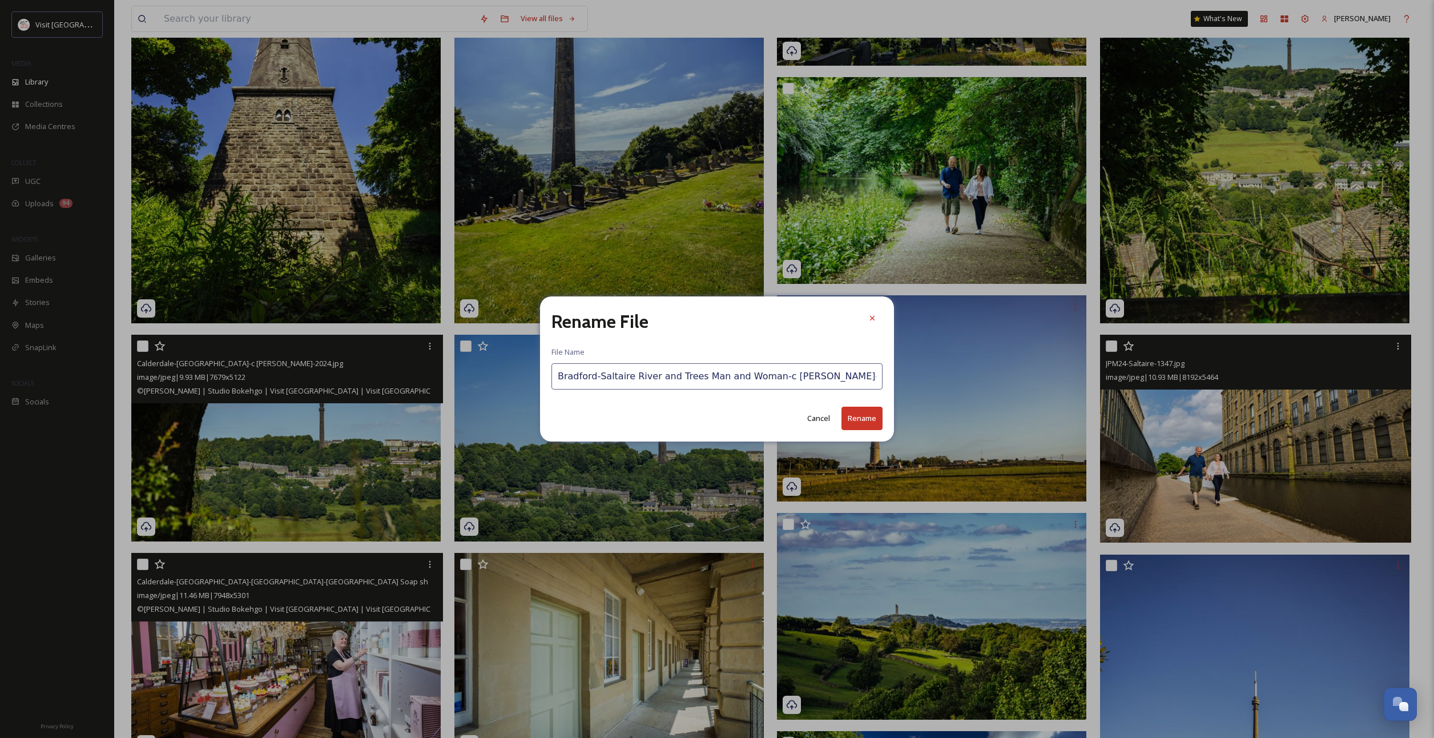
click at [878, 421] on button "Rename" at bounding box center [861, 417] width 41 height 23
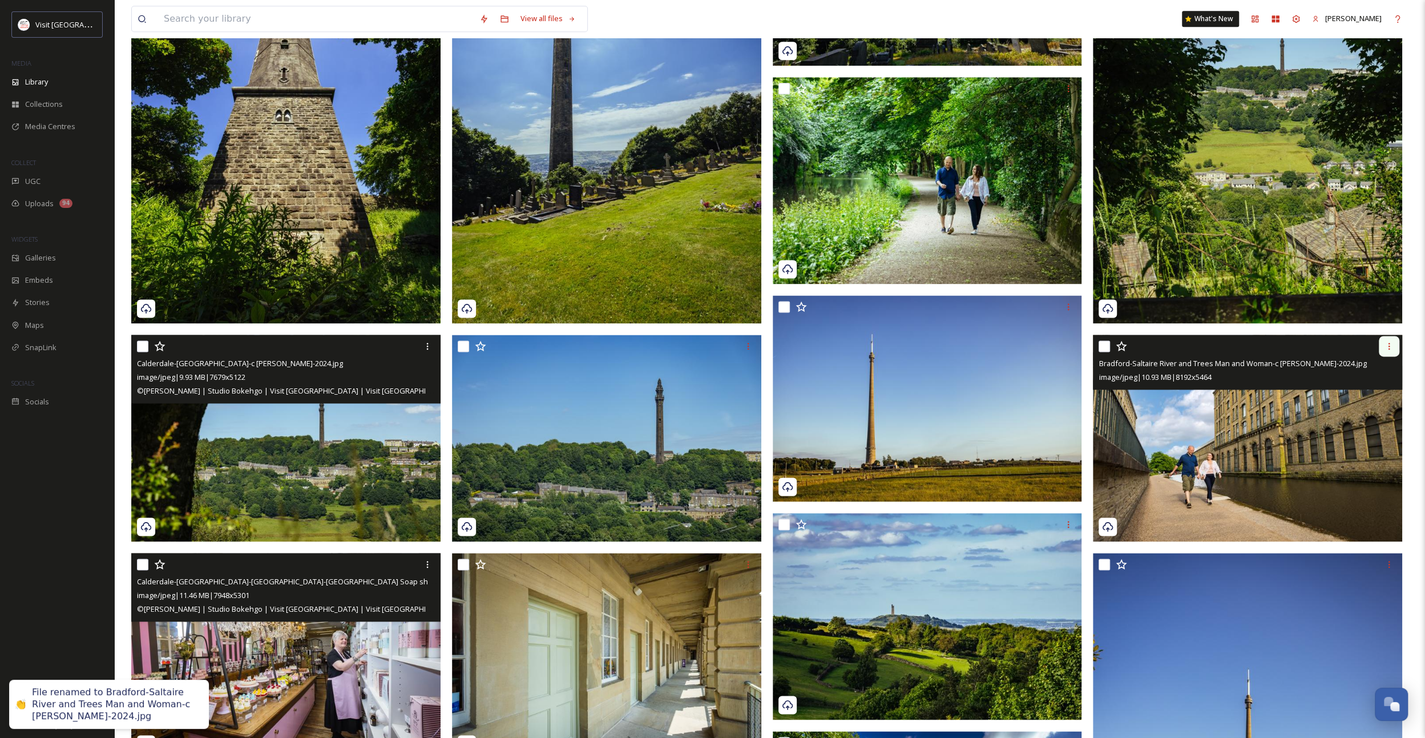
click at [1391, 350] on div at bounding box center [1389, 346] width 21 height 21
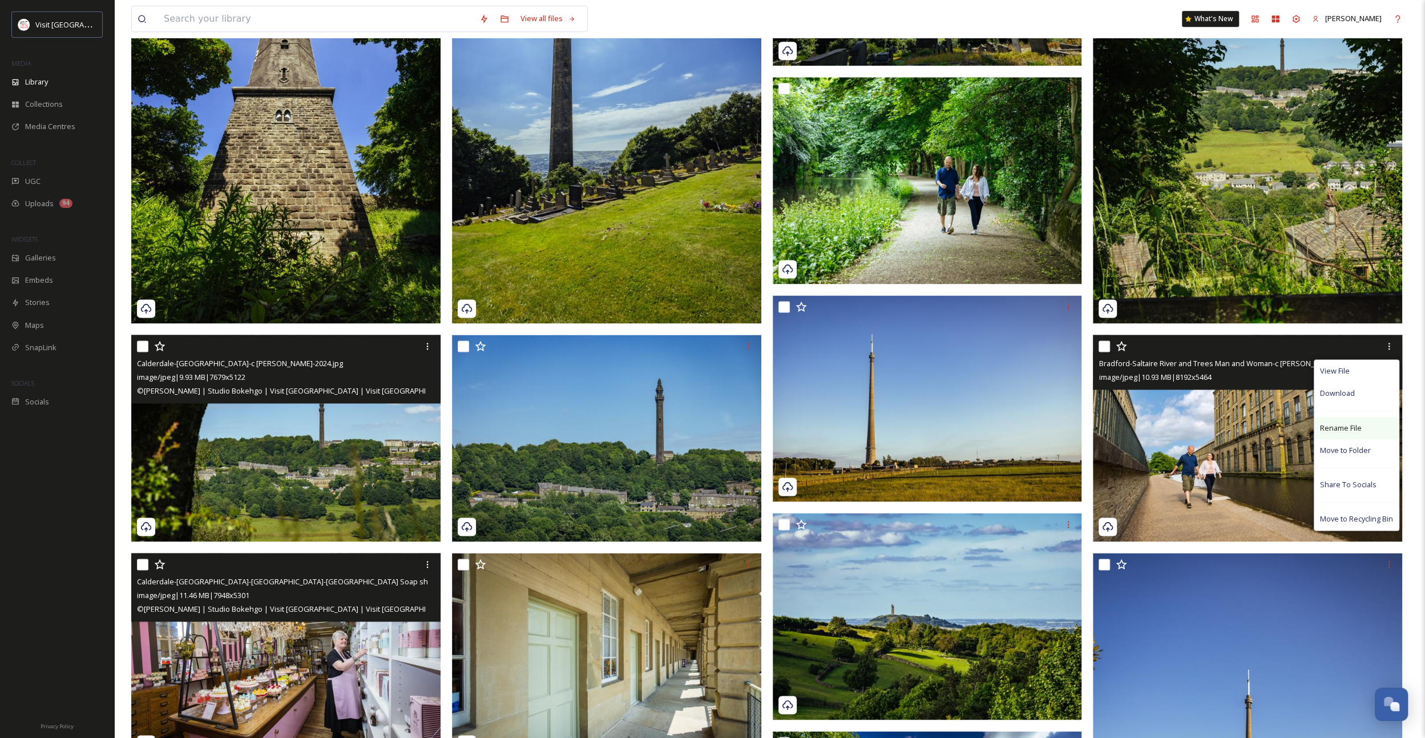
click at [1331, 418] on div "Rename File" at bounding box center [1357, 428] width 84 height 22
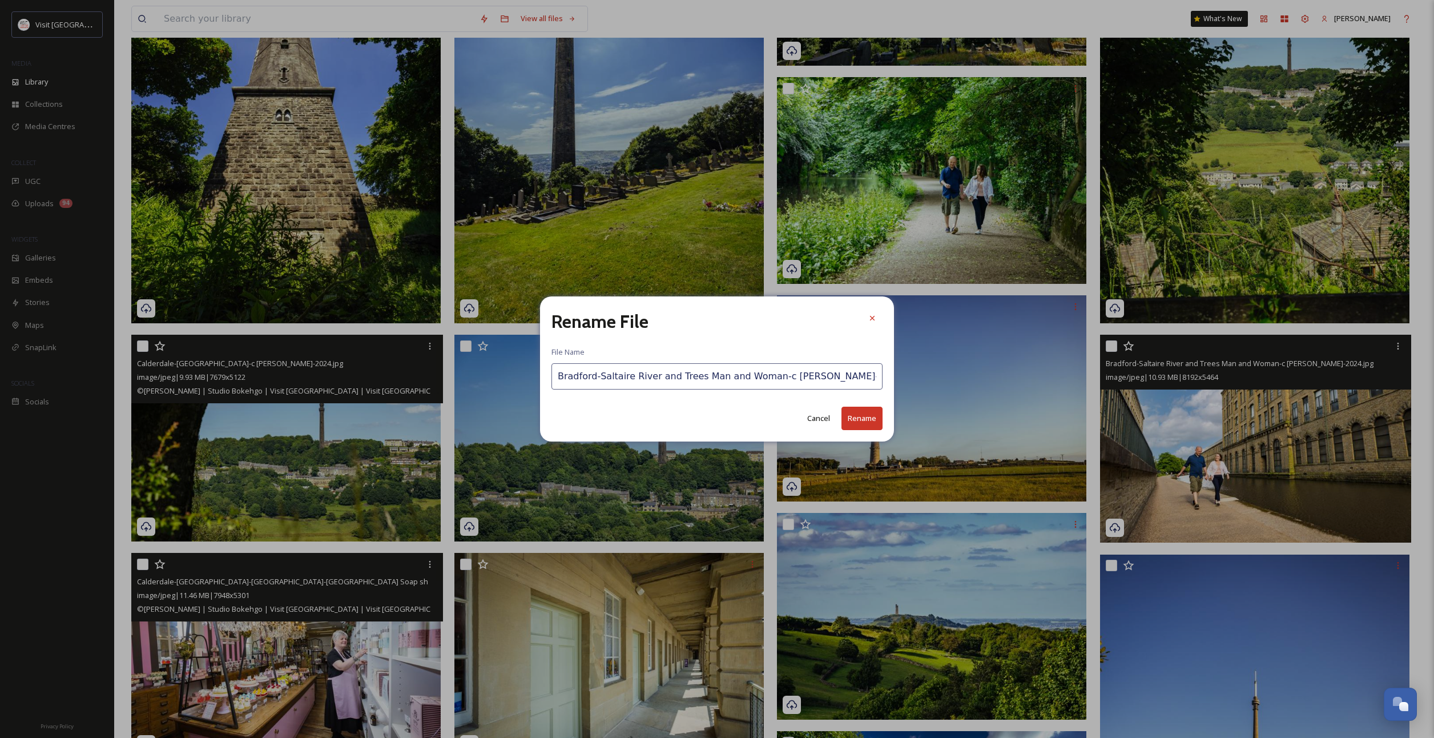
drag, startPoint x: 629, startPoint y: 374, endPoint x: 654, endPoint y: 377, distance: 24.7
click at [651, 377] on input "Bradford-Saltaire River and Trees Man and Woman-c [PERSON_NAME]-2024.jpg" at bounding box center [716, 376] width 331 height 26
click at [654, 377] on input "Bradford-Saltaire River and Trees Man and Woman-c [PERSON_NAME]-2024.jpg" at bounding box center [716, 376] width 331 height 26
drag, startPoint x: 669, startPoint y: 376, endPoint x: 688, endPoint y: 376, distance: 19.4
click at [688, 376] on input "Bradford-Saltaire River and Trees Man and Woman-c [PERSON_NAME]-2024.jpg" at bounding box center [716, 376] width 331 height 26
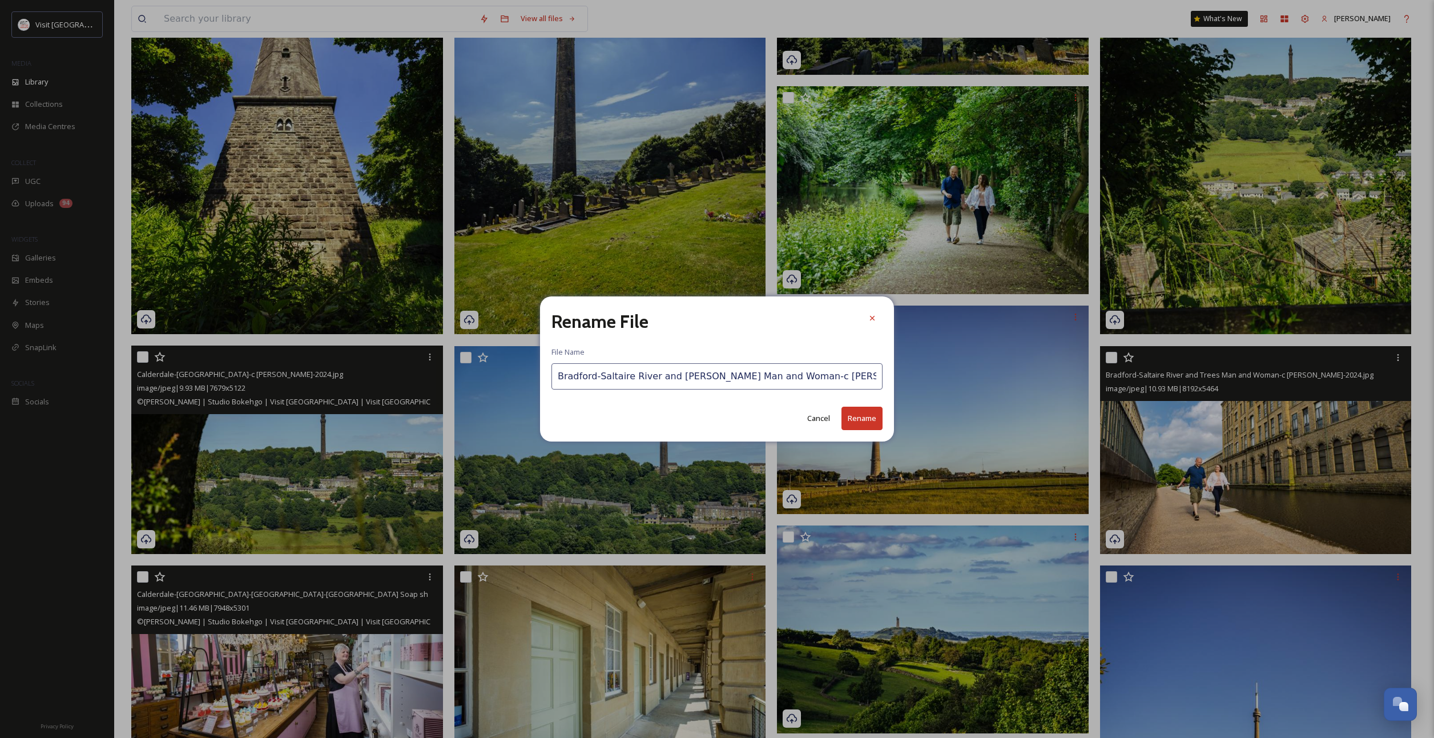
type input "Bradford-Saltaire River and [PERSON_NAME] Man and Woman-c [PERSON_NAME]-2024.jpg"
click at [863, 416] on button "Rename" at bounding box center [861, 417] width 41 height 23
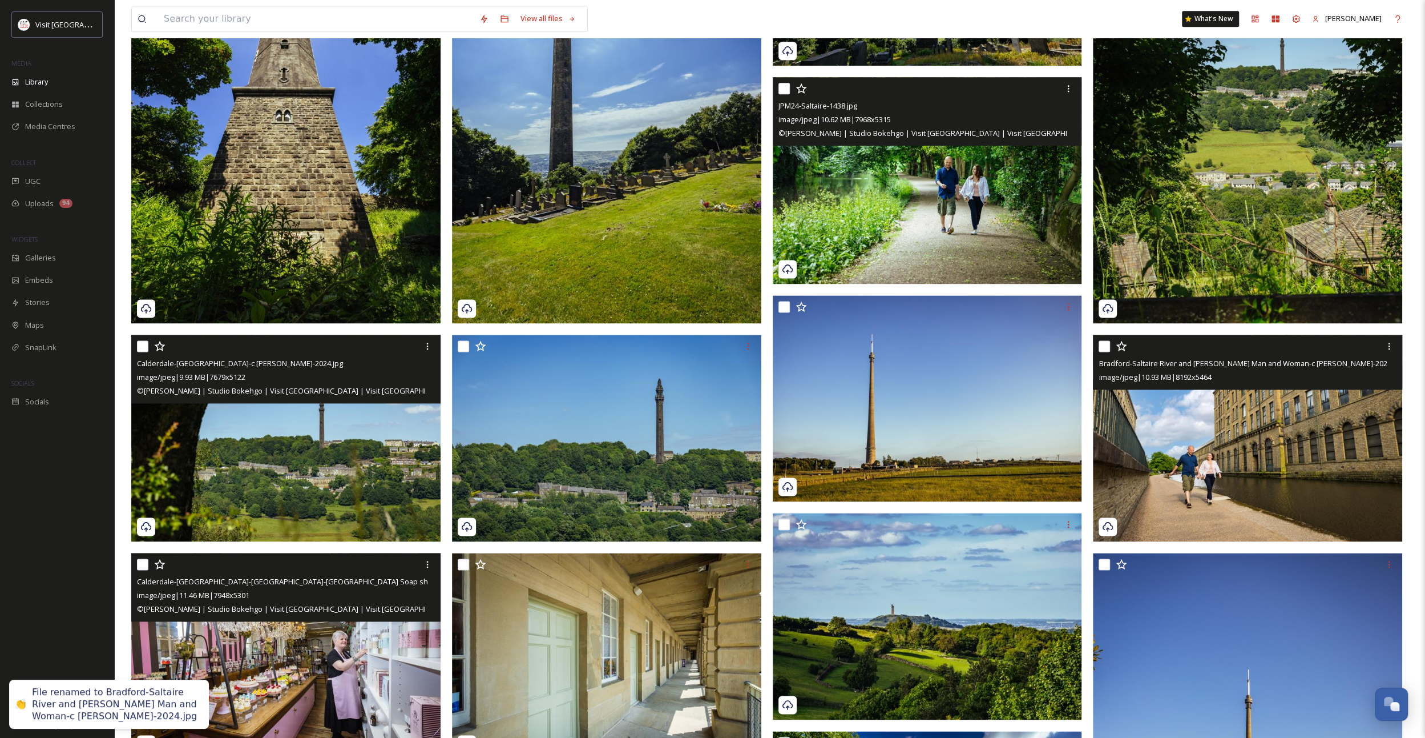
scroll to position [1214, 0]
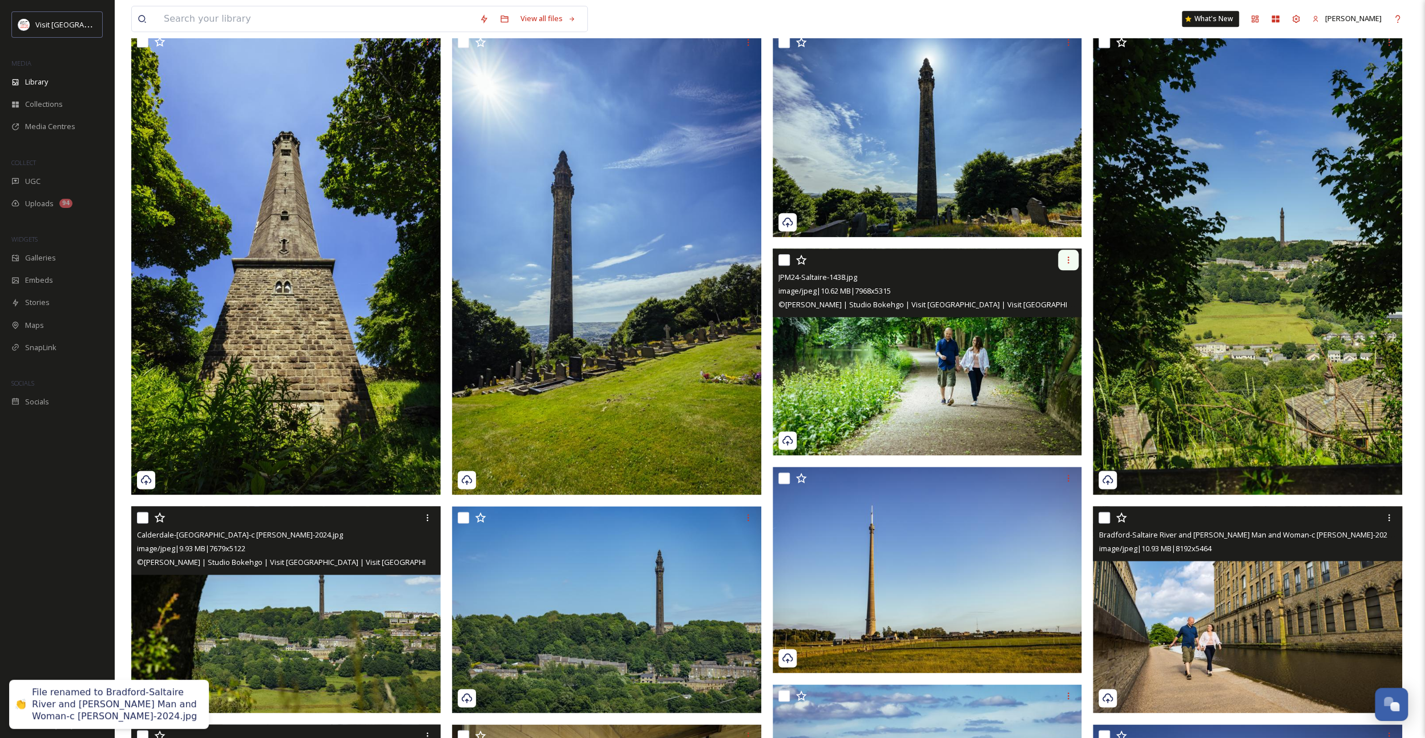
click at [1074, 264] on div at bounding box center [1068, 259] width 21 height 21
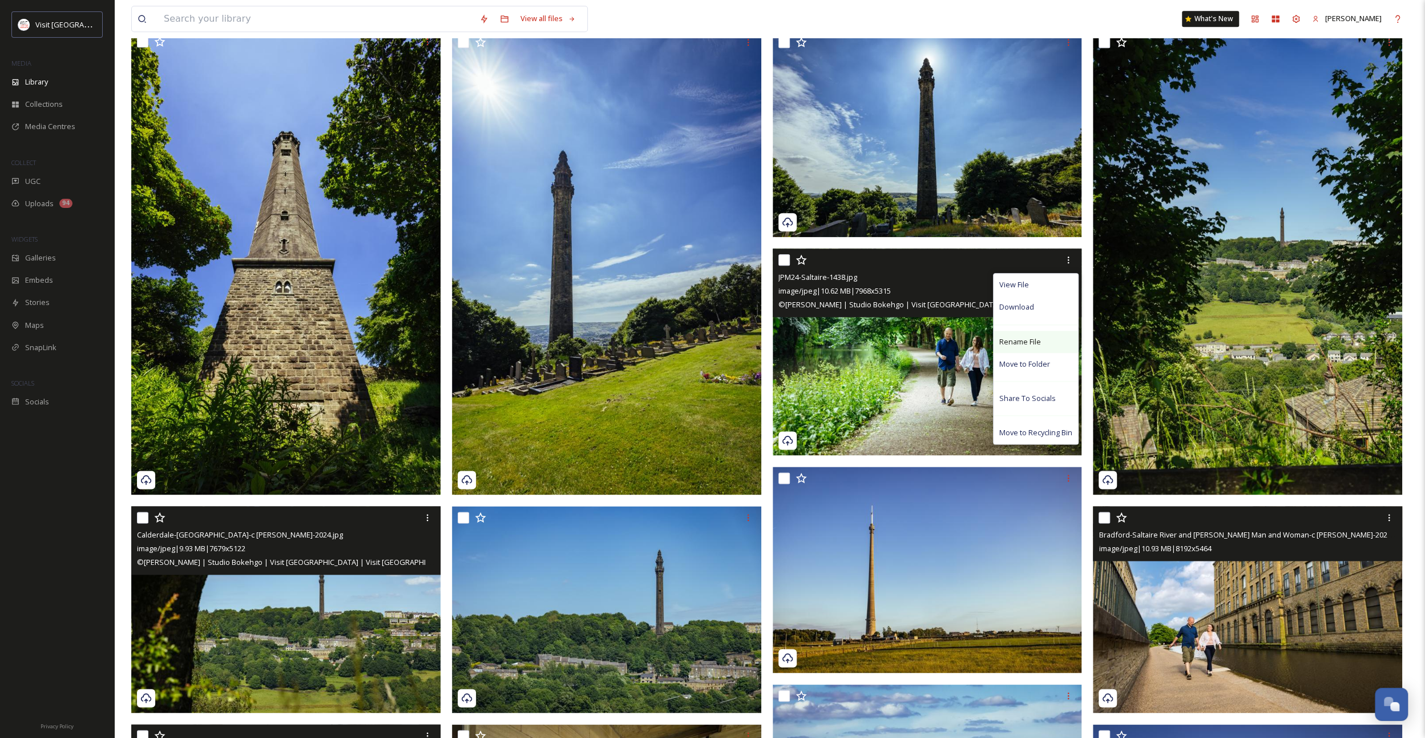
click at [1033, 339] on span "Rename File" at bounding box center [1021, 341] width 42 height 11
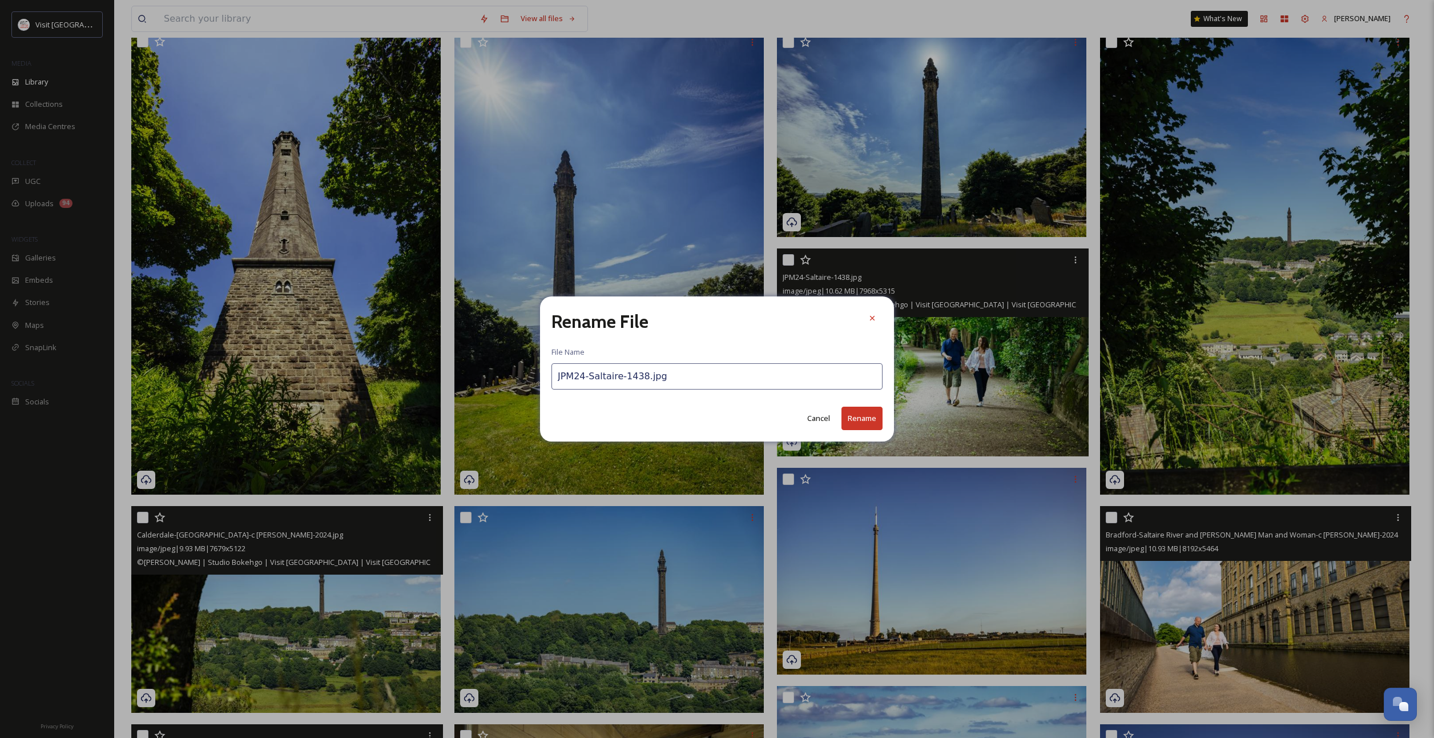
click at [637, 380] on input "JPM24-Saltaire-1438.jpg" at bounding box center [716, 376] width 331 height 26
paste input "Bradford-Saltaire River and Trees Man and Woman-c [PERSON_NAME]-2024"
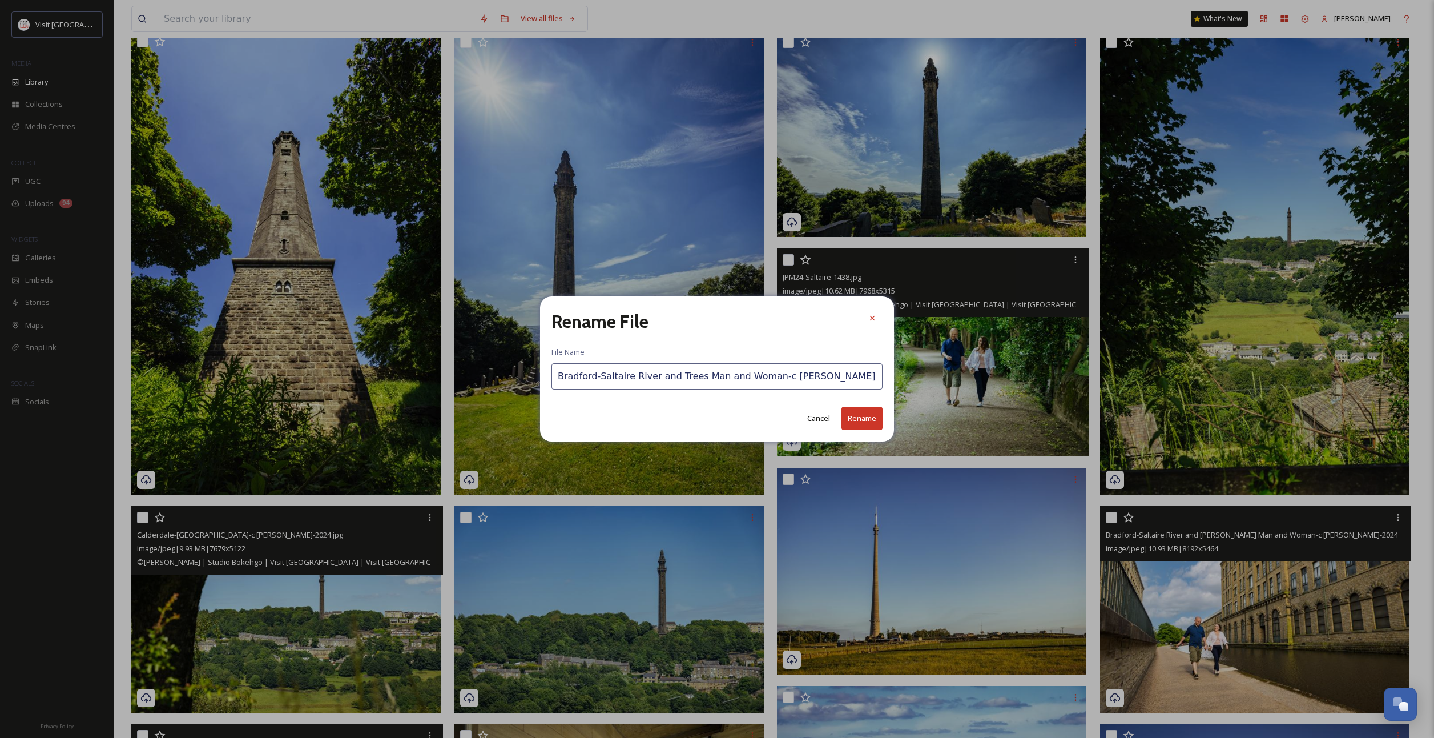
type input "Bradford-Saltaire River and Trees Man and Woman-c [PERSON_NAME]-2024.jpg"
click at [857, 420] on button "Rename" at bounding box center [861, 417] width 41 height 23
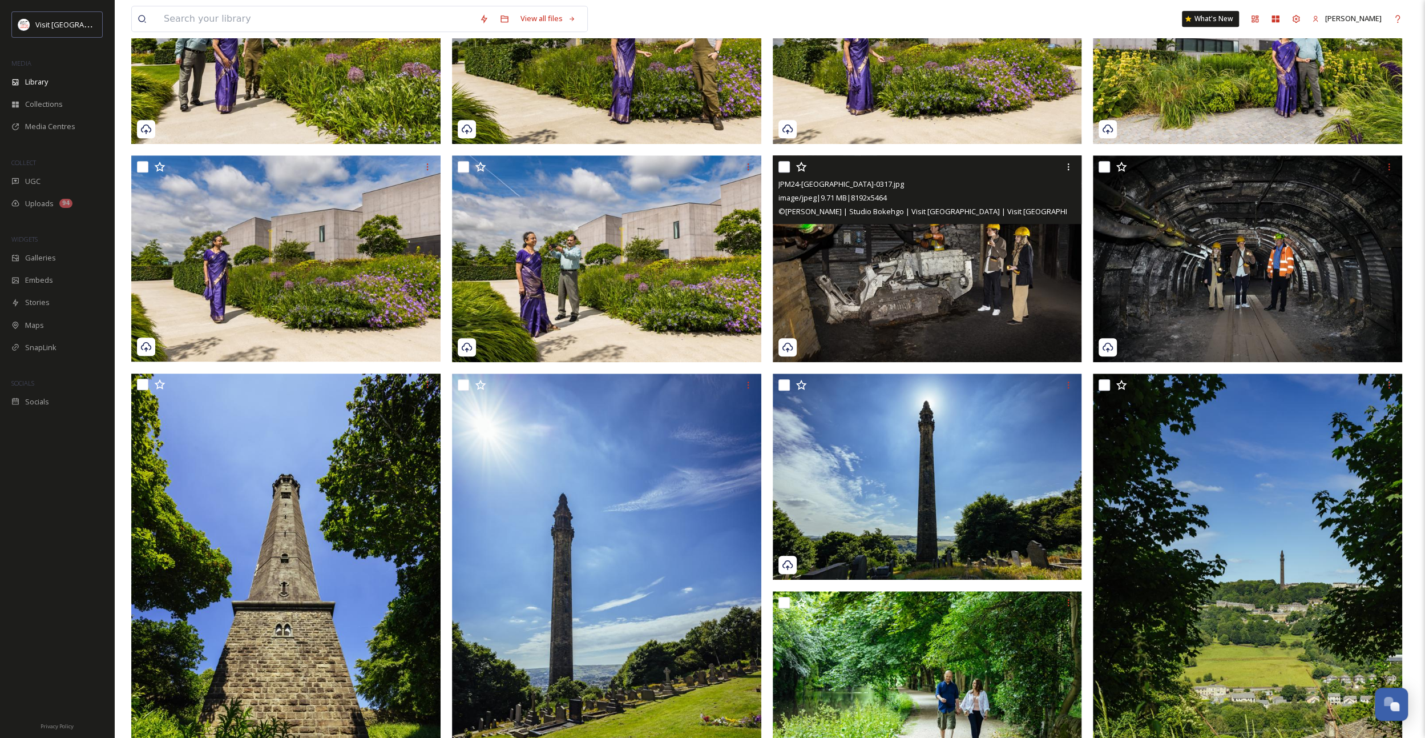
scroll to position [815, 0]
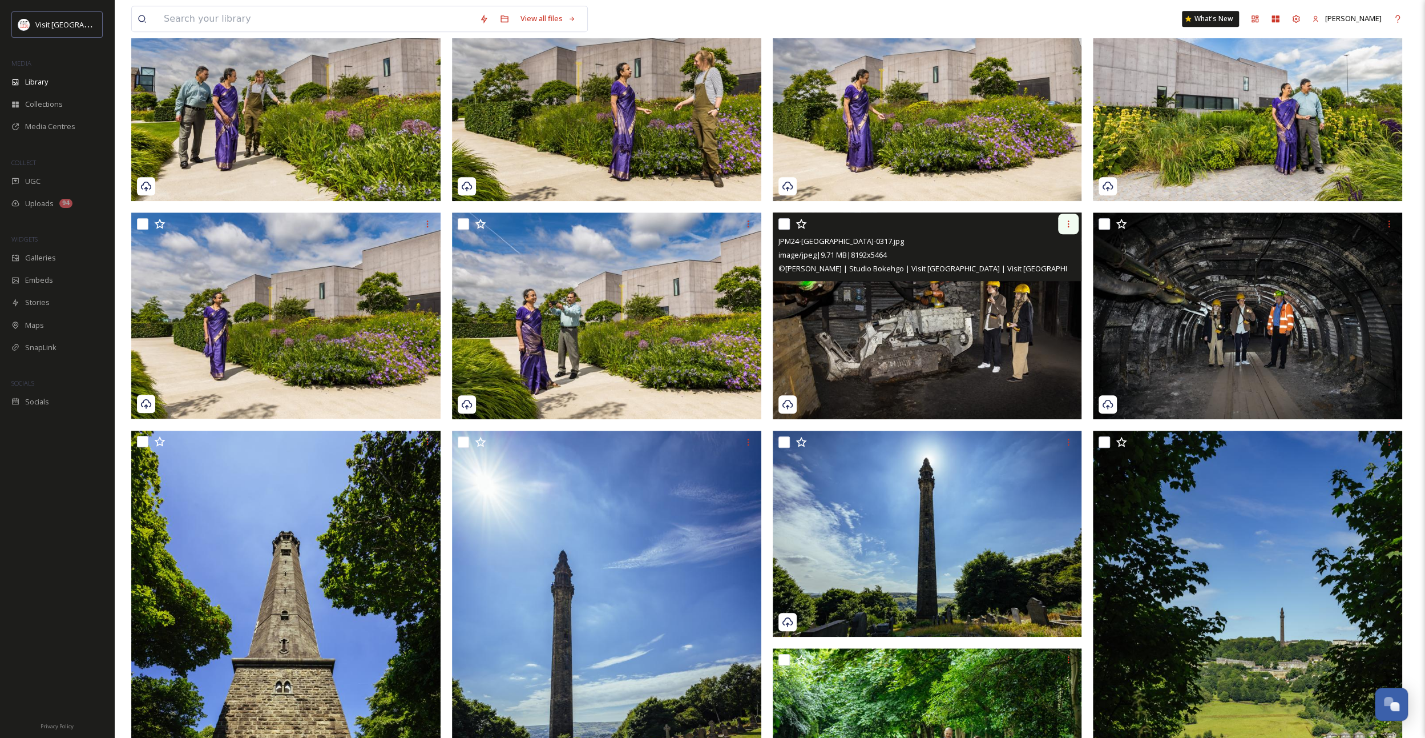
click at [1070, 223] on icon at bounding box center [1068, 223] width 9 height 9
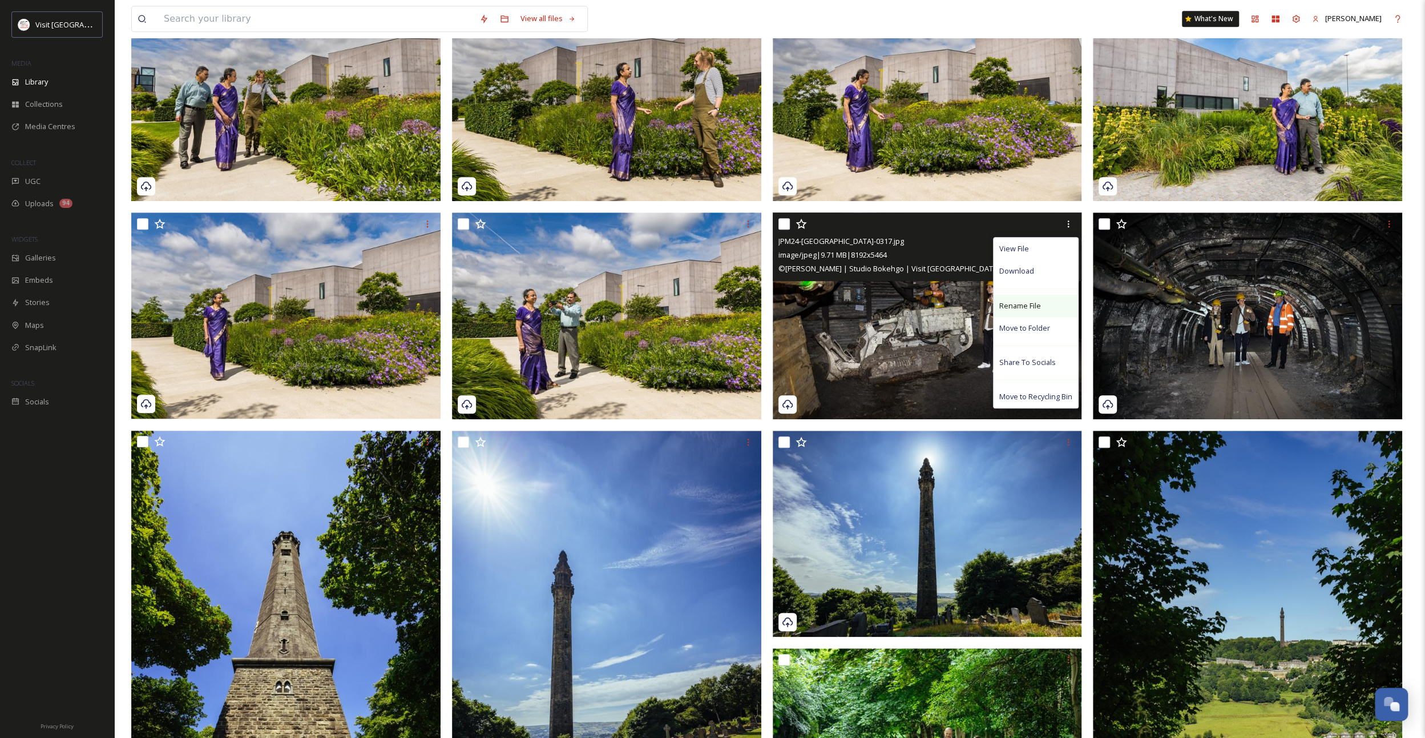
click at [1046, 296] on div "Rename File" at bounding box center [1036, 306] width 84 height 22
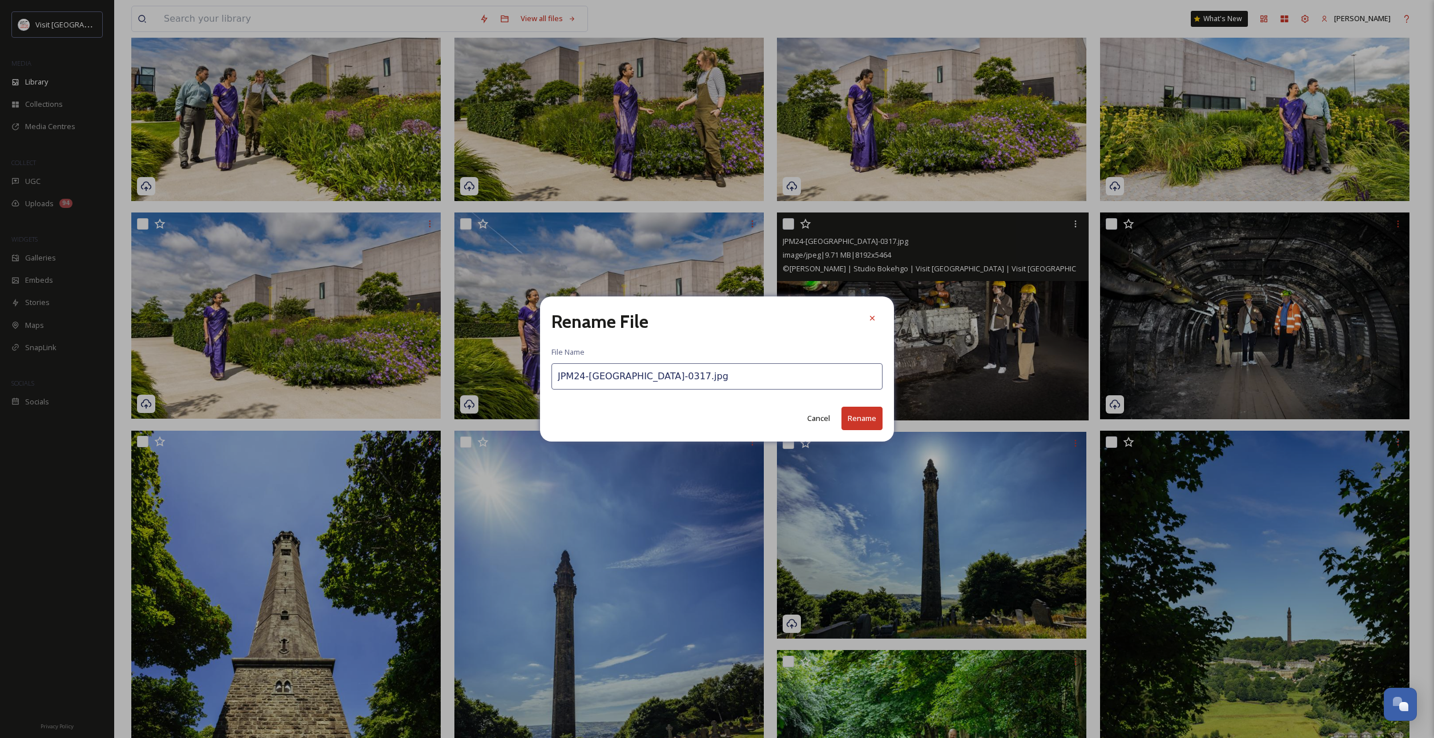
click at [594, 376] on input "JPM24-[GEOGRAPHIC_DATA]-0317.jpg" at bounding box center [716, 376] width 331 height 26
paste input "Bradford-Saltaire River and Trees Man and Woman-c [PERSON_NAME]-2024"
drag, startPoint x: 592, startPoint y: 378, endPoint x: 538, endPoint y: 377, distance: 53.7
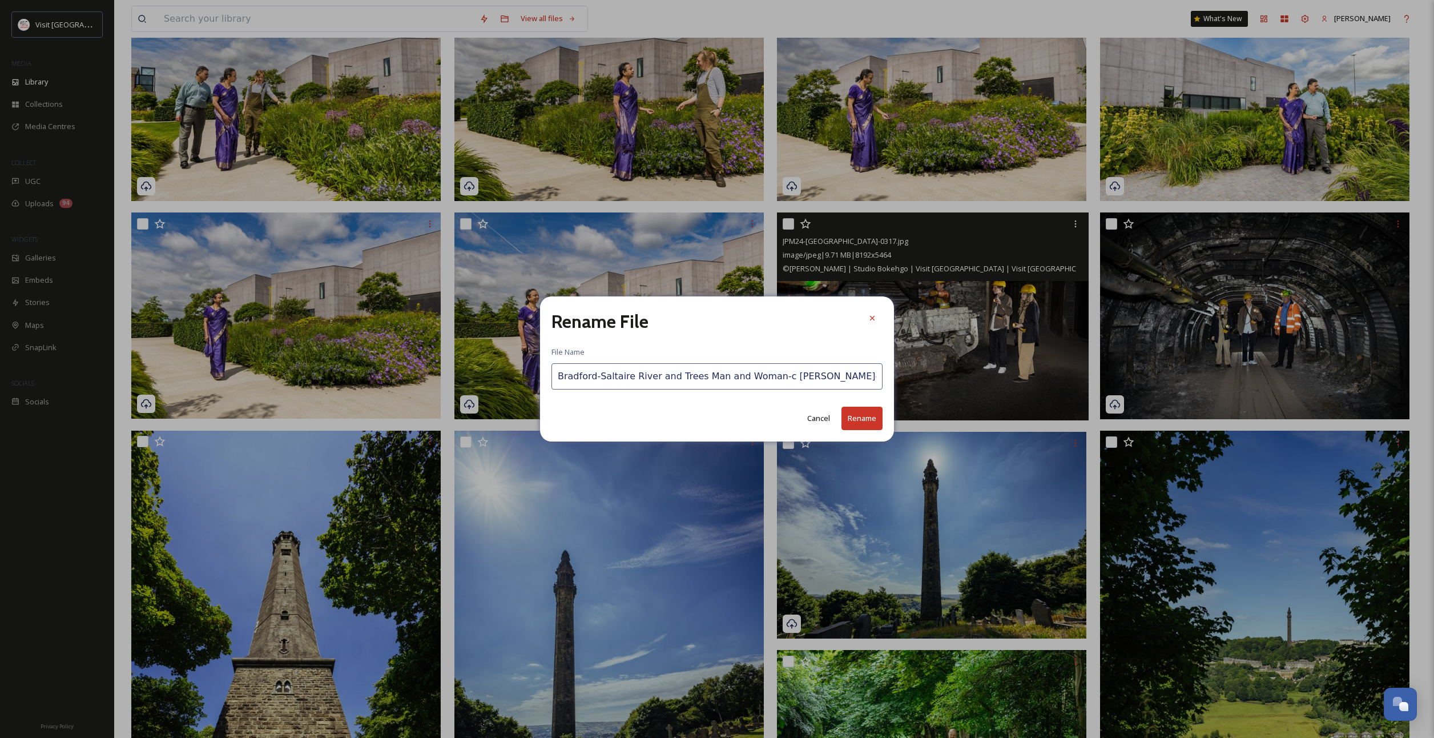
click at [538, 377] on div "Rename File File Name [PERSON_NAME]-Saltaire River and Trees Man and Woman-c [P…" at bounding box center [717, 369] width 1434 height 738
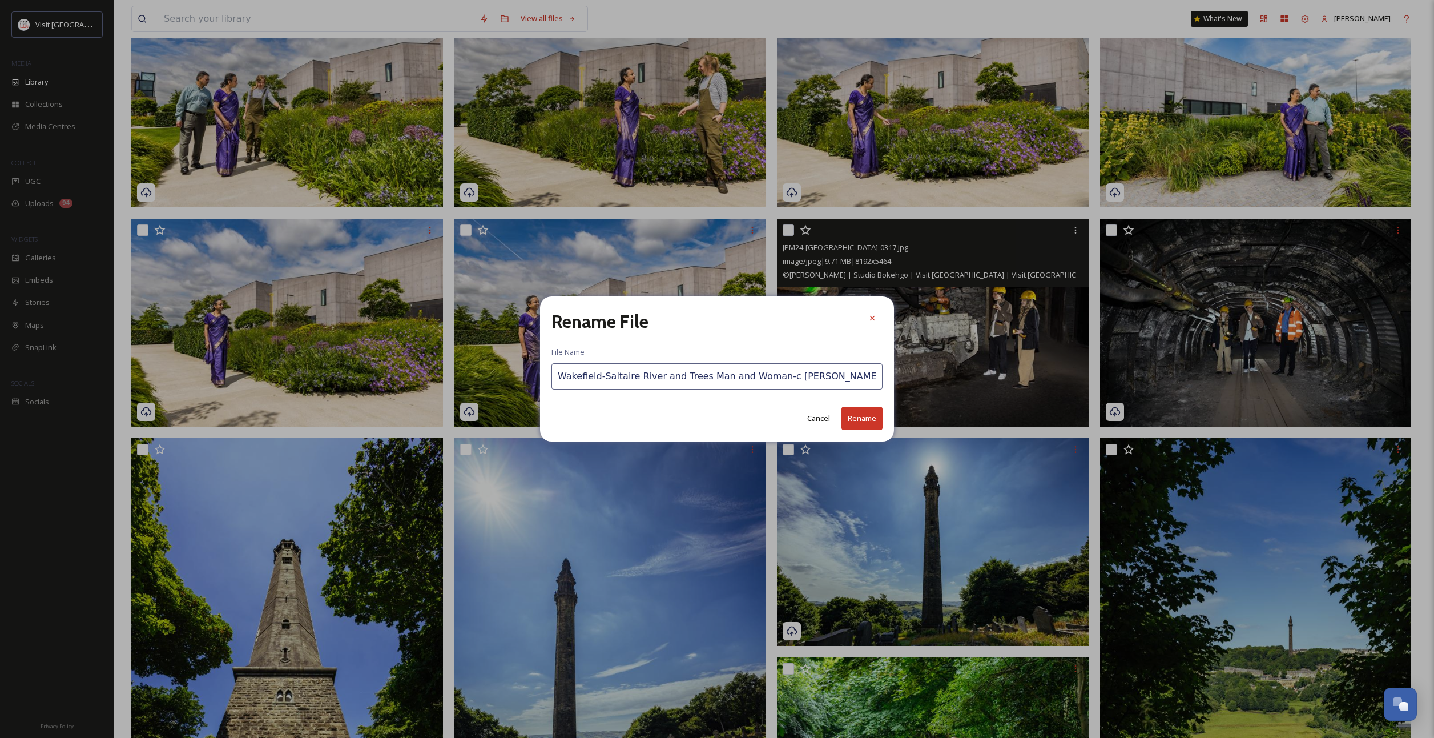
drag, startPoint x: 764, startPoint y: 373, endPoint x: 600, endPoint y: 367, distance: 164.5
click at [600, 367] on input "Wakefield-Saltaire River and Trees Man and Woman-c [PERSON_NAME]-2024.jpg" at bounding box center [716, 376] width 331 height 26
click at [639, 379] on input "Wakefield-Coal Mining Museum-c [PERSON_NAME]-2024.jpg" at bounding box center [716, 376] width 331 height 26
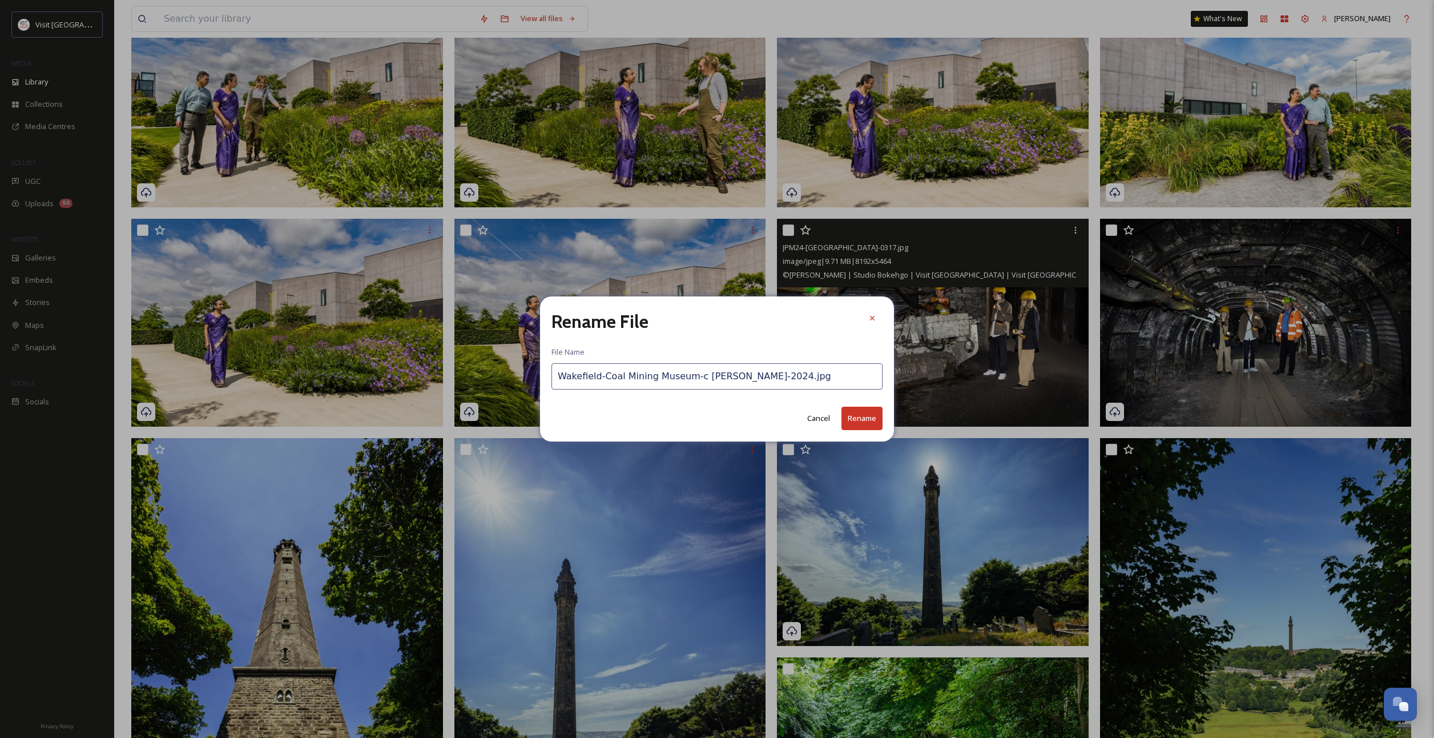
type input "Wakefield-Coal Mining Museum-c [PERSON_NAME]-2024.jpg"
click at [854, 418] on button "Rename" at bounding box center [861, 417] width 41 height 23
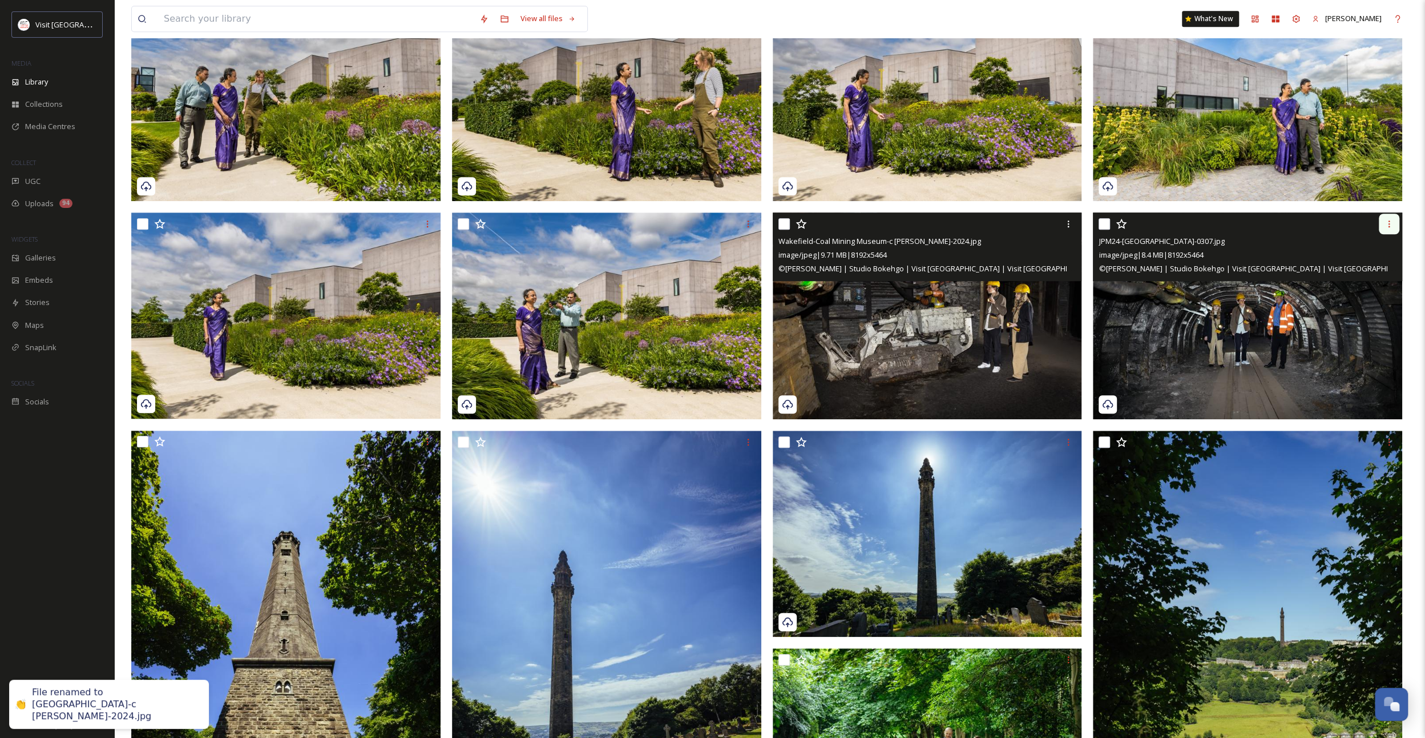
click at [1387, 223] on icon at bounding box center [1389, 223] width 9 height 9
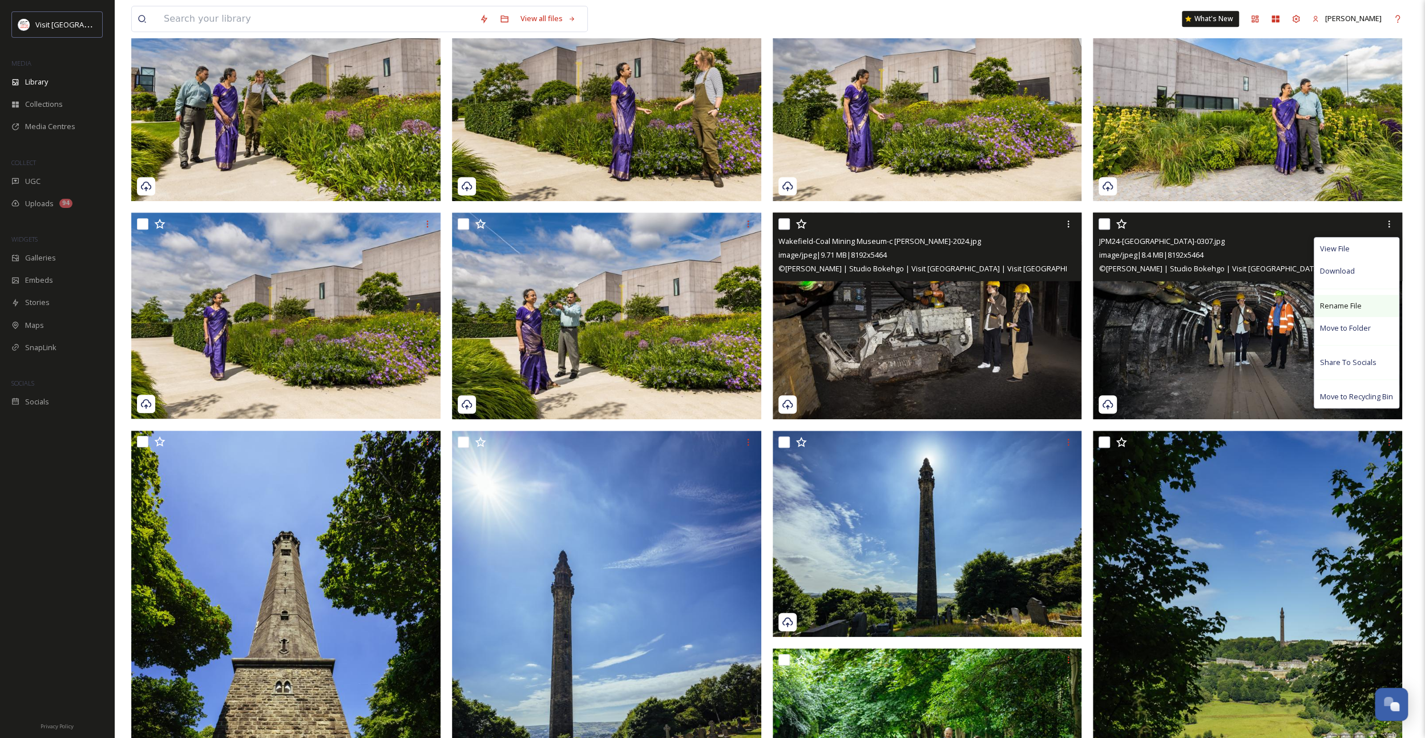
click at [1352, 302] on span "Rename File" at bounding box center [1341, 305] width 42 height 11
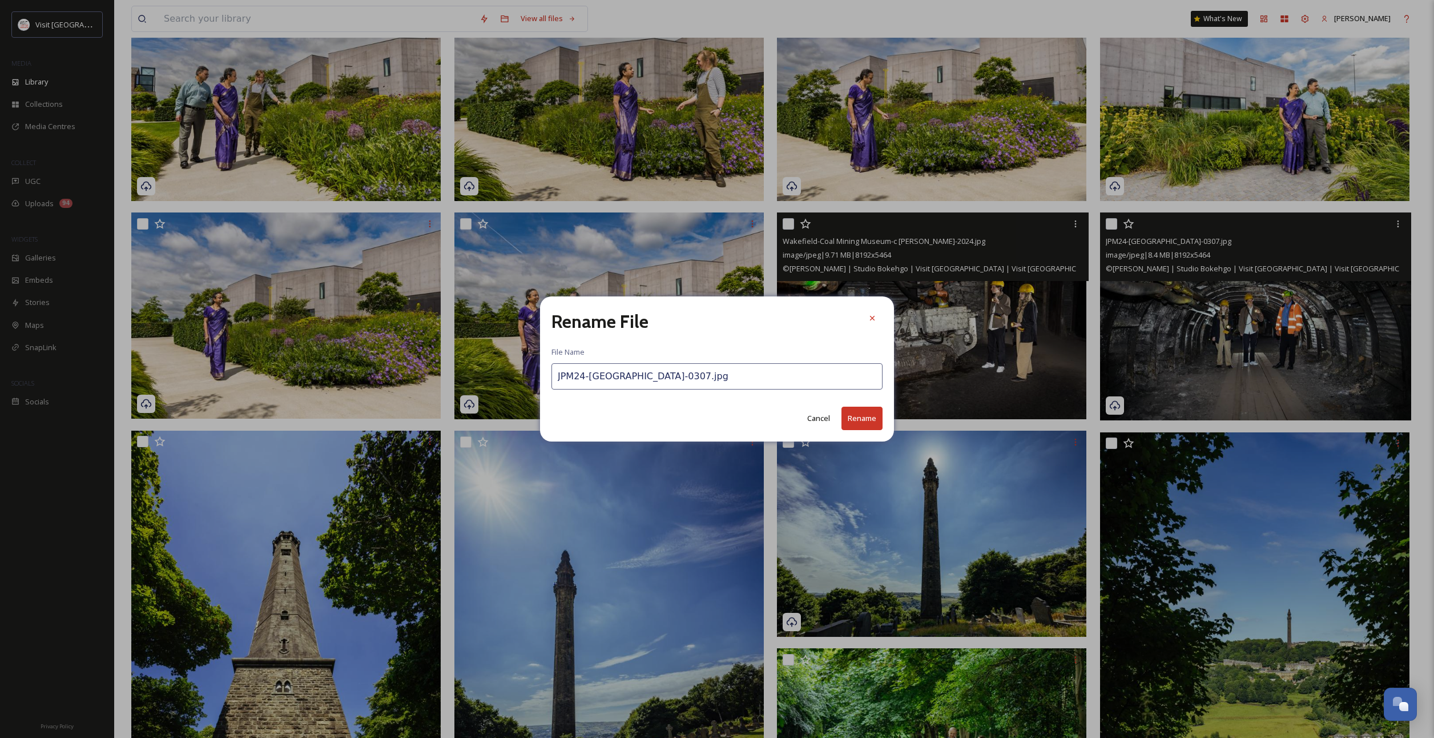
click at [603, 381] on input "JPM24-[GEOGRAPHIC_DATA]-0307.jpg" at bounding box center [716, 376] width 331 height 26
paste input "Wakefield-[GEOGRAPHIC_DATA]-c [PERSON_NAME]-2024"
type input "Wakefield-Coal Mining Museum-c [PERSON_NAME]-2024.jpg"
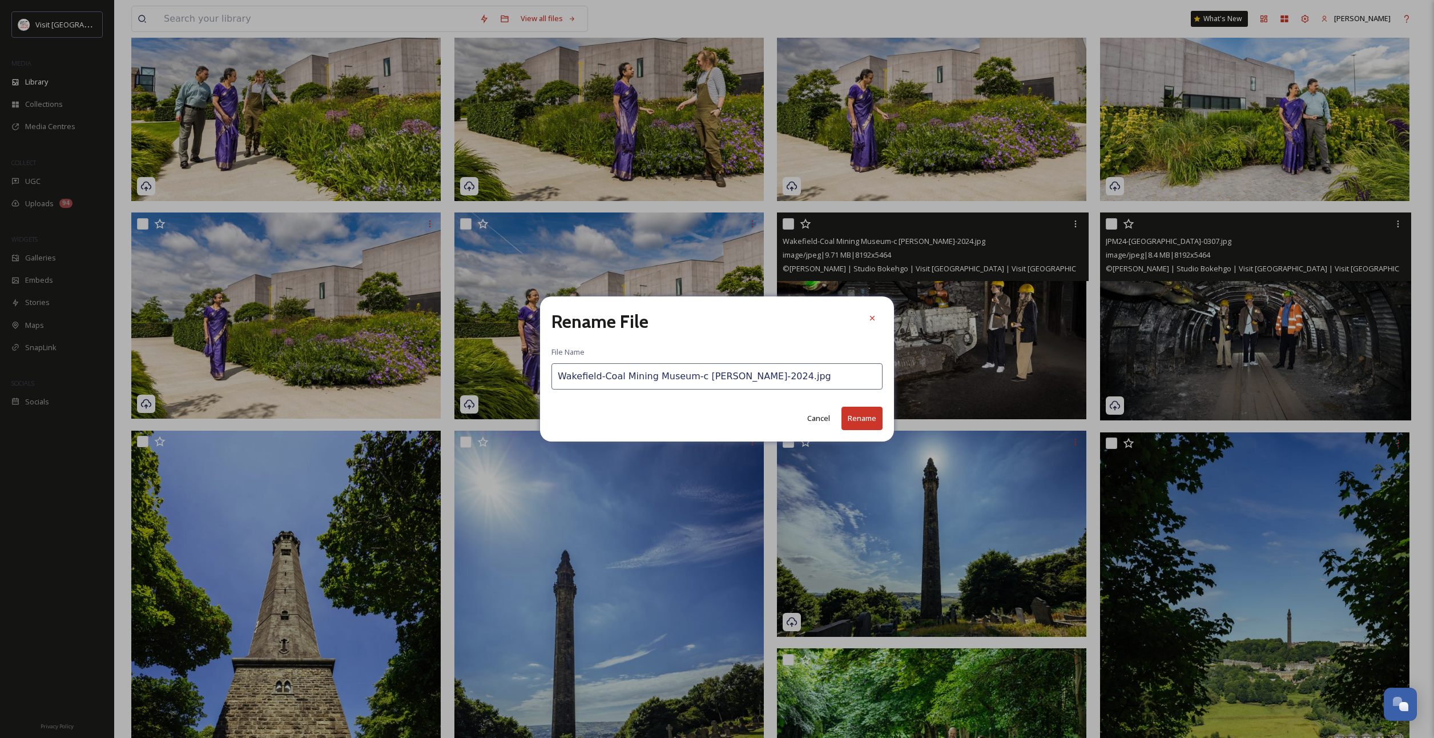
click at [871, 418] on button "Rename" at bounding box center [861, 417] width 41 height 23
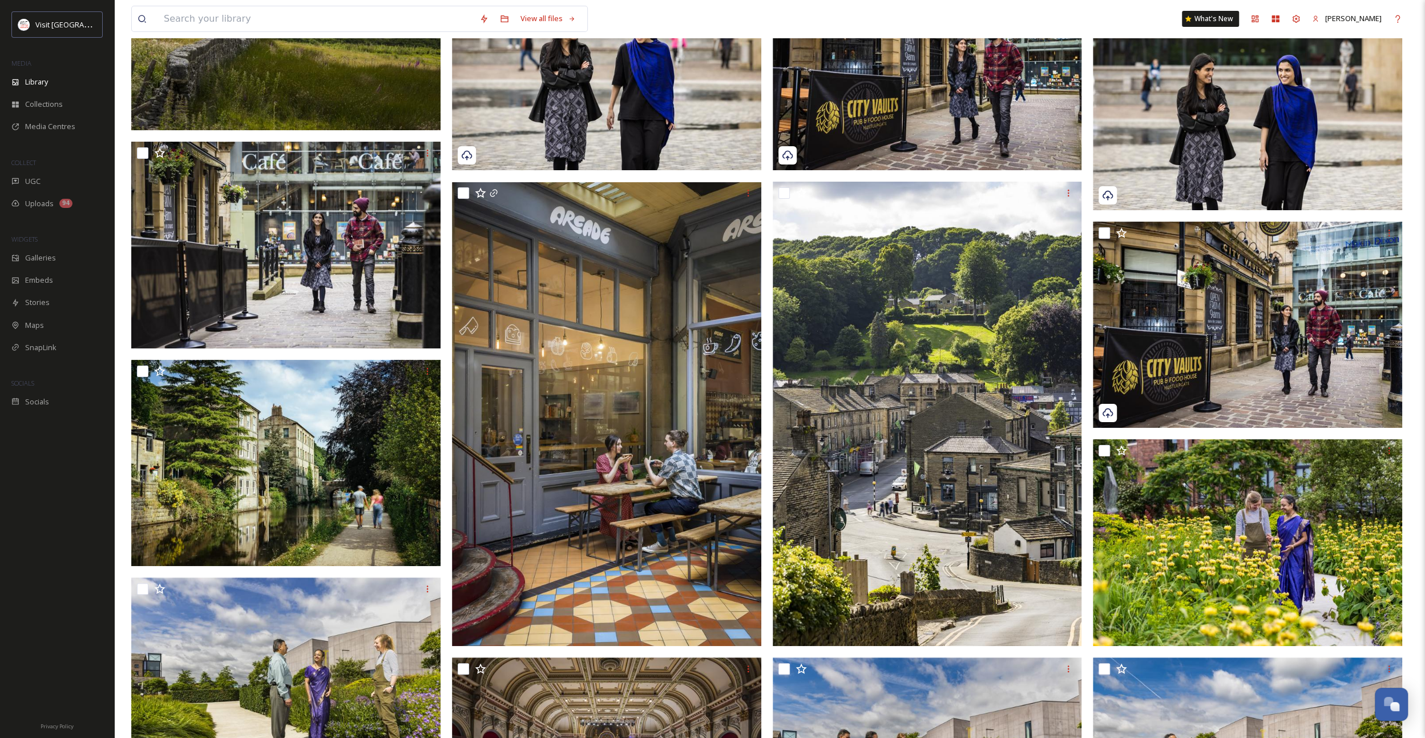
scroll to position [4582, 0]
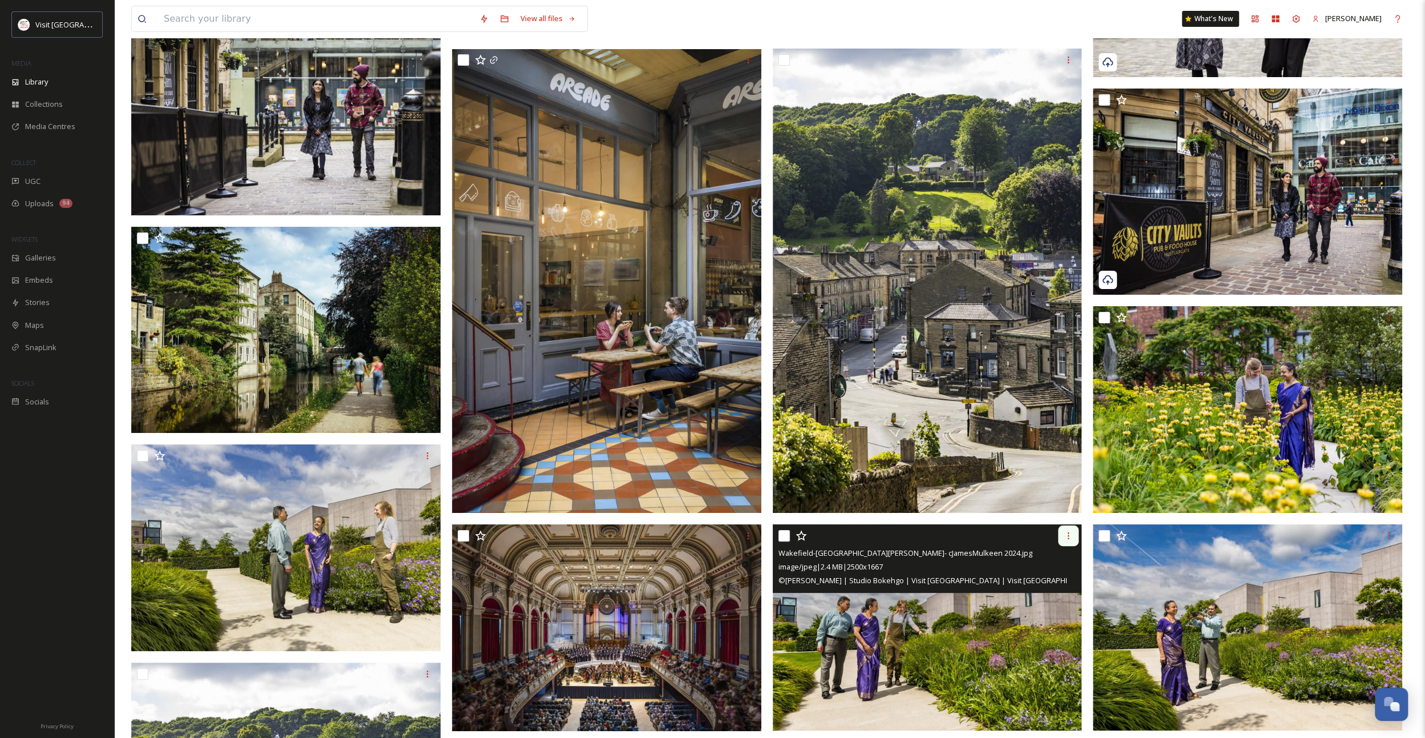
click at [1069, 539] on icon at bounding box center [1068, 535] width 9 height 9
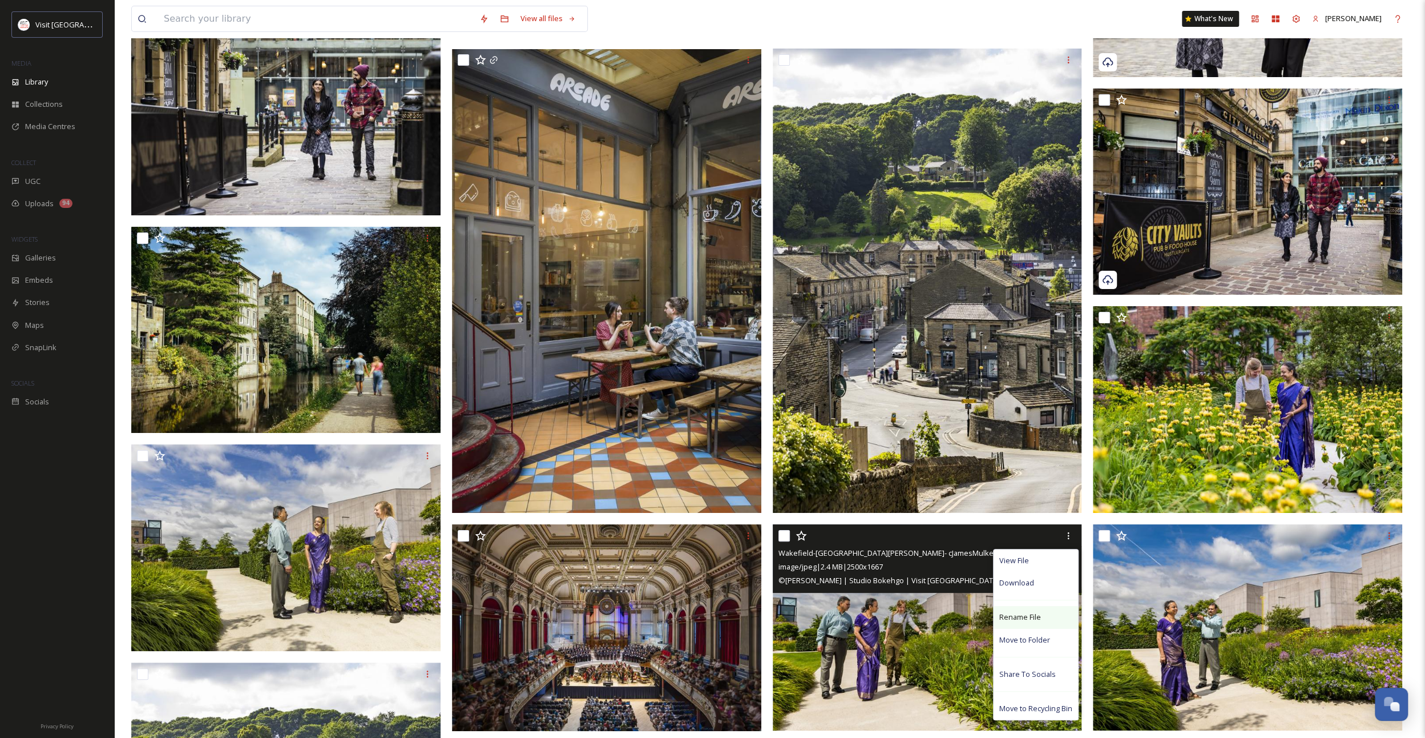
click at [1030, 617] on span "Rename File" at bounding box center [1021, 616] width 42 height 11
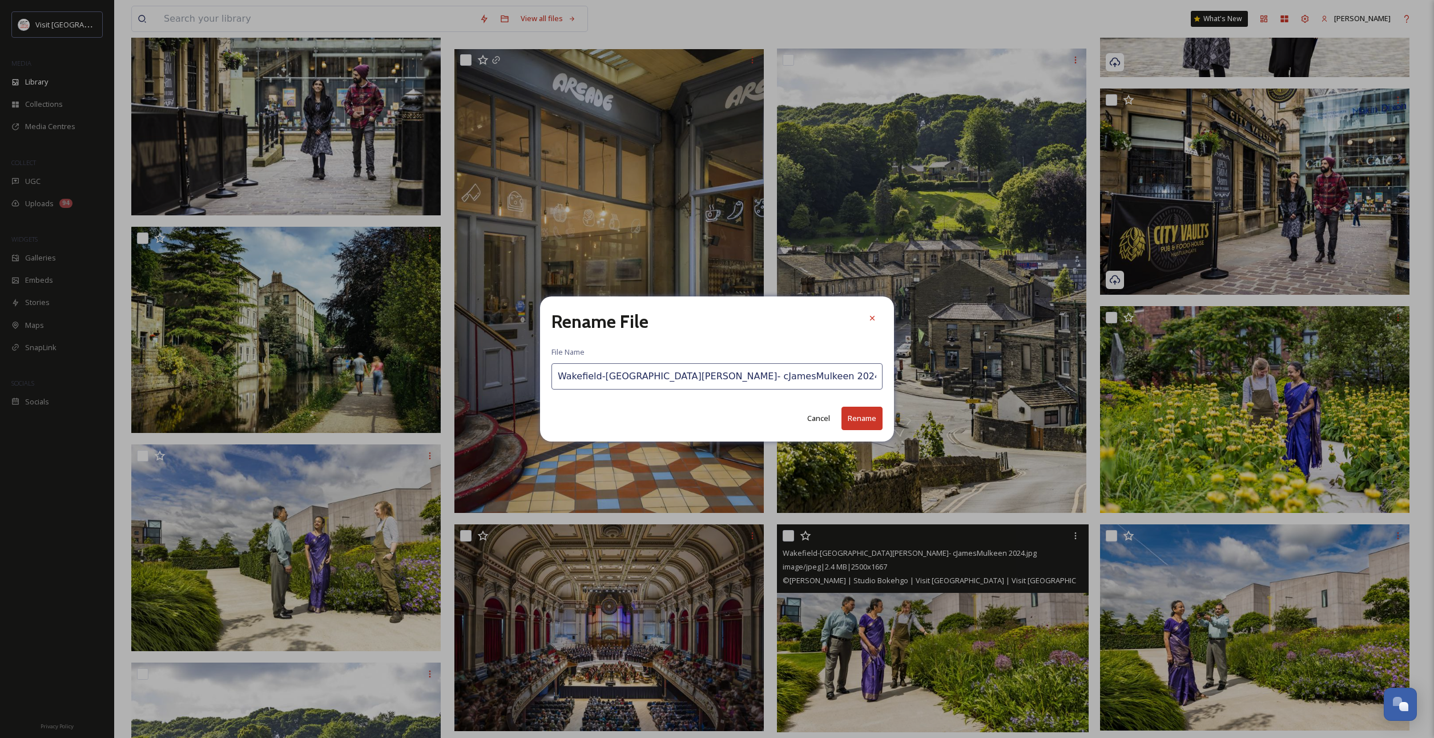
click at [695, 380] on input "Wakefield-[GEOGRAPHIC_DATA][PERSON_NAME]- cJamesMulkeen 2024.jpg" at bounding box center [716, 376] width 331 height 26
click at [699, 381] on input "Wakefield-[GEOGRAPHIC_DATA][PERSON_NAME]- cJamesMulkeen 2024.jpg" at bounding box center [716, 376] width 331 height 26
drag, startPoint x: 699, startPoint y: 381, endPoint x: 676, endPoint y: 379, distance: 22.3
click at [676, 379] on input "Wakefield-[GEOGRAPHIC_DATA][PERSON_NAME]- cJamesMulkeen 2024.jpg" at bounding box center [716, 376] width 331 height 26
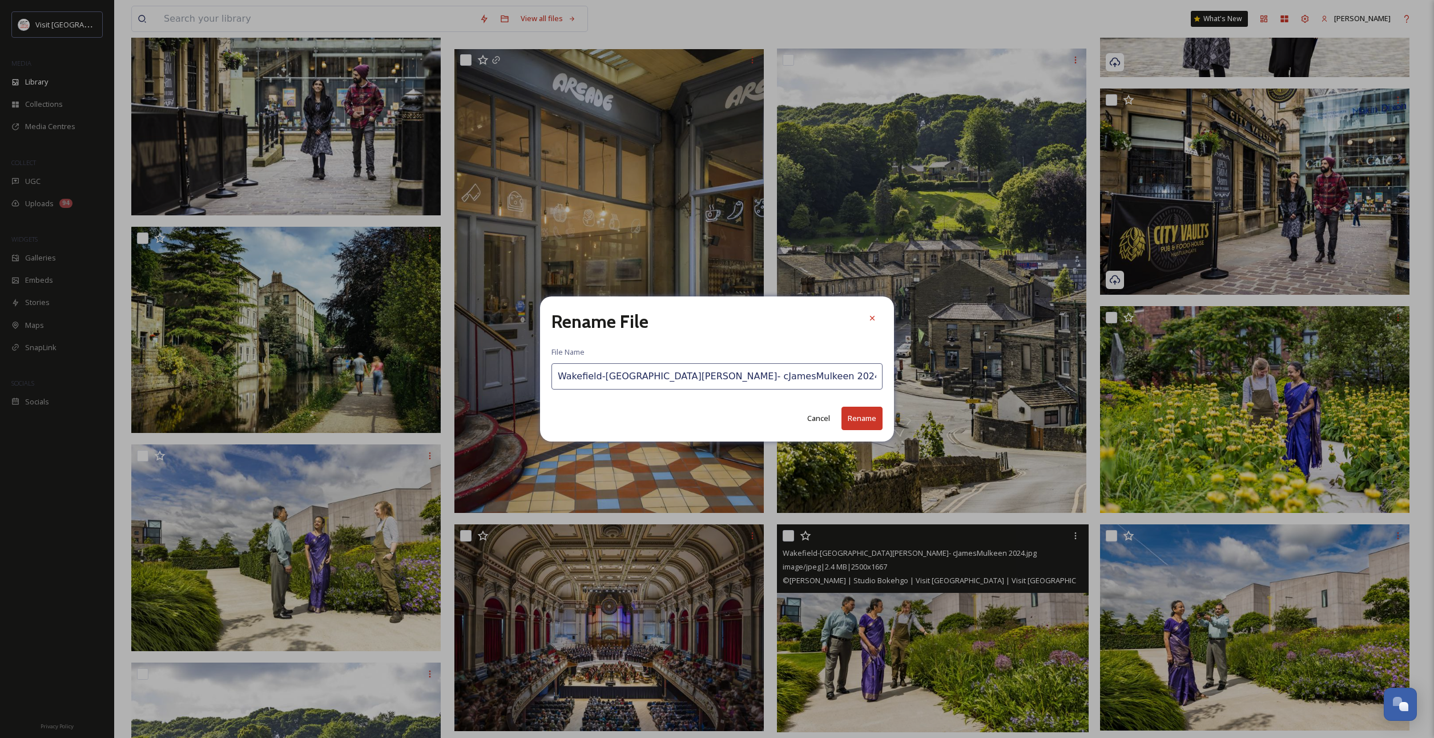
click at [676, 379] on input "Wakefield-[GEOGRAPHIC_DATA][PERSON_NAME]- cJamesMulkeen 2024.jpg" at bounding box center [716, 376] width 331 height 26
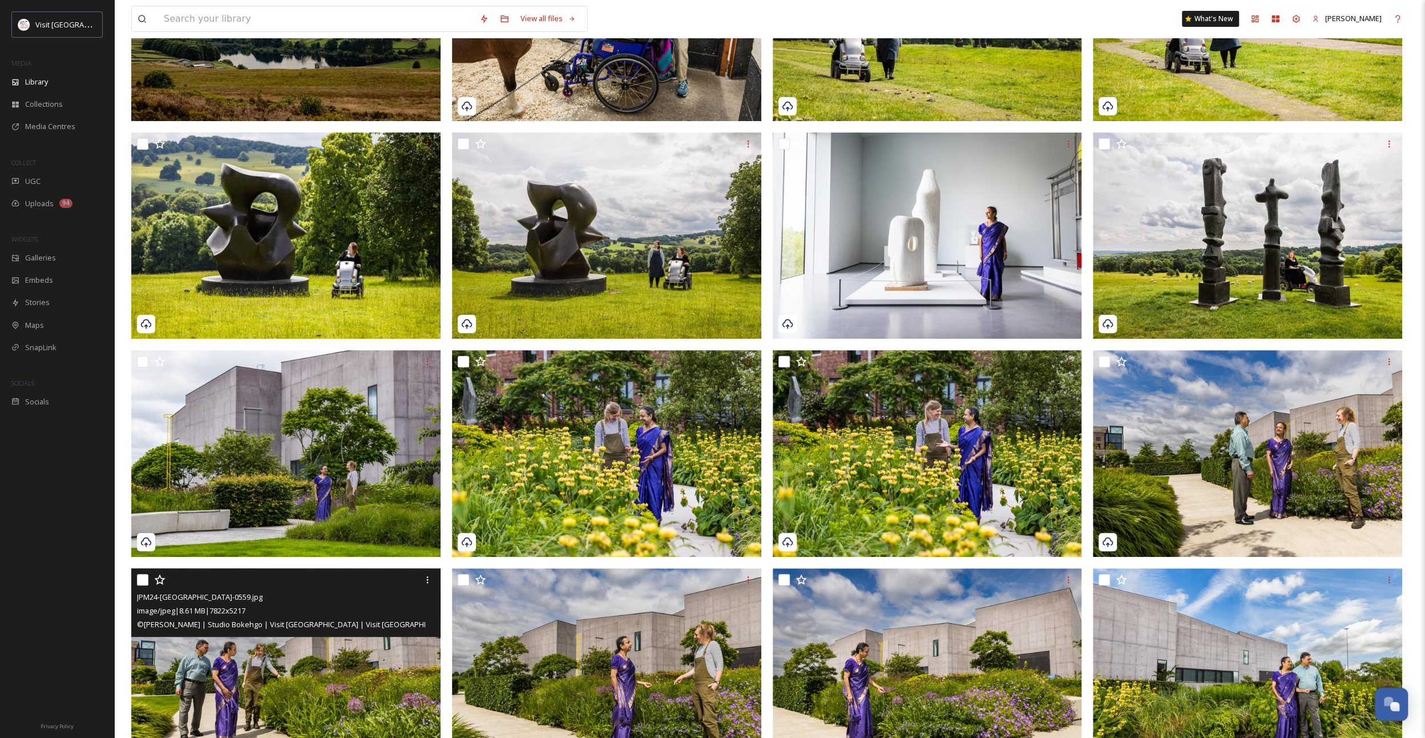
scroll to position [244, 0]
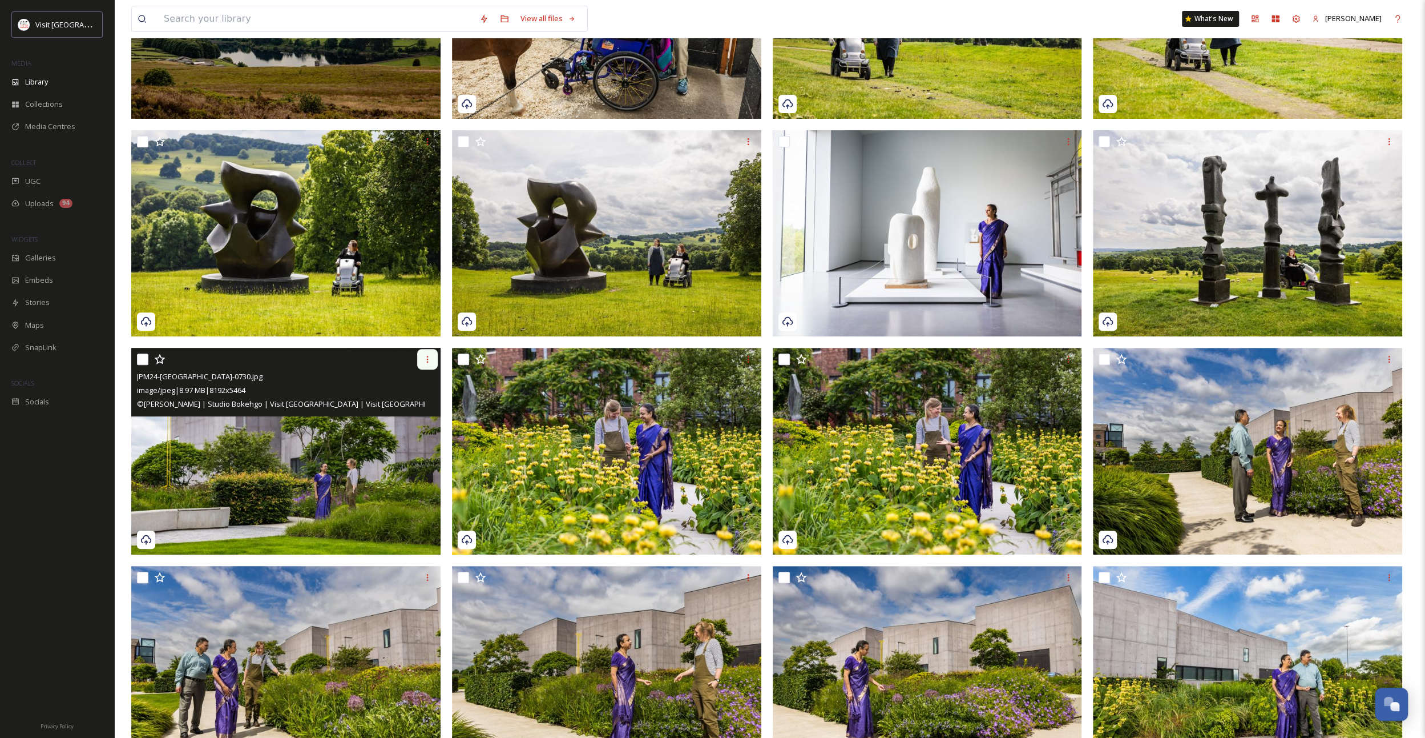
click at [428, 361] on icon at bounding box center [427, 359] width 9 height 9
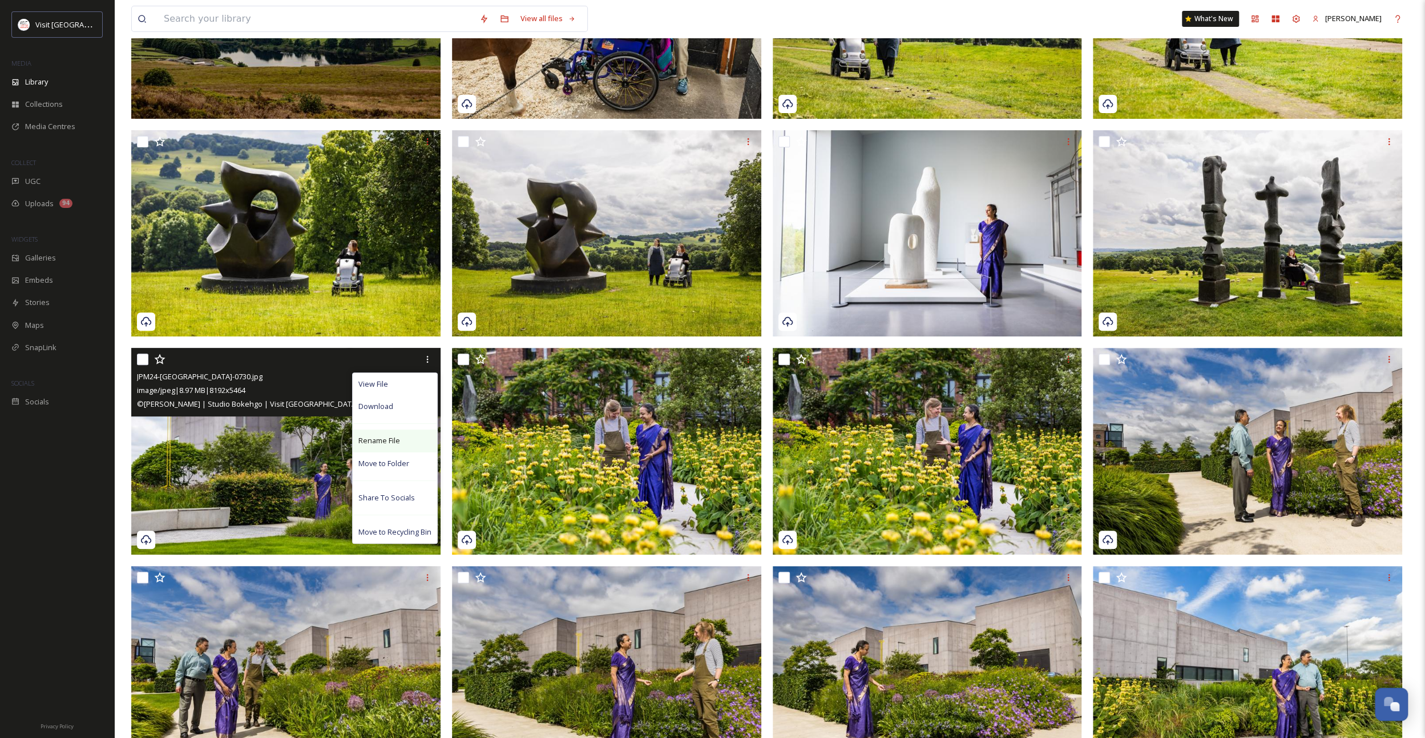
click at [416, 434] on div "Rename File" at bounding box center [395, 440] width 84 height 22
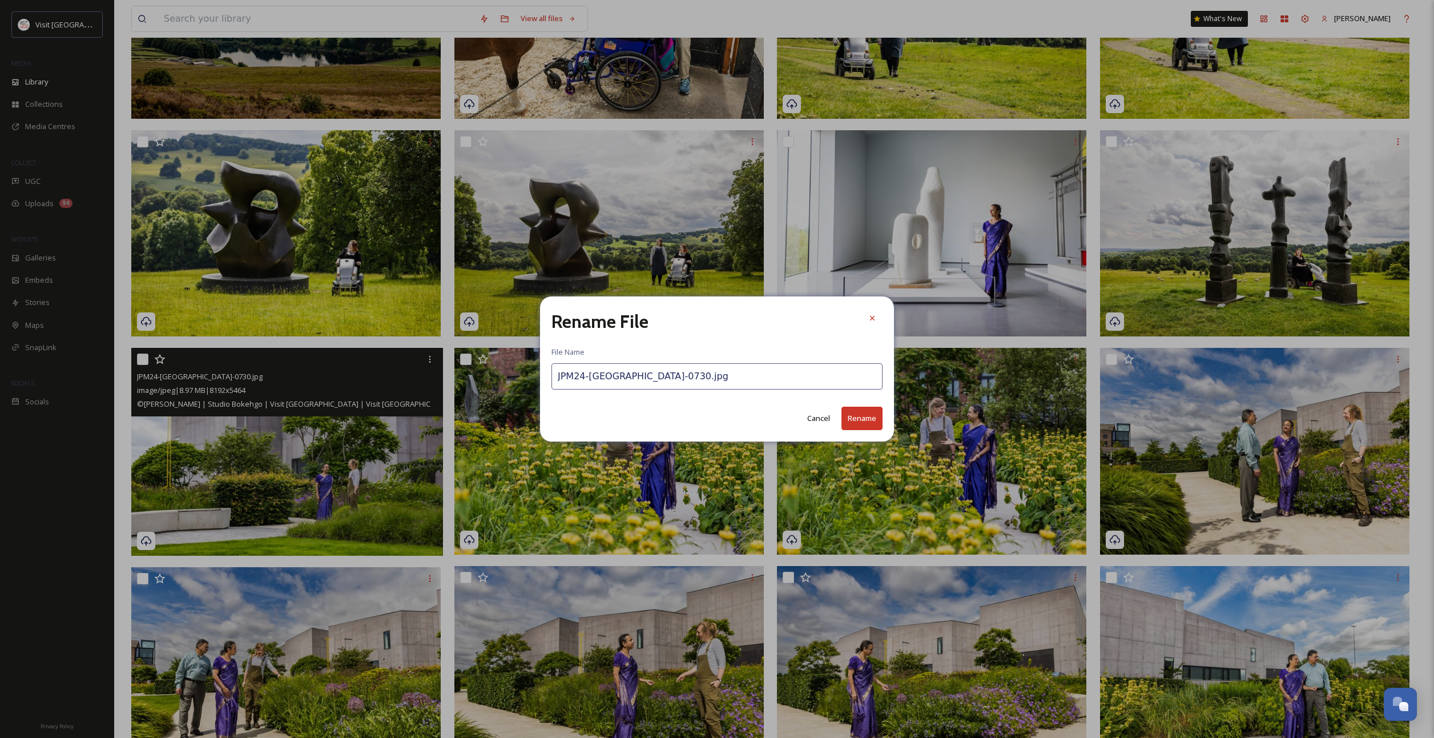
click at [645, 376] on input "JPM24-[GEOGRAPHIC_DATA]-0730.jpg" at bounding box center [716, 376] width 331 height 26
paste input "[GEOGRAPHIC_DATA]-[GEOGRAPHIC_DATA][PERSON_NAME]- cJamesMulkeen 2024"
type input "Wakefield-[GEOGRAPHIC_DATA][PERSON_NAME]- cJamesMulkeen 2024.jpg"
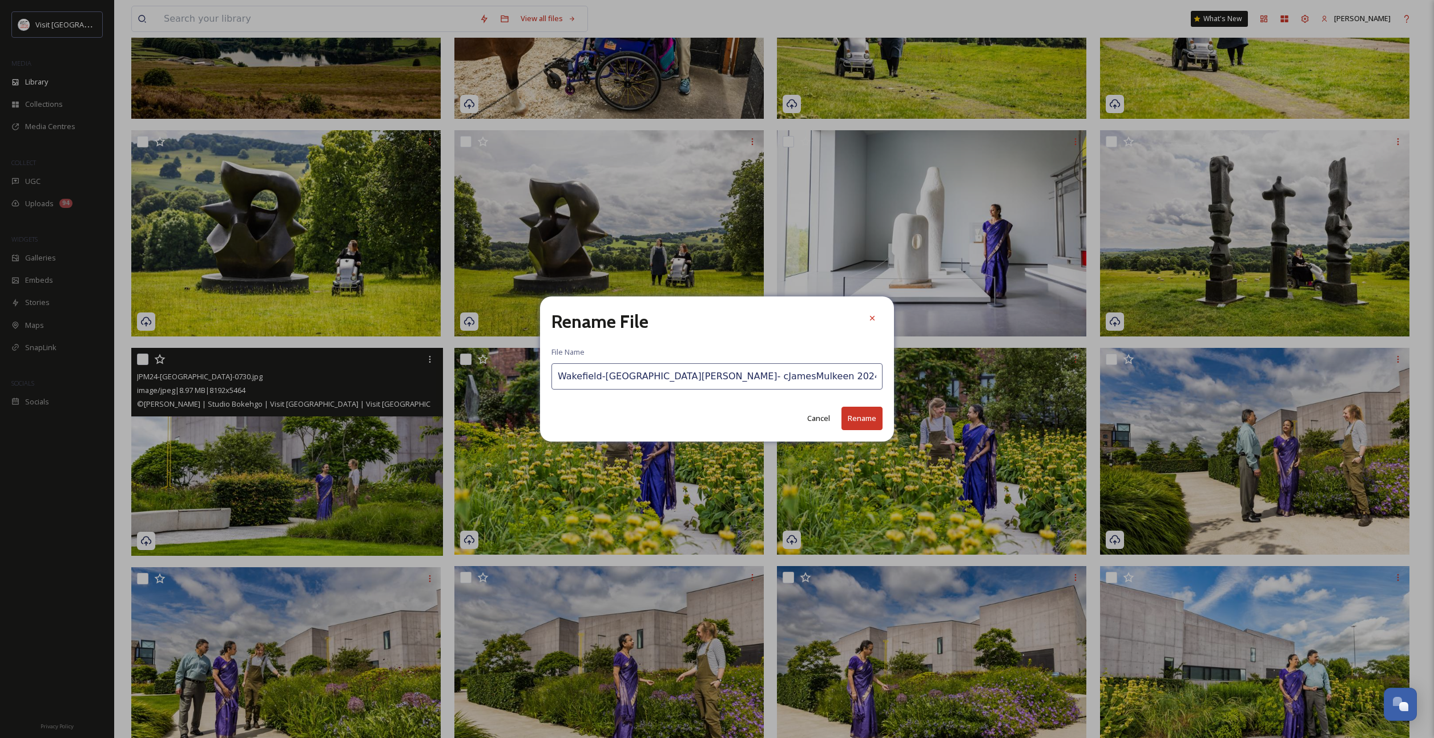
click at [865, 418] on button "Rename" at bounding box center [861, 417] width 41 height 23
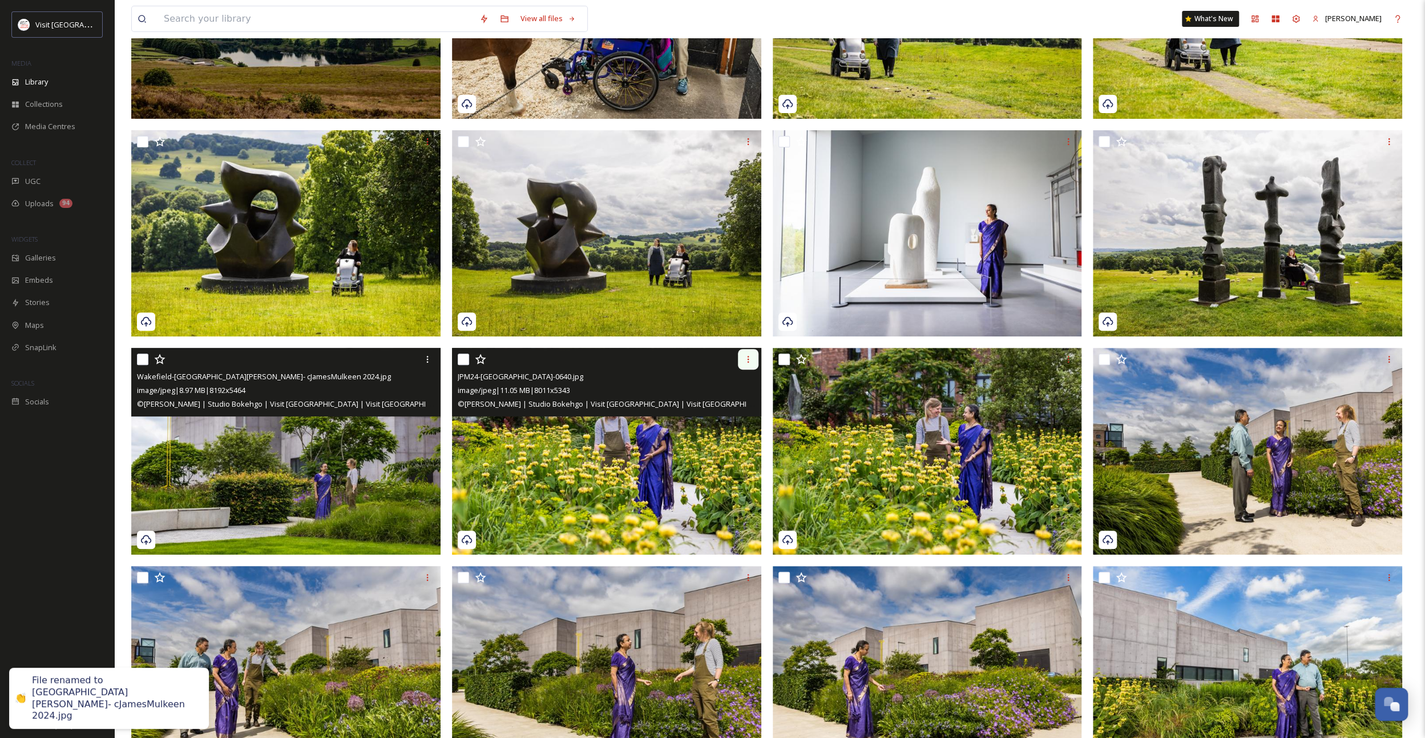
click at [744, 363] on icon at bounding box center [748, 359] width 9 height 9
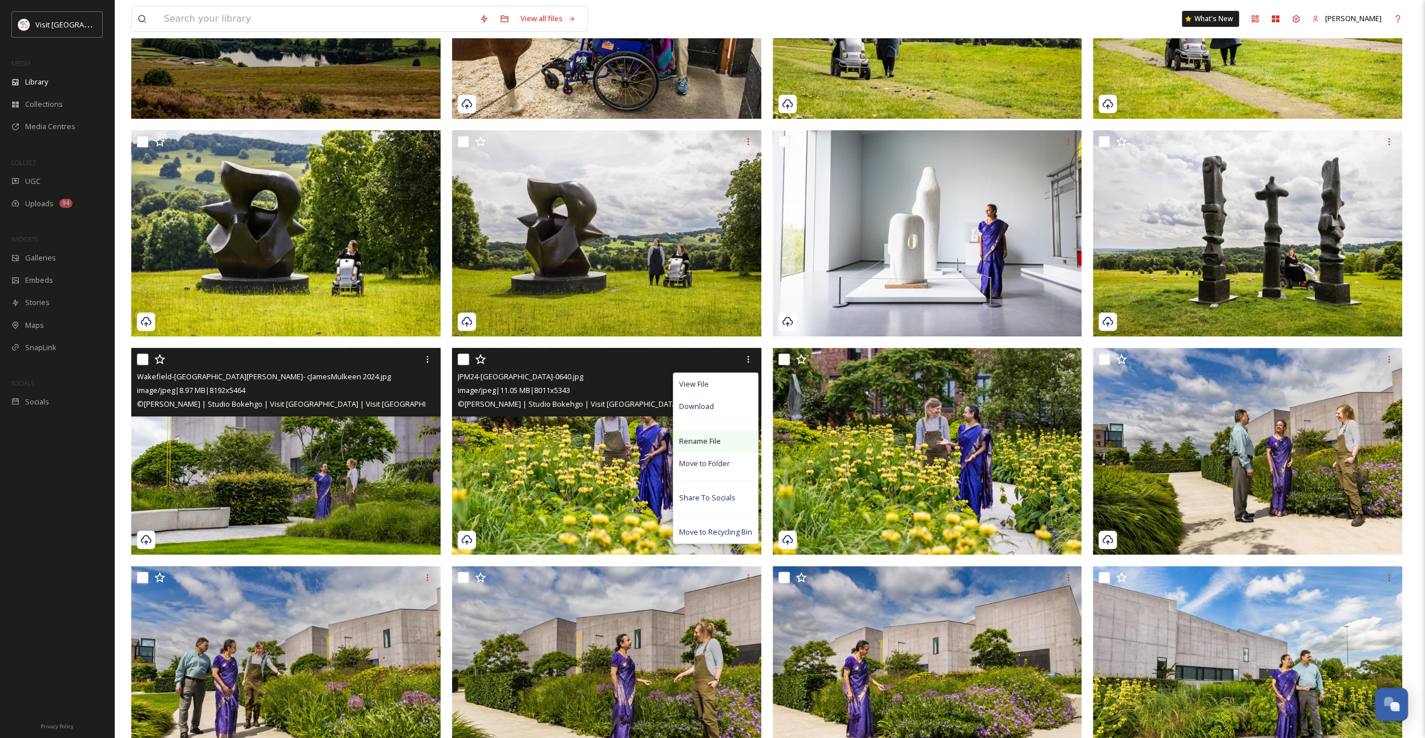
click at [730, 438] on div "Rename File" at bounding box center [716, 441] width 84 height 22
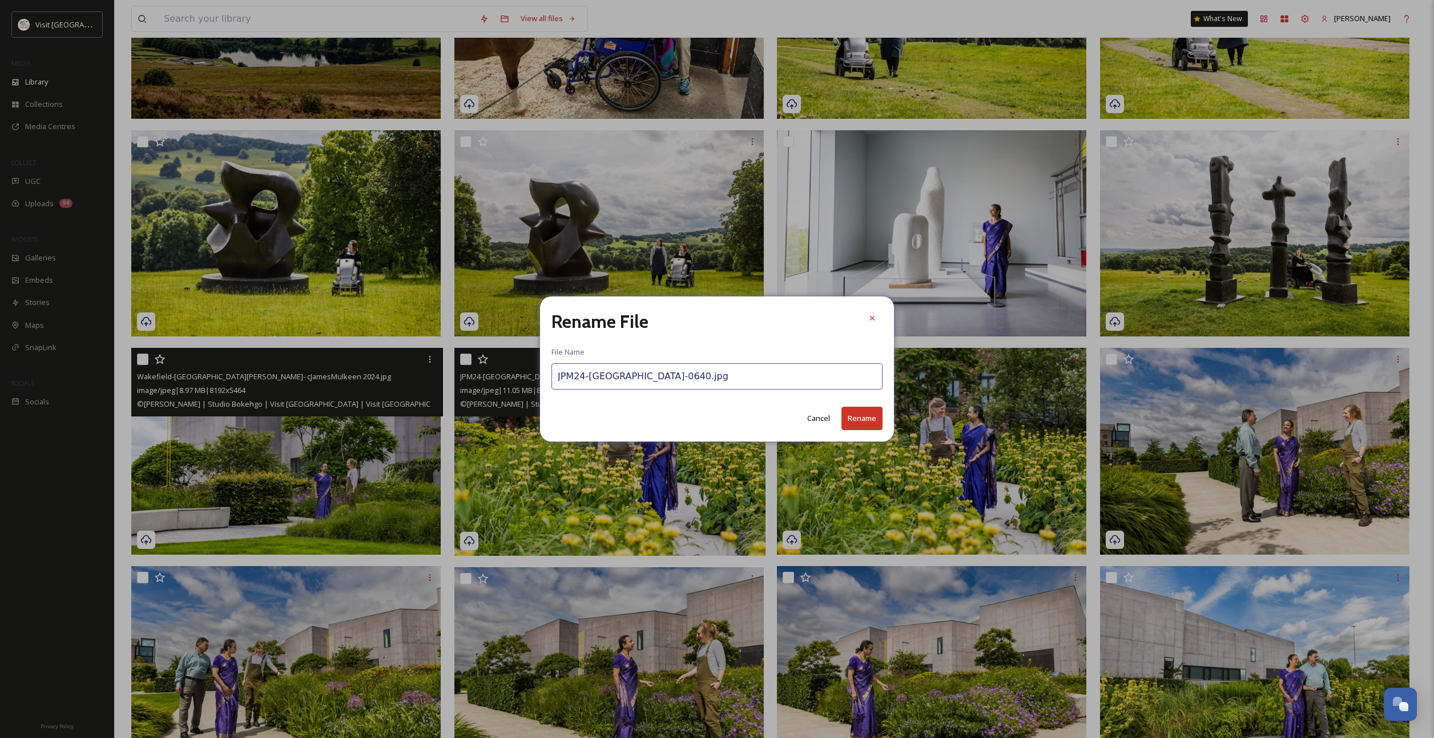
click at [581, 368] on input "JPM24-[GEOGRAPHIC_DATA]-0640.jpg" at bounding box center [716, 376] width 331 height 26
click at [586, 374] on input "JPM24-[GEOGRAPHIC_DATA]-0640.jpg" at bounding box center [716, 376] width 331 height 26
paste input "[GEOGRAPHIC_DATA]-[GEOGRAPHIC_DATA][PERSON_NAME]- cJamesMulkeen 2024"
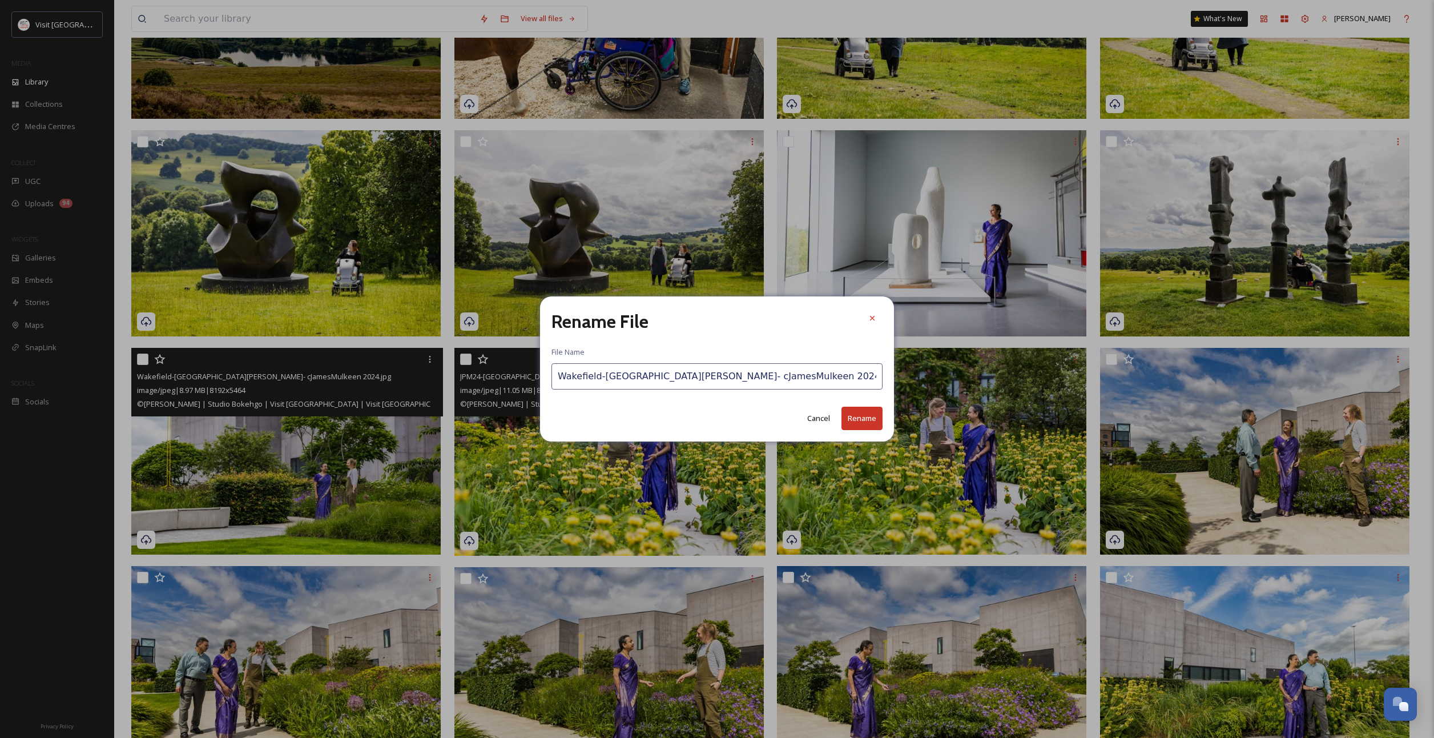
type input "Wakefield-[GEOGRAPHIC_DATA][PERSON_NAME]- cJamesMulkeen 2024.jpg"
click at [868, 418] on button "Rename" at bounding box center [861, 417] width 41 height 23
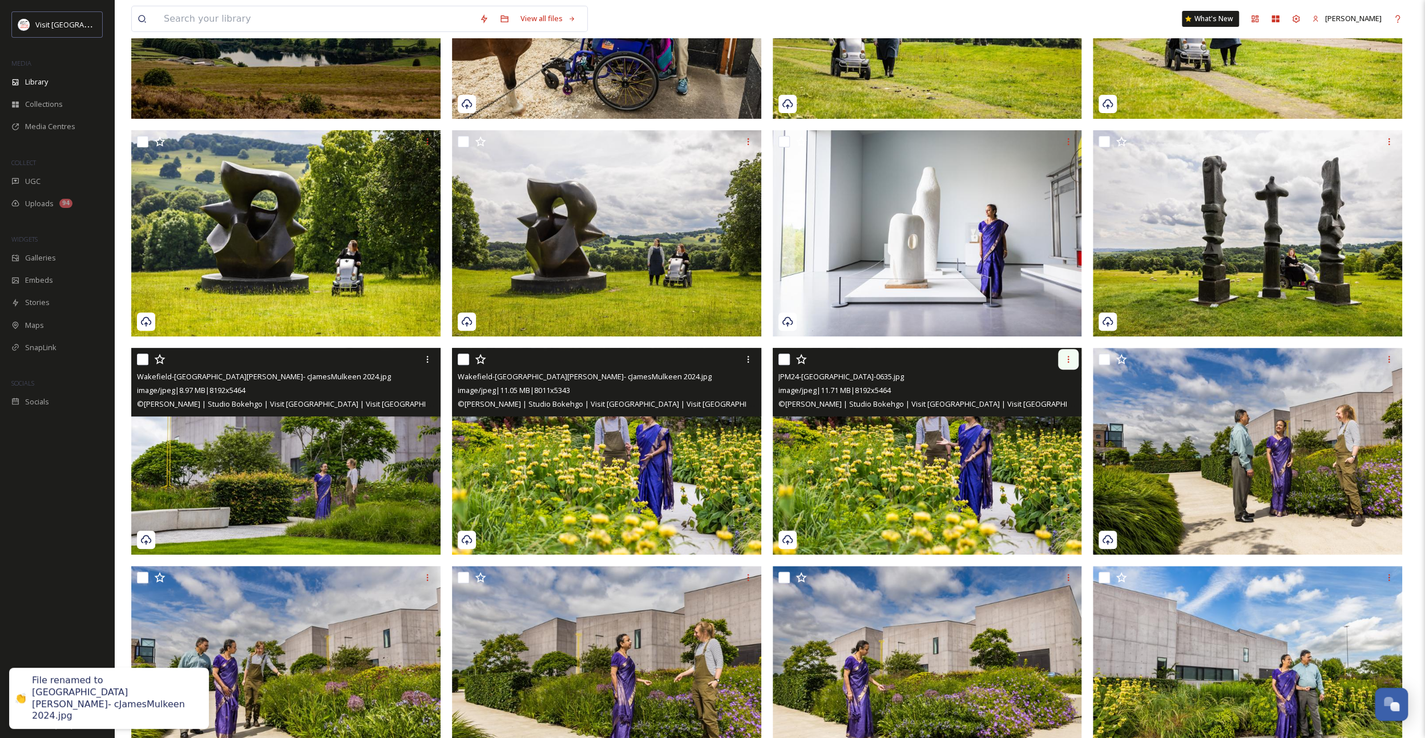
click at [1066, 368] on div at bounding box center [1068, 359] width 21 height 21
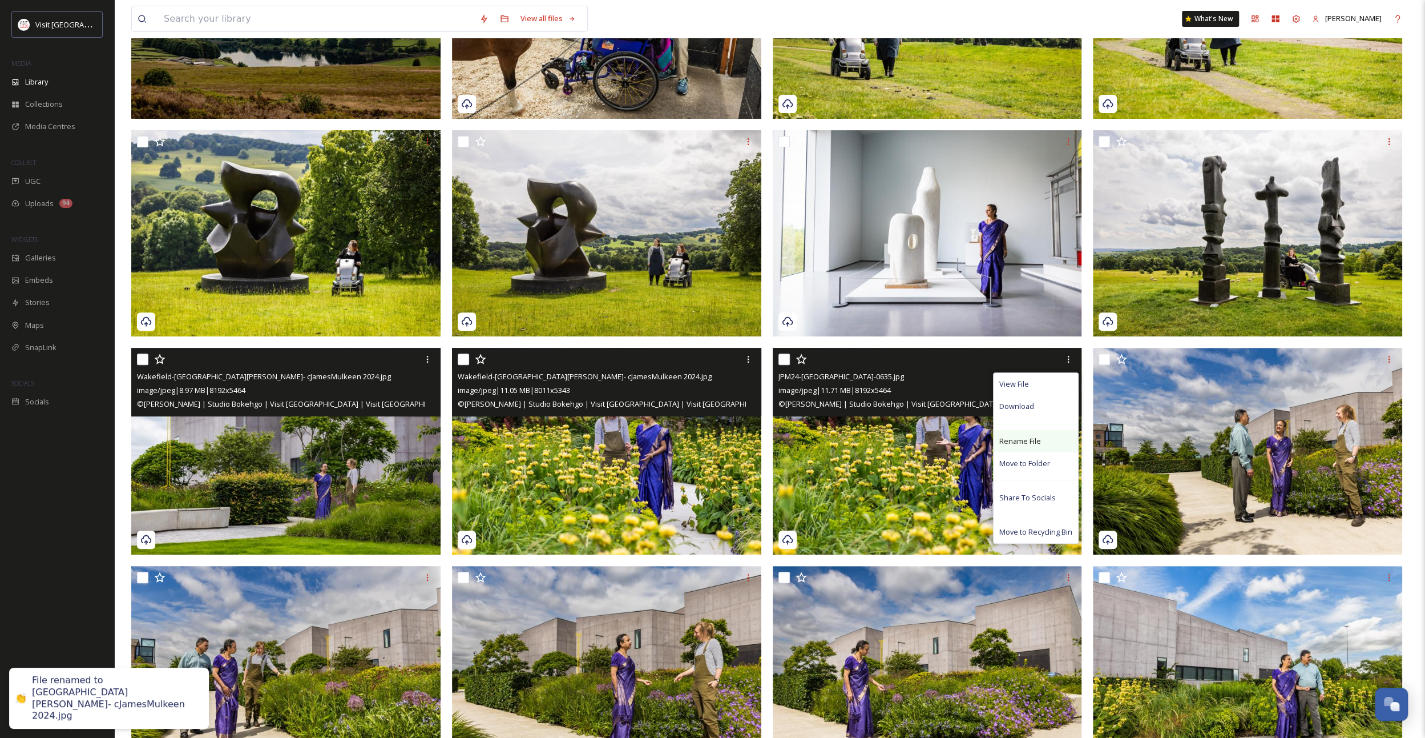
click at [1031, 436] on span "Rename File" at bounding box center [1021, 441] width 42 height 11
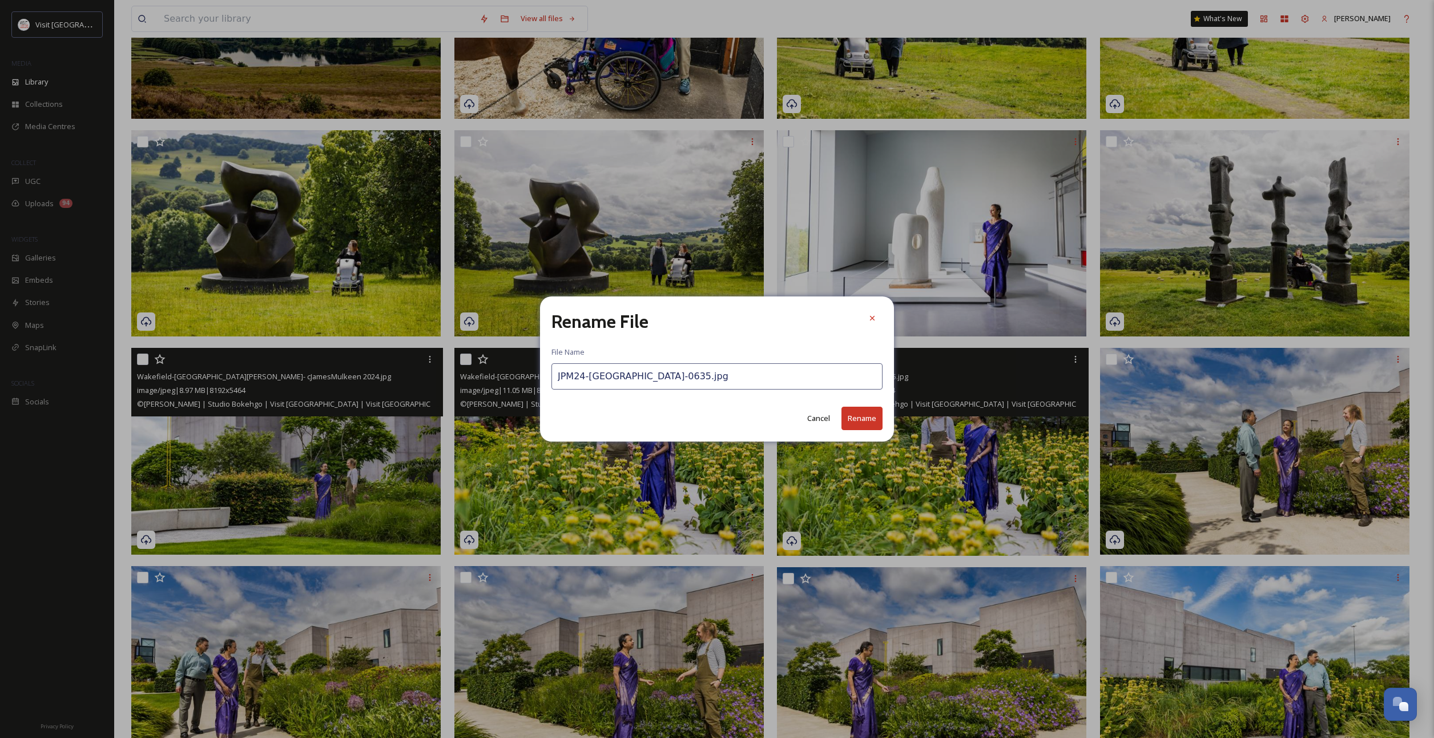
click at [755, 380] on input "JPM24-[GEOGRAPHIC_DATA]-0635.jpg" at bounding box center [716, 376] width 331 height 26
paste input "[GEOGRAPHIC_DATA]-[GEOGRAPHIC_DATA][PERSON_NAME]- cJamesMulkeen 2024"
type input "Wakefield-[GEOGRAPHIC_DATA][PERSON_NAME]- cJamesMulkeen 2024.jpg"
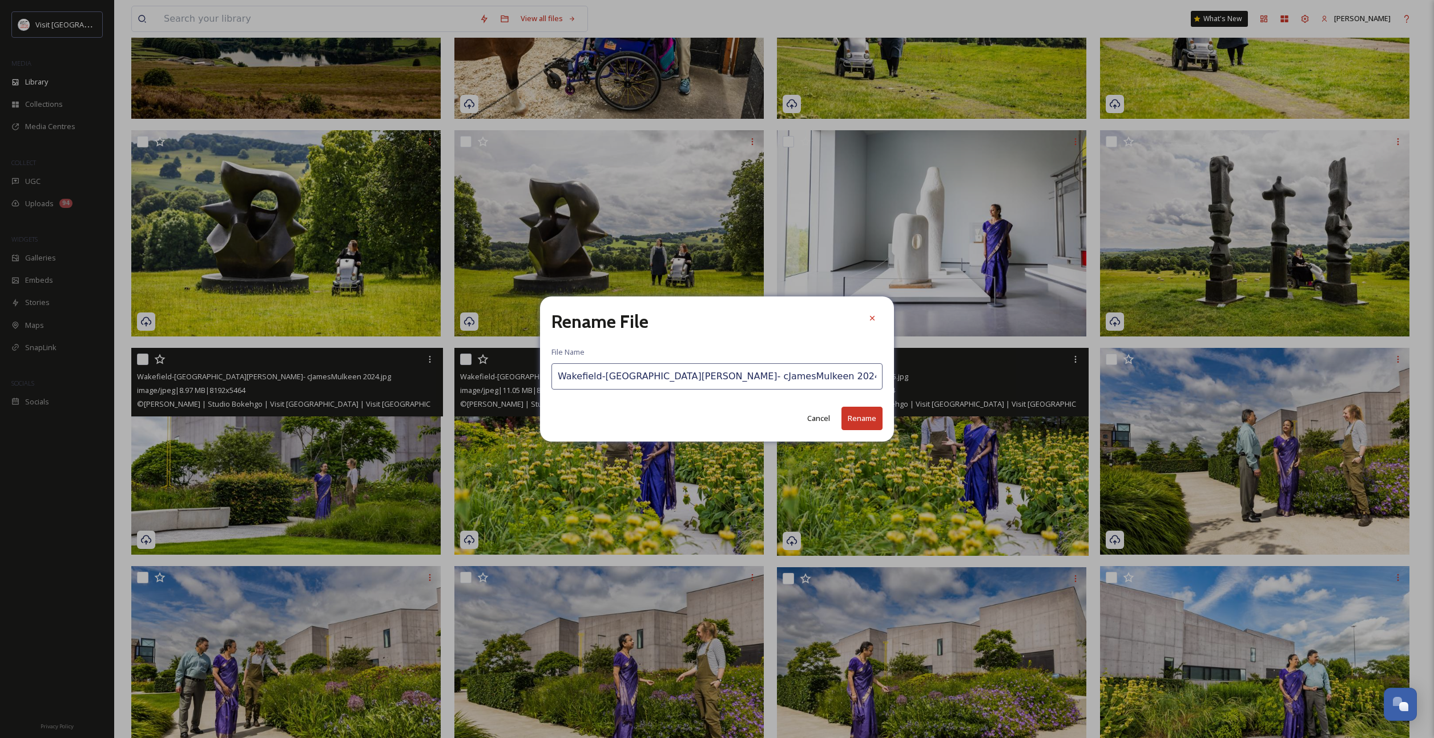
click at [849, 422] on button "Rename" at bounding box center [861, 417] width 41 height 23
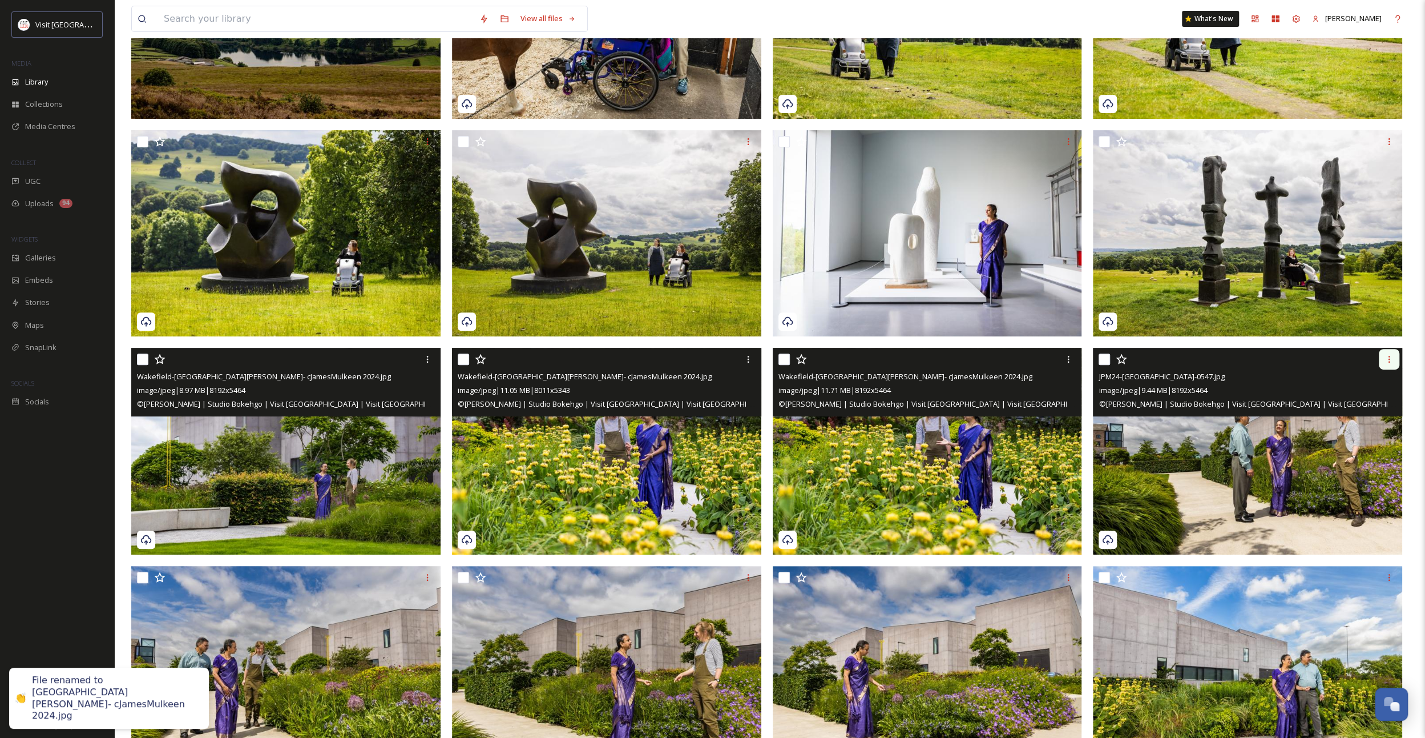
click at [1399, 360] on div at bounding box center [1389, 359] width 21 height 21
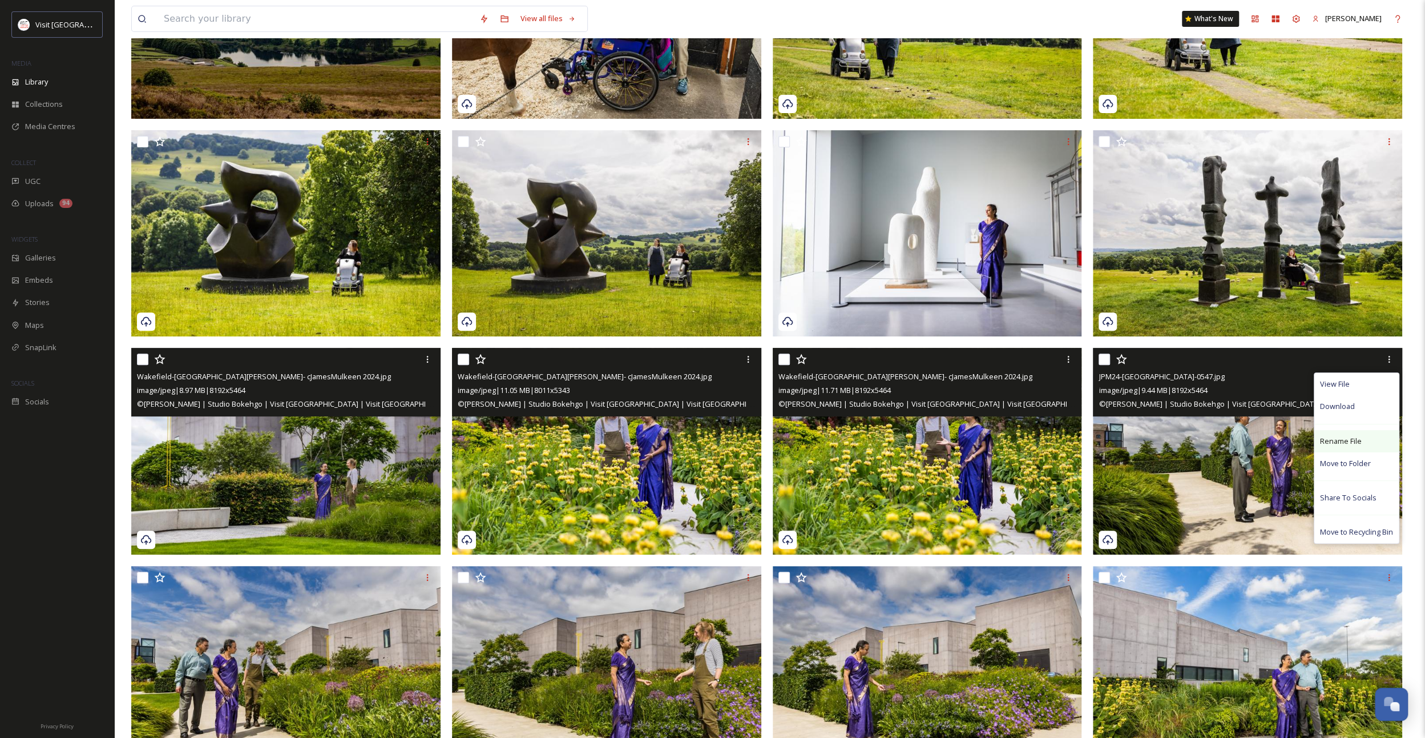
click at [1352, 443] on span "Rename File" at bounding box center [1341, 441] width 42 height 11
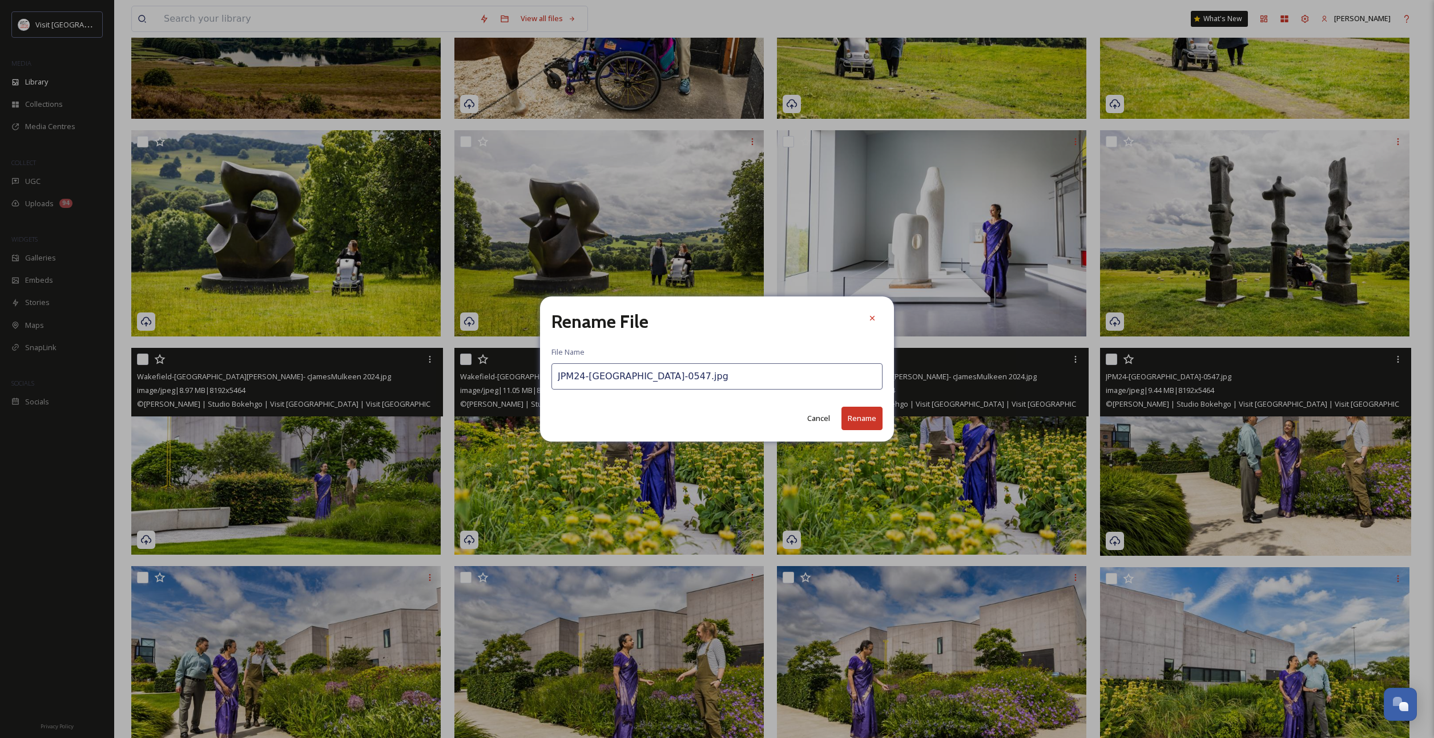
click at [695, 373] on input "JPM24-[GEOGRAPHIC_DATA]-0547.jpg" at bounding box center [716, 376] width 331 height 26
paste input "[GEOGRAPHIC_DATA]-[GEOGRAPHIC_DATA][PERSON_NAME]- cJamesMulkeen 2024"
type input "Wakefield-[GEOGRAPHIC_DATA][PERSON_NAME]- cJamesMulkeen 2024.jpg"
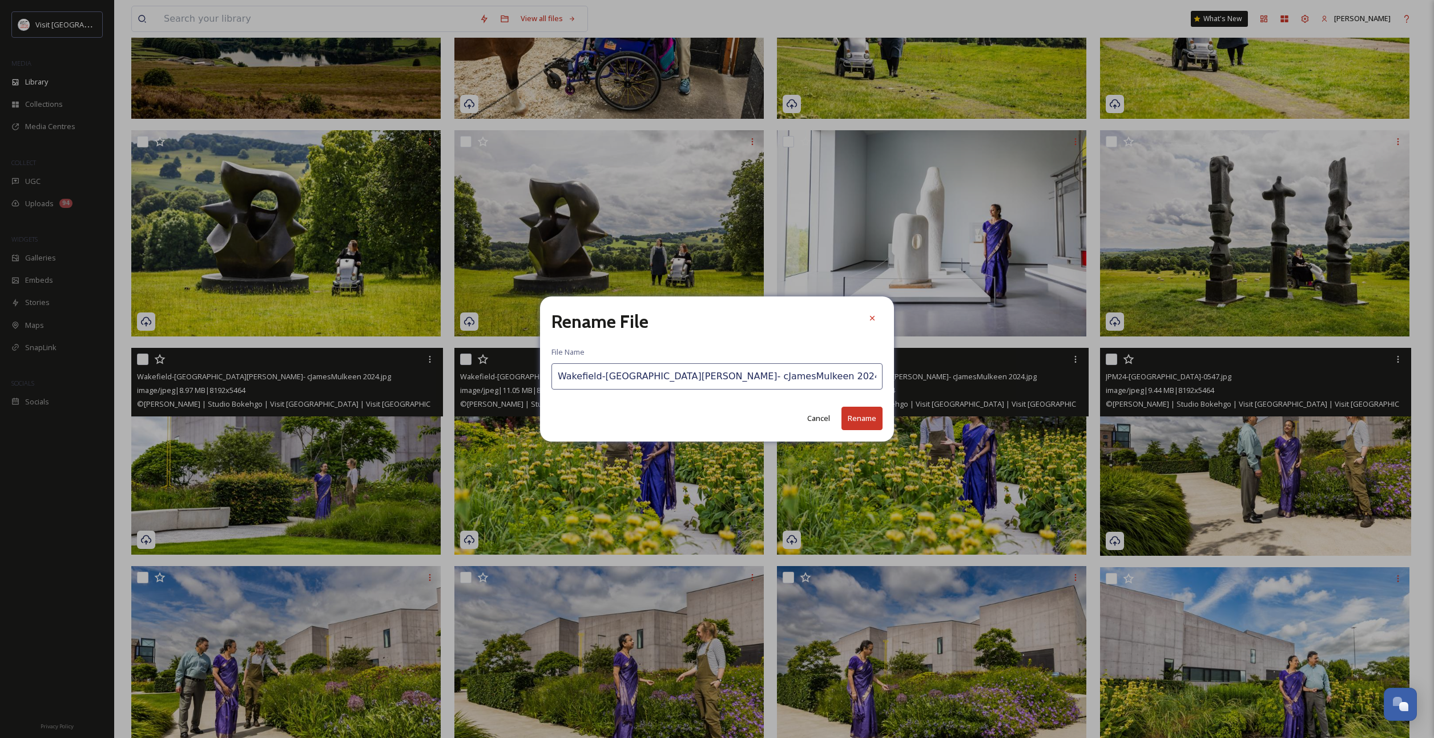
click at [858, 417] on button "Rename" at bounding box center [861, 417] width 41 height 23
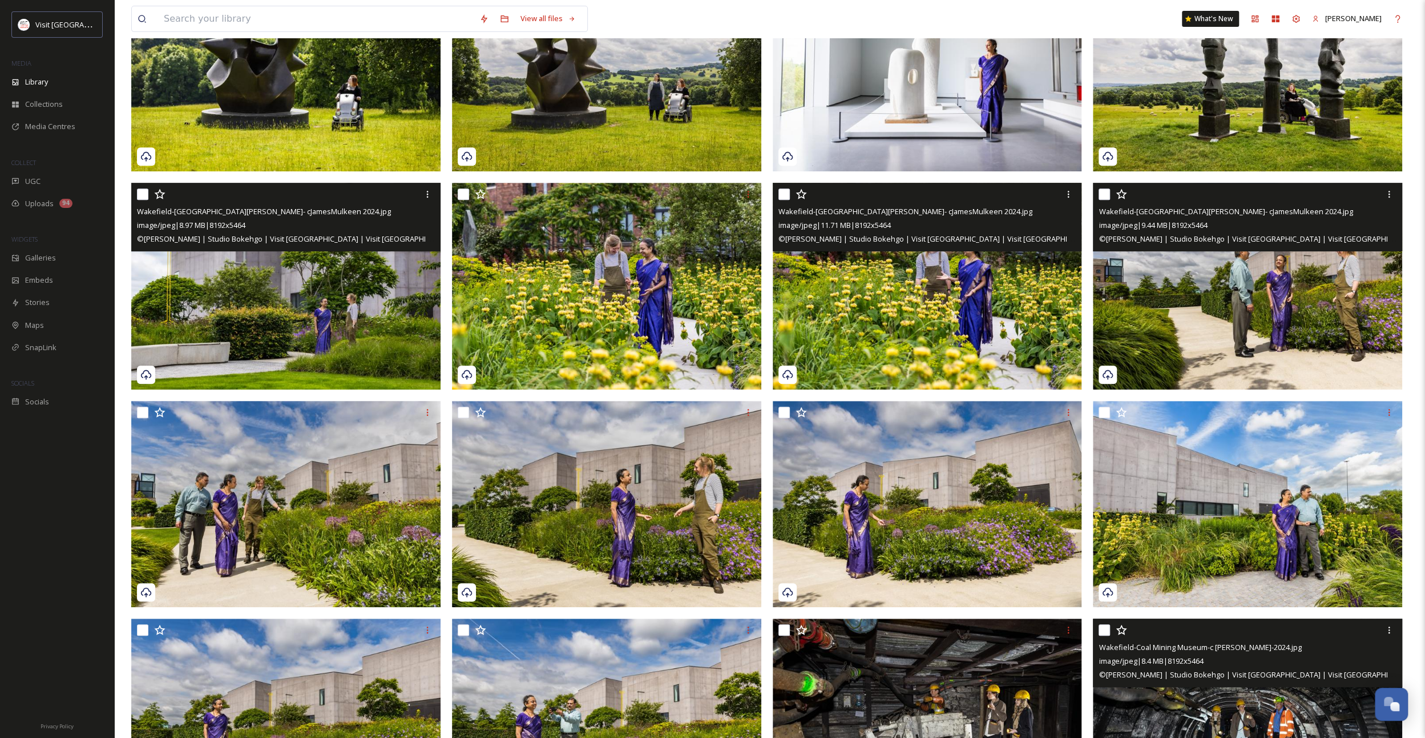
scroll to position [415, 0]
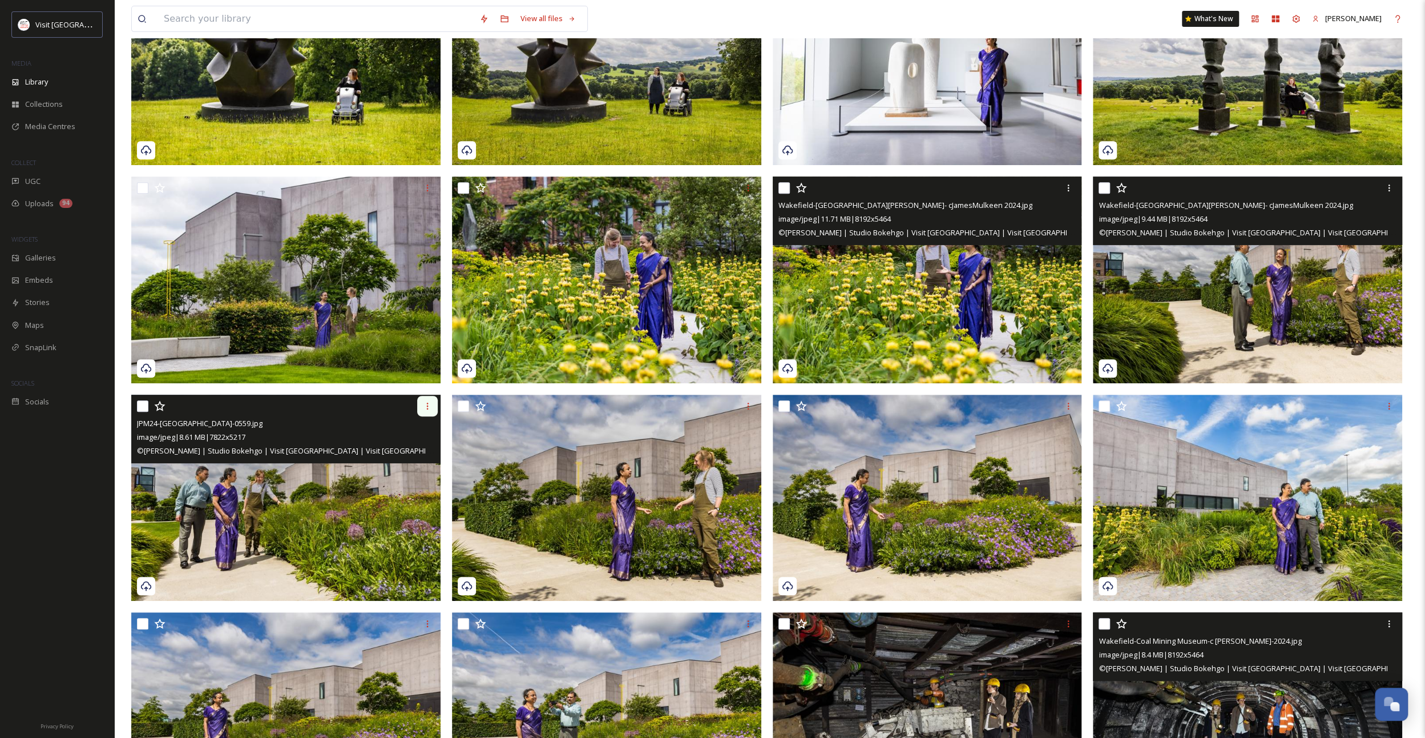
click at [429, 411] on div at bounding box center [427, 406] width 21 height 21
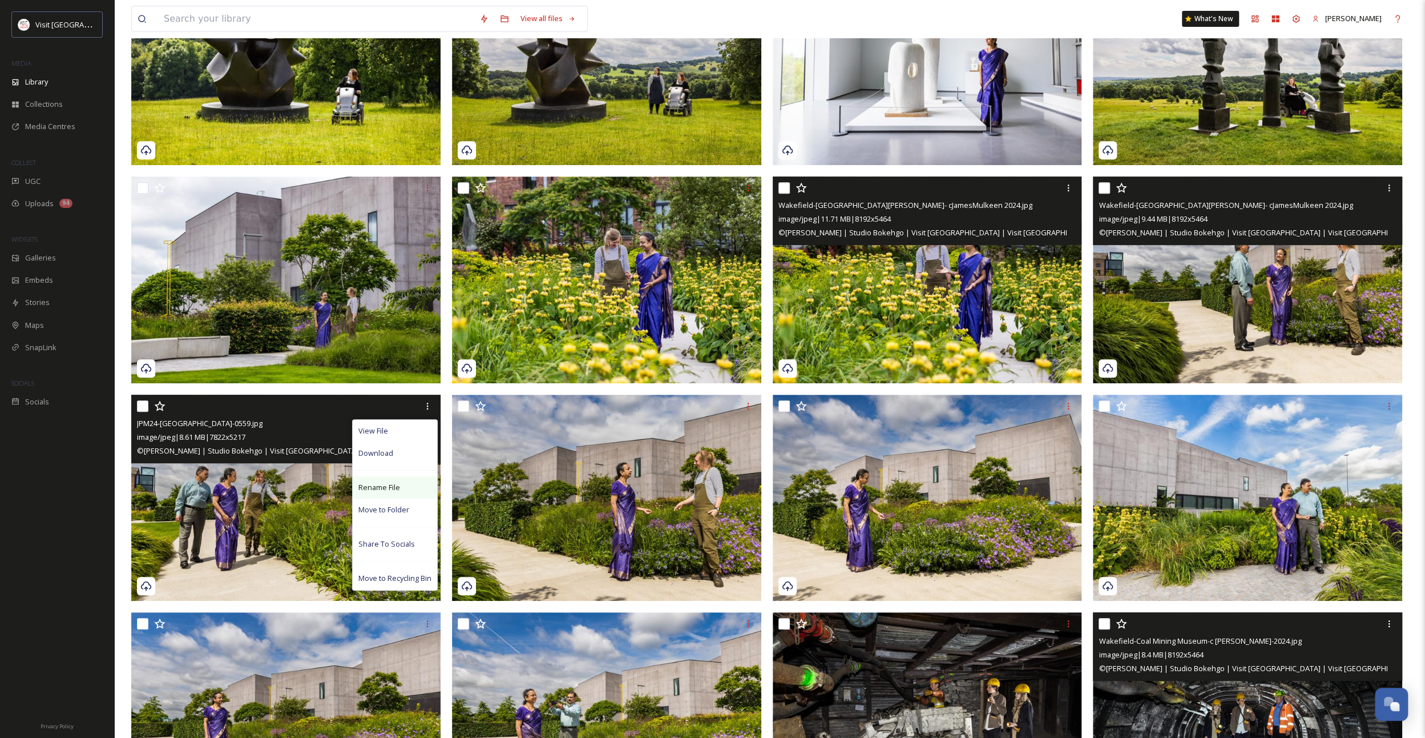
click at [409, 482] on div "Rename File" at bounding box center [395, 487] width 84 height 22
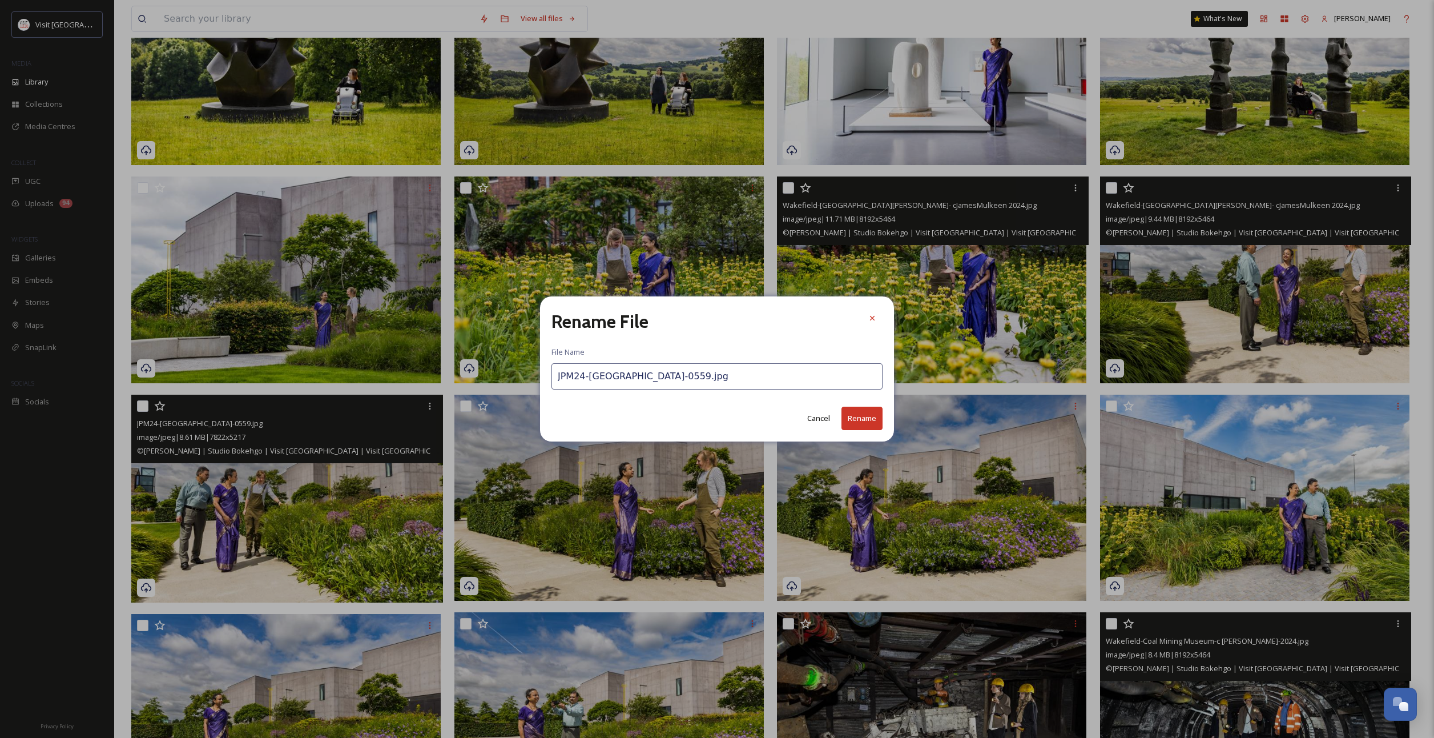
click at [628, 377] on input "JPM24-[GEOGRAPHIC_DATA]-0559.jpg" at bounding box center [716, 376] width 331 height 26
paste input "[GEOGRAPHIC_DATA]-[GEOGRAPHIC_DATA][PERSON_NAME]- cJamesMulkeen 2024"
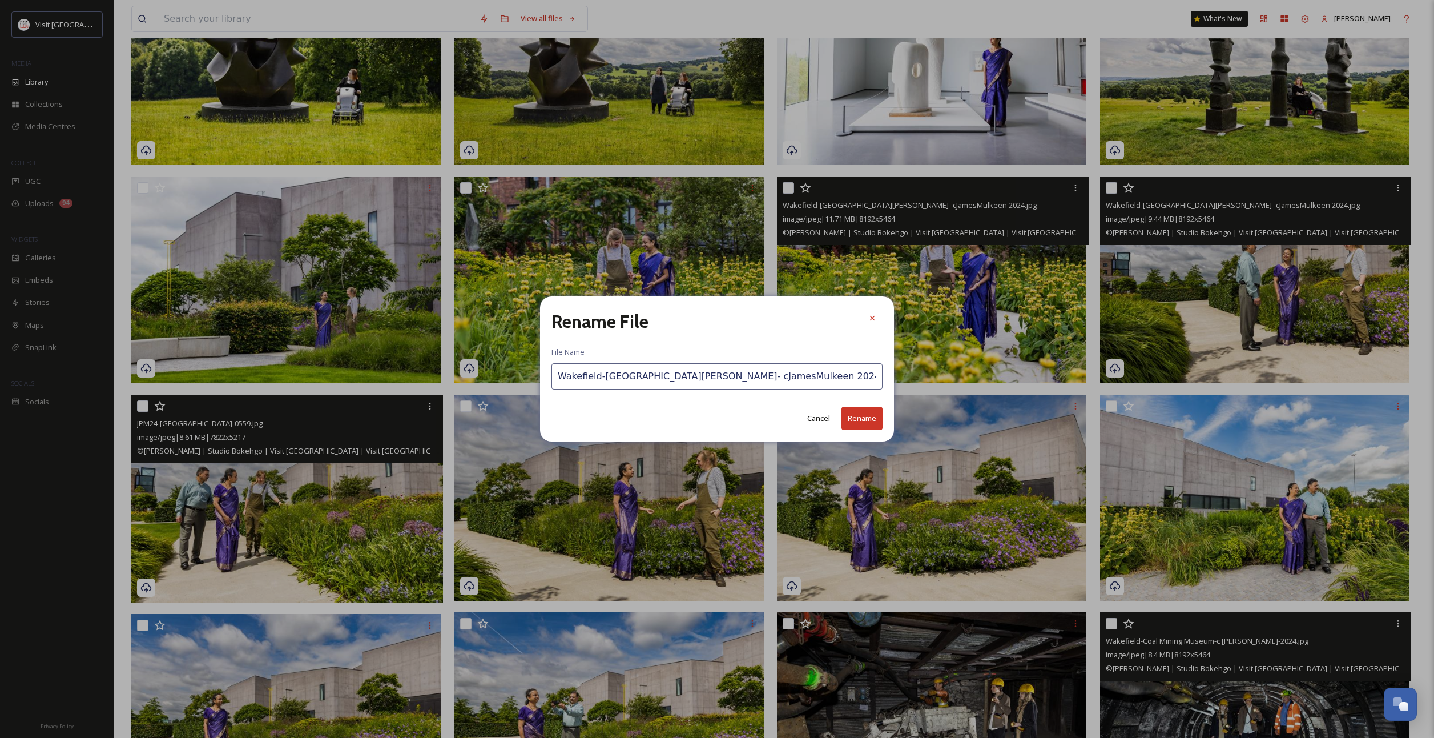
type input "Wakefield-[GEOGRAPHIC_DATA][PERSON_NAME]- cJamesMulkeen 2024.jpg"
click at [865, 413] on button "Rename" at bounding box center [861, 417] width 41 height 23
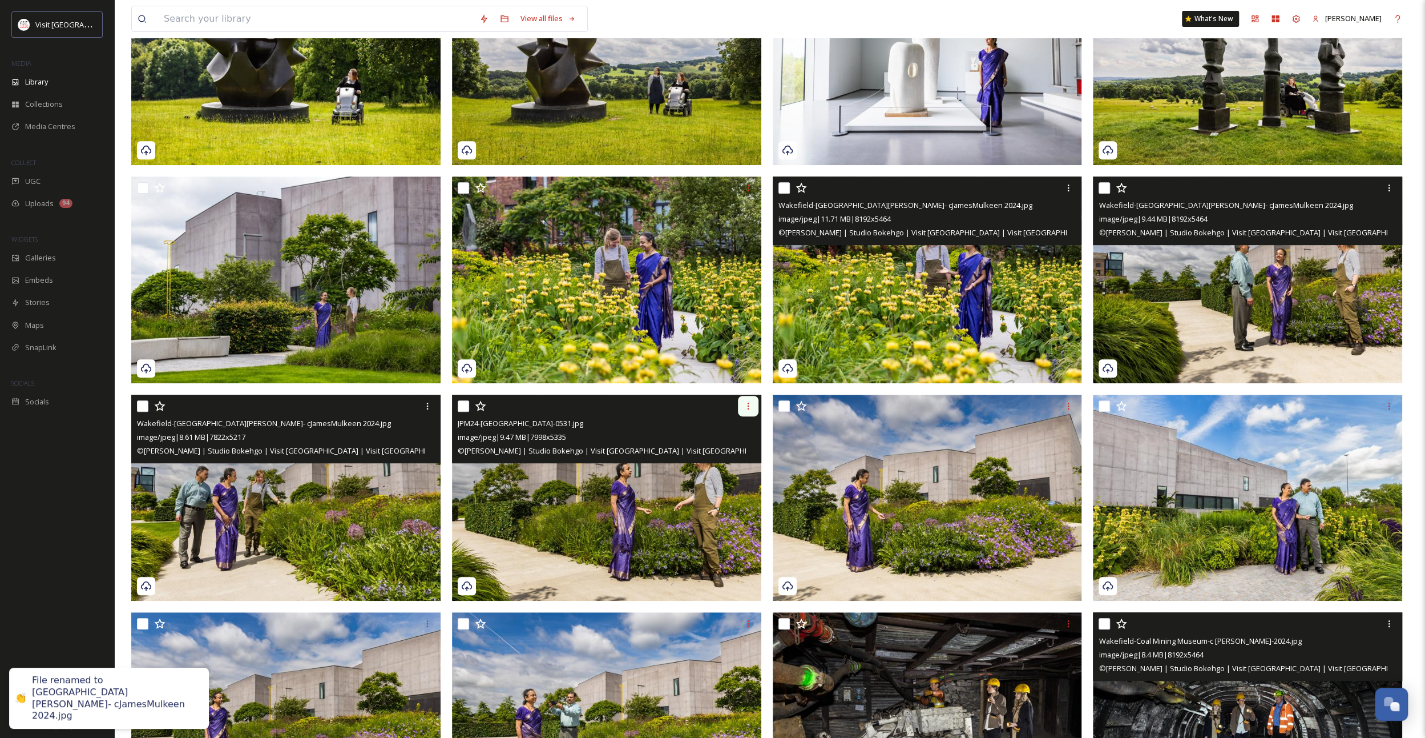
click at [746, 408] on icon at bounding box center [748, 405] width 9 height 9
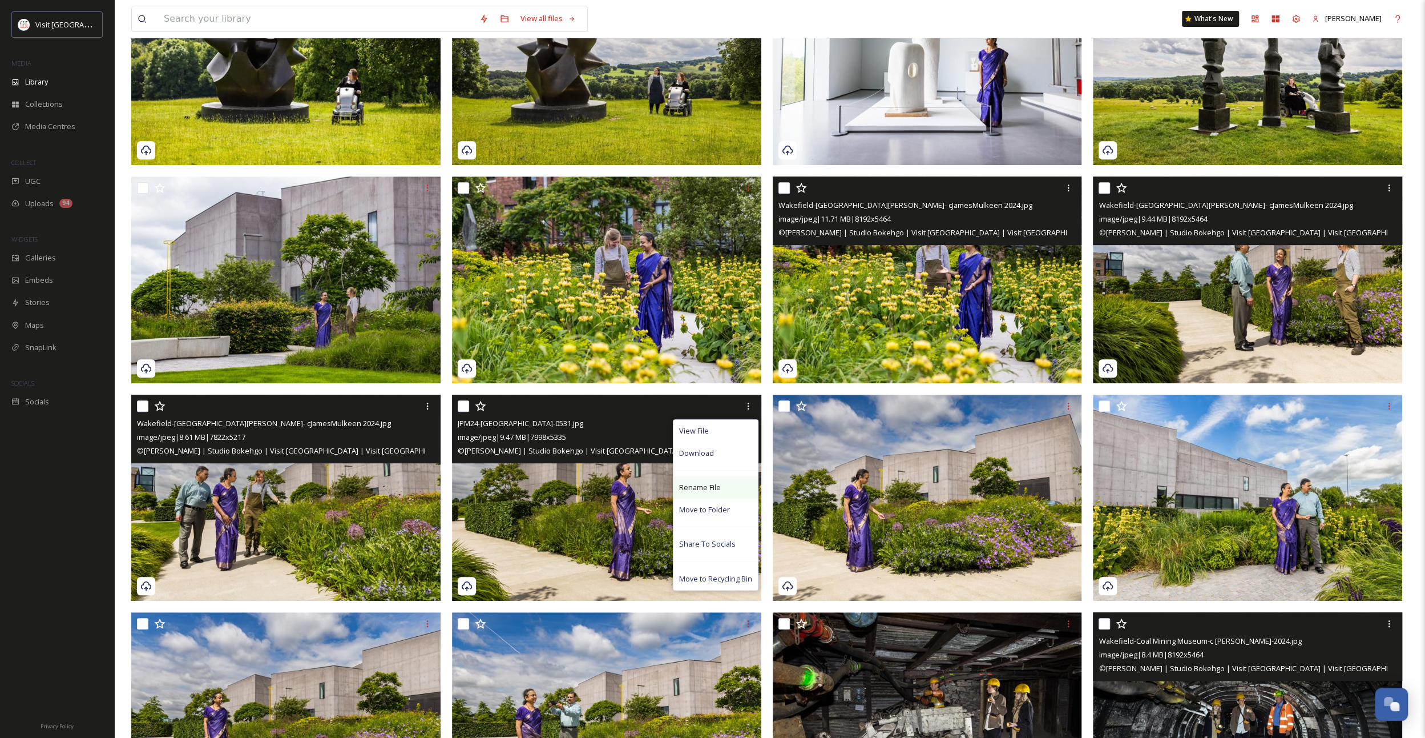
click at [712, 483] on span "Rename File" at bounding box center [700, 487] width 42 height 11
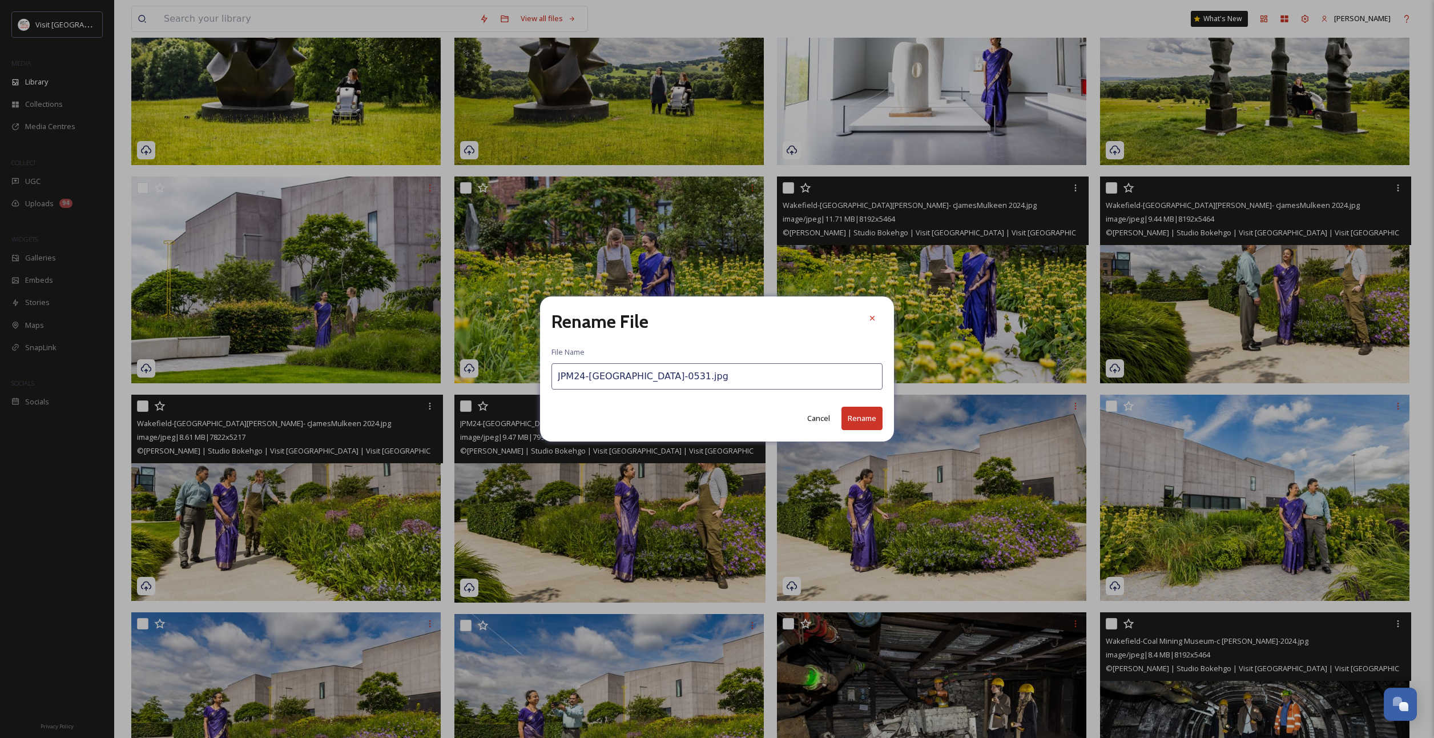
click at [625, 375] on input "JPM24-[GEOGRAPHIC_DATA]-0531.jpg" at bounding box center [716, 376] width 331 height 26
paste input "[GEOGRAPHIC_DATA]-[GEOGRAPHIC_DATA][PERSON_NAME]- cJamesMulkeen 2024"
type input "Wakefield-[GEOGRAPHIC_DATA][PERSON_NAME]- cJamesMulkeen 2024.jpg"
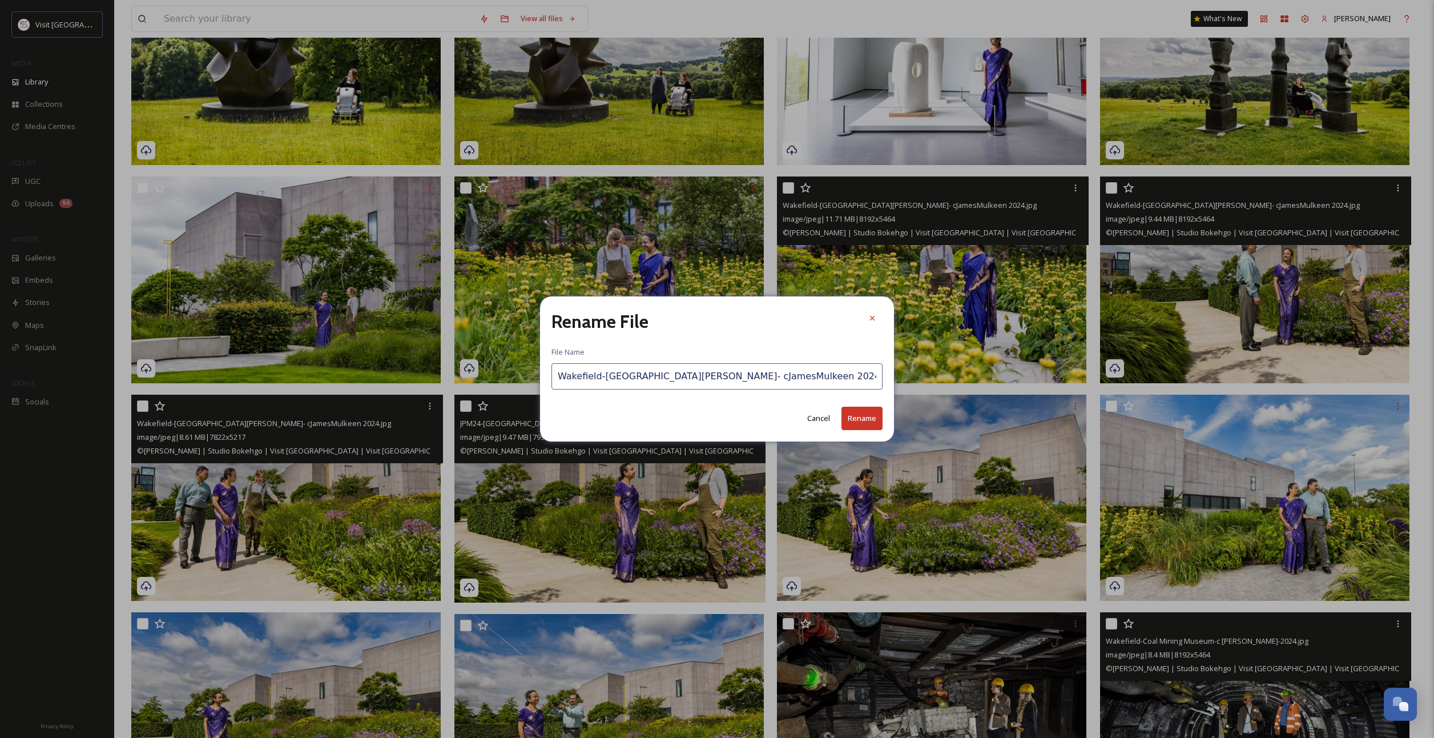
click at [847, 420] on button "Rename" at bounding box center [861, 417] width 41 height 23
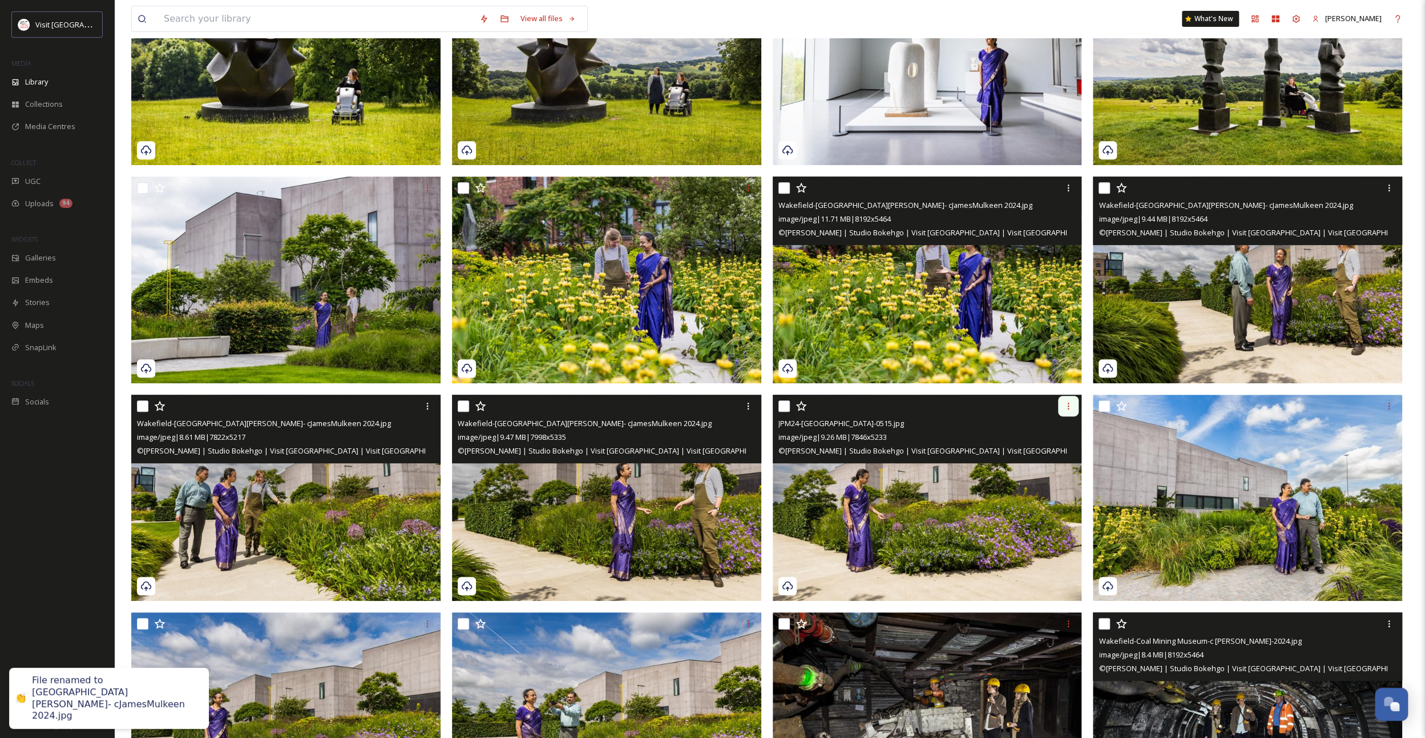
click at [1070, 406] on icon at bounding box center [1068, 405] width 9 height 9
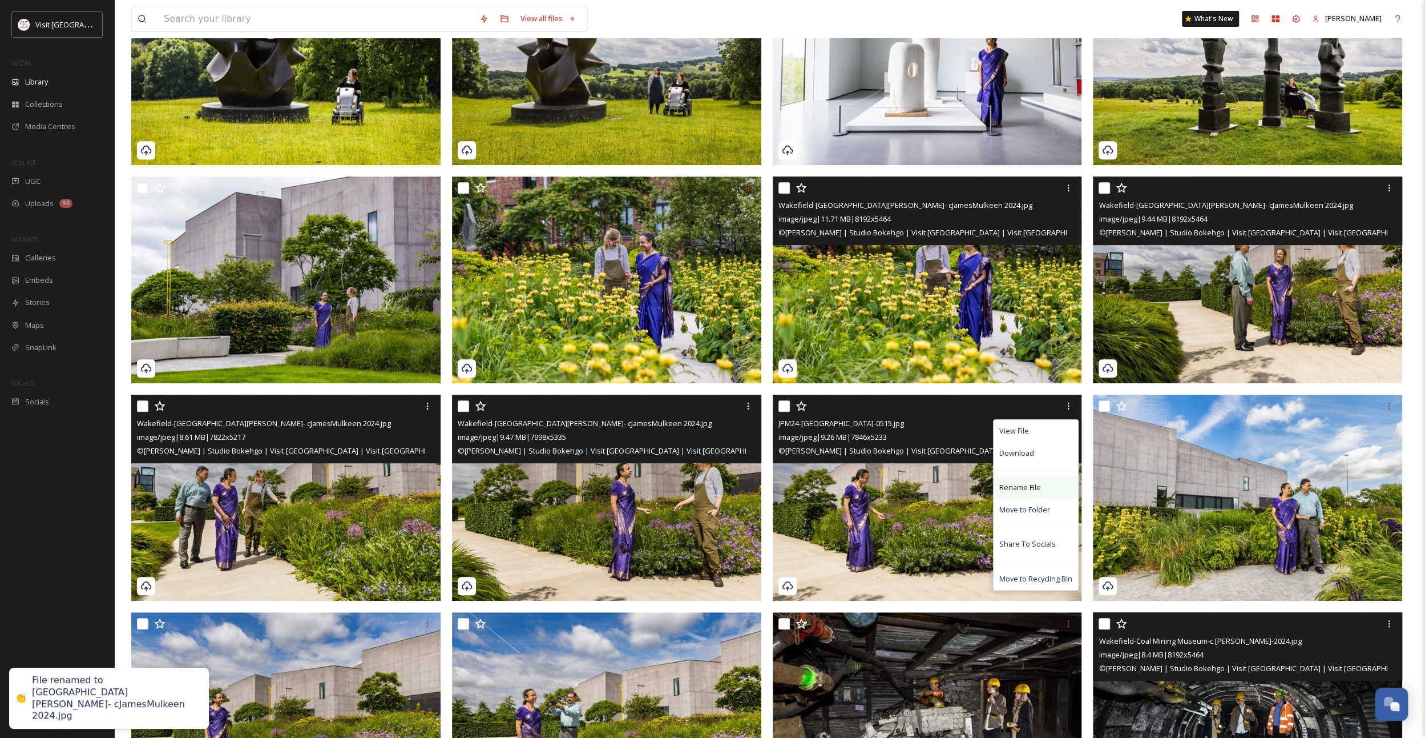
click at [1040, 480] on div "Rename File" at bounding box center [1036, 487] width 84 height 22
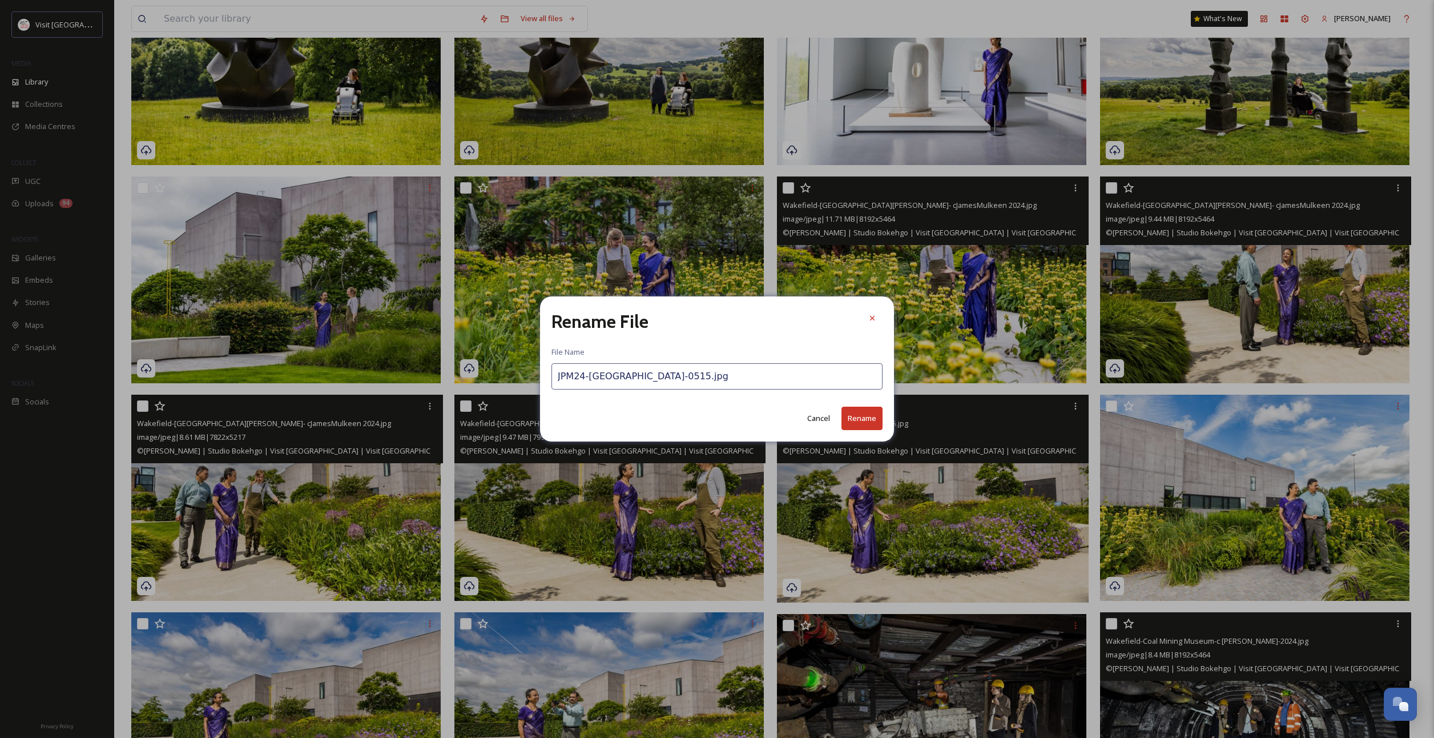
click at [613, 378] on input "JPM24-[GEOGRAPHIC_DATA]-0515.jpg" at bounding box center [716, 376] width 331 height 26
paste input "[GEOGRAPHIC_DATA]-[GEOGRAPHIC_DATA][PERSON_NAME]- cJamesMulkeen 2024"
type input "Wakefield-[GEOGRAPHIC_DATA][PERSON_NAME]- cJamesMulkeen 2024.jpg"
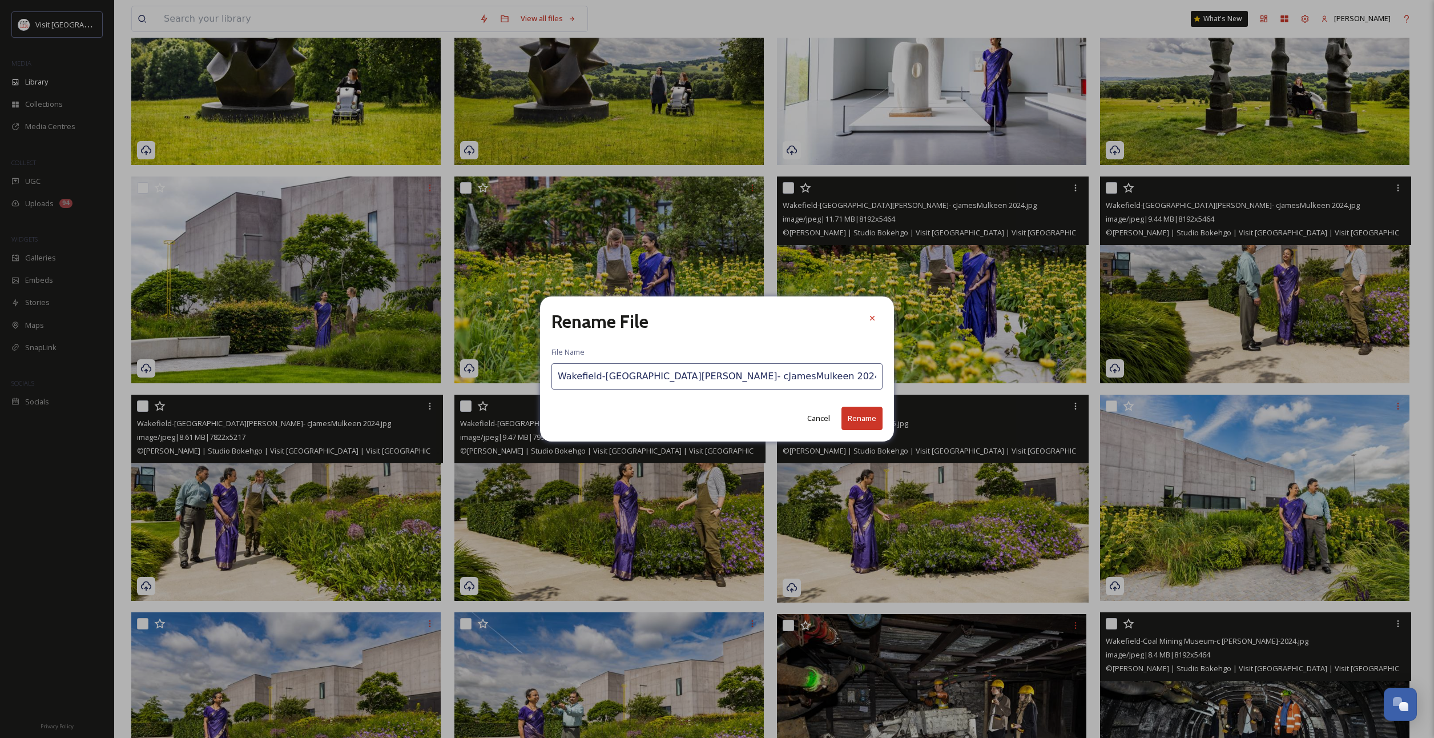
click at [846, 416] on button "Rename" at bounding box center [861, 417] width 41 height 23
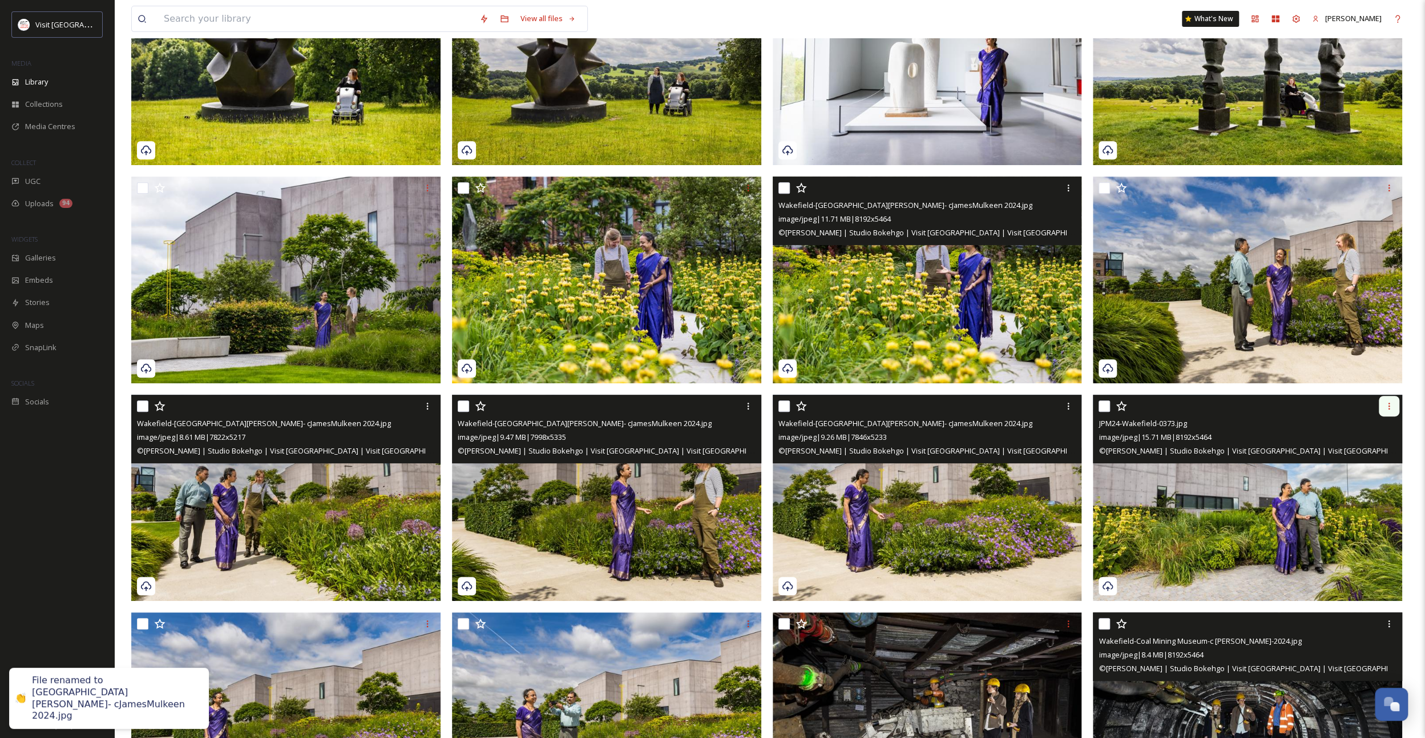
click at [1394, 407] on div at bounding box center [1389, 406] width 21 height 21
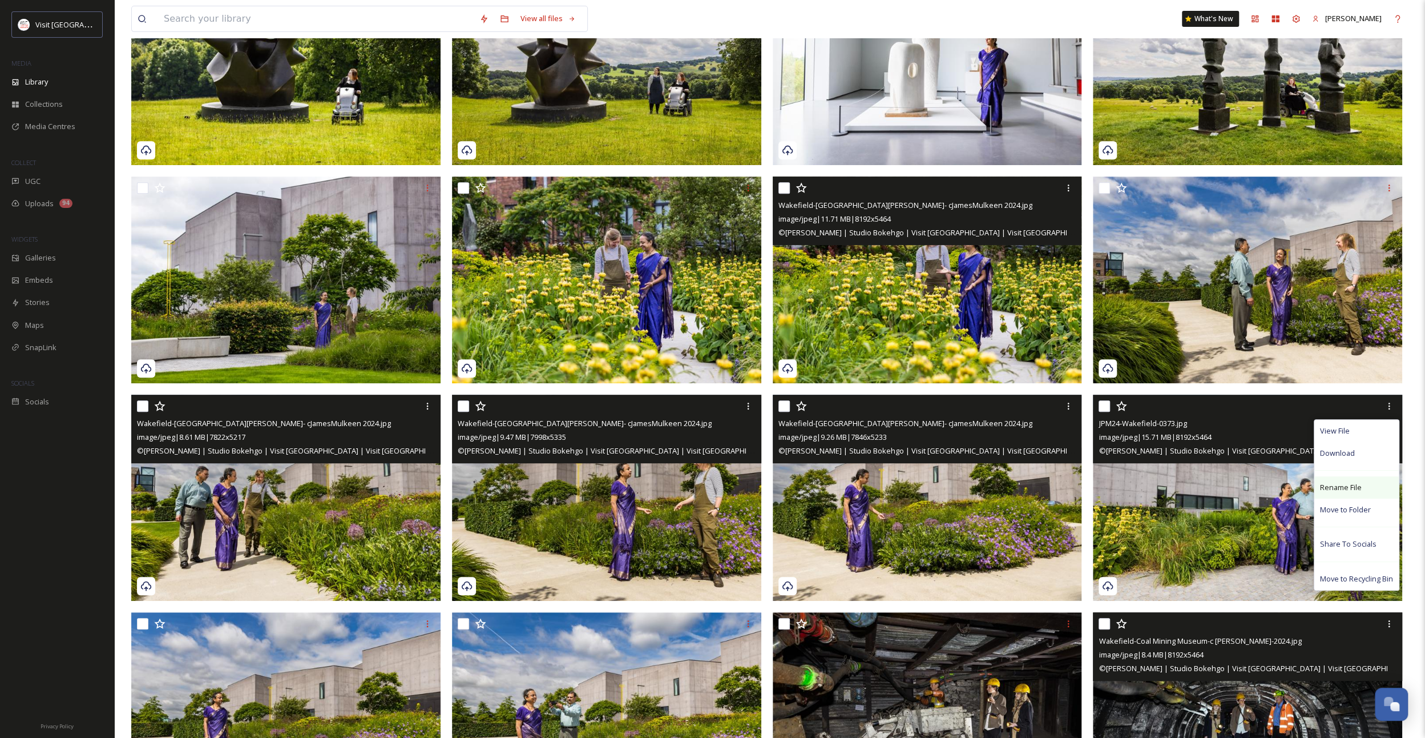
click at [1340, 482] on span "Rename File" at bounding box center [1341, 487] width 42 height 11
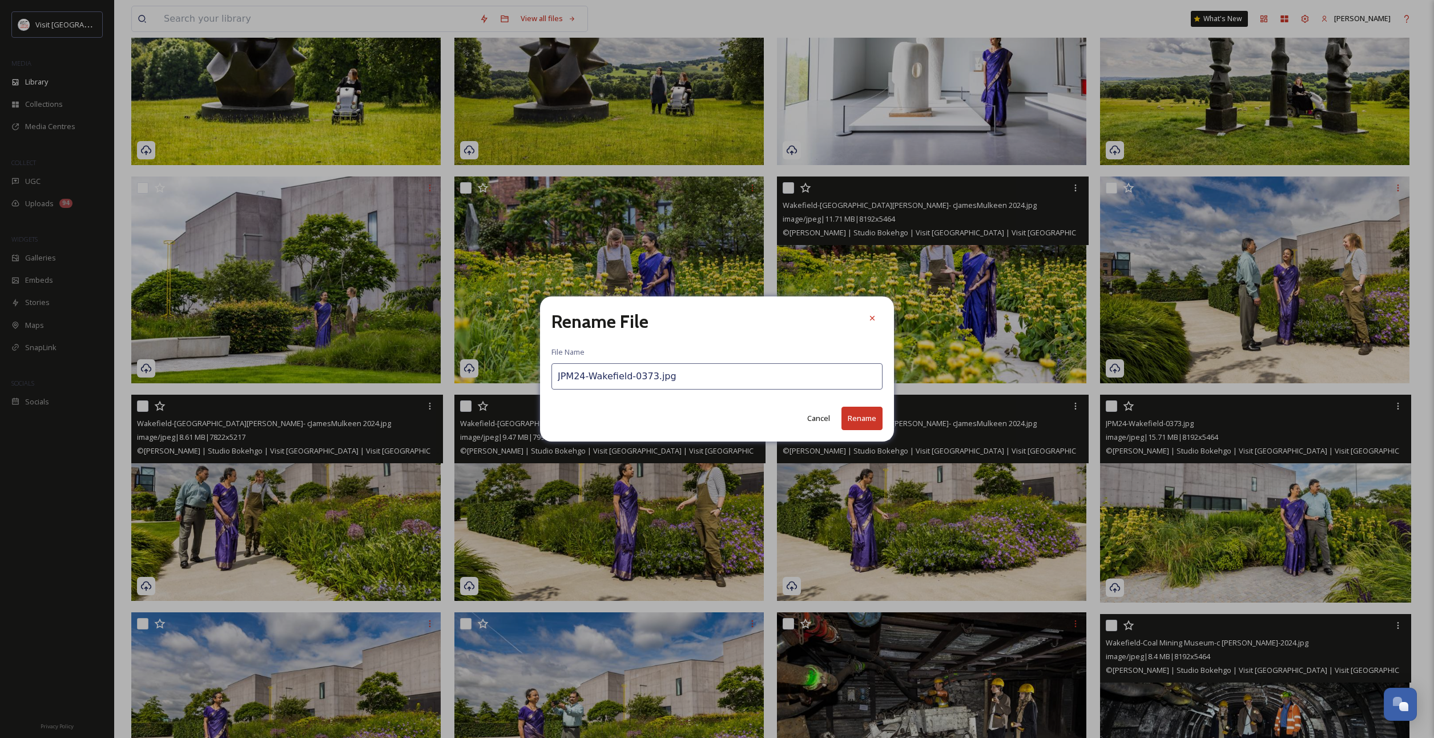
click at [615, 380] on input "JPM24-Wakefield-0373.jpg" at bounding box center [716, 376] width 331 height 26
paste input "[GEOGRAPHIC_DATA]-[GEOGRAPHIC_DATA][PERSON_NAME]- cJamesMulkeen 2024"
type input "Wakefield-[GEOGRAPHIC_DATA][PERSON_NAME]- cJamesMulkeen 2024.jpg"
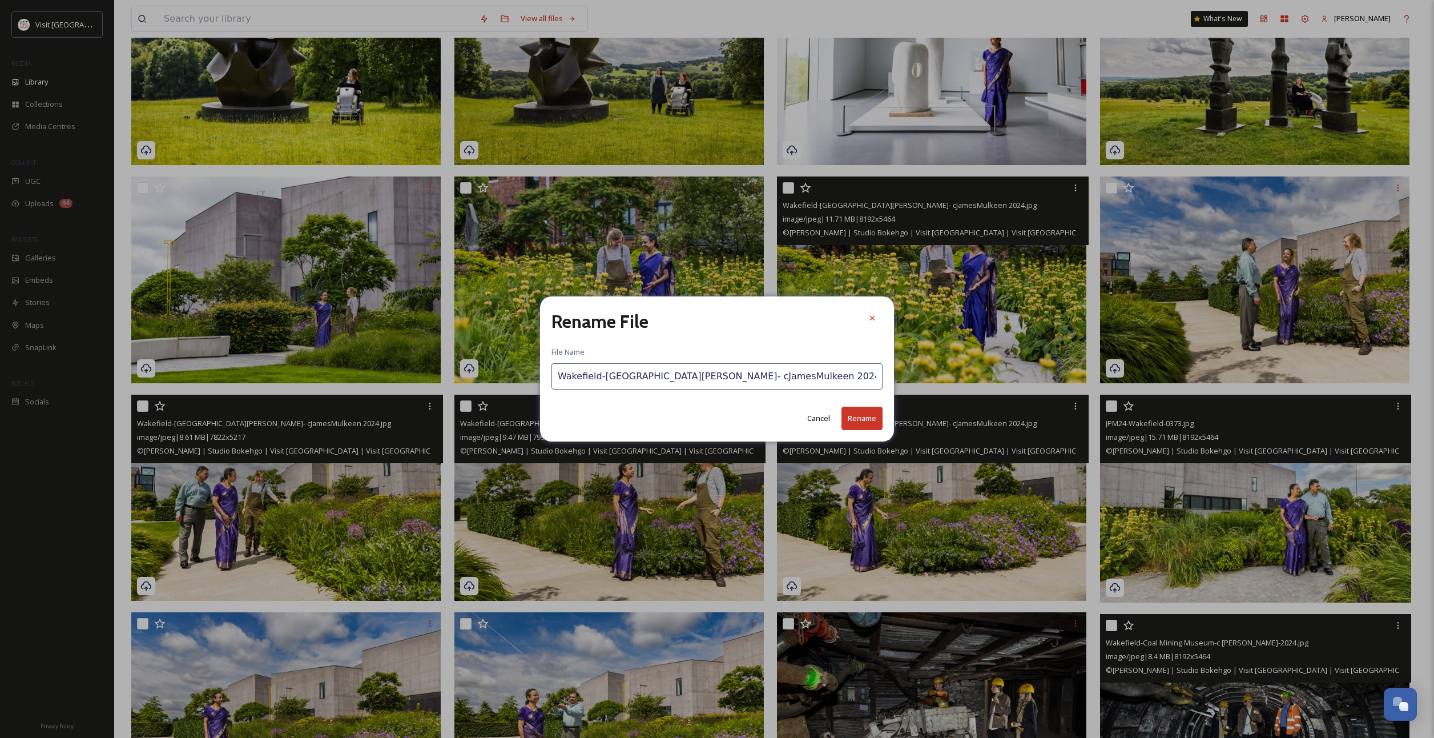
click at [863, 424] on button "Rename" at bounding box center [861, 417] width 41 height 23
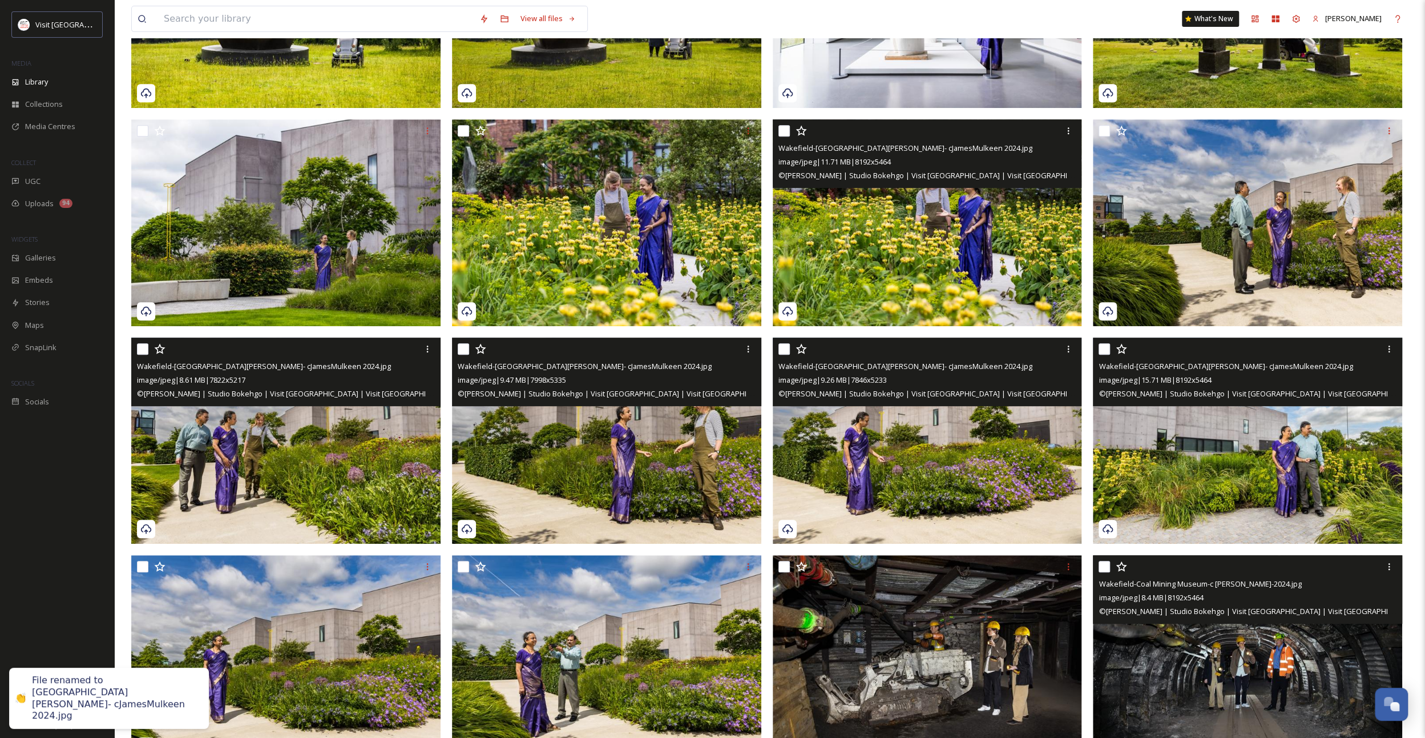
scroll to position [529, 0]
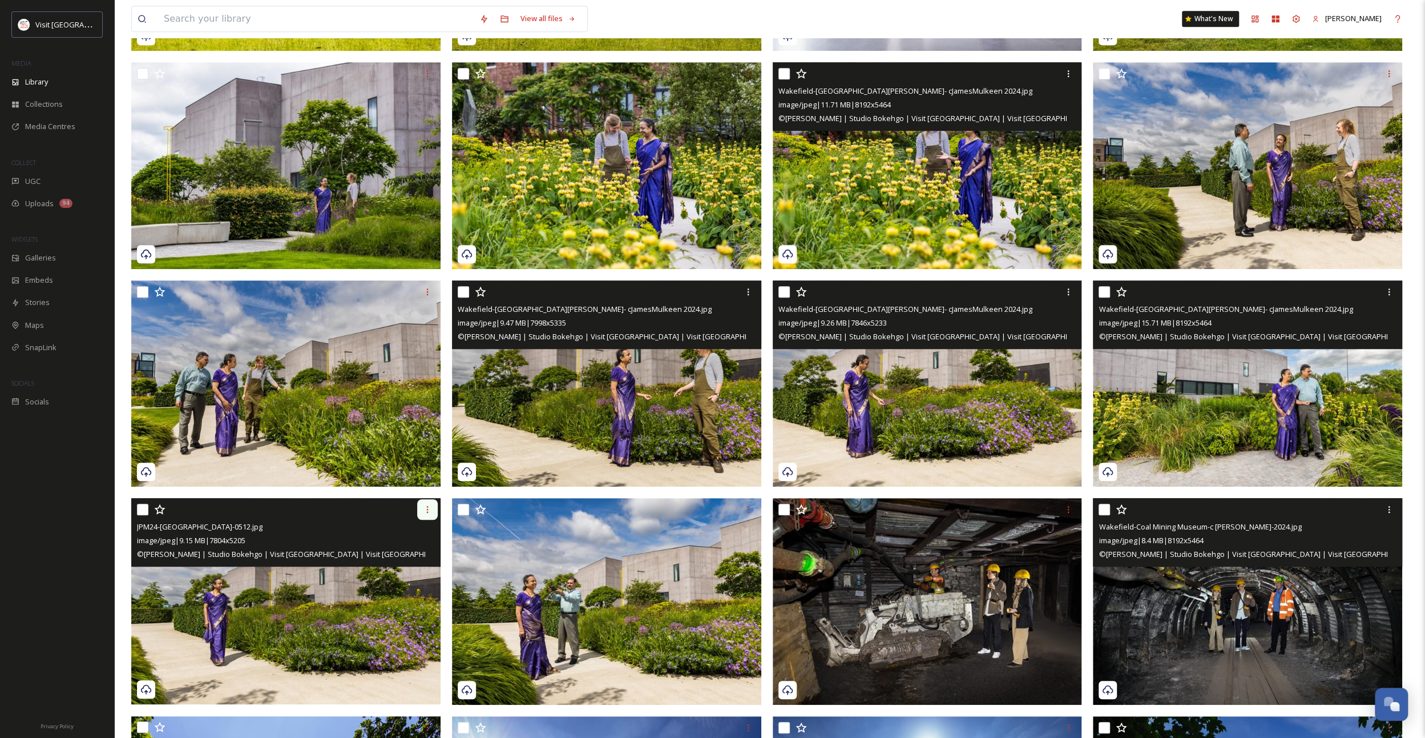
click at [432, 512] on div at bounding box center [427, 509] width 21 height 21
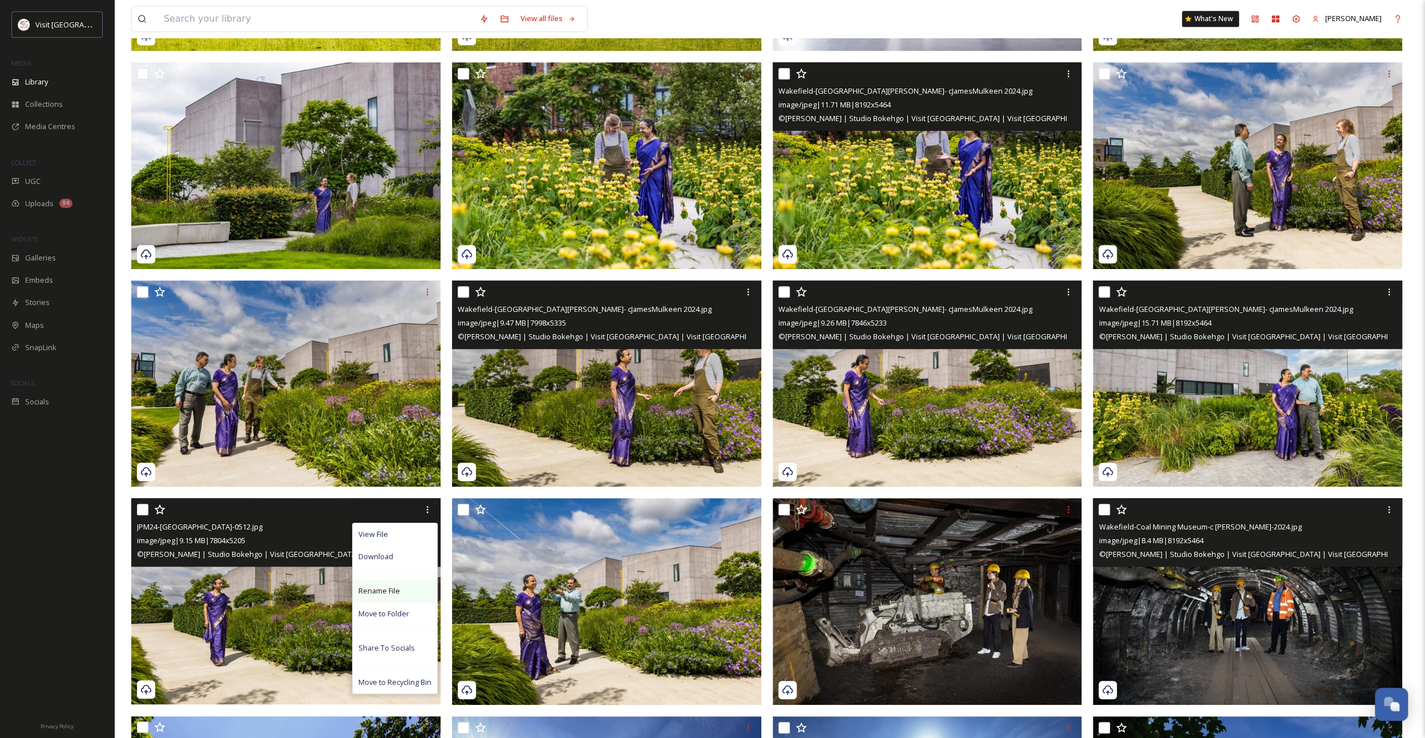
click at [419, 589] on div "Rename File" at bounding box center [395, 590] width 84 height 22
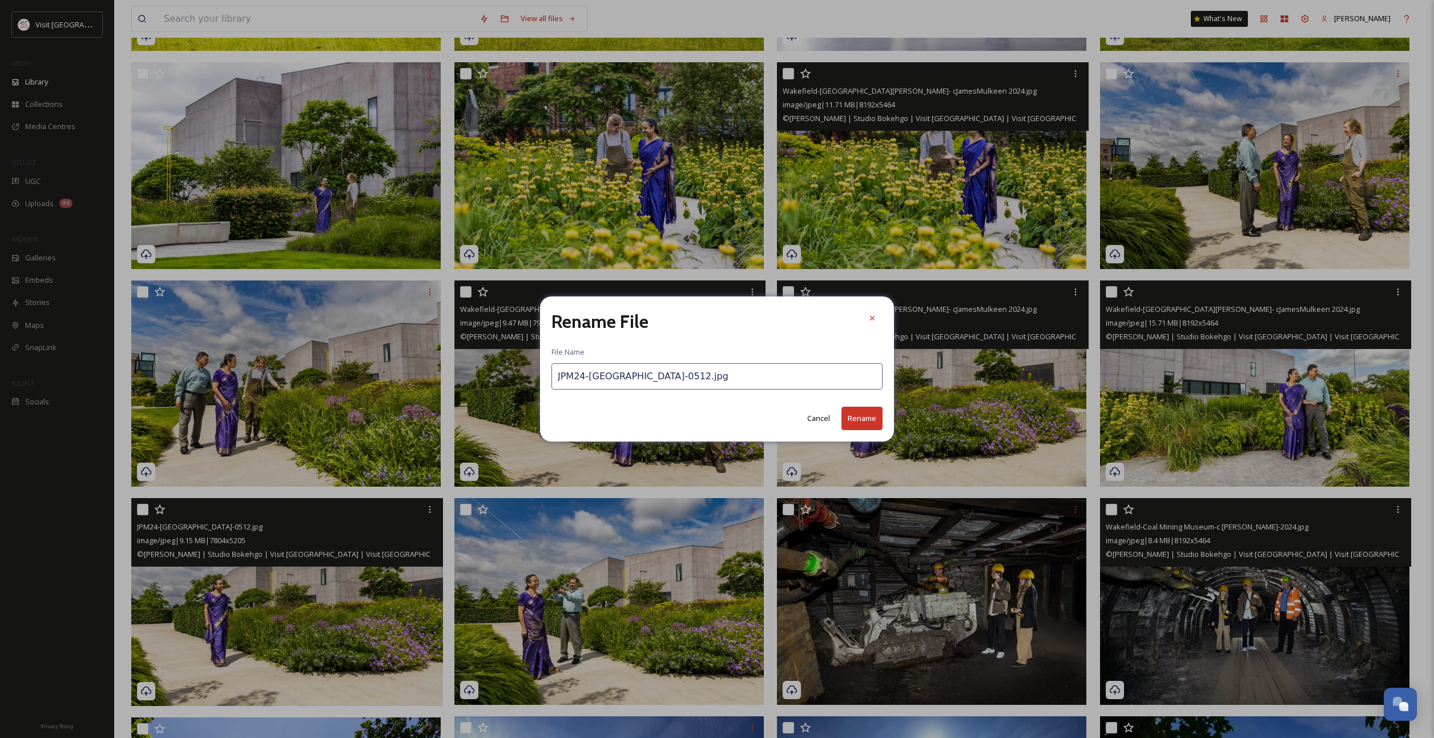
click at [593, 374] on input "JPM24-[GEOGRAPHIC_DATA]-0512.jpg" at bounding box center [716, 376] width 331 height 26
paste input "[GEOGRAPHIC_DATA]-[GEOGRAPHIC_DATA][PERSON_NAME]- cJamesMulkeen 2024"
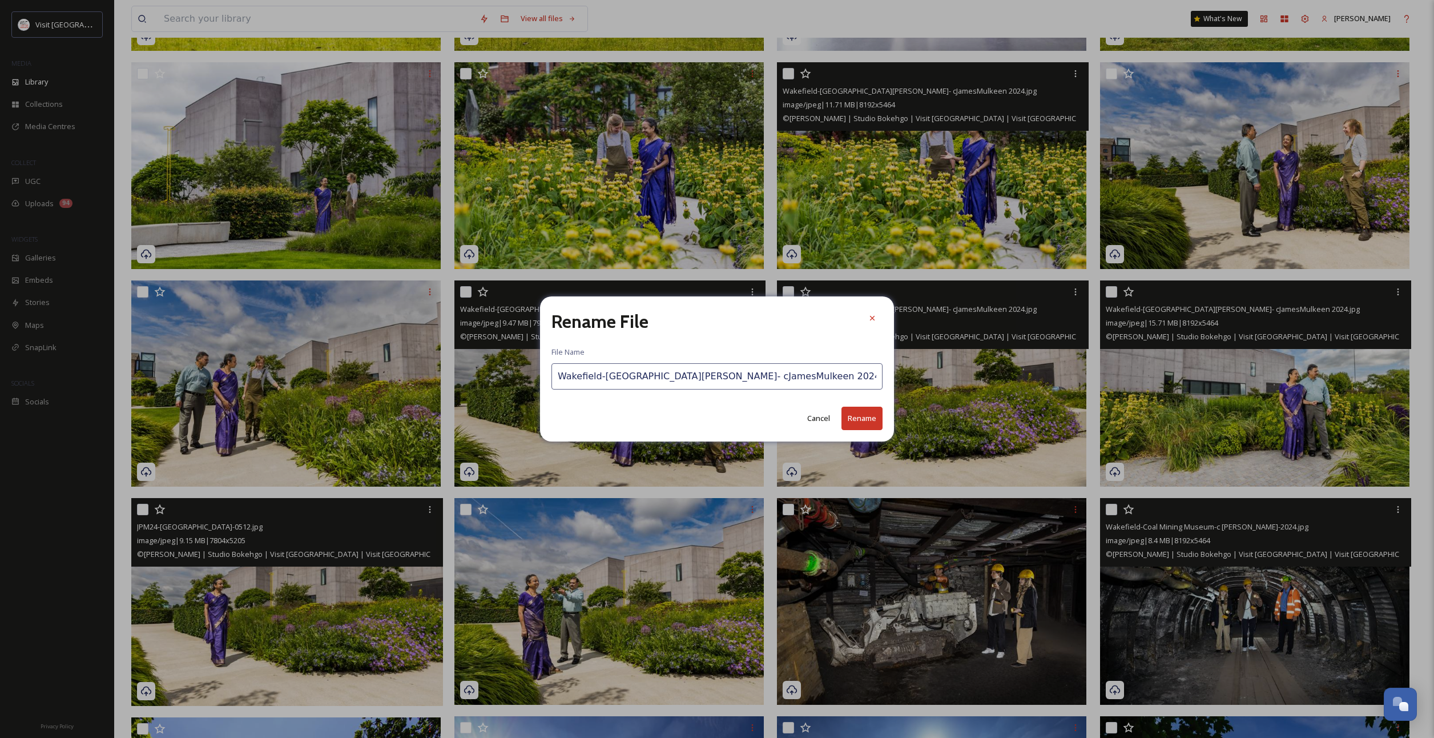
type input "Wakefield-[GEOGRAPHIC_DATA][PERSON_NAME]- cJamesMulkeen 2024.jpg"
click at [861, 414] on button "Rename" at bounding box center [861, 417] width 41 height 23
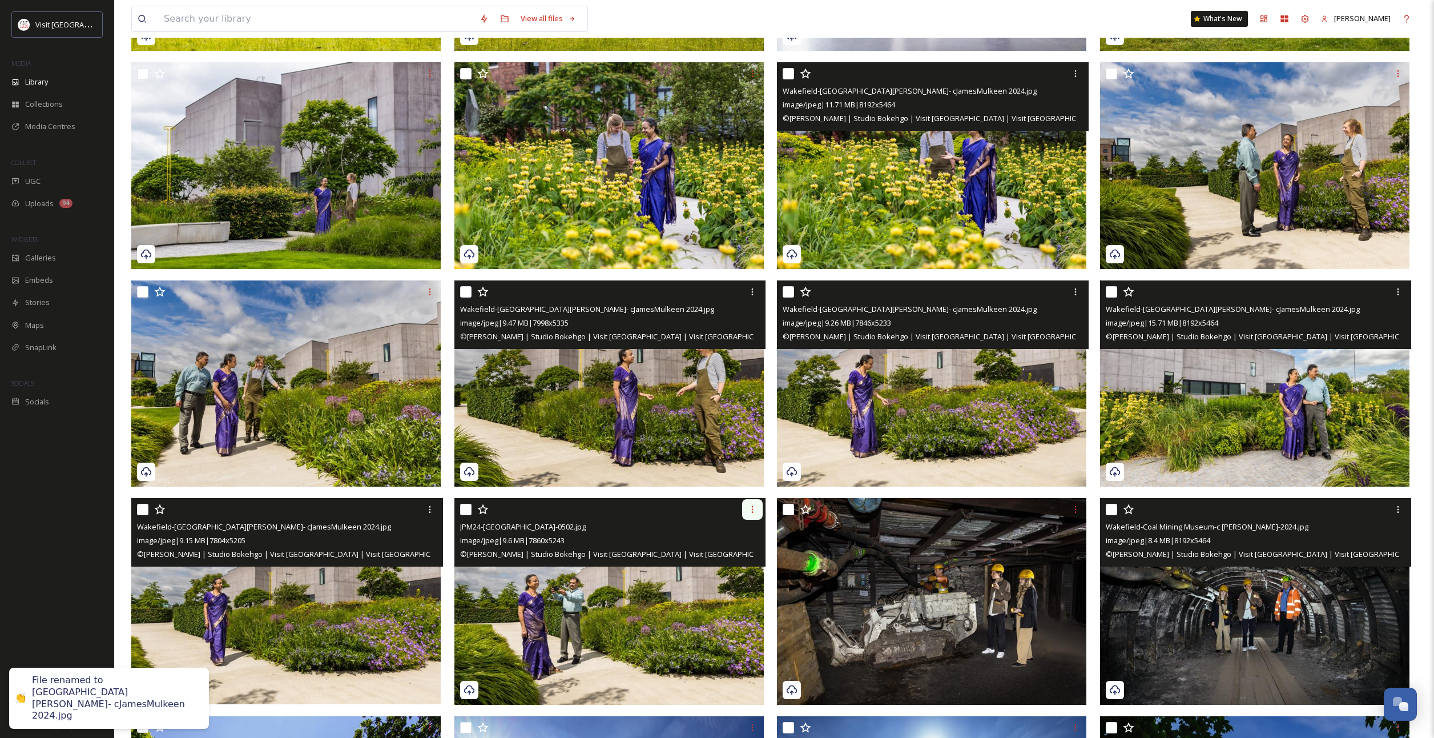
click at [751, 509] on icon at bounding box center [752, 509] width 9 height 9
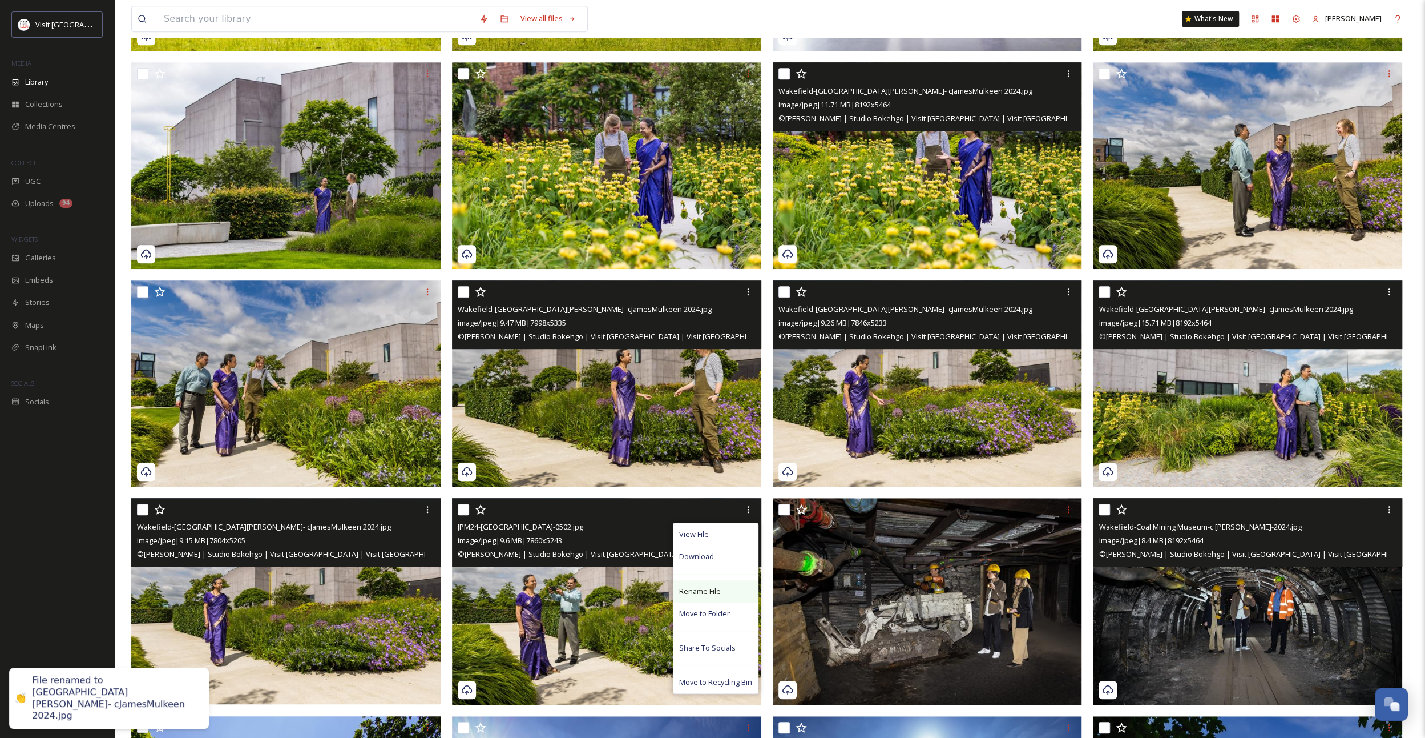
click at [735, 588] on div "Rename File" at bounding box center [716, 591] width 84 height 22
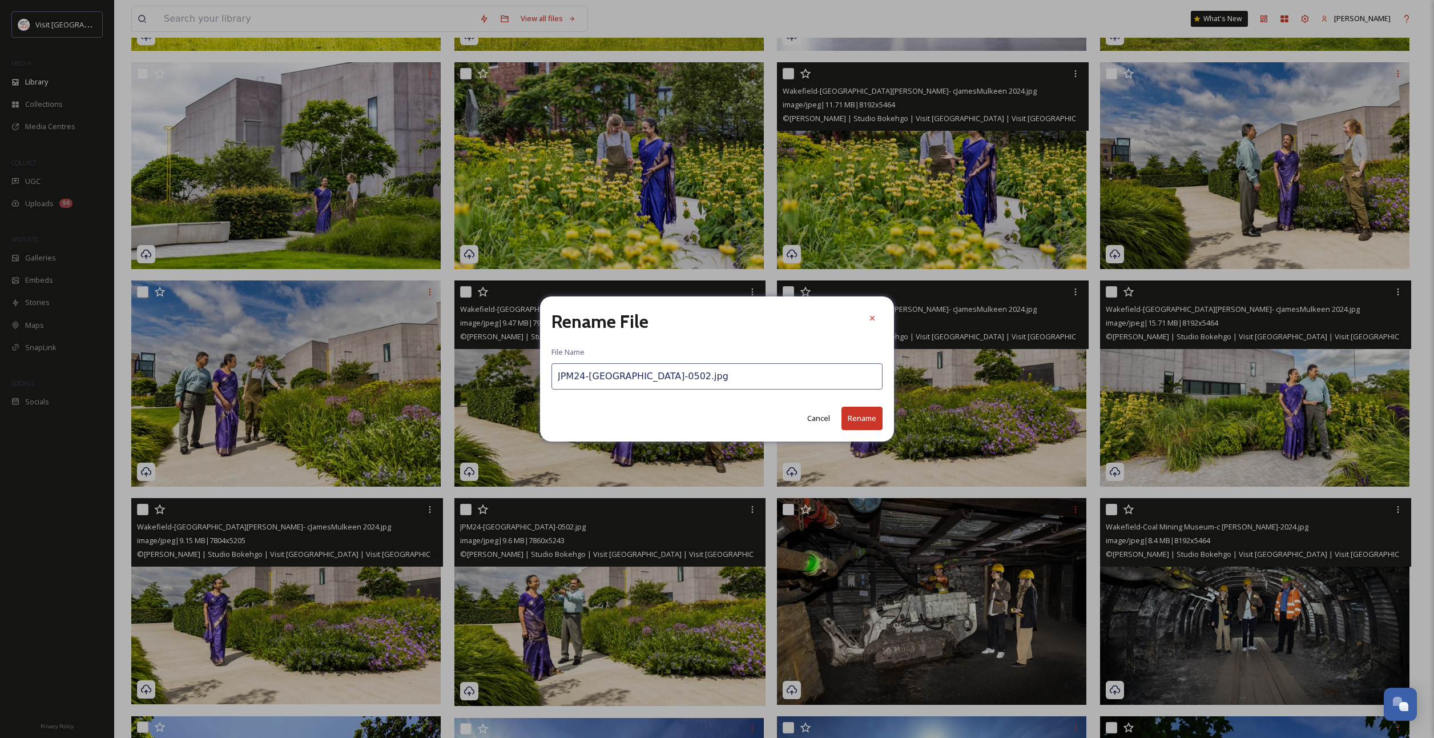
click at [625, 382] on input "JPM24-[GEOGRAPHIC_DATA]-0502.jpg" at bounding box center [716, 376] width 331 height 26
click at [625, 381] on input "JPM24-[GEOGRAPHIC_DATA]-0502.jpg" at bounding box center [716, 376] width 331 height 26
paste input "[GEOGRAPHIC_DATA]-[GEOGRAPHIC_DATA][PERSON_NAME]- cJamesMulkeen 2024"
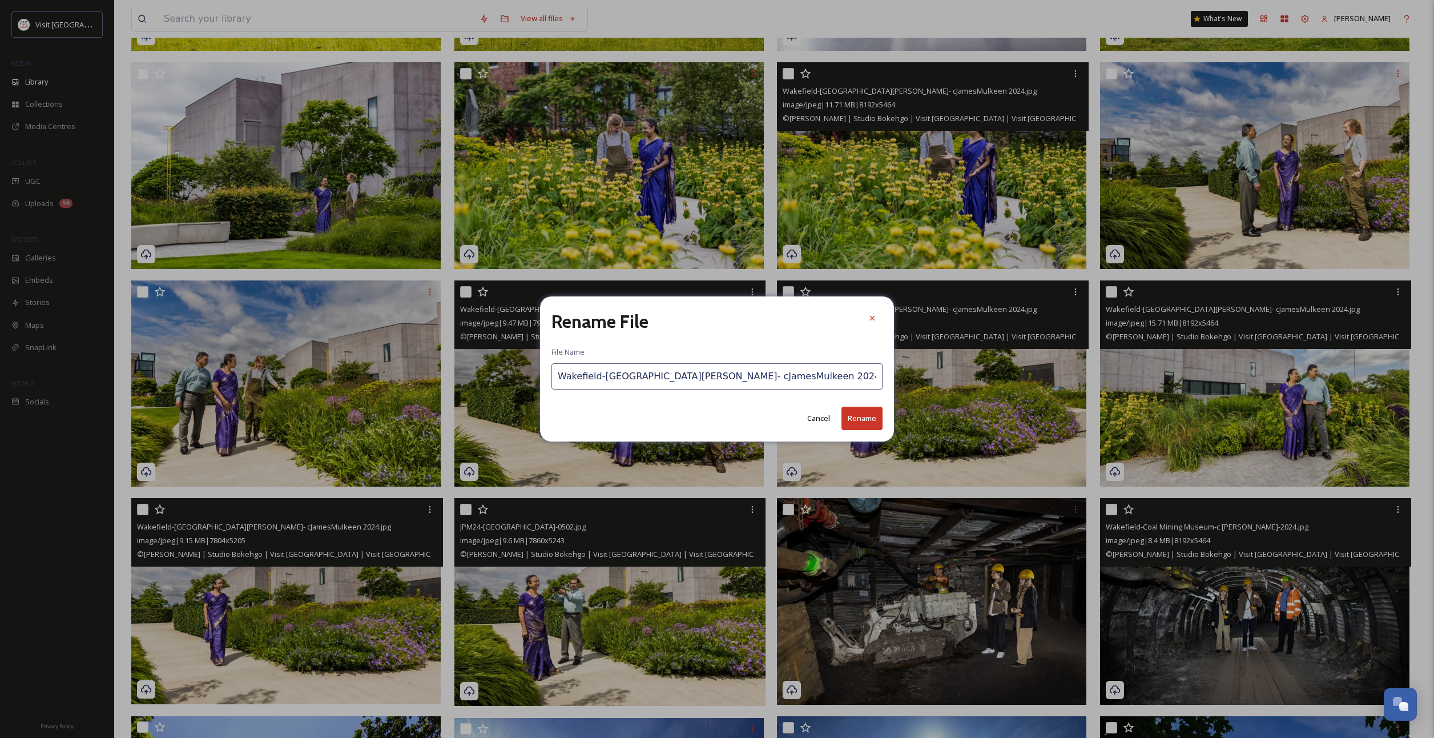
type input "Wakefield-[GEOGRAPHIC_DATA][PERSON_NAME]- cJamesMulkeen 2024.jpg"
click at [864, 424] on button "Rename" at bounding box center [861, 417] width 41 height 23
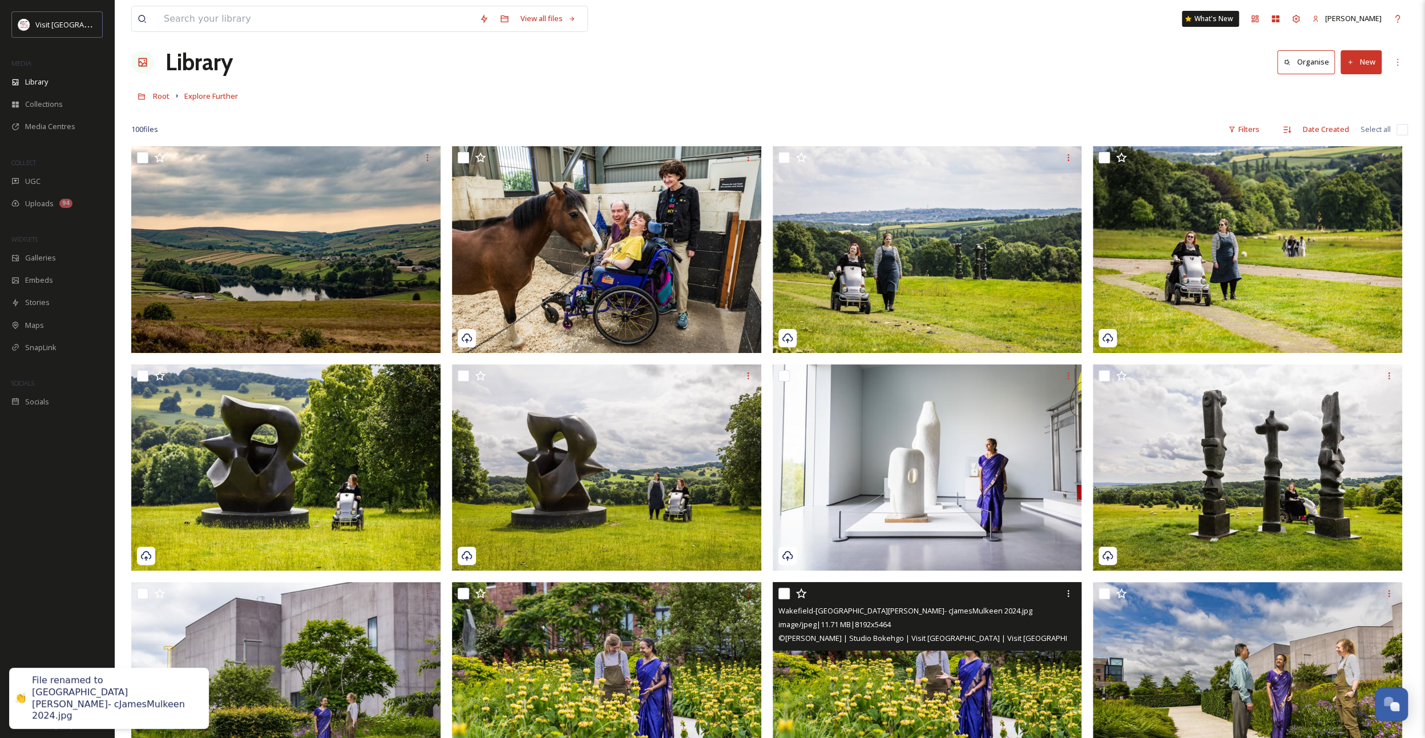
scroll to position [0, 0]
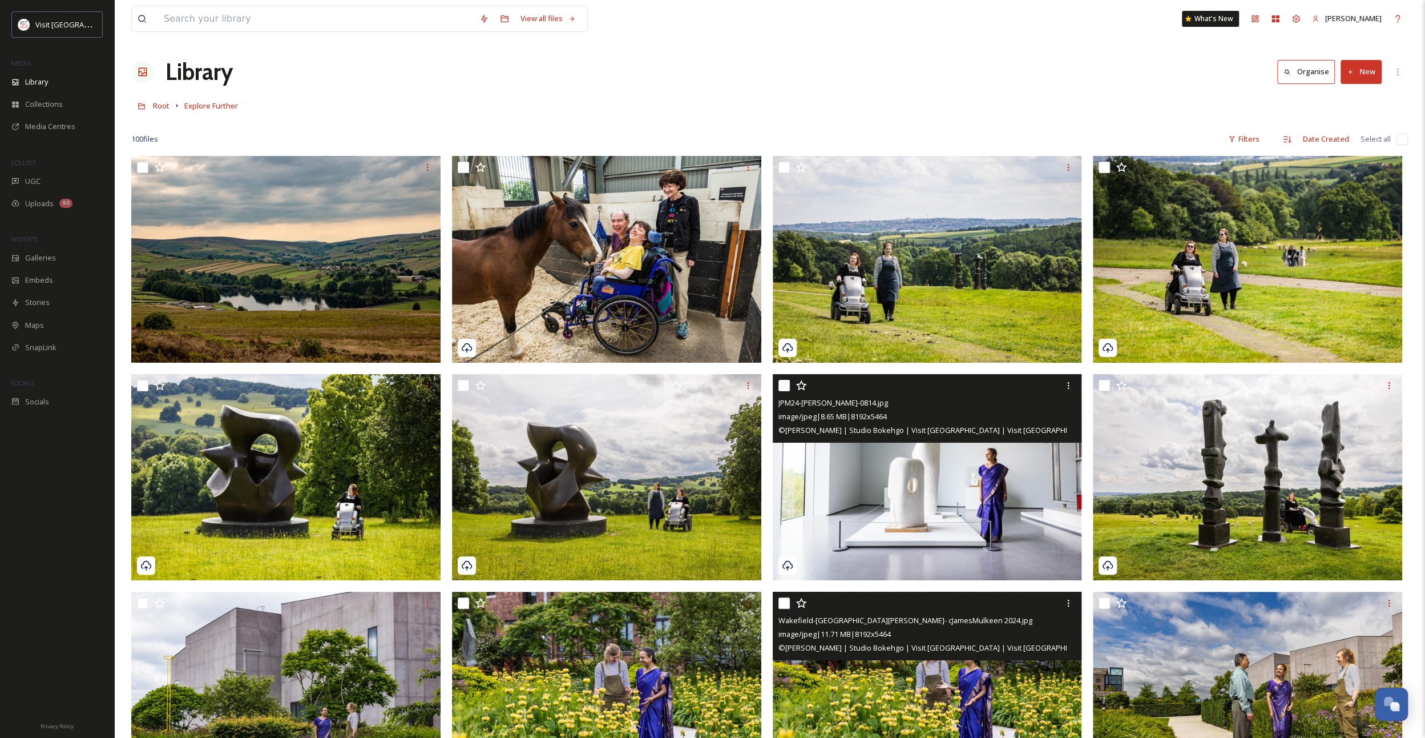
click at [892, 501] on img at bounding box center [927, 477] width 309 height 207
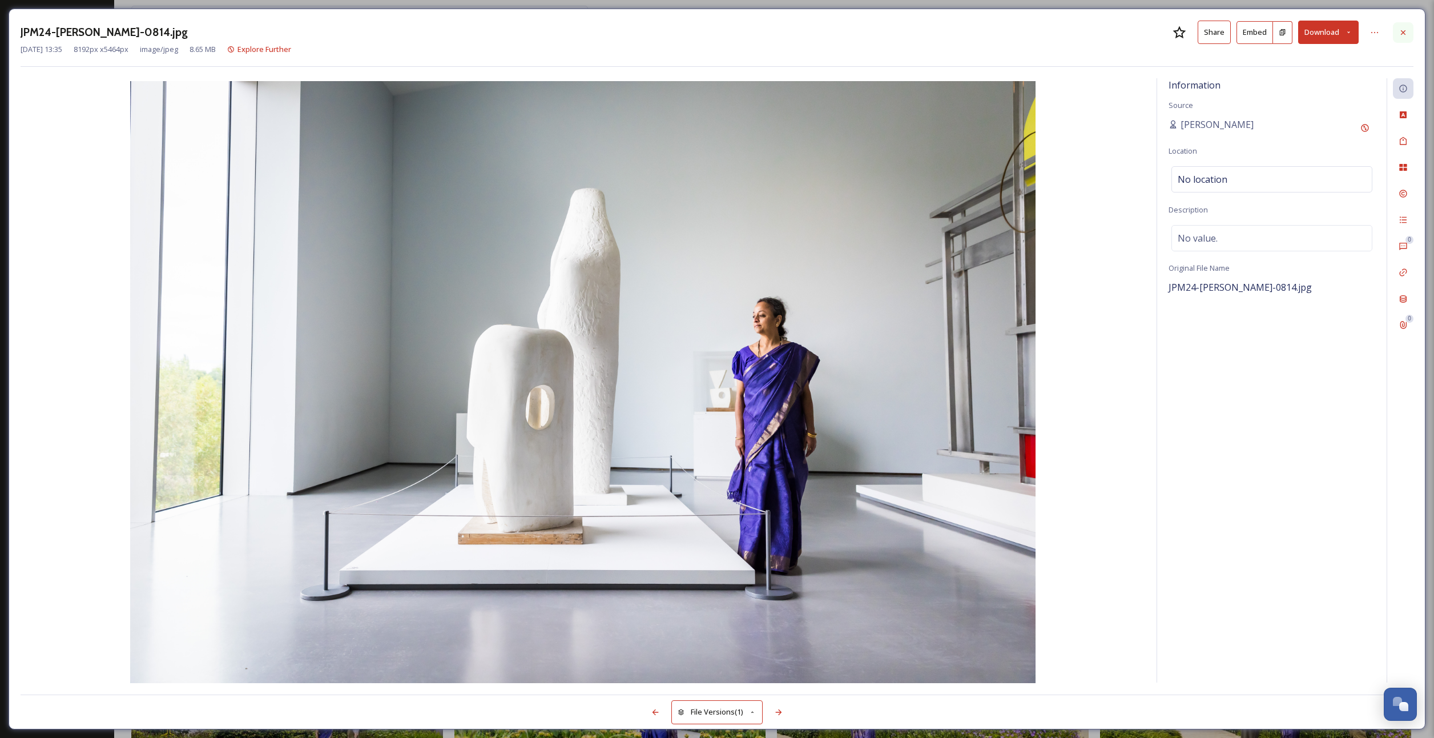
click at [1404, 35] on icon at bounding box center [1403, 32] width 9 height 9
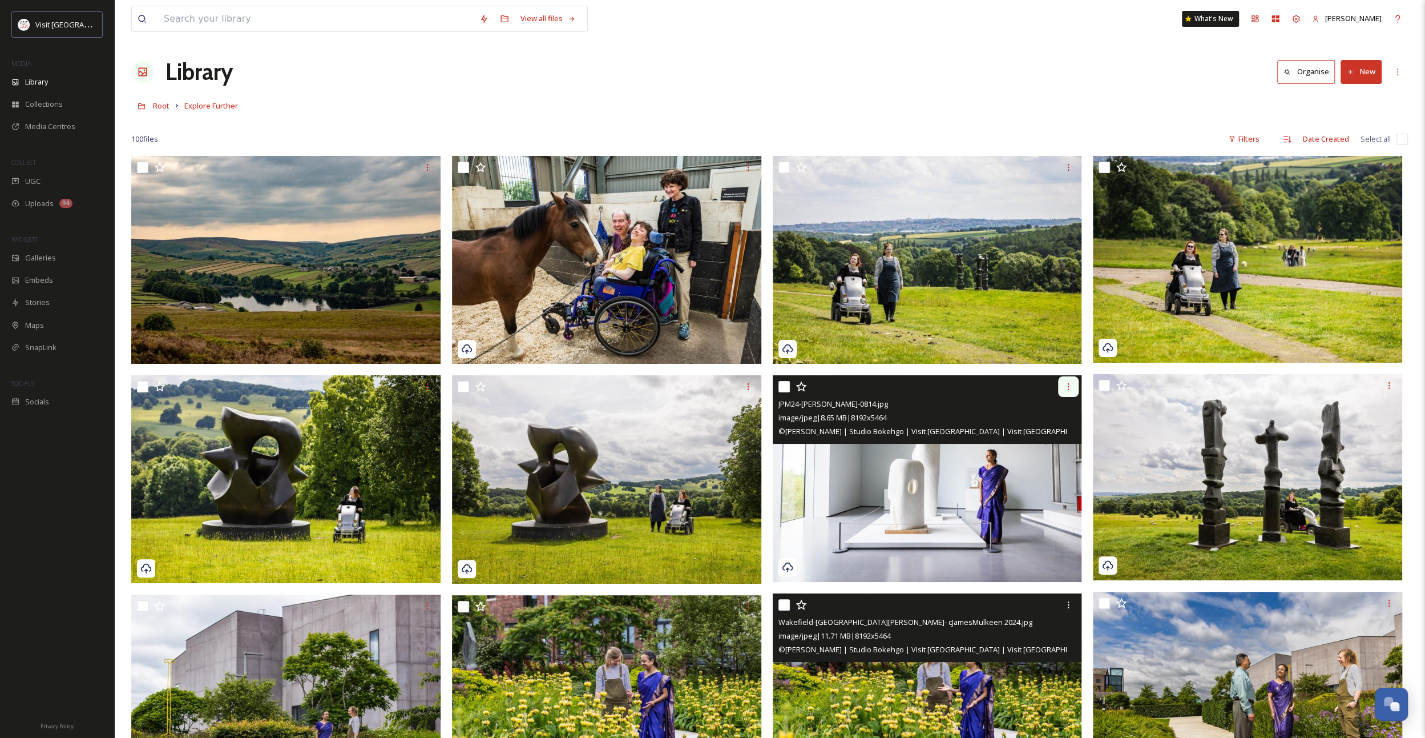
click at [1064, 389] on icon at bounding box center [1068, 386] width 9 height 9
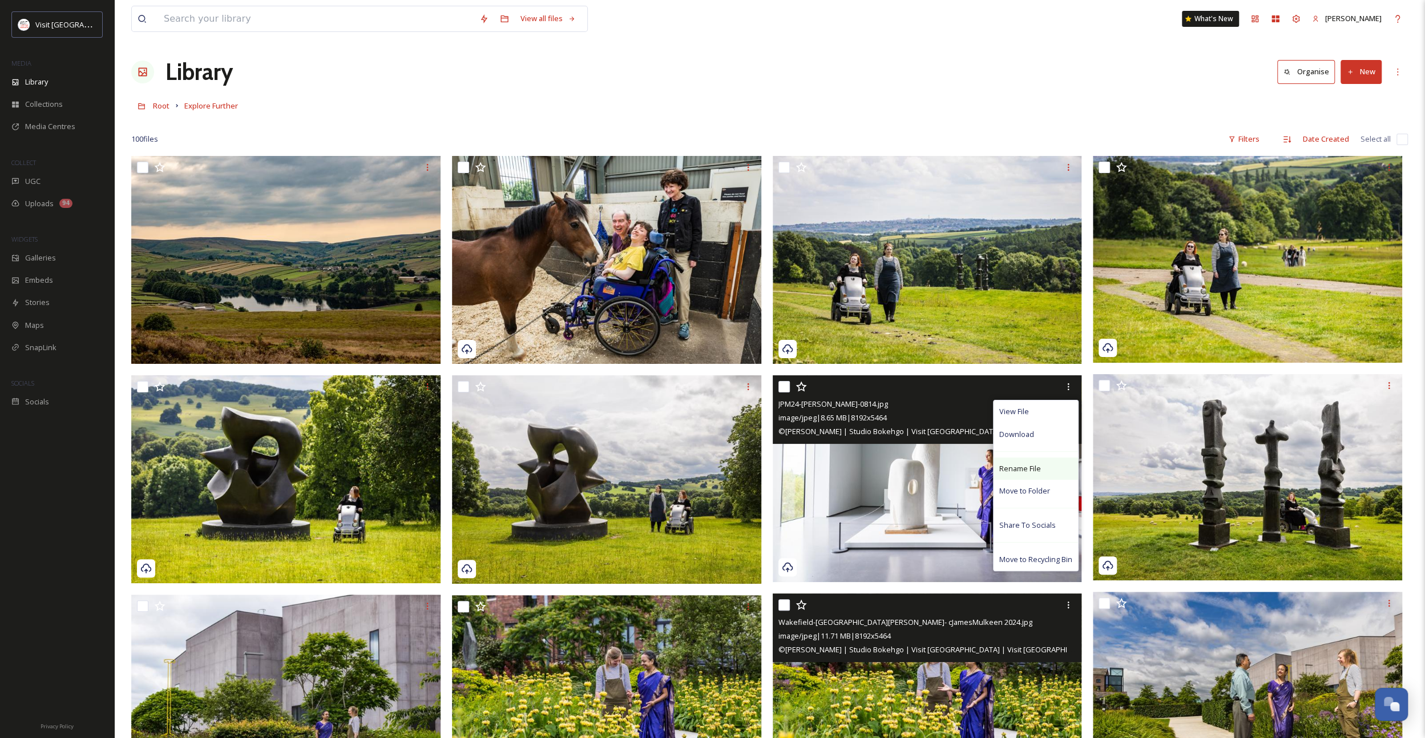
click at [1036, 468] on span "Rename File" at bounding box center [1021, 468] width 42 height 11
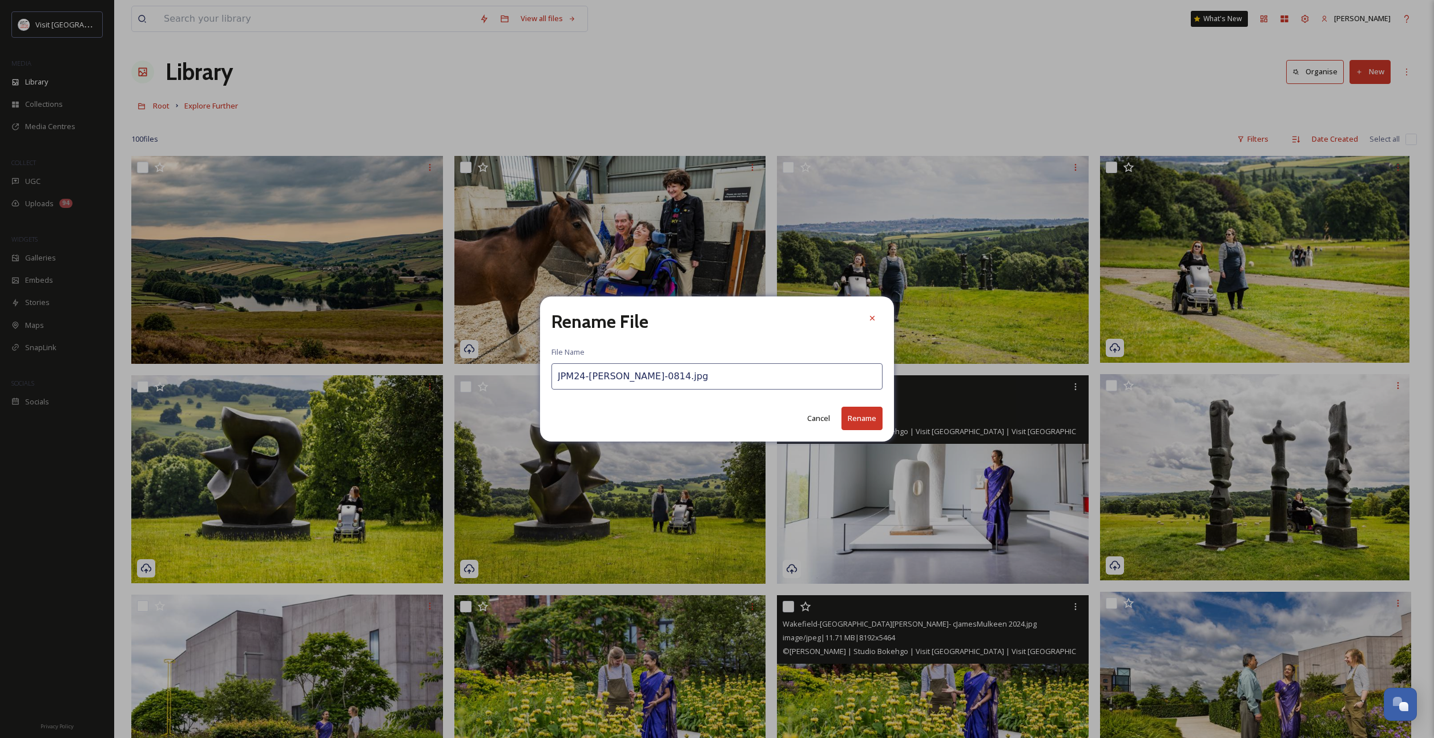
click at [605, 376] on input "JPM24-[PERSON_NAME]-0814.jpg" at bounding box center [716, 376] width 331 height 26
paste input "Wakefield-[GEOGRAPHIC_DATA][PERSON_NAME]- cJamesMulkeen 202"
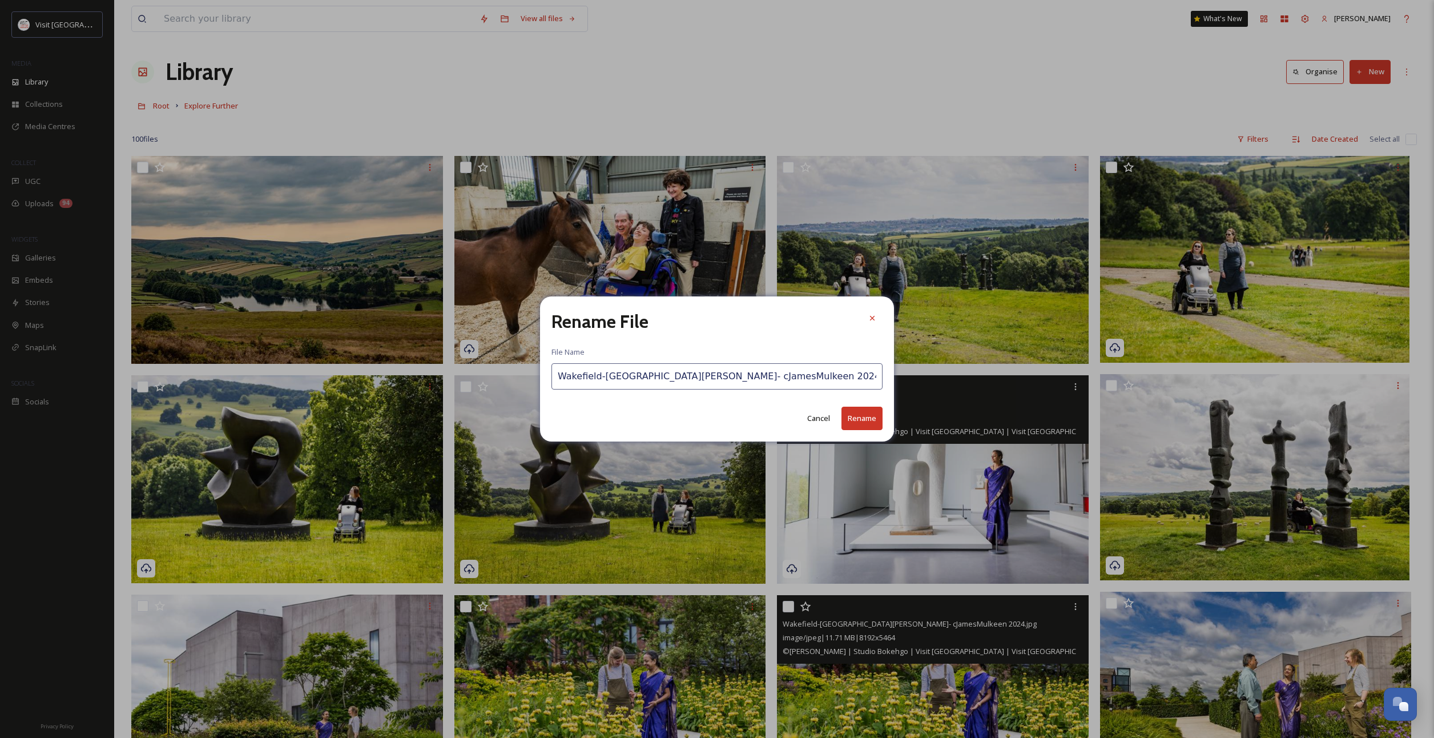
click at [676, 372] on input "Wakefield-[GEOGRAPHIC_DATA][PERSON_NAME]- cJamesMulkeen 2024.jpg" at bounding box center [716, 376] width 331 height 26
click at [668, 375] on input "Wakefield-[GEOGRAPHIC_DATA][PERSON_NAME]- cJamesMulkeen 2024.jpg" at bounding box center [716, 376] width 331 height 26
click at [690, 374] on input "Wakefield-[GEOGRAPHIC_DATA][PERSON_NAME]- cJamesMulkeen 2024.jpg" at bounding box center [716, 376] width 331 height 26
drag, startPoint x: 695, startPoint y: 376, endPoint x: 659, endPoint y: 376, distance: 35.4
click at [659, 376] on input "Wakefield-[GEOGRAPHIC_DATA][PERSON_NAME]- cJamesMulkeen 2024.jpg" at bounding box center [716, 376] width 331 height 26
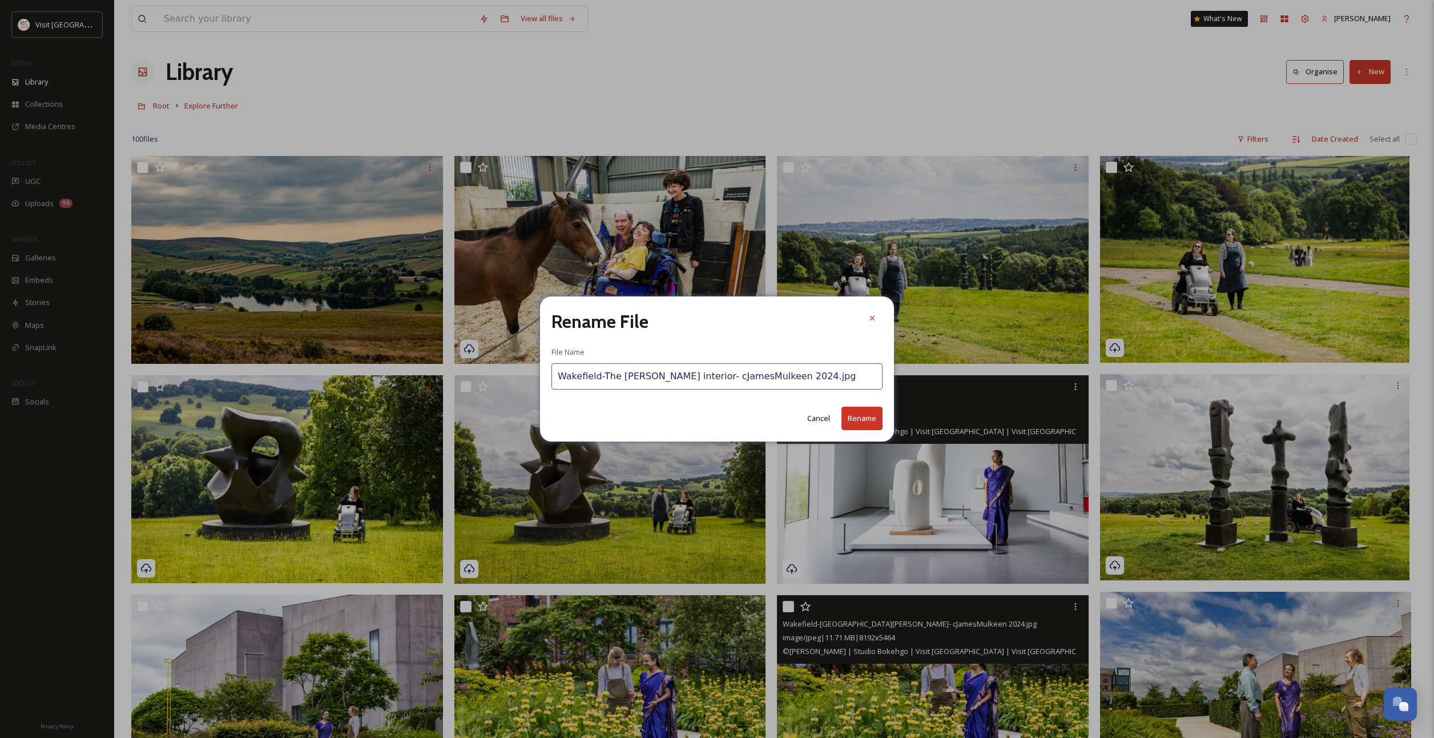
type input "Wakefield-The [PERSON_NAME] interior- cJamesMulkeen 2024.jpg"
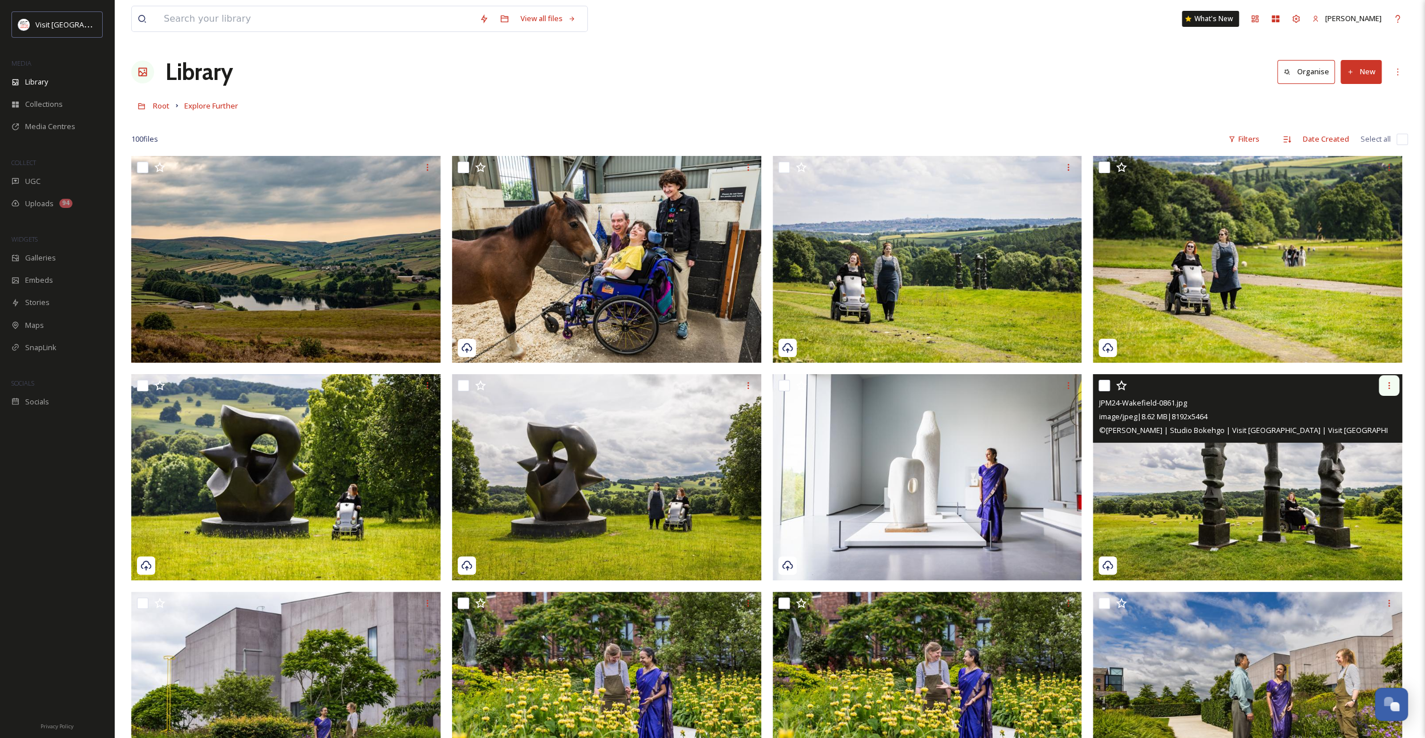
click at [1391, 390] on div at bounding box center [1389, 385] width 21 height 21
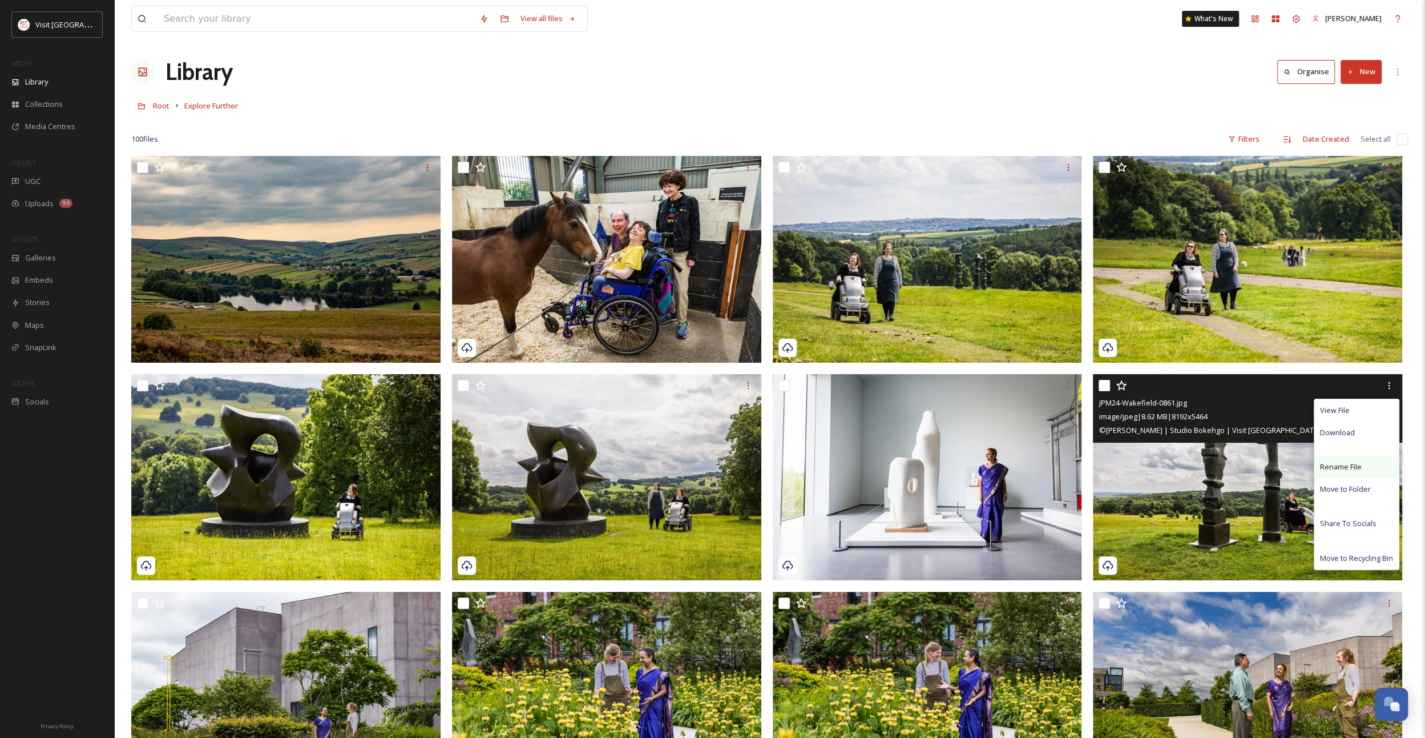
click at [1338, 461] on span "Rename File" at bounding box center [1341, 466] width 42 height 11
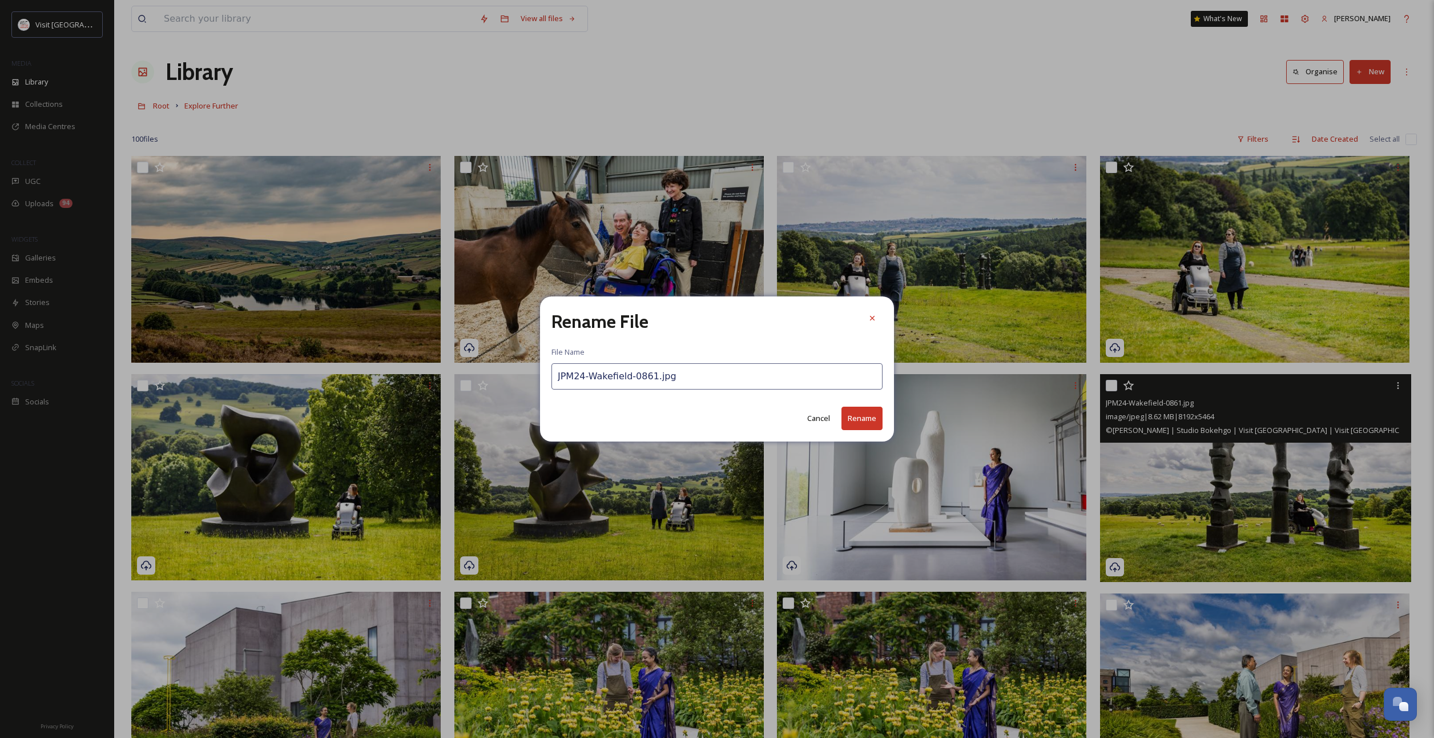
click at [572, 372] on input "JPM24-Wakefield-0861.jpg" at bounding box center [716, 376] width 331 height 26
paste input "[GEOGRAPHIC_DATA]-[GEOGRAPHIC_DATA][PERSON_NAME]- cJamesMulkeen 2024"
drag, startPoint x: 603, startPoint y: 374, endPoint x: 694, endPoint y: 371, distance: 91.4
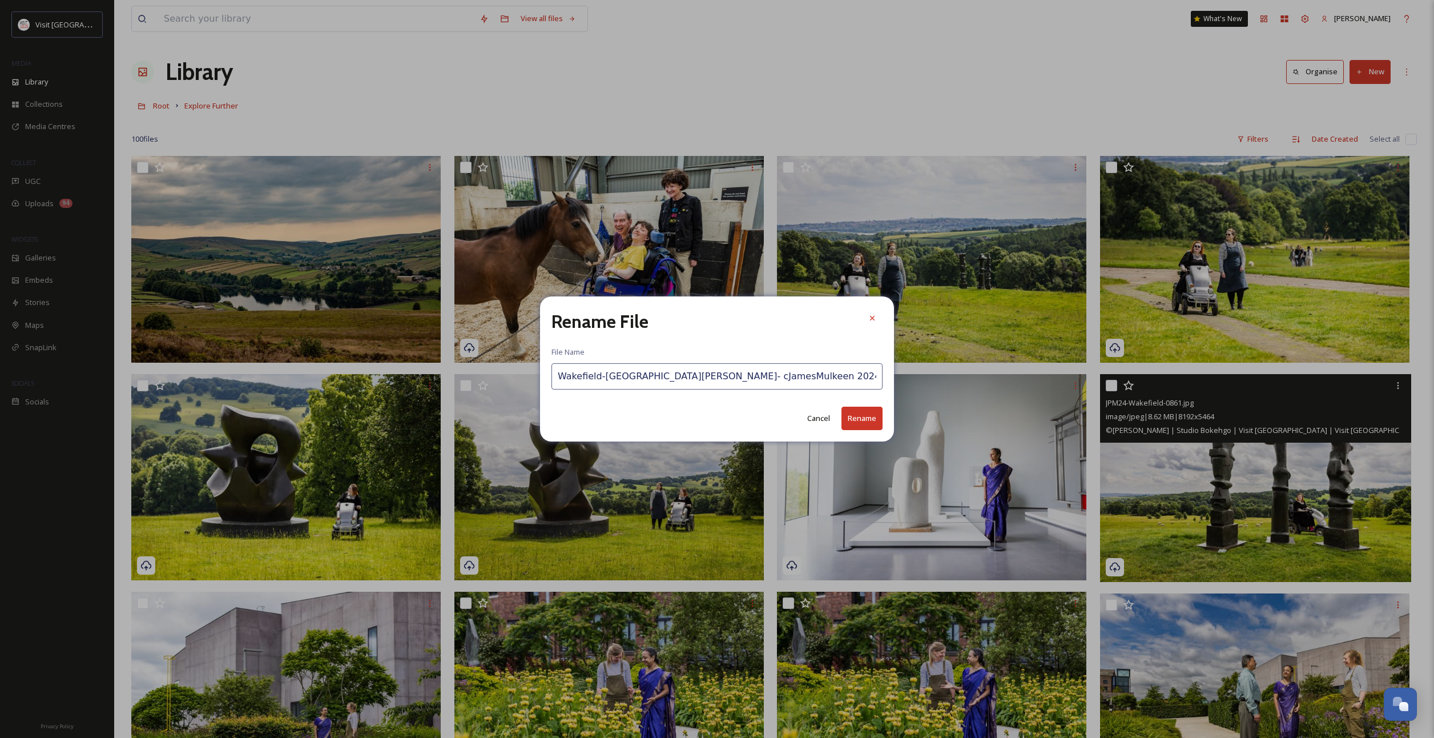
click at [694, 371] on input "Wakefield-[GEOGRAPHIC_DATA][PERSON_NAME]- cJamesMulkeen 2024.jpg" at bounding box center [716, 376] width 331 height 26
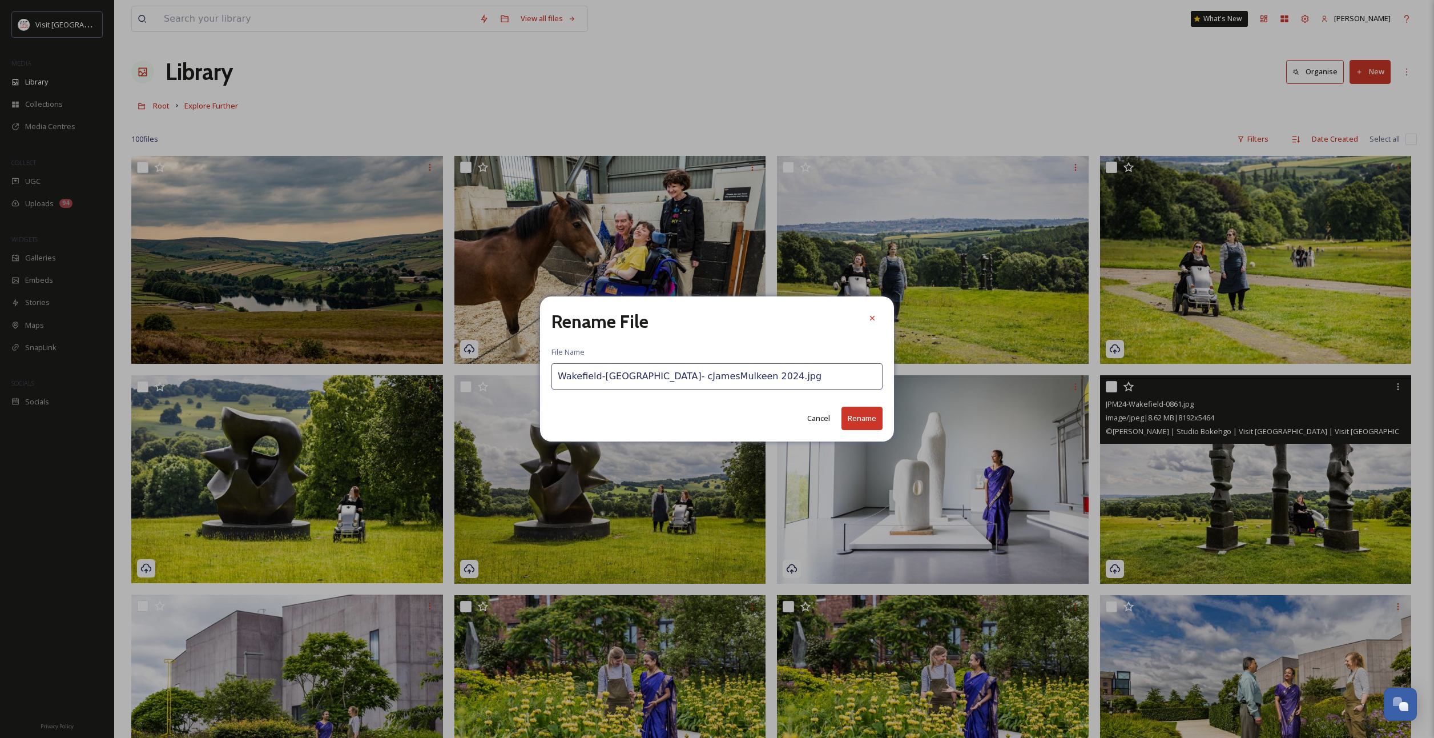
type input "Wakefield-[GEOGRAPHIC_DATA]- cJamesMulkeen 2024.jpg"
click at [847, 410] on button "Rename" at bounding box center [861, 417] width 41 height 23
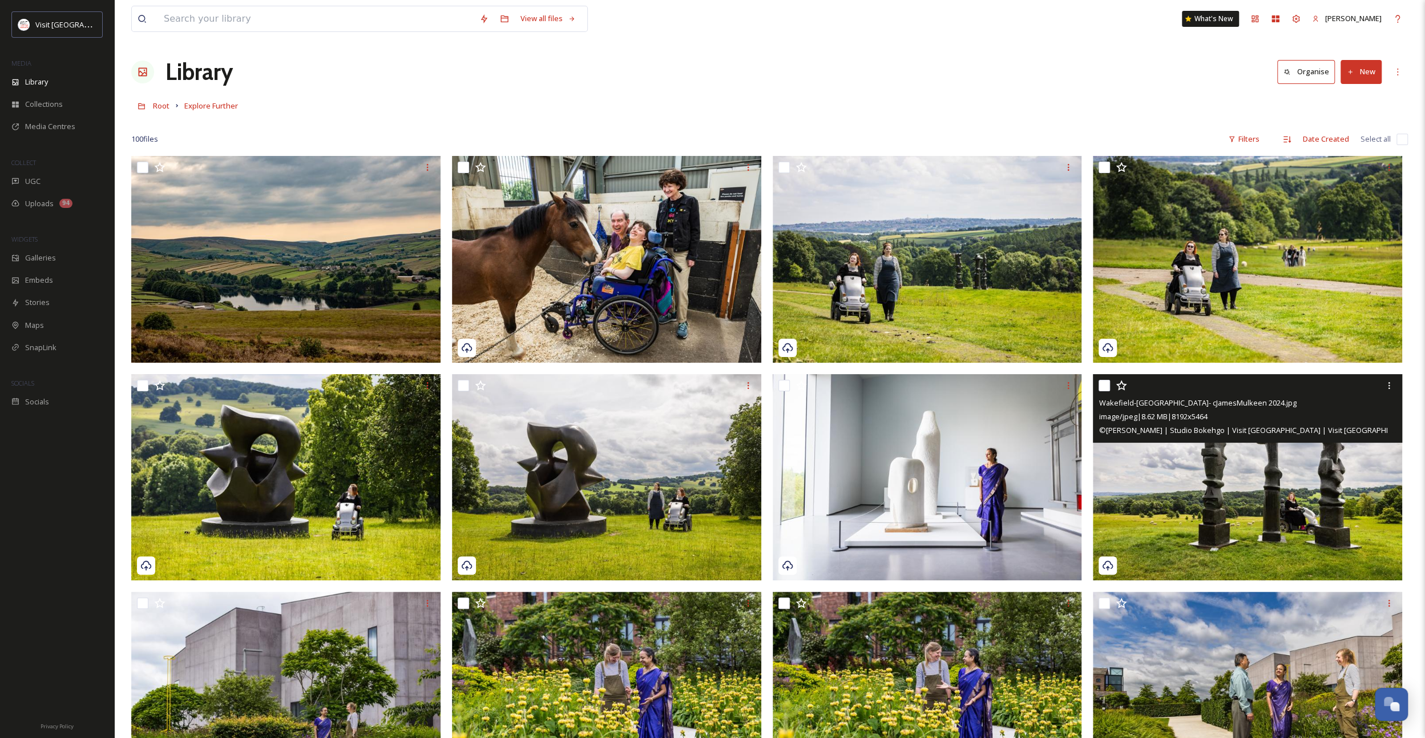
click at [1400, 380] on div "Wakefield-[GEOGRAPHIC_DATA]- cJamesMulkeen 2024.jpg image/jpeg | 8.62 MB | 8192…" at bounding box center [1247, 408] width 309 height 69
click at [1390, 381] on icon at bounding box center [1389, 385] width 9 height 9
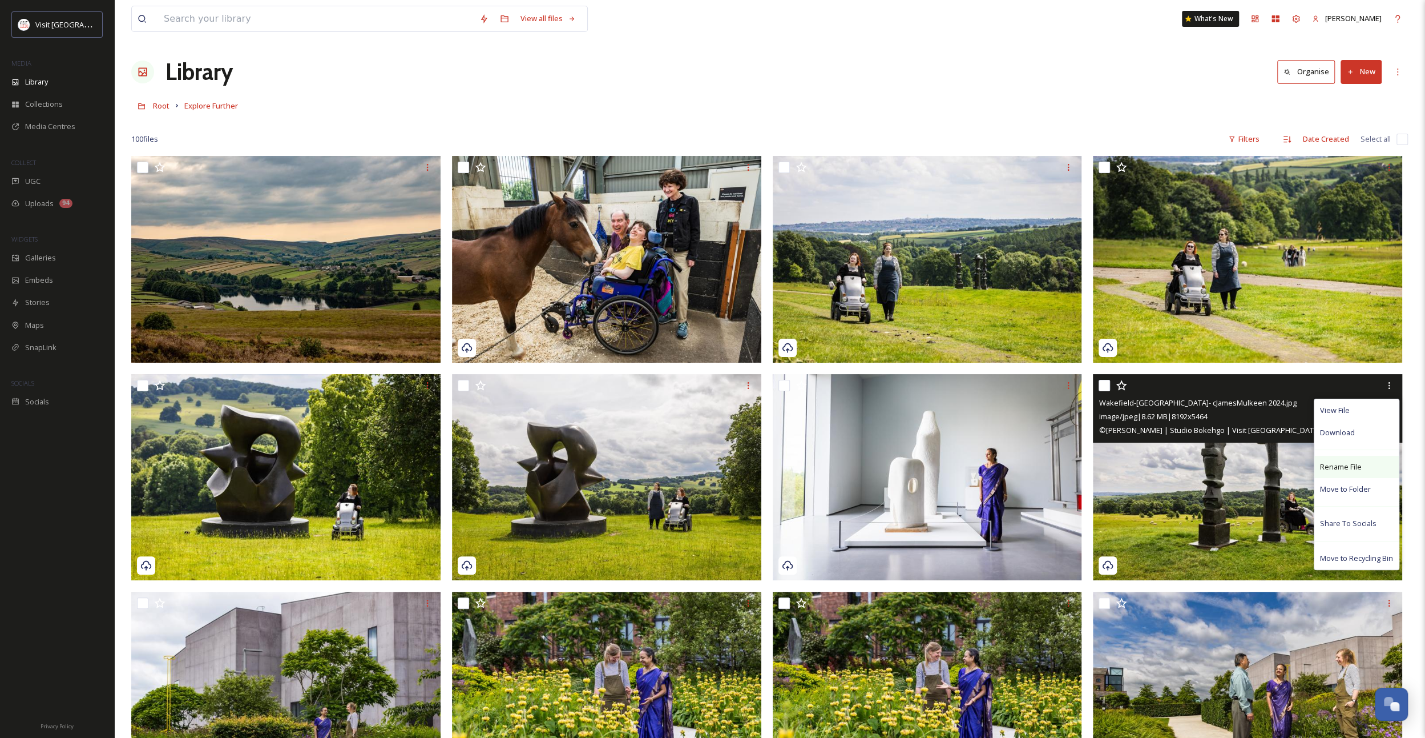
click at [1332, 459] on div "Rename File" at bounding box center [1357, 467] width 84 height 22
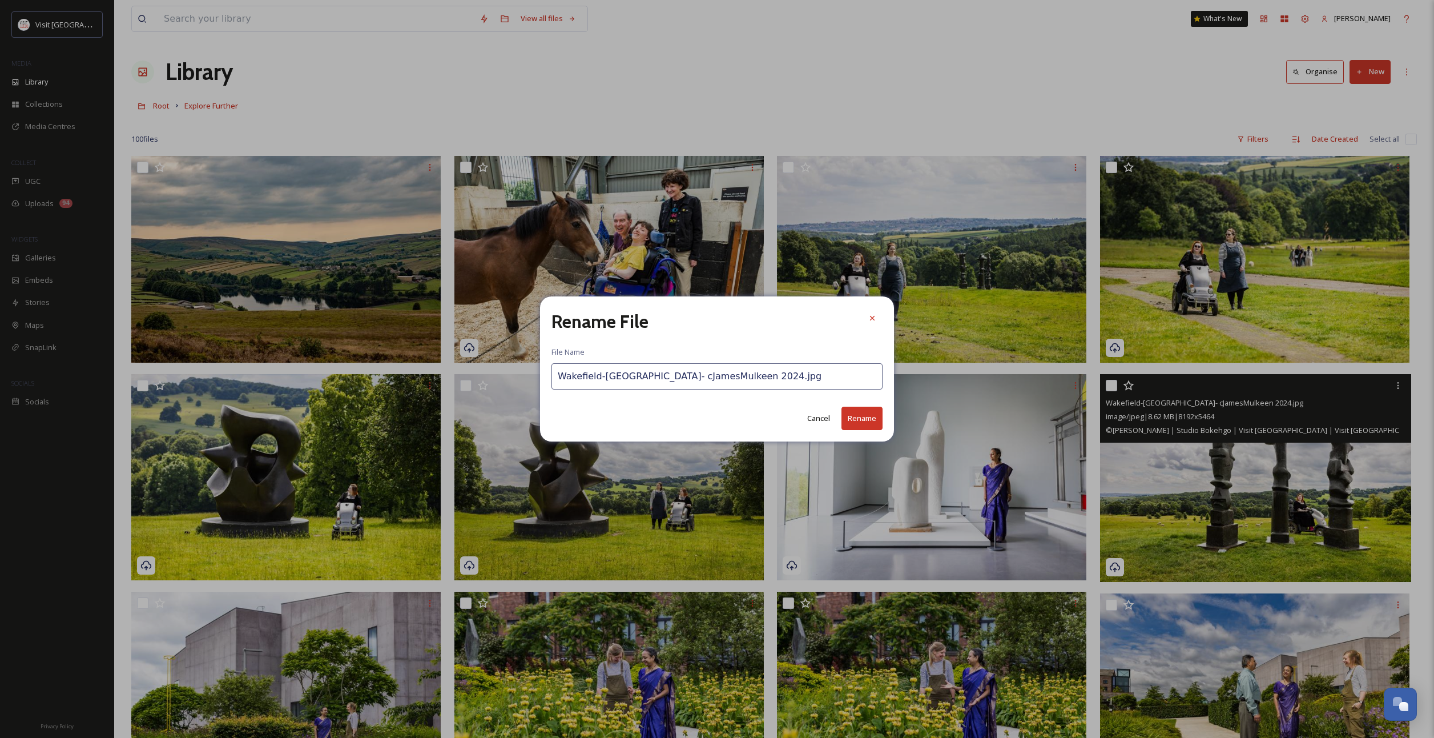
click at [760, 380] on input "Wakefield-[GEOGRAPHIC_DATA]- cJamesMulkeen 2024.jpg" at bounding box center [716, 376] width 331 height 26
click at [703, 378] on input "Wakefield-[GEOGRAPHIC_DATA]- cJamesMulkeen 2024.jpg" at bounding box center [716, 376] width 331 height 26
click at [731, 375] on input "Wakefield-[GEOGRAPHIC_DATA]-cJamesMulkeen 2024.jpg" at bounding box center [716, 376] width 331 height 26
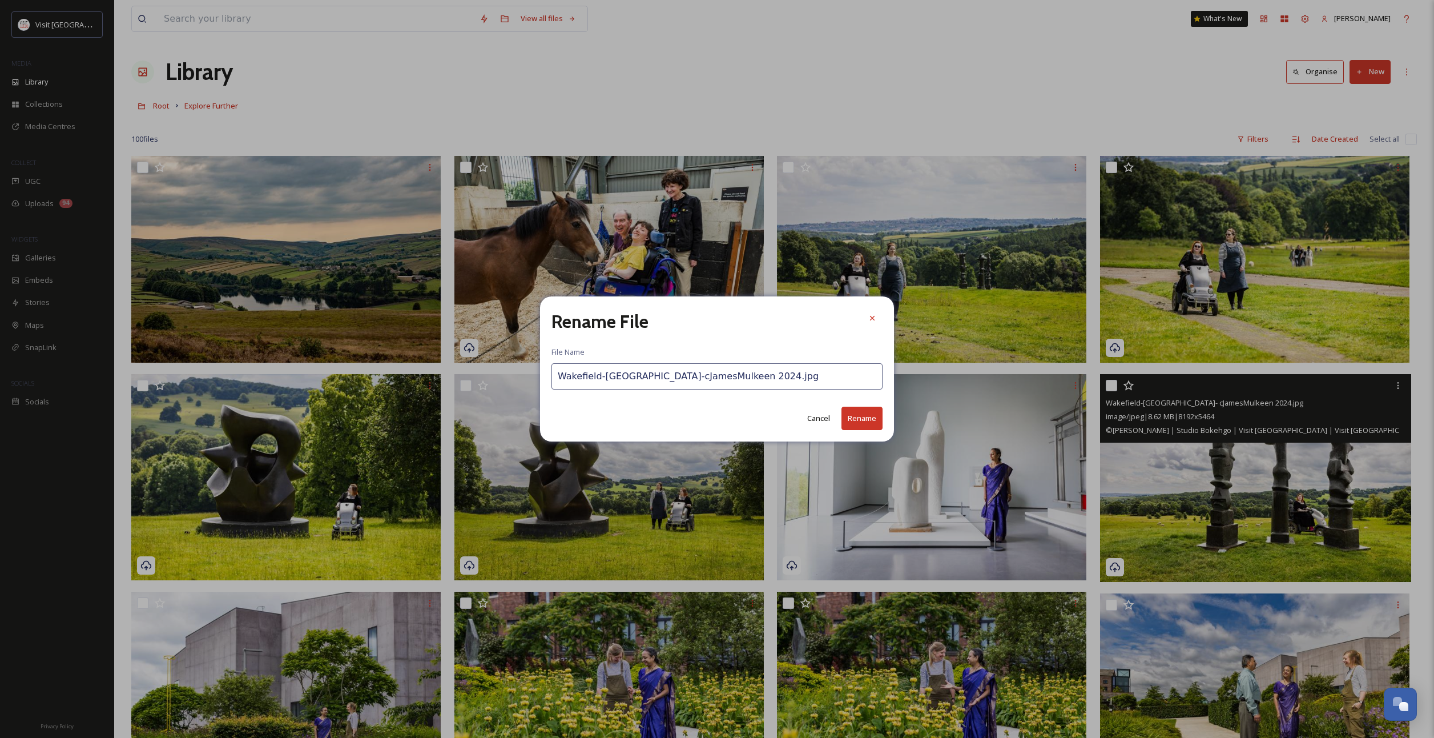
click at [731, 375] on input "Wakefield-[GEOGRAPHIC_DATA]-cJamesMulkeen 2024.jpg" at bounding box center [716, 376] width 331 height 26
type input "Wakefield-[GEOGRAPHIC_DATA]-cJamesMulkeen 2024.jpg"
click at [854, 420] on button "Rename" at bounding box center [861, 417] width 41 height 23
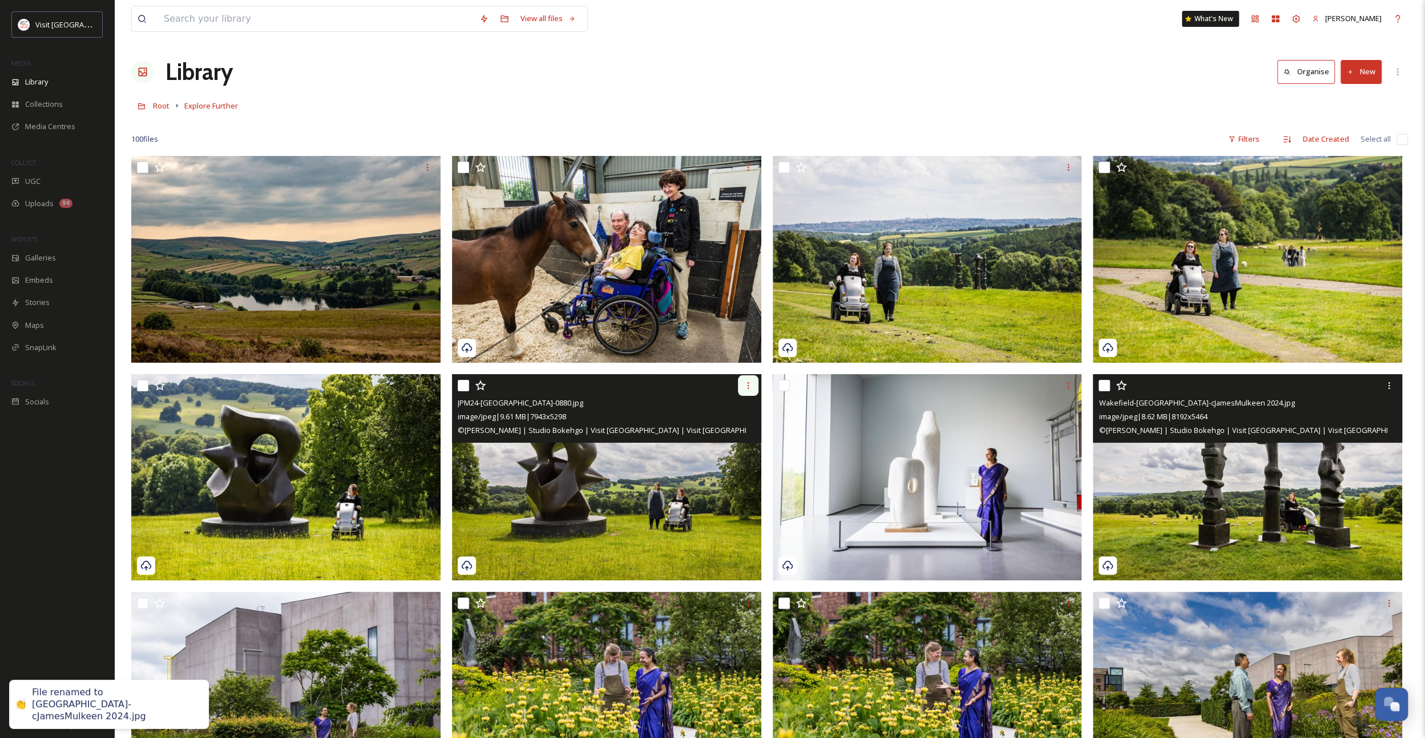
click at [742, 385] on div at bounding box center [748, 385] width 21 height 21
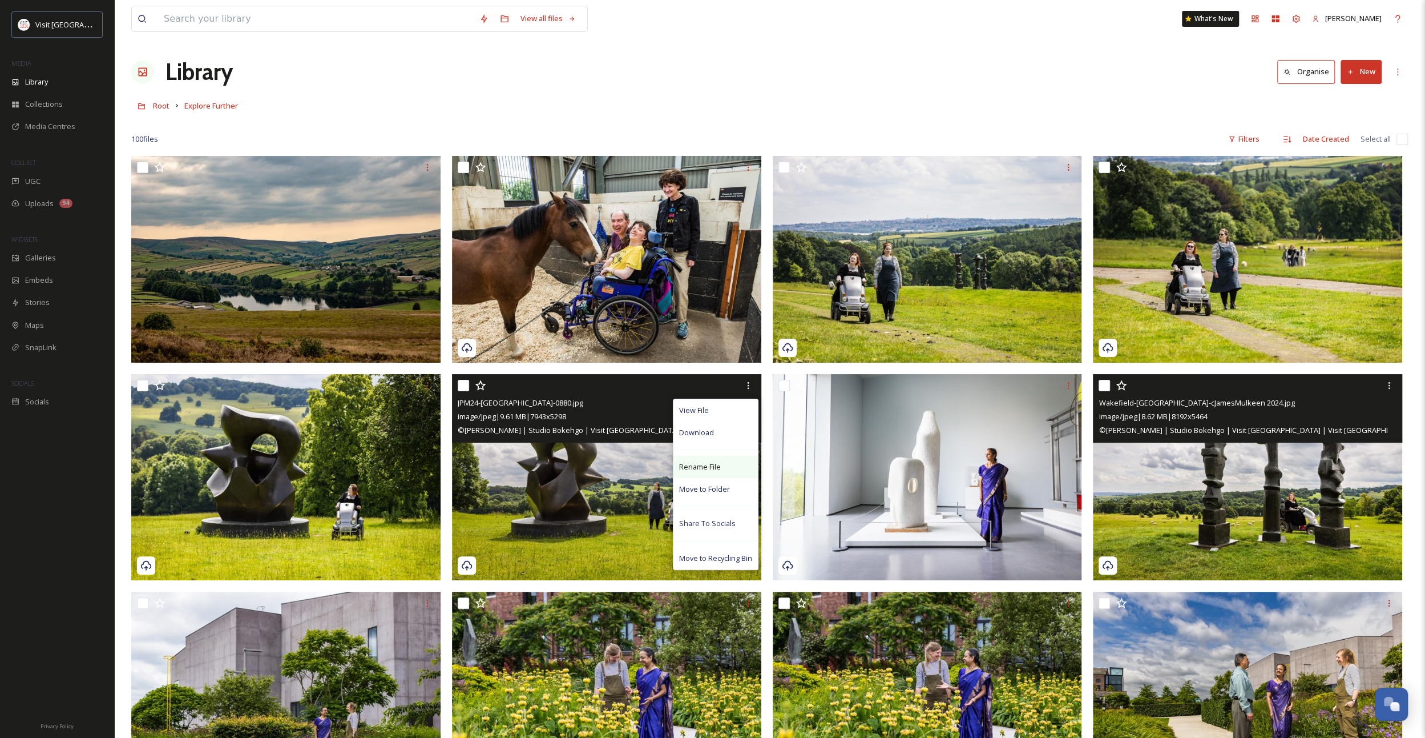
click at [712, 457] on div "Rename File" at bounding box center [716, 467] width 84 height 22
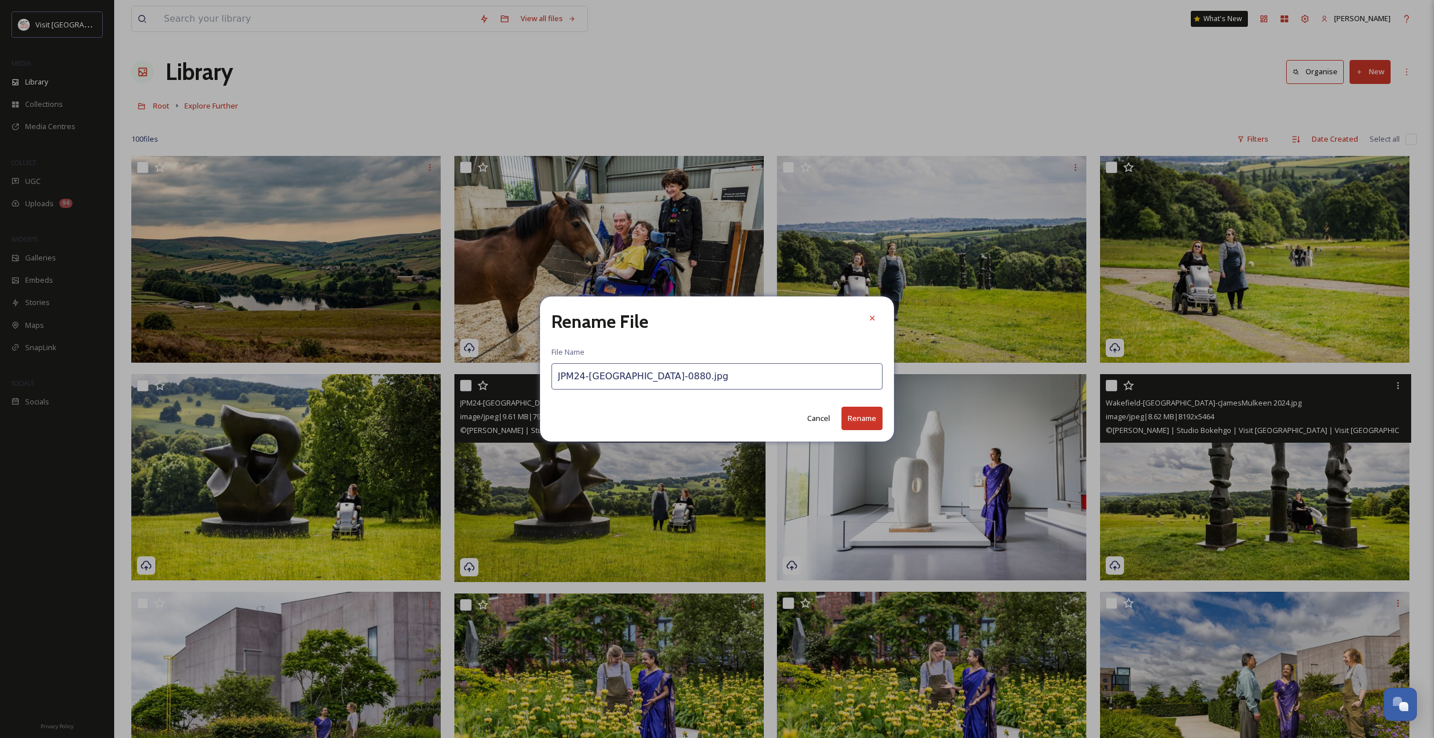
click at [610, 368] on input "JPM24-[GEOGRAPHIC_DATA]-0880.jpg" at bounding box center [716, 376] width 331 height 26
paste input "[GEOGRAPHIC_DATA]-[GEOGRAPHIC_DATA]-cJamesMulkeen 2024"
type input "Wakefield-[GEOGRAPHIC_DATA]-cJamesMulkeen 2024.jpg"
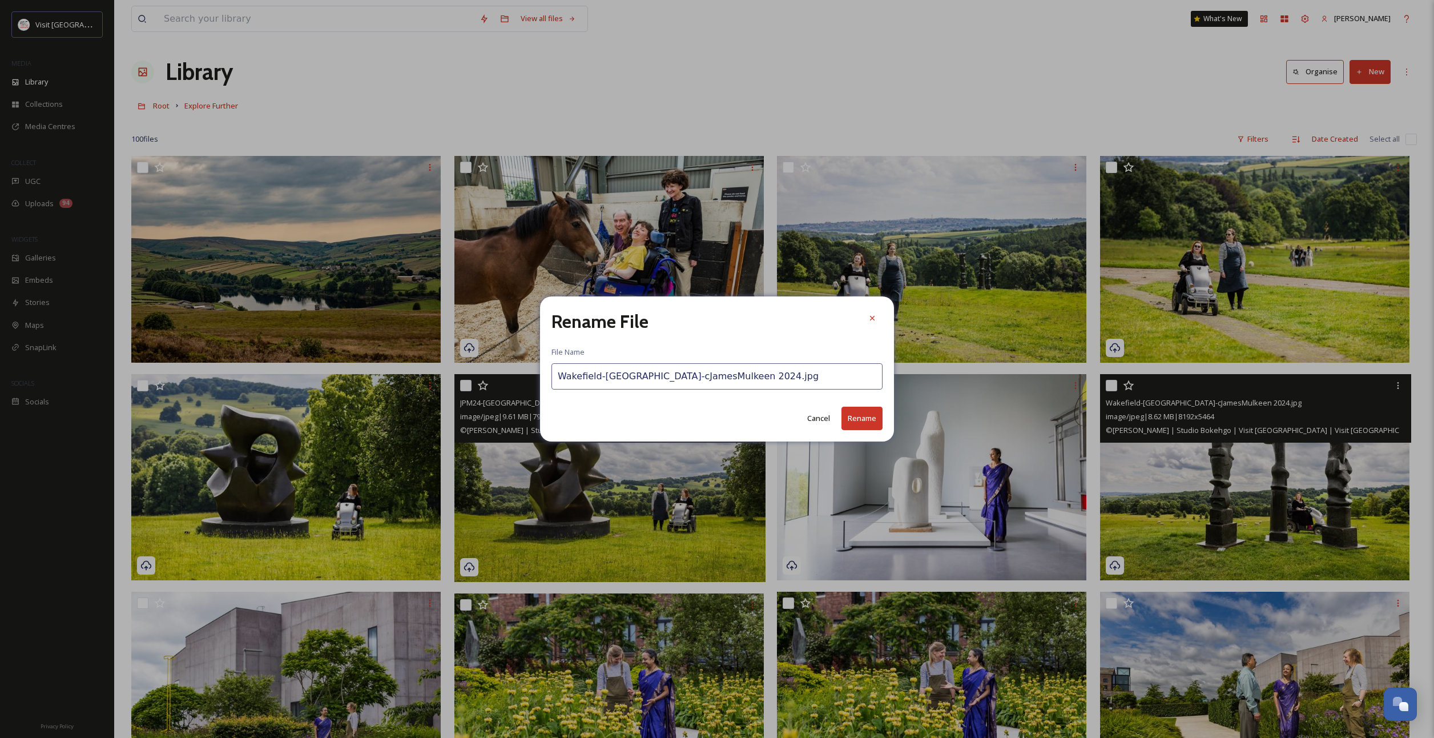
click at [847, 420] on button "Rename" at bounding box center [861, 417] width 41 height 23
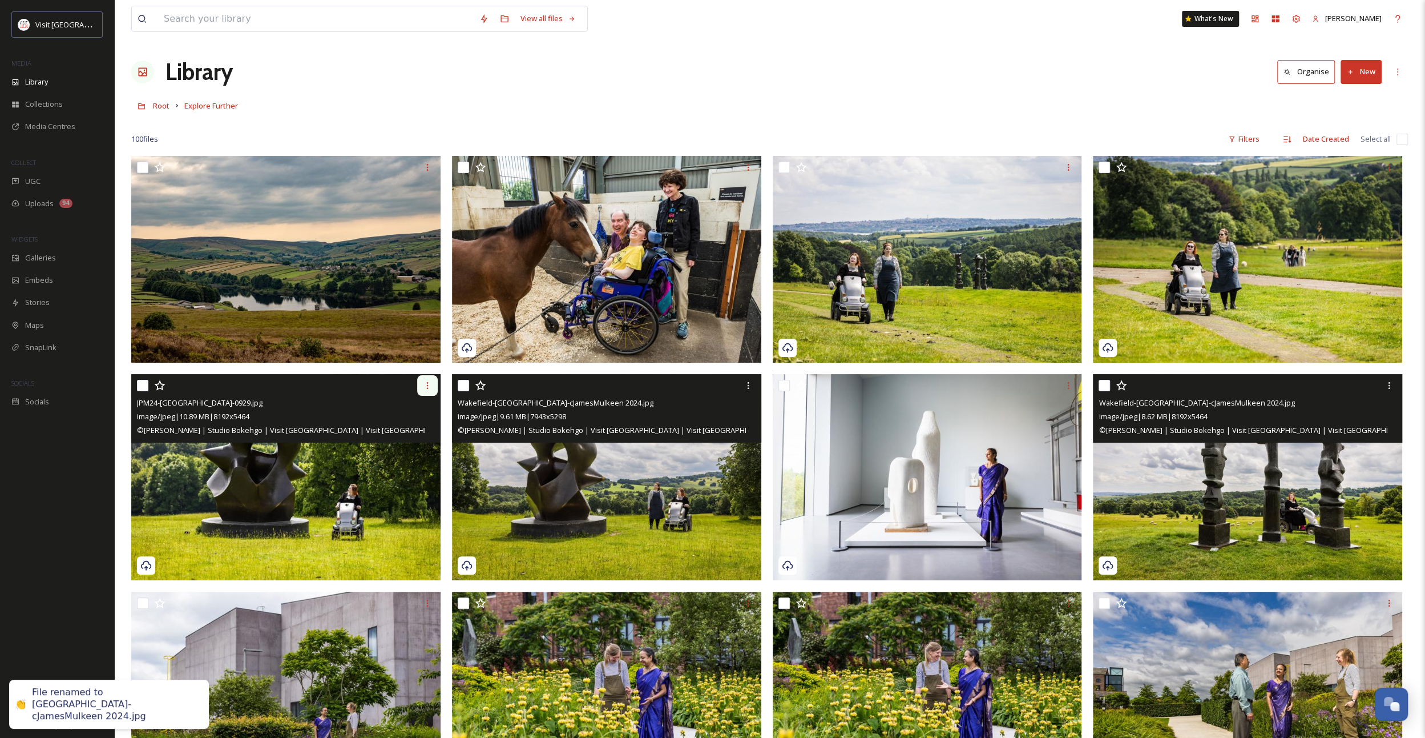
click at [426, 384] on icon at bounding box center [427, 385] width 9 height 9
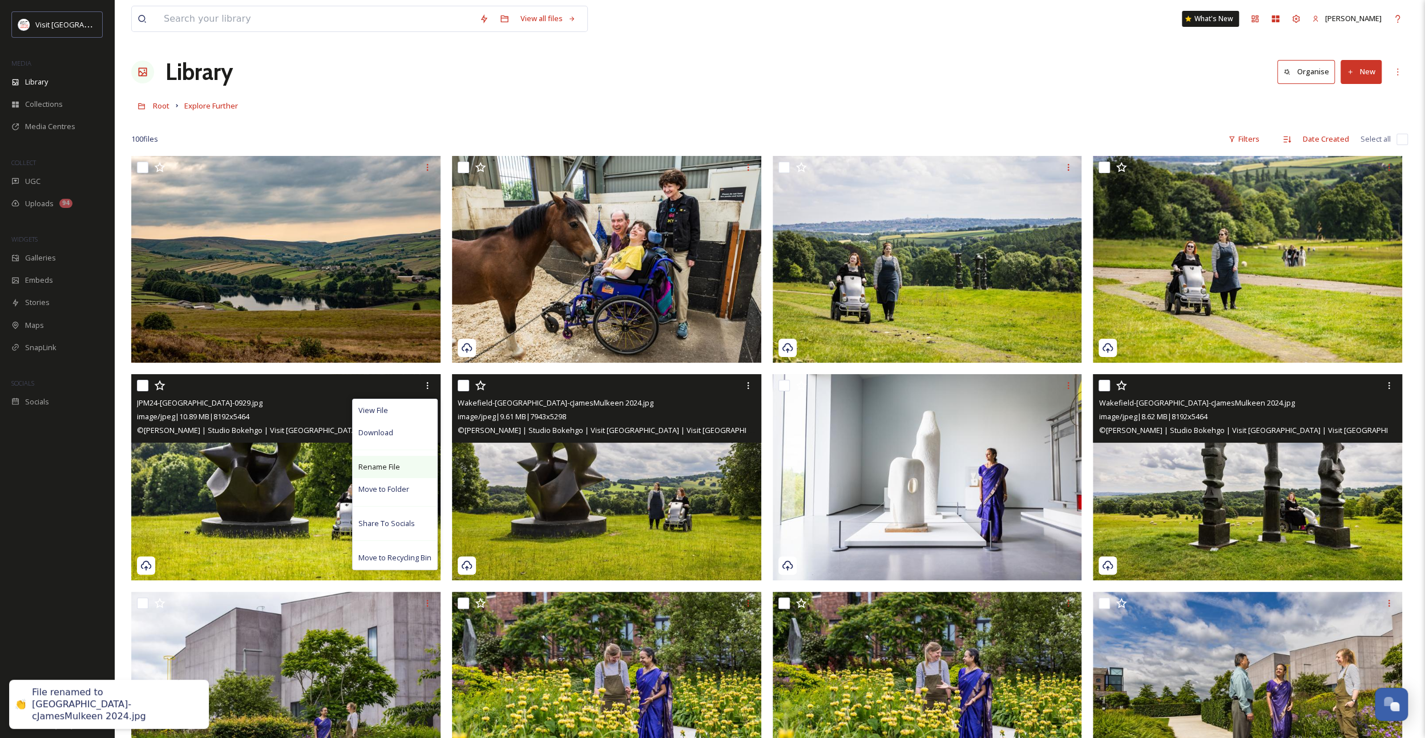
click at [402, 467] on div "Rename File" at bounding box center [395, 467] width 84 height 22
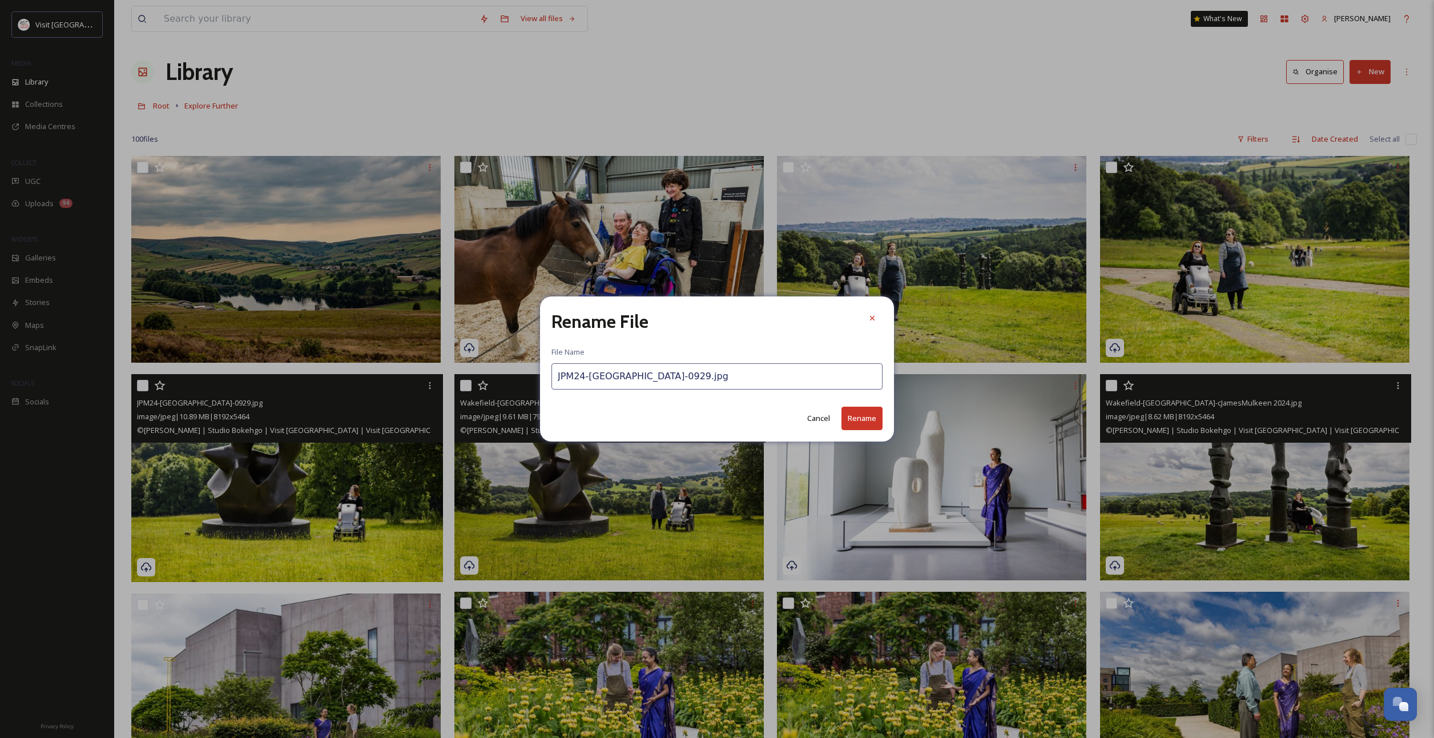
click at [656, 377] on input "JPM24-[GEOGRAPHIC_DATA]-0929.jpg" at bounding box center [716, 376] width 331 height 26
paste input "[GEOGRAPHIC_DATA]-[GEOGRAPHIC_DATA]-cJamesMulkeen 2024"
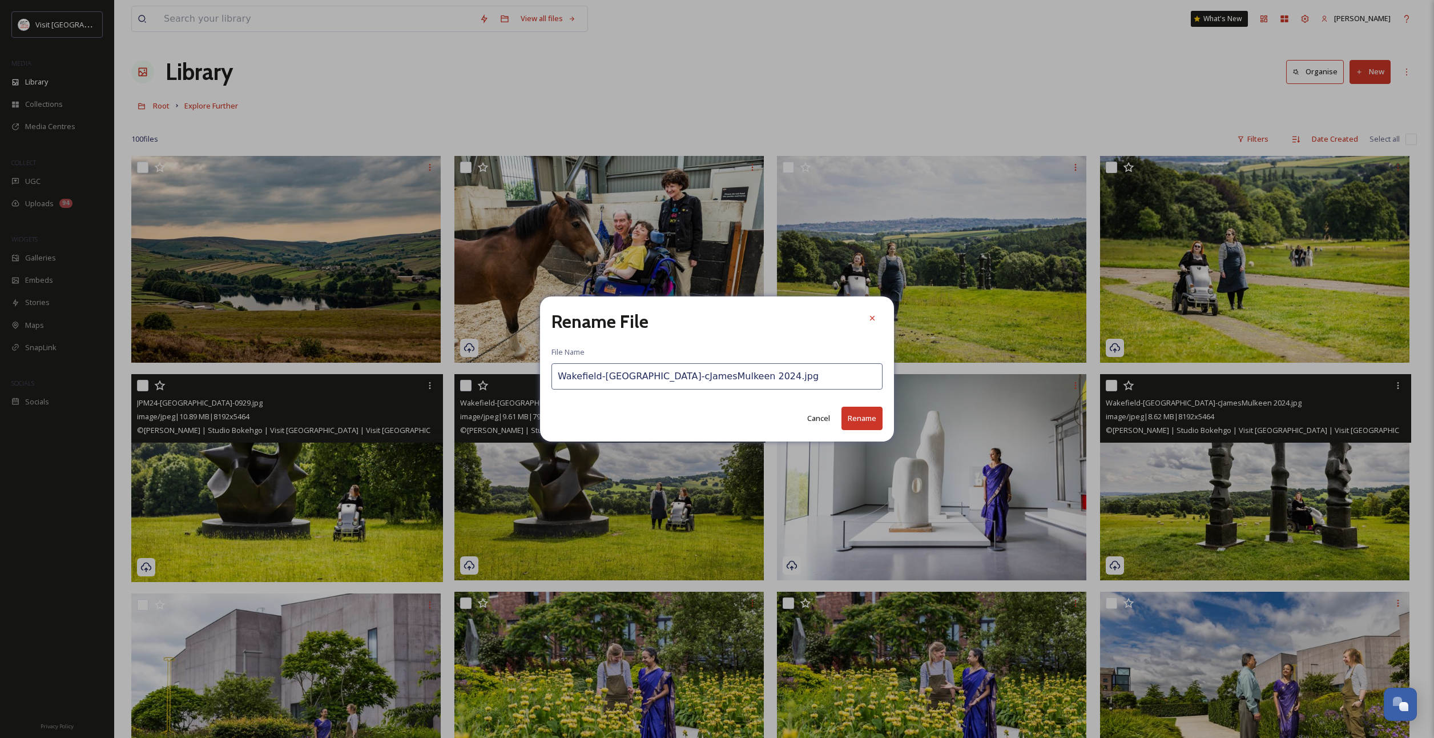
type input "Wakefield-[GEOGRAPHIC_DATA]-cJamesMulkeen 2024.jpg"
click at [856, 426] on button "Rename" at bounding box center [861, 417] width 41 height 23
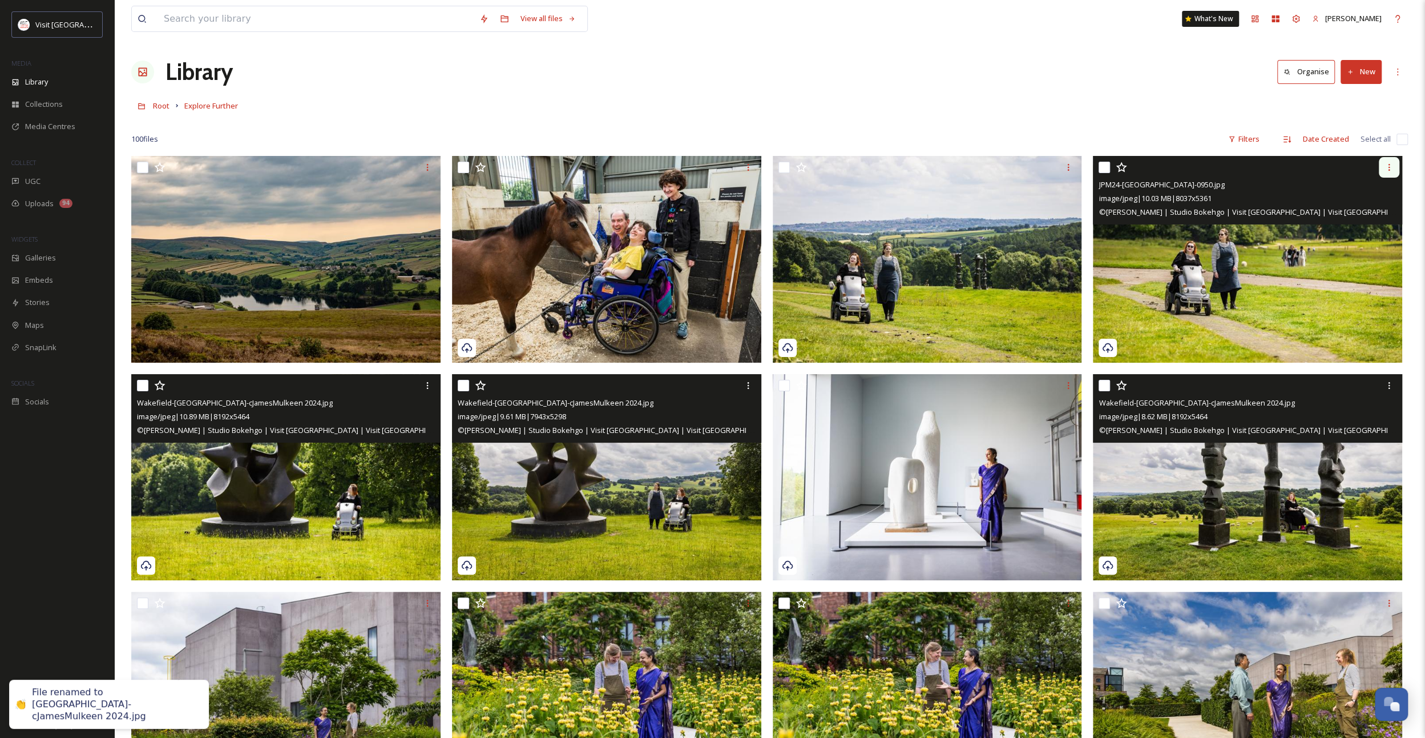
click at [1387, 168] on icon at bounding box center [1389, 167] width 9 height 9
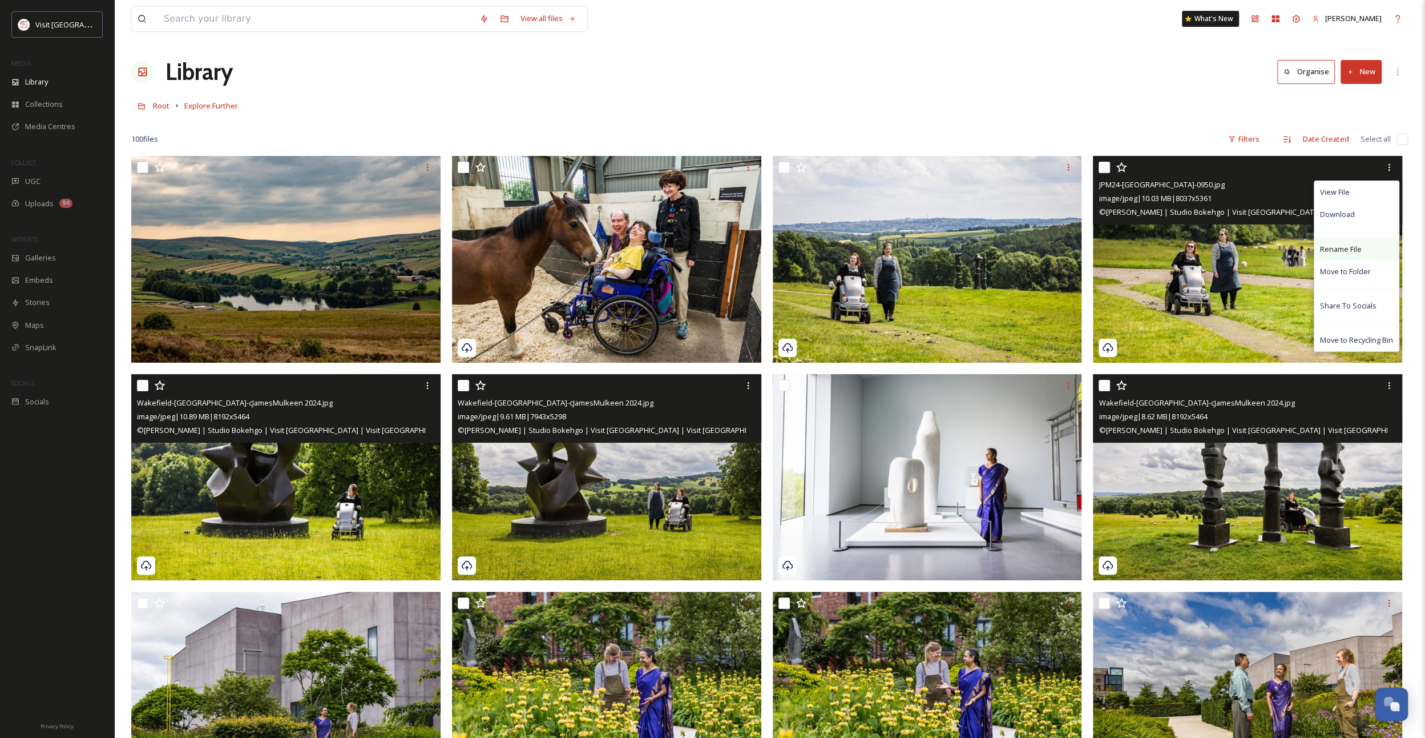
click at [1339, 244] on span "Rename File" at bounding box center [1341, 249] width 42 height 11
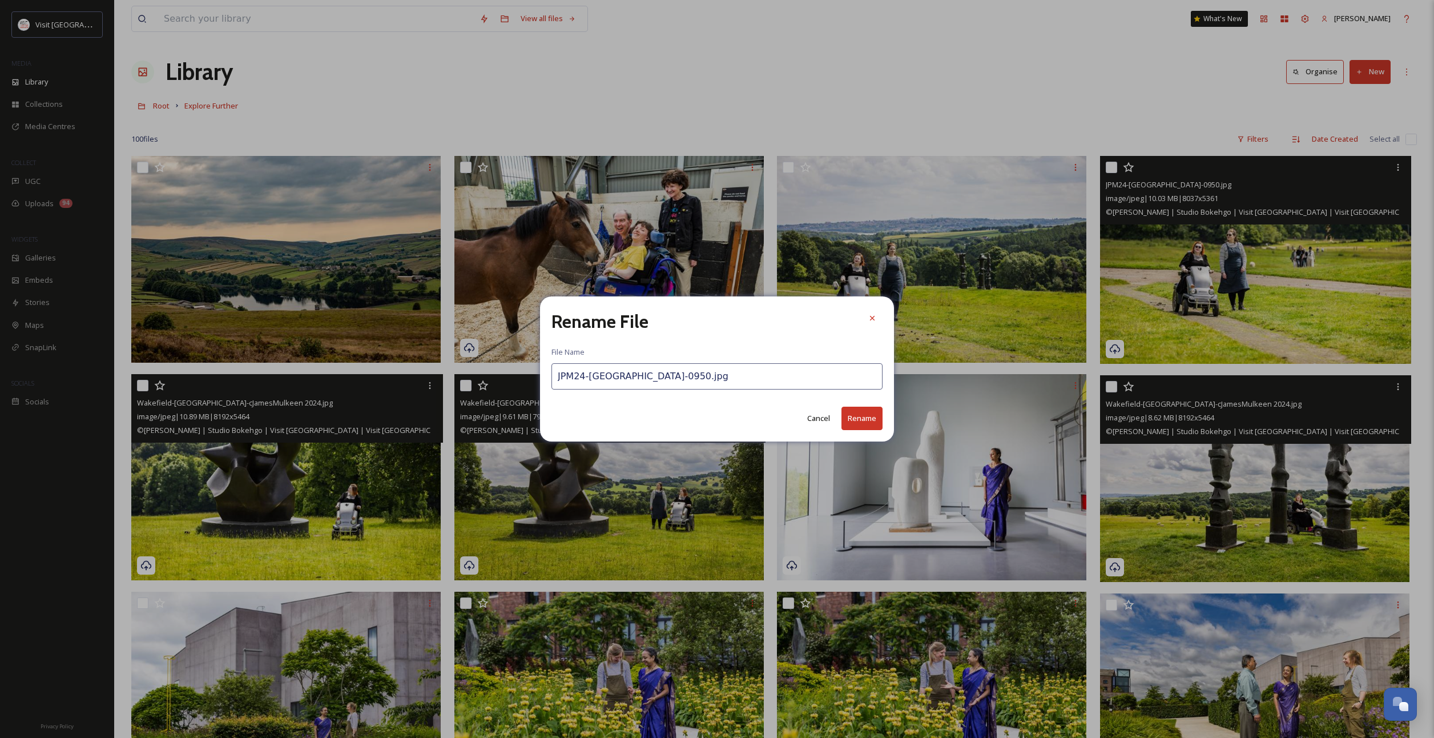
click at [653, 371] on input "JPM24-[GEOGRAPHIC_DATA]-0950.jpg" at bounding box center [716, 376] width 331 height 26
paste input "[GEOGRAPHIC_DATA]-[GEOGRAPHIC_DATA]-cJamesMulkeen 2024"
type input "Wakefield-[GEOGRAPHIC_DATA]-cJamesMulkeen 2024.jpg"
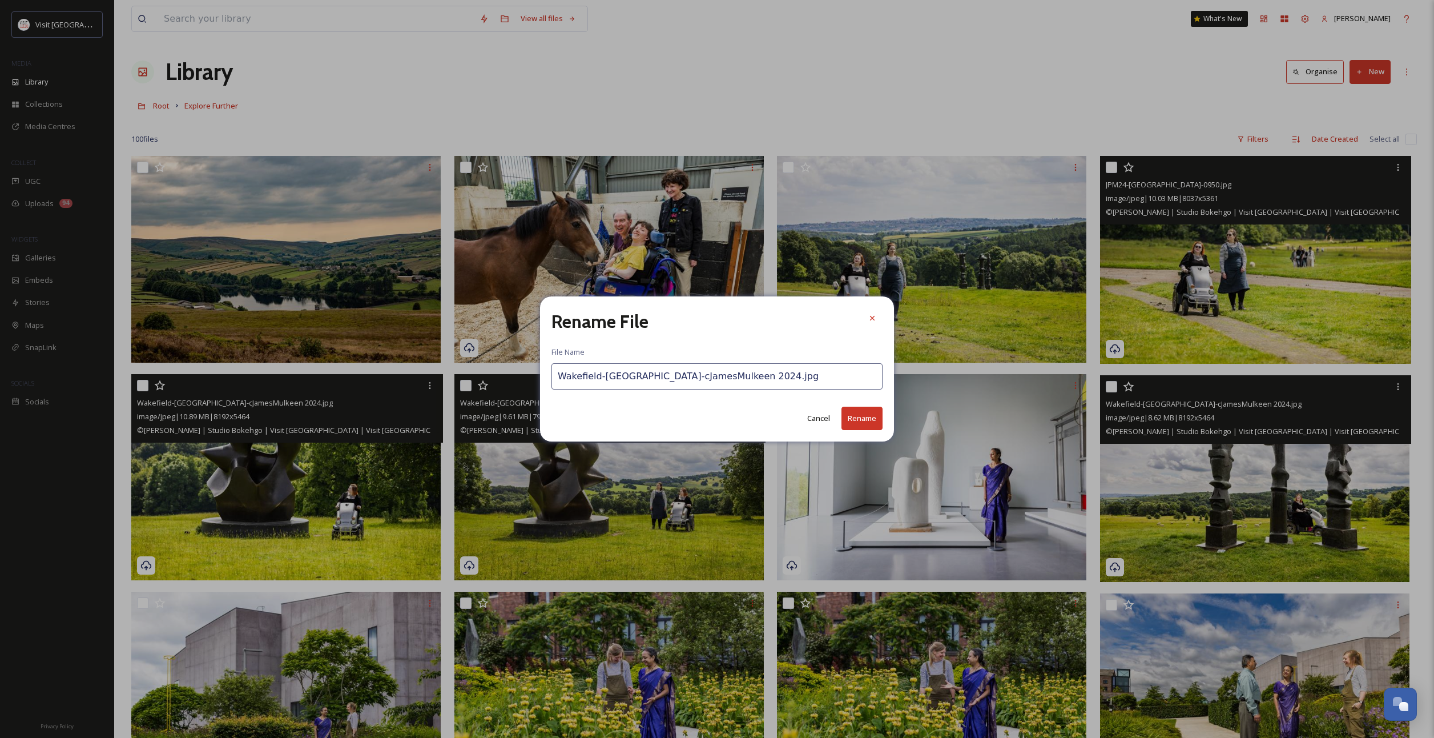
click at [859, 417] on button "Rename" at bounding box center [861, 417] width 41 height 23
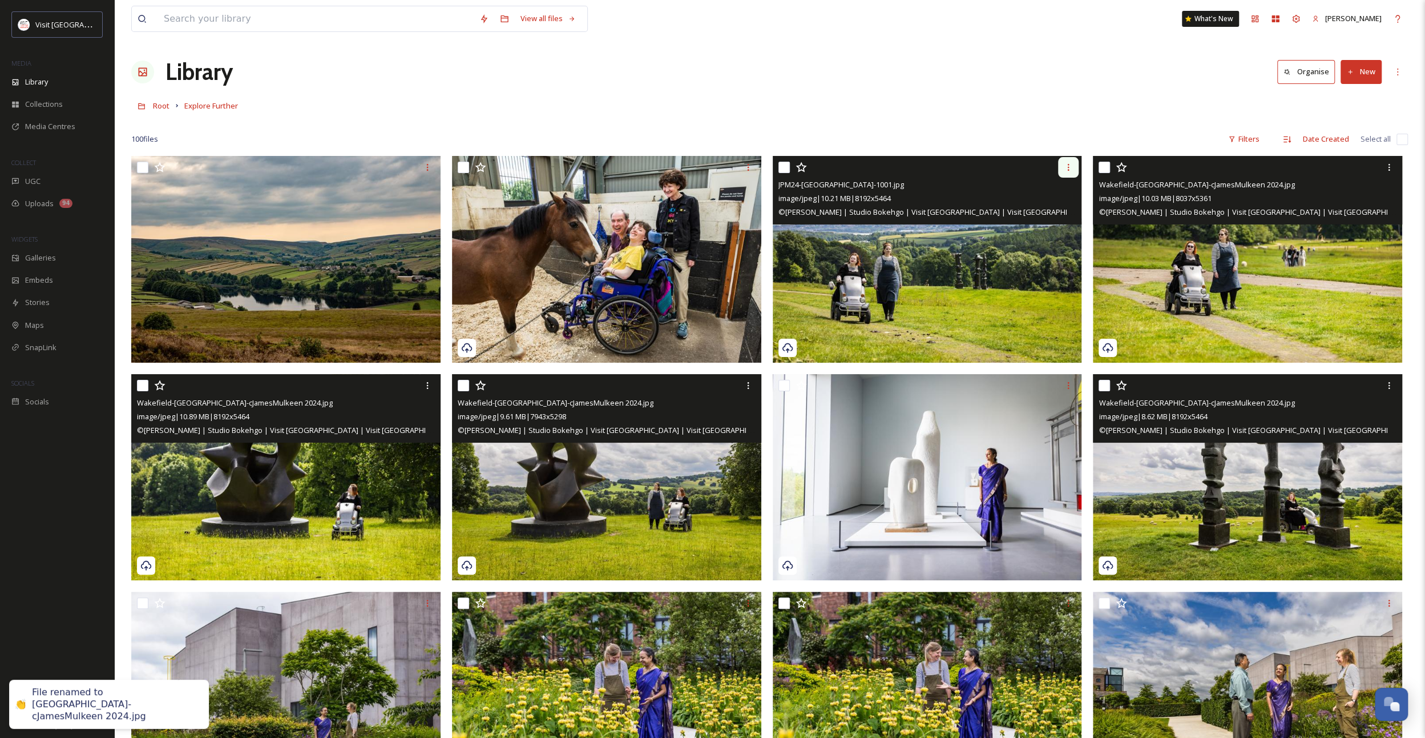
click at [1067, 163] on icon at bounding box center [1068, 167] width 9 height 9
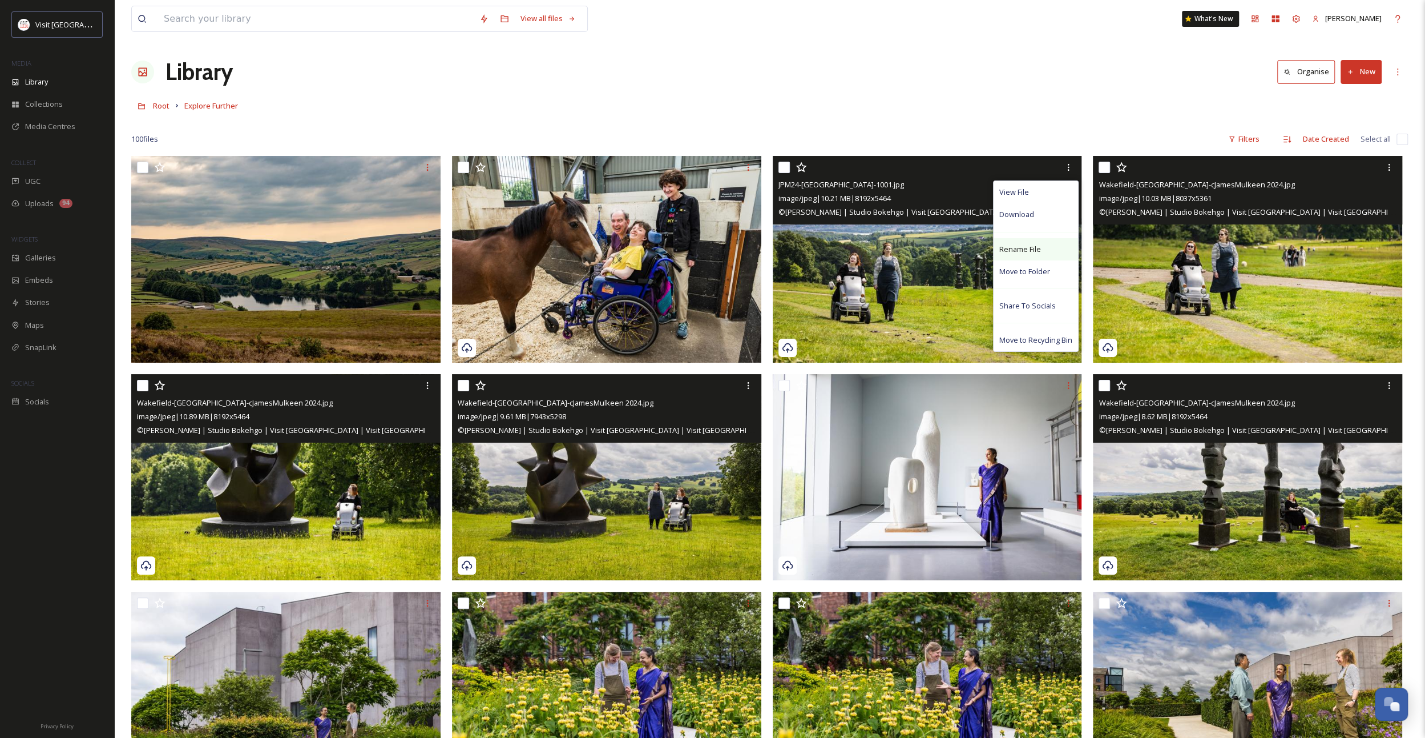
click at [1020, 251] on span "Rename File" at bounding box center [1021, 249] width 42 height 11
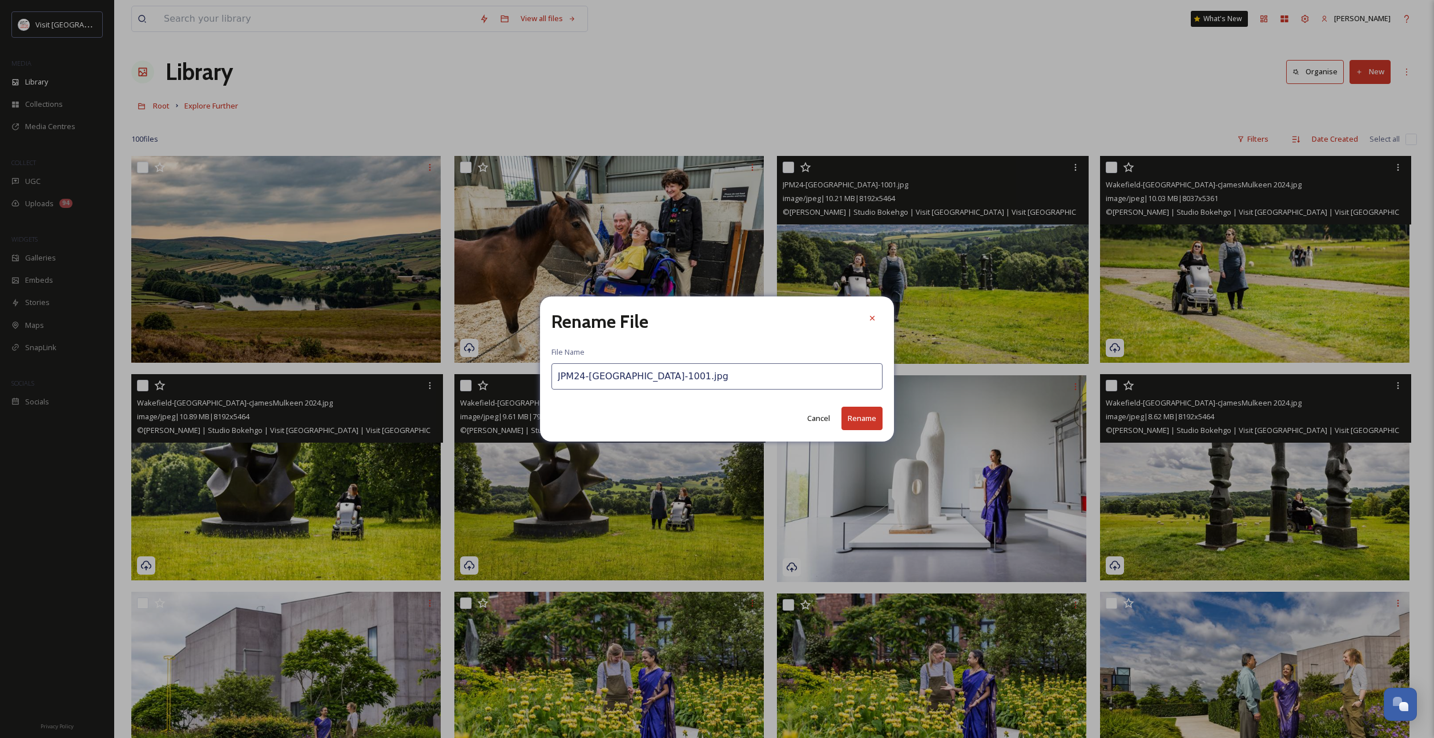
click at [678, 371] on input "JPM24-[GEOGRAPHIC_DATA]-1001.jpg" at bounding box center [716, 376] width 331 height 26
paste input "[GEOGRAPHIC_DATA]-[GEOGRAPHIC_DATA]-cJamesMulkeen 2024"
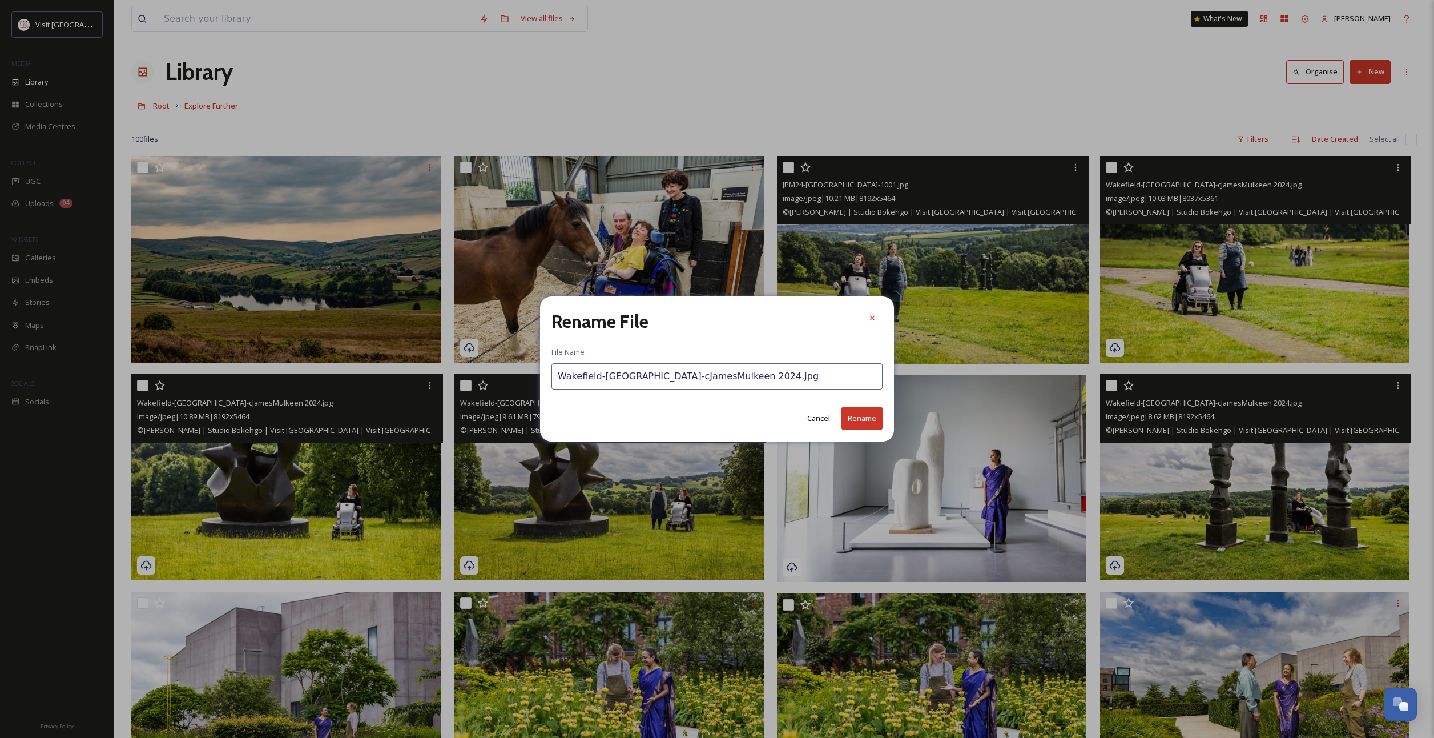
type input "Wakefield-[GEOGRAPHIC_DATA]-cJamesMulkeen 2024.jpg"
click at [856, 422] on button "Rename" at bounding box center [861, 417] width 41 height 23
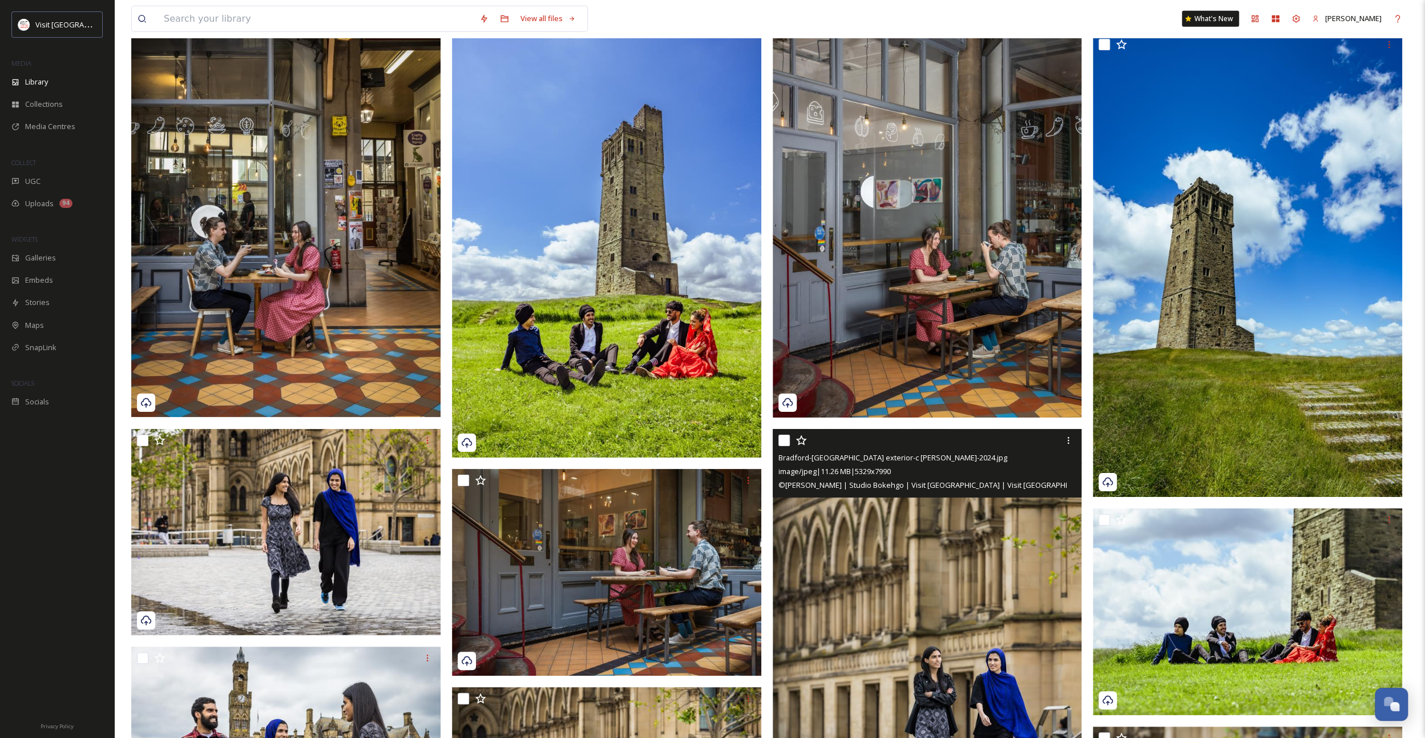
scroll to position [3596, 0]
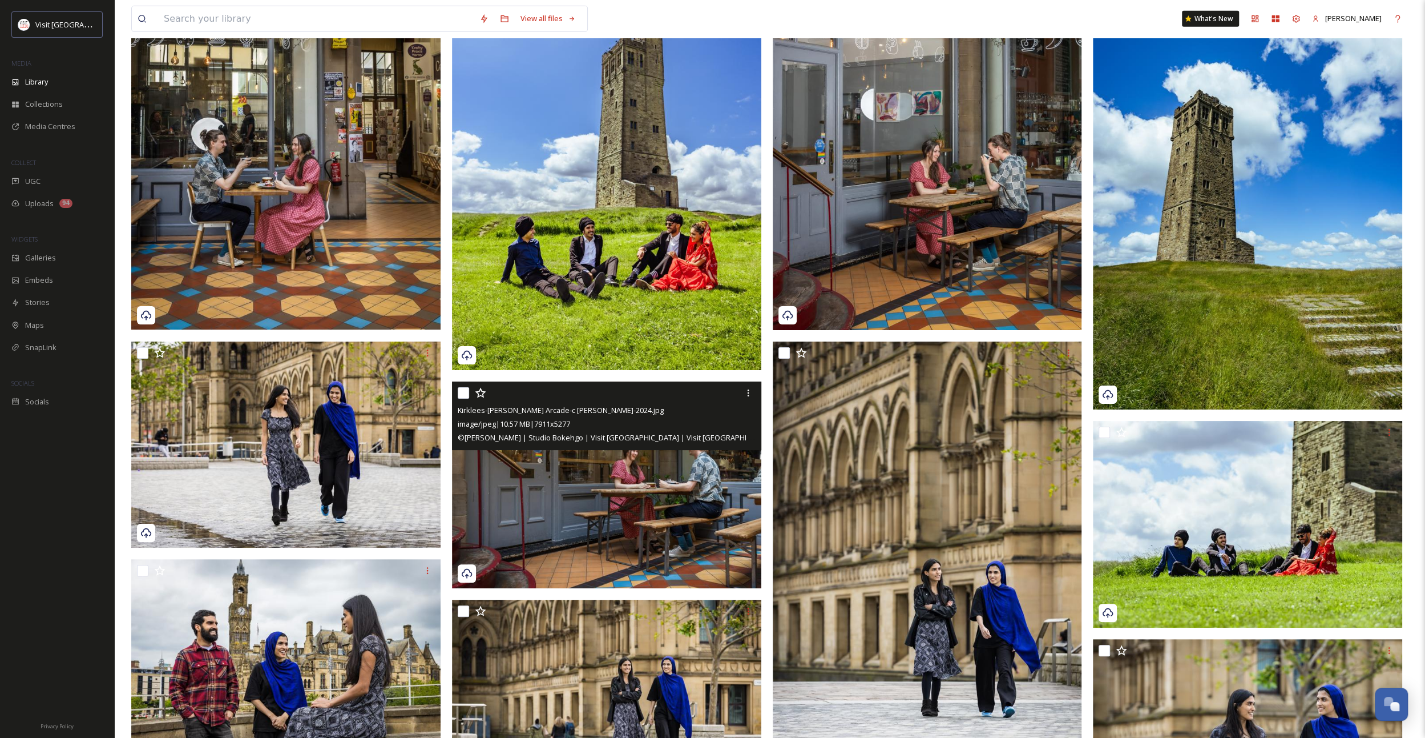
click at [654, 517] on img at bounding box center [606, 484] width 309 height 207
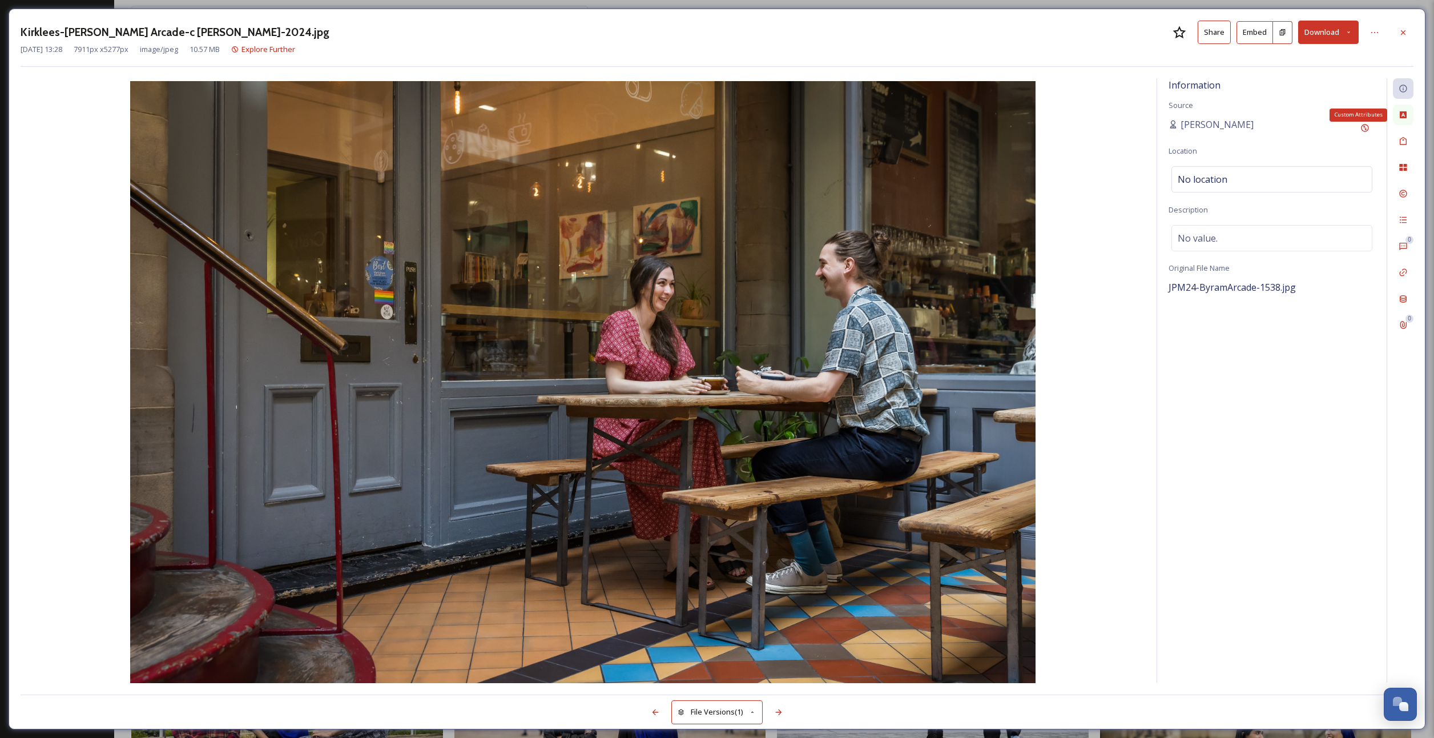
click at [1403, 113] on icon at bounding box center [1403, 114] width 9 height 9
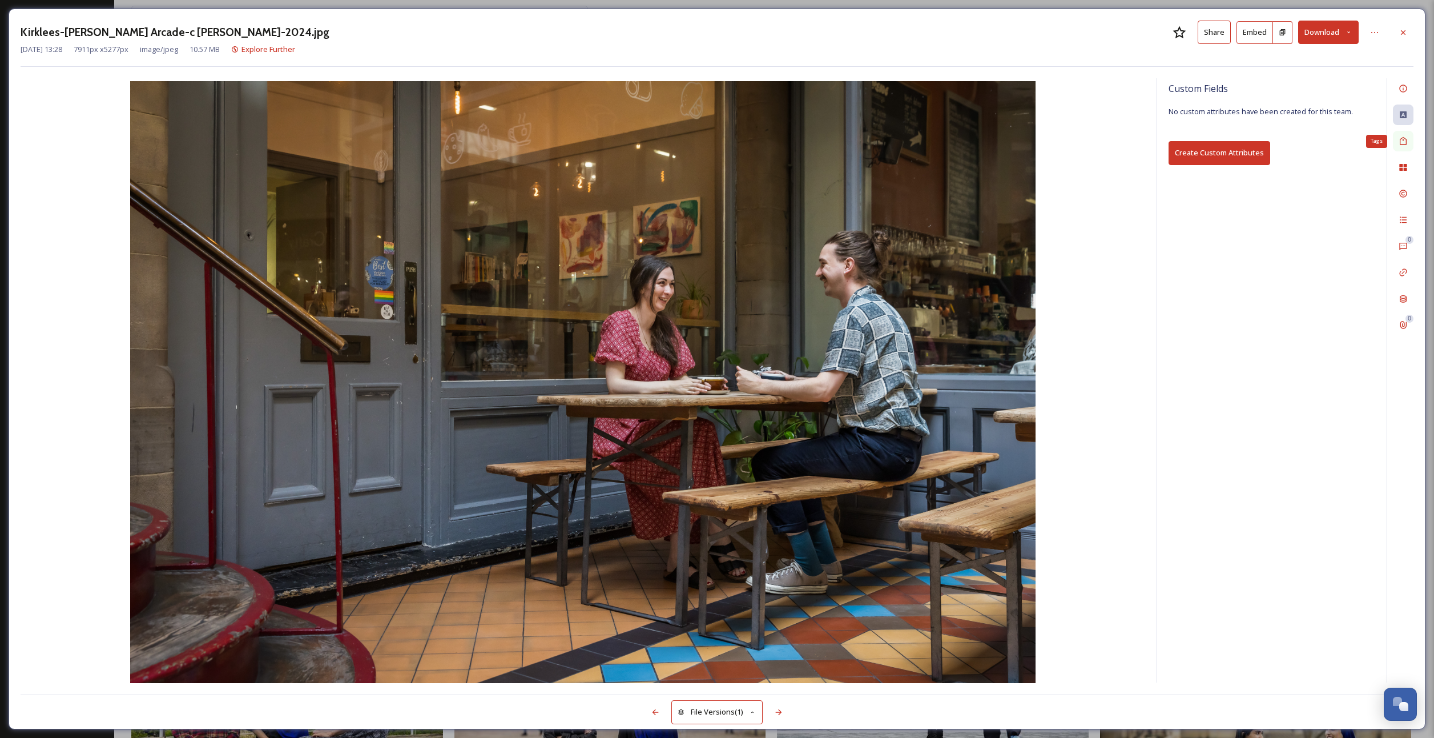
click at [1401, 142] on icon at bounding box center [1403, 140] width 9 height 9
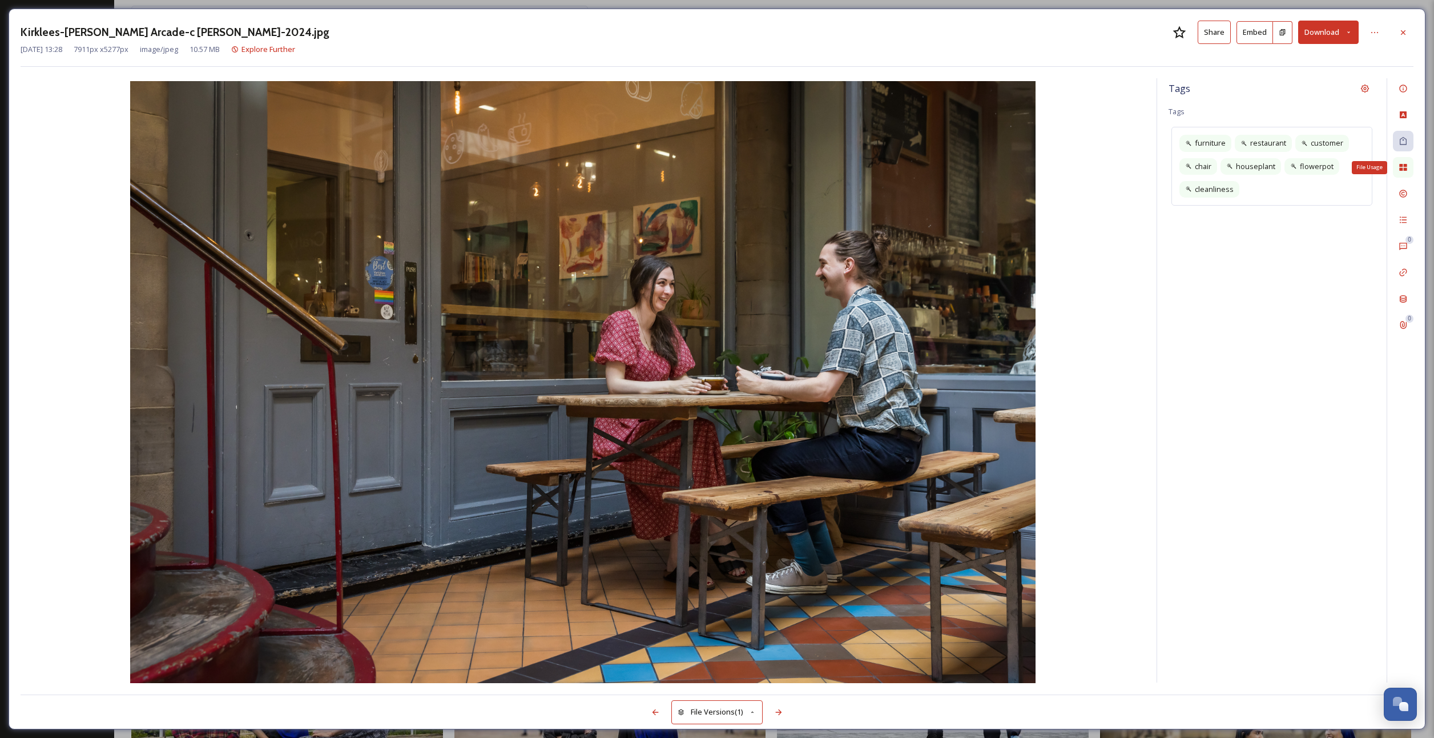
click at [1402, 160] on div "File Usage" at bounding box center [1403, 167] width 21 height 21
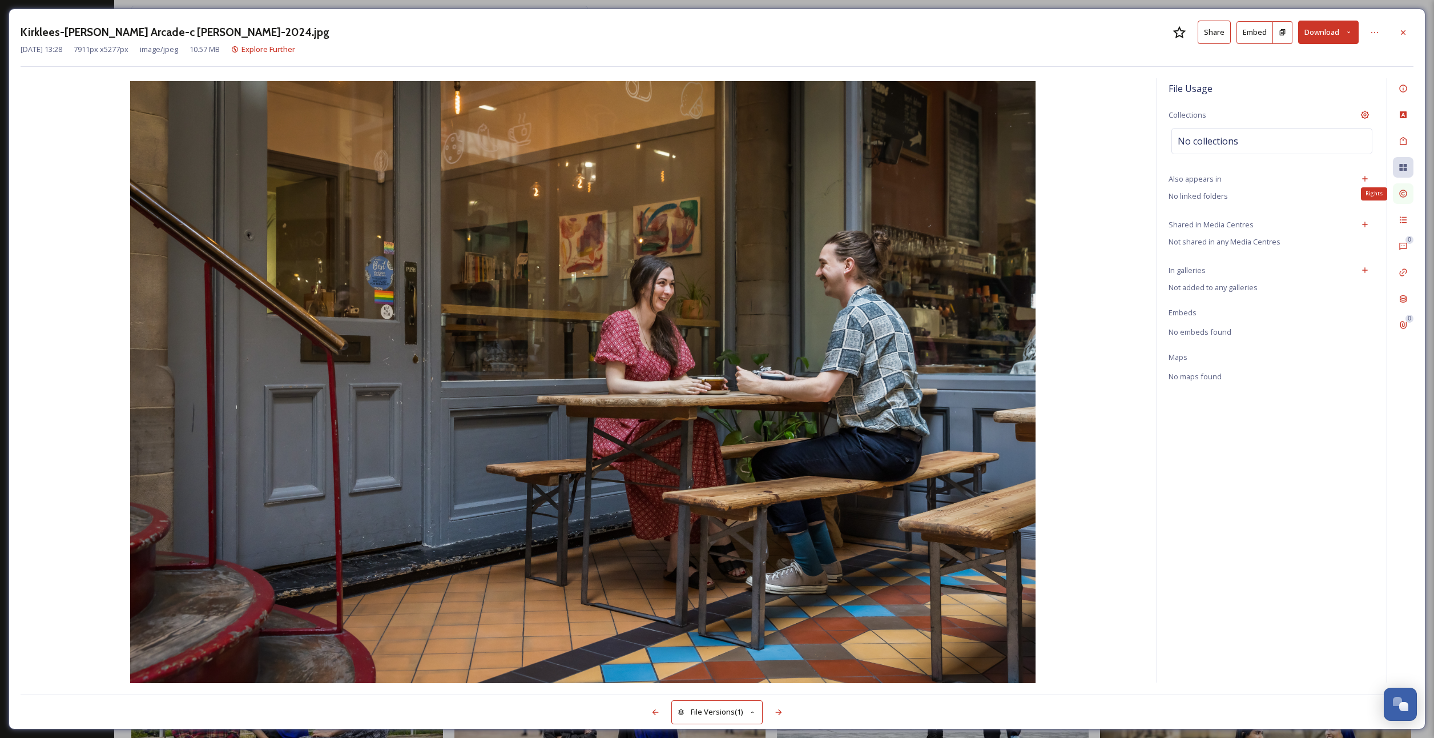
click at [1397, 196] on div "Rights" at bounding box center [1403, 193] width 21 height 21
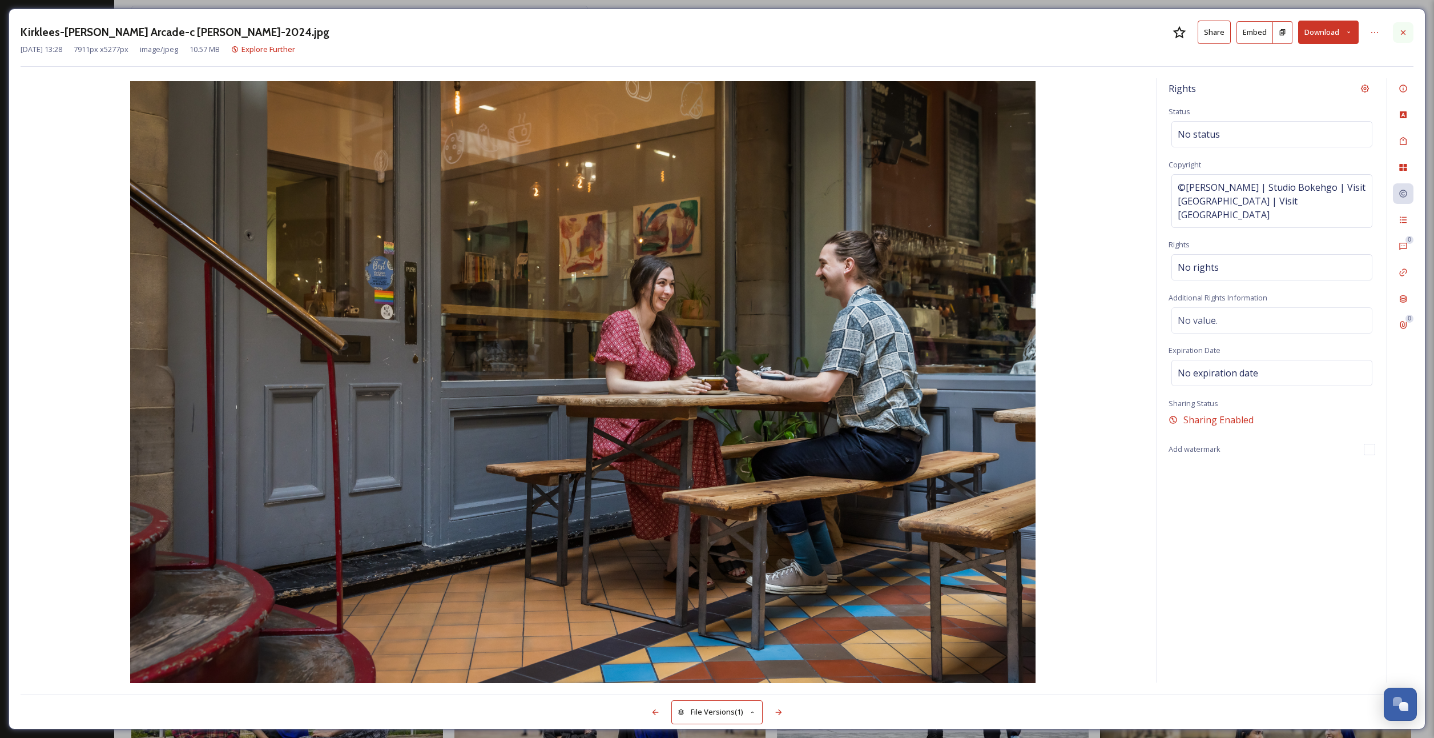
click at [1404, 31] on icon at bounding box center [1403, 32] width 5 height 5
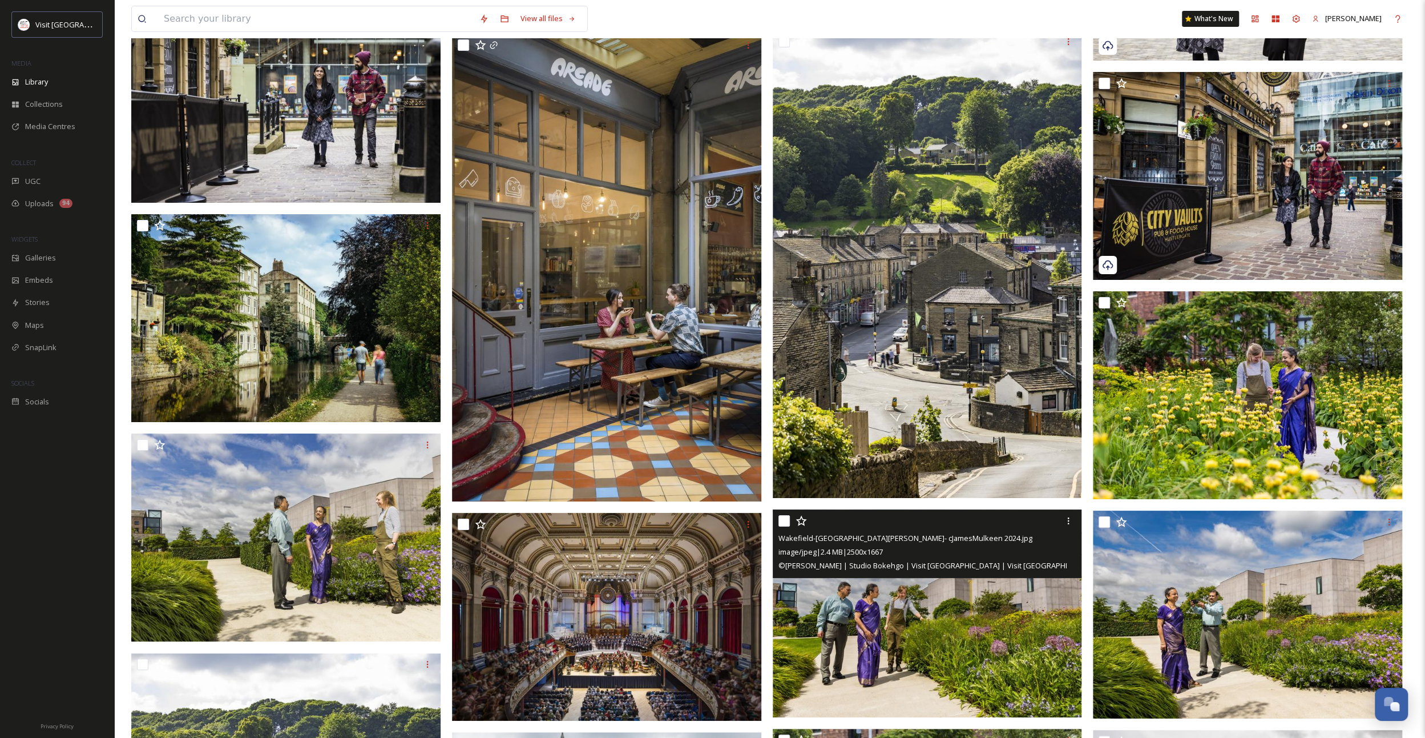
scroll to position [4967, 0]
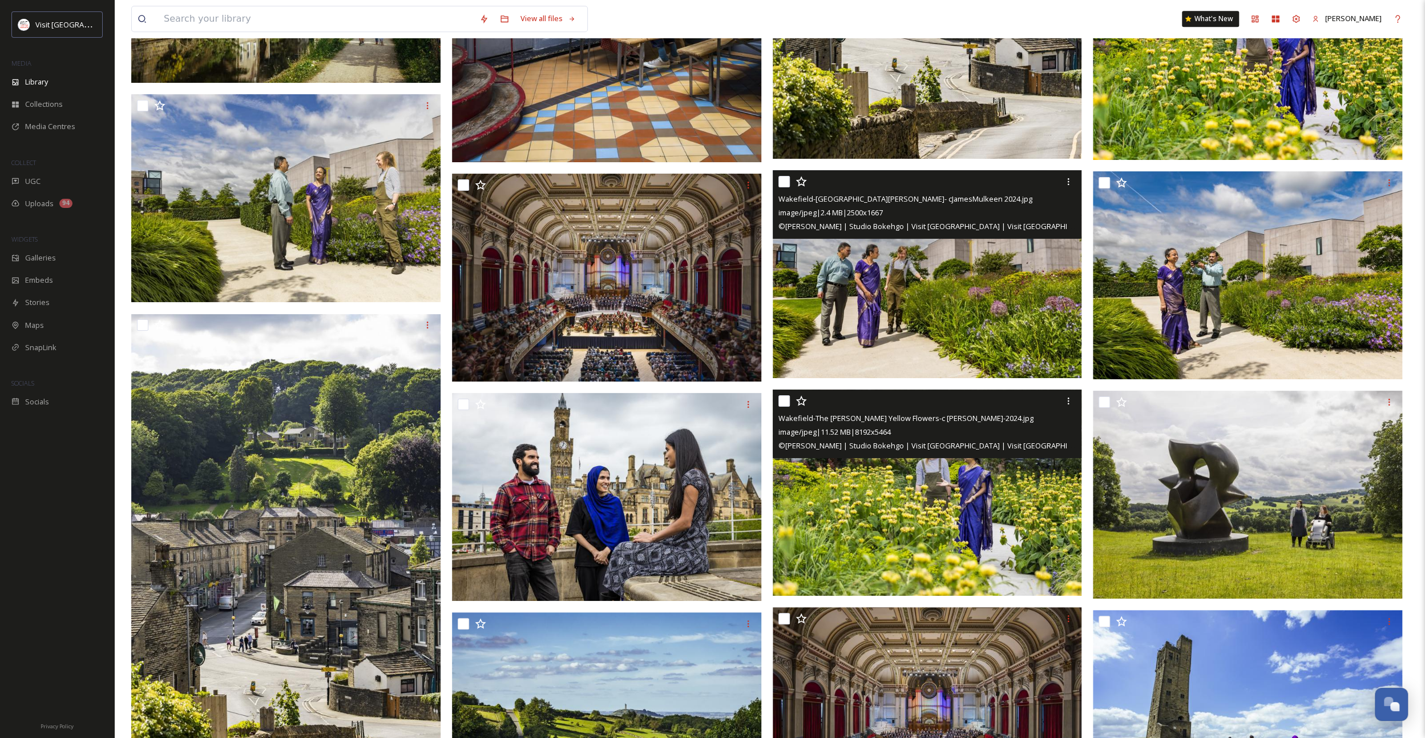
click at [939, 516] on img at bounding box center [927, 492] width 309 height 207
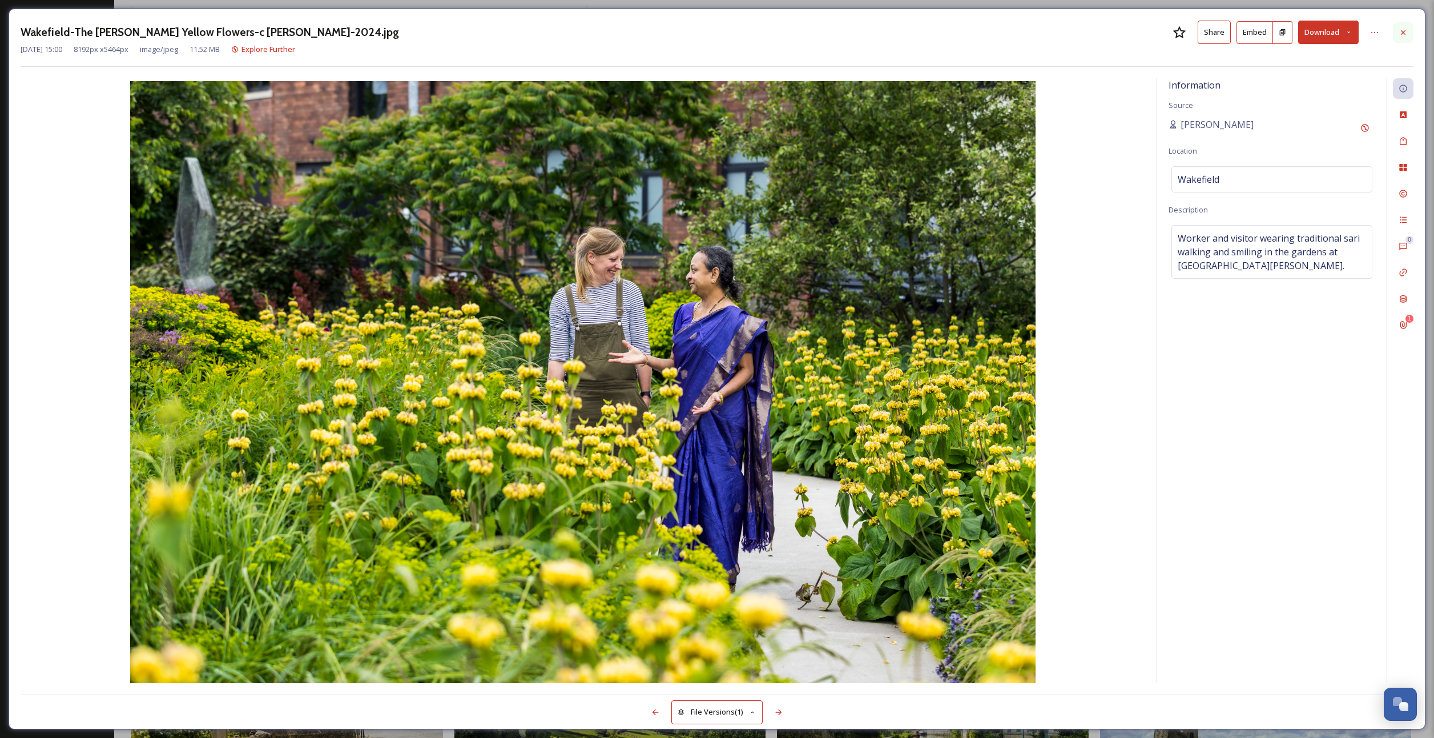
click at [1409, 22] on div at bounding box center [1403, 32] width 21 height 21
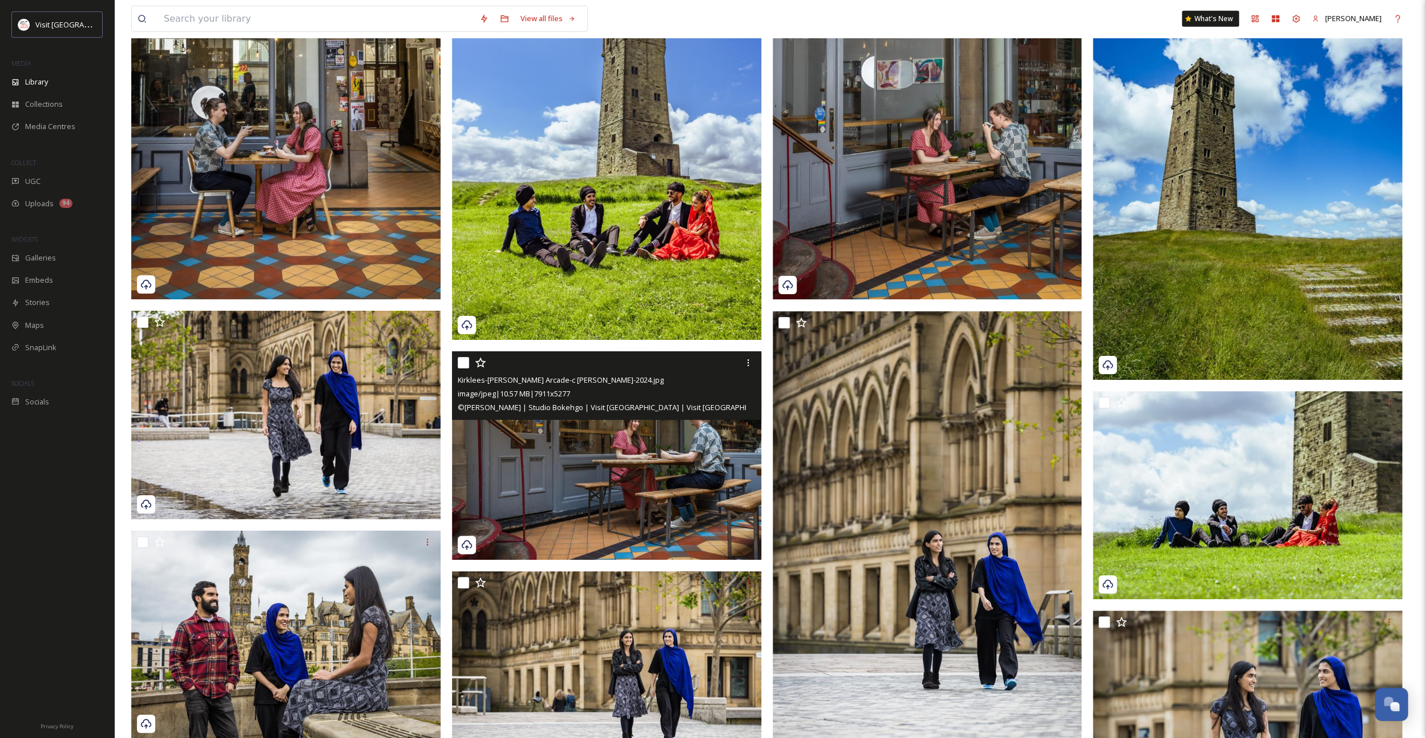
scroll to position [3596, 0]
